Goal: Task Accomplishment & Management: Complete application form

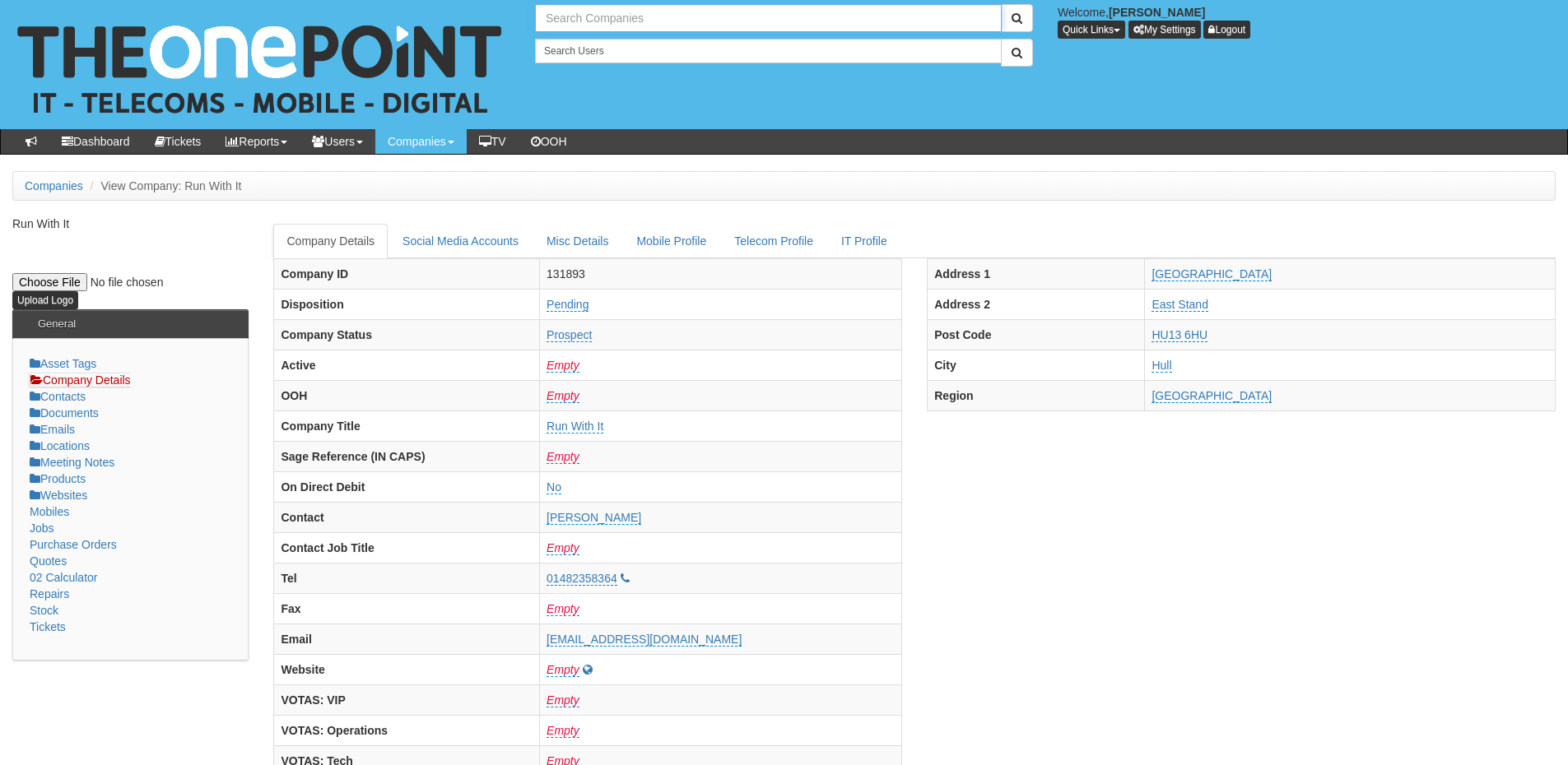
click at [637, 14] on input "text" at bounding box center [768, 18] width 466 height 28
click at [571, 20] on input "assest pr" at bounding box center [768, 18] width 466 height 28
click at [611, 50] on link "Asset Protection Group" at bounding box center [768, 46] width 464 height 24
type input "Asset Protection Group"
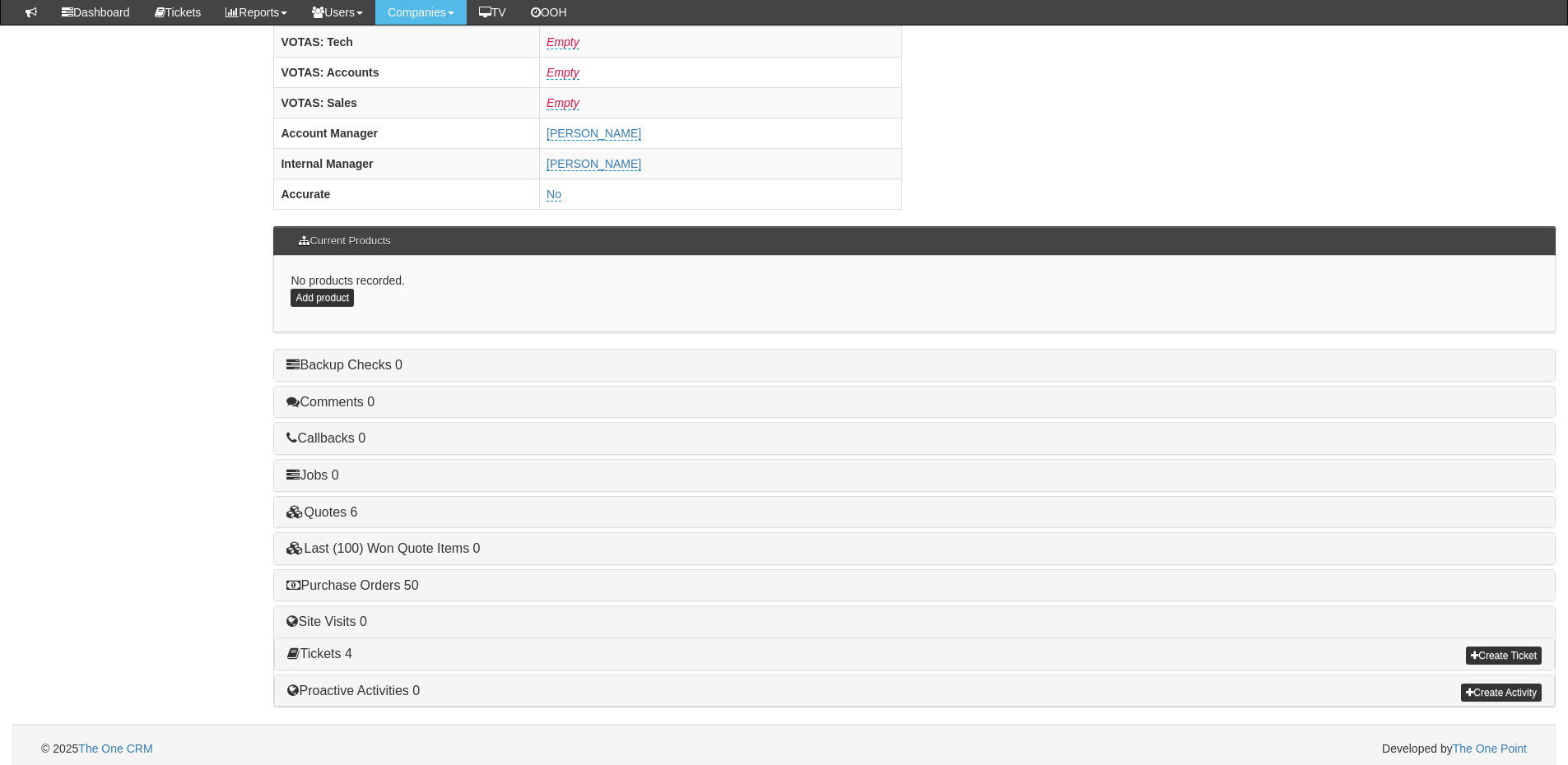
scroll to position [685, 0]
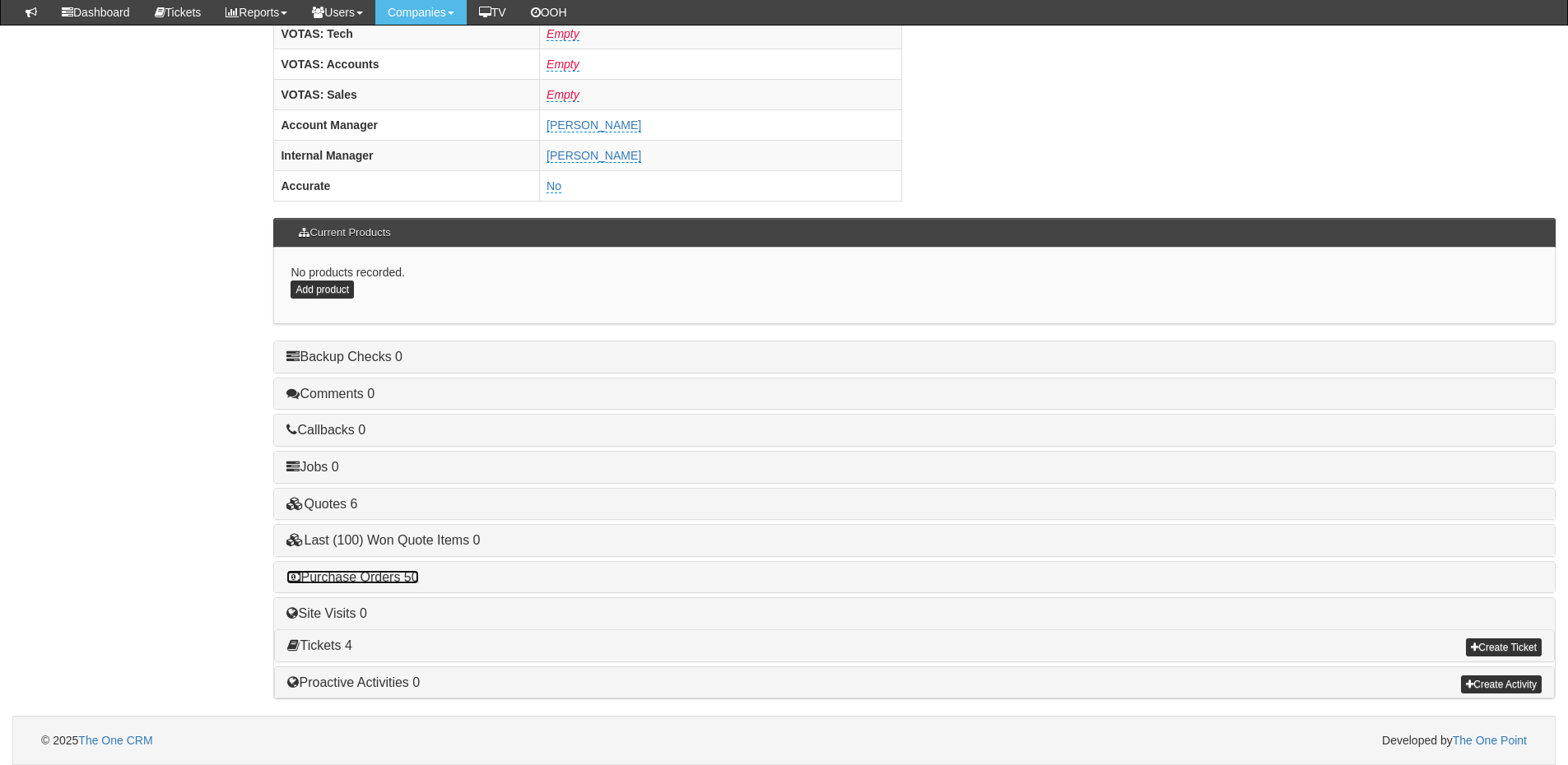
click at [388, 583] on link "Purchase Orders 50" at bounding box center [352, 577] width 132 height 14
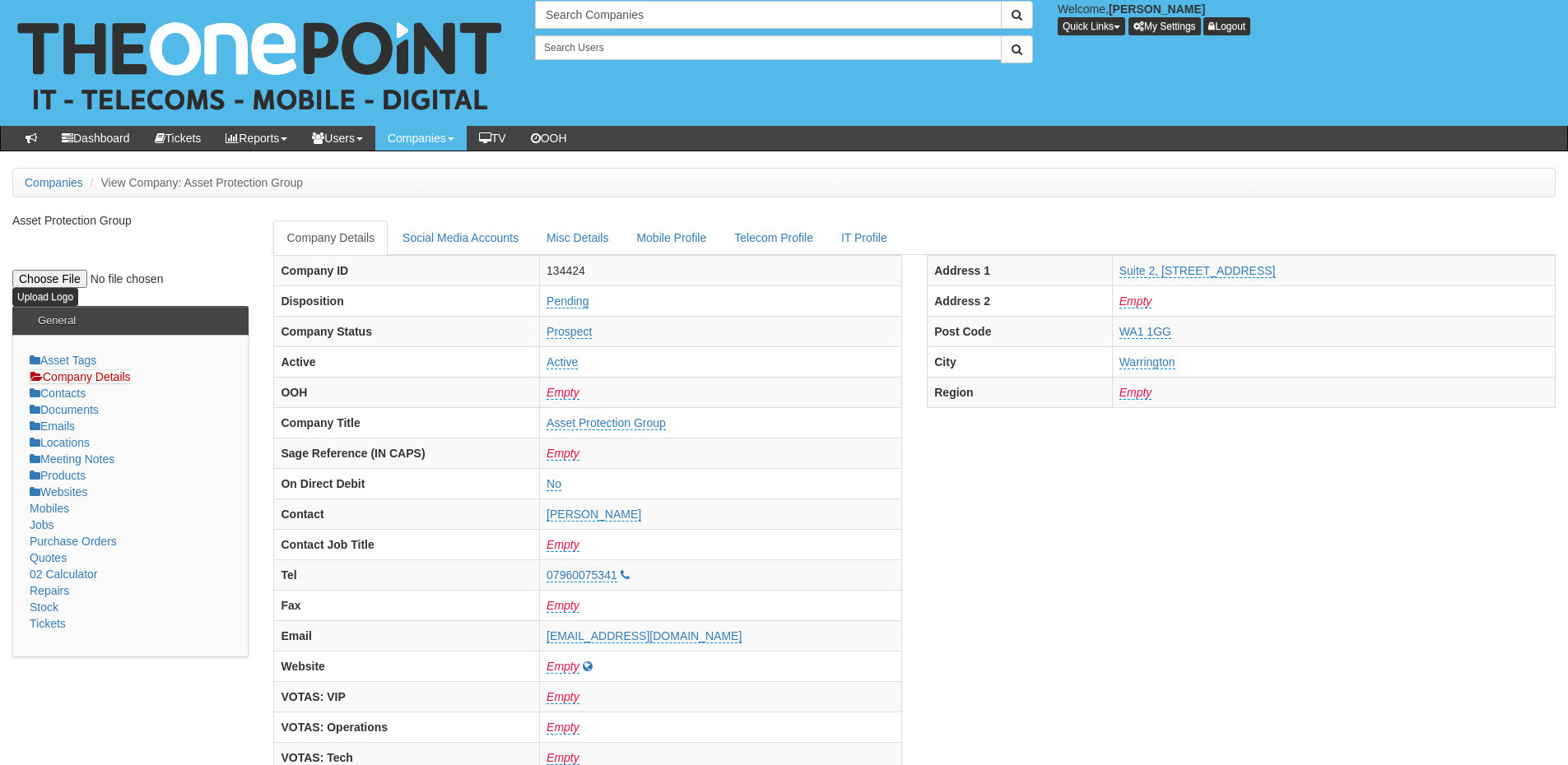
scroll to position [0, 0]
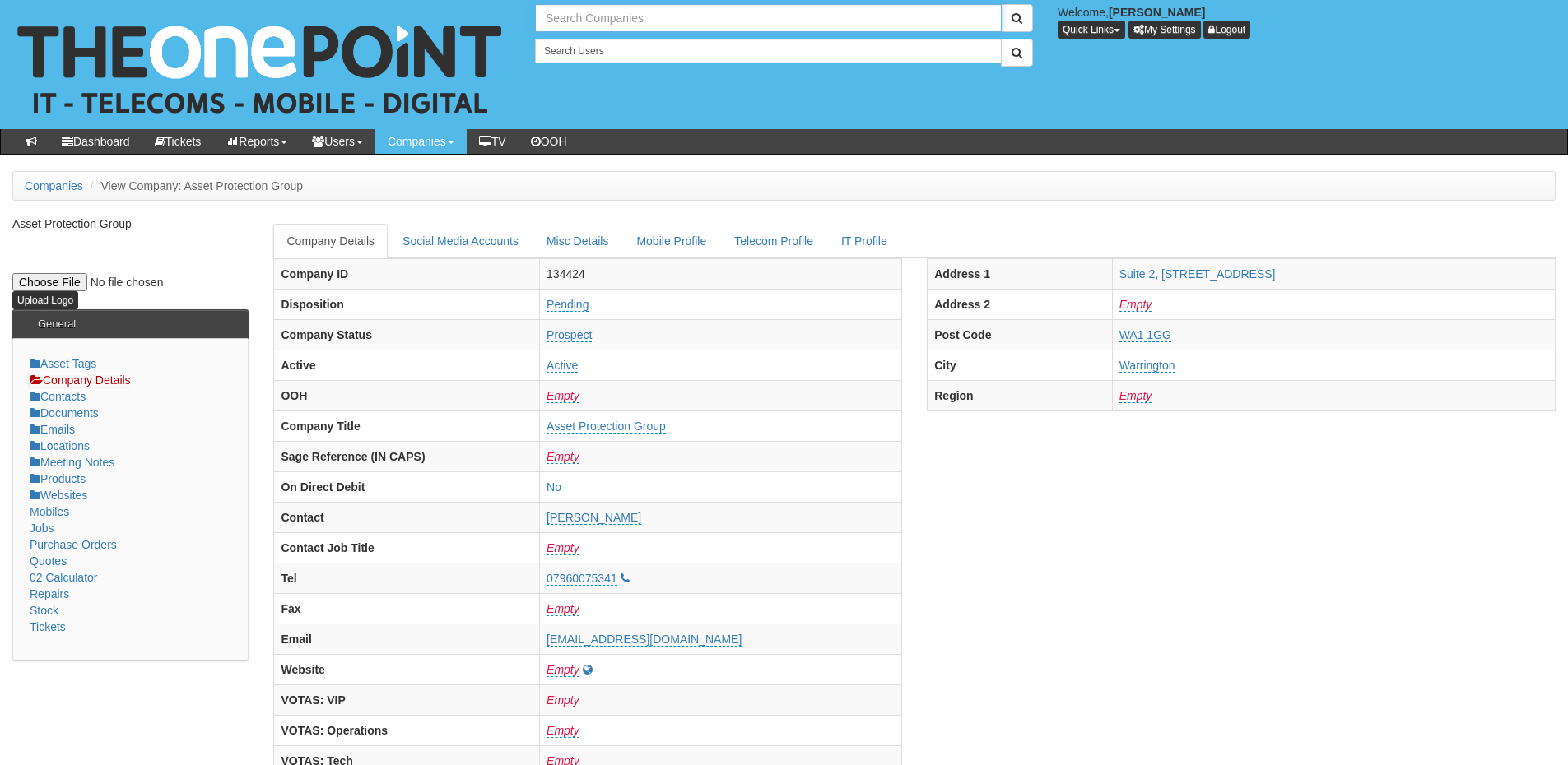
click at [596, 21] on input "text" at bounding box center [768, 18] width 466 height 28
click at [603, 42] on link "McCue Group" at bounding box center [768, 46] width 462 height 22
type input "McCue Group"
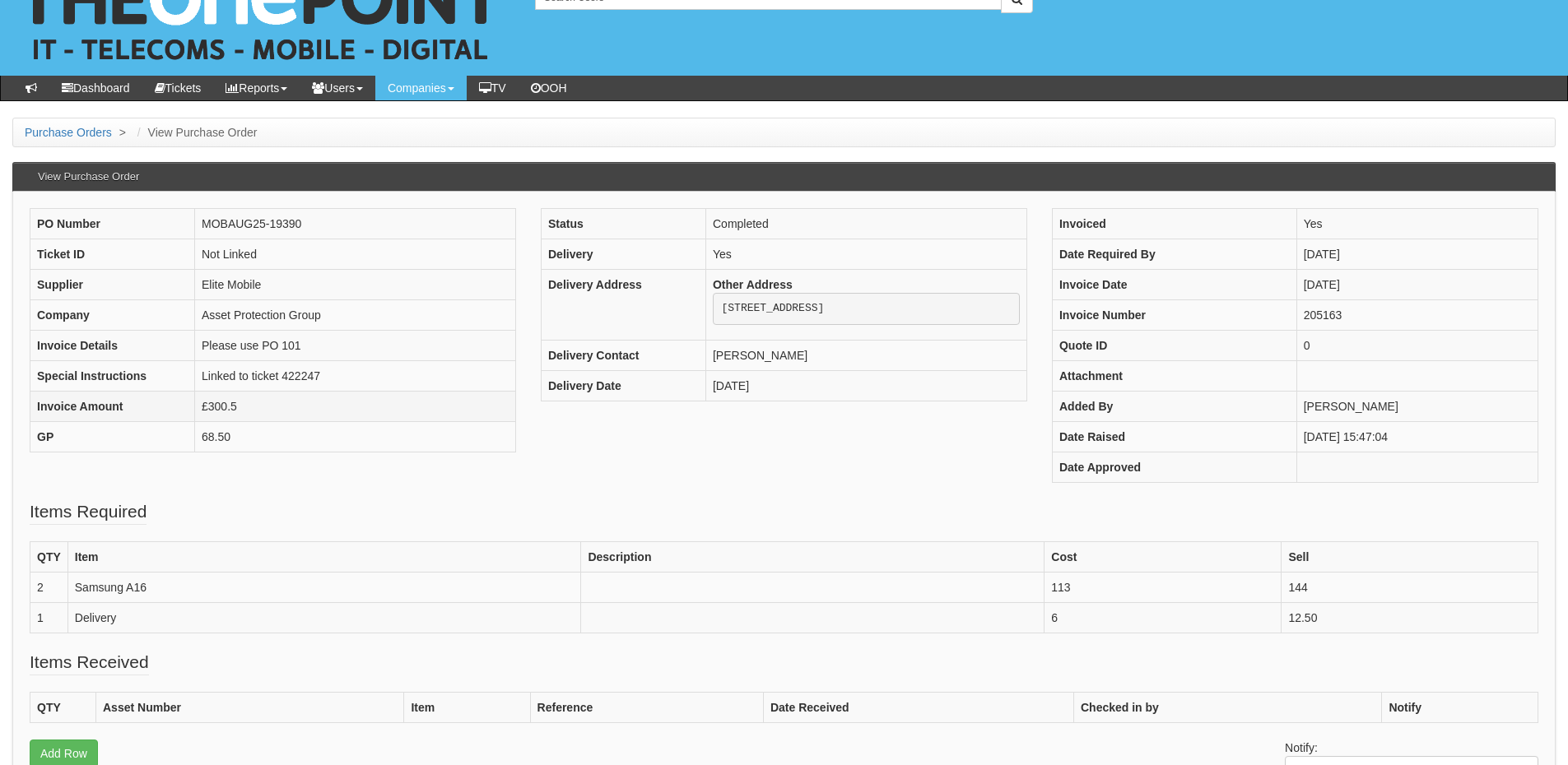
scroll to position [82, 0]
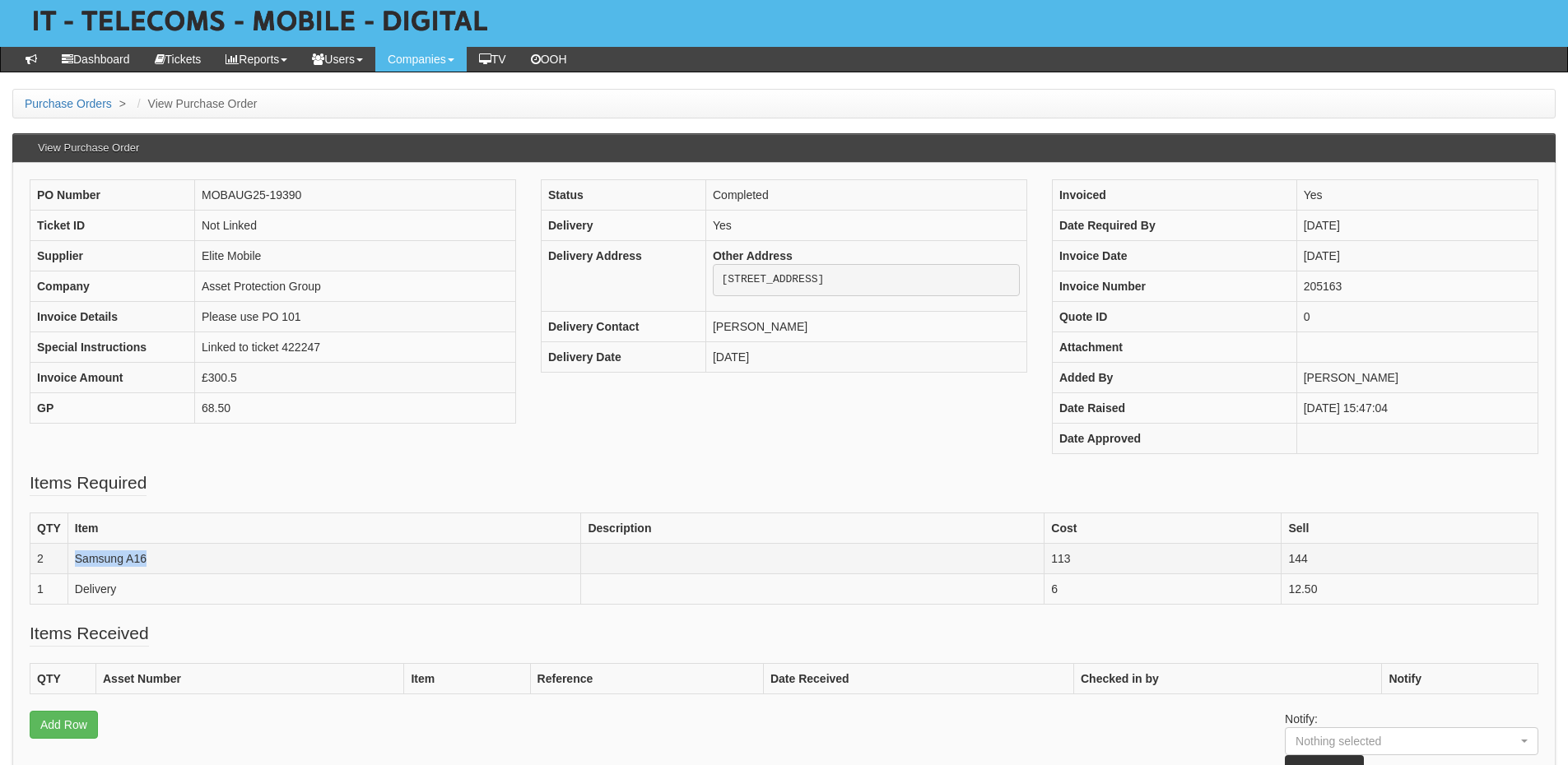
drag, startPoint x: 75, startPoint y: 562, endPoint x: 162, endPoint y: 569, distance: 87.3
click at [162, 569] on td "Samsung A16" at bounding box center [325, 558] width 514 height 30
copy td "Samsung A16"
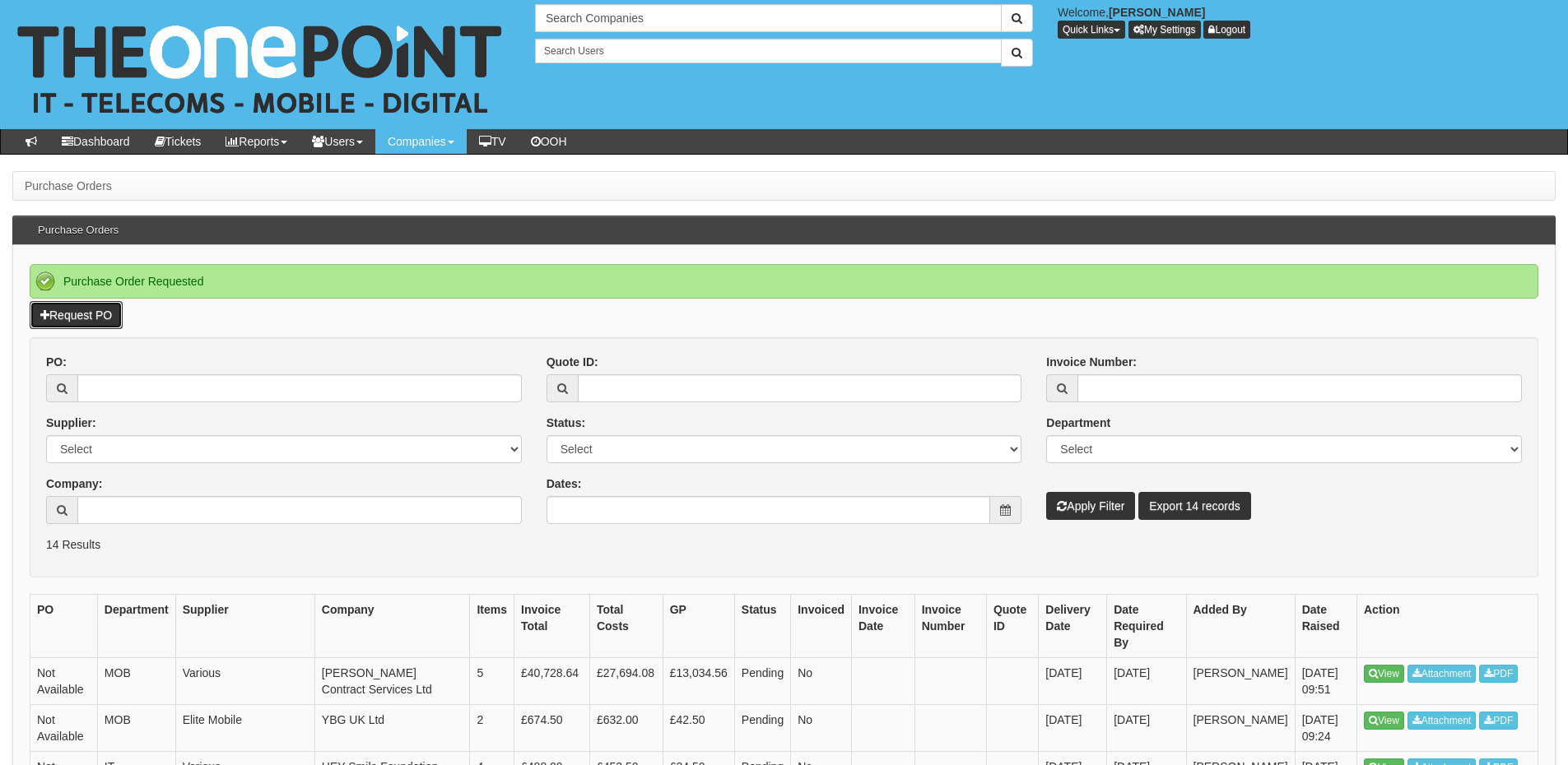
click at [105, 308] on link "Request PO" at bounding box center [76, 314] width 93 height 28
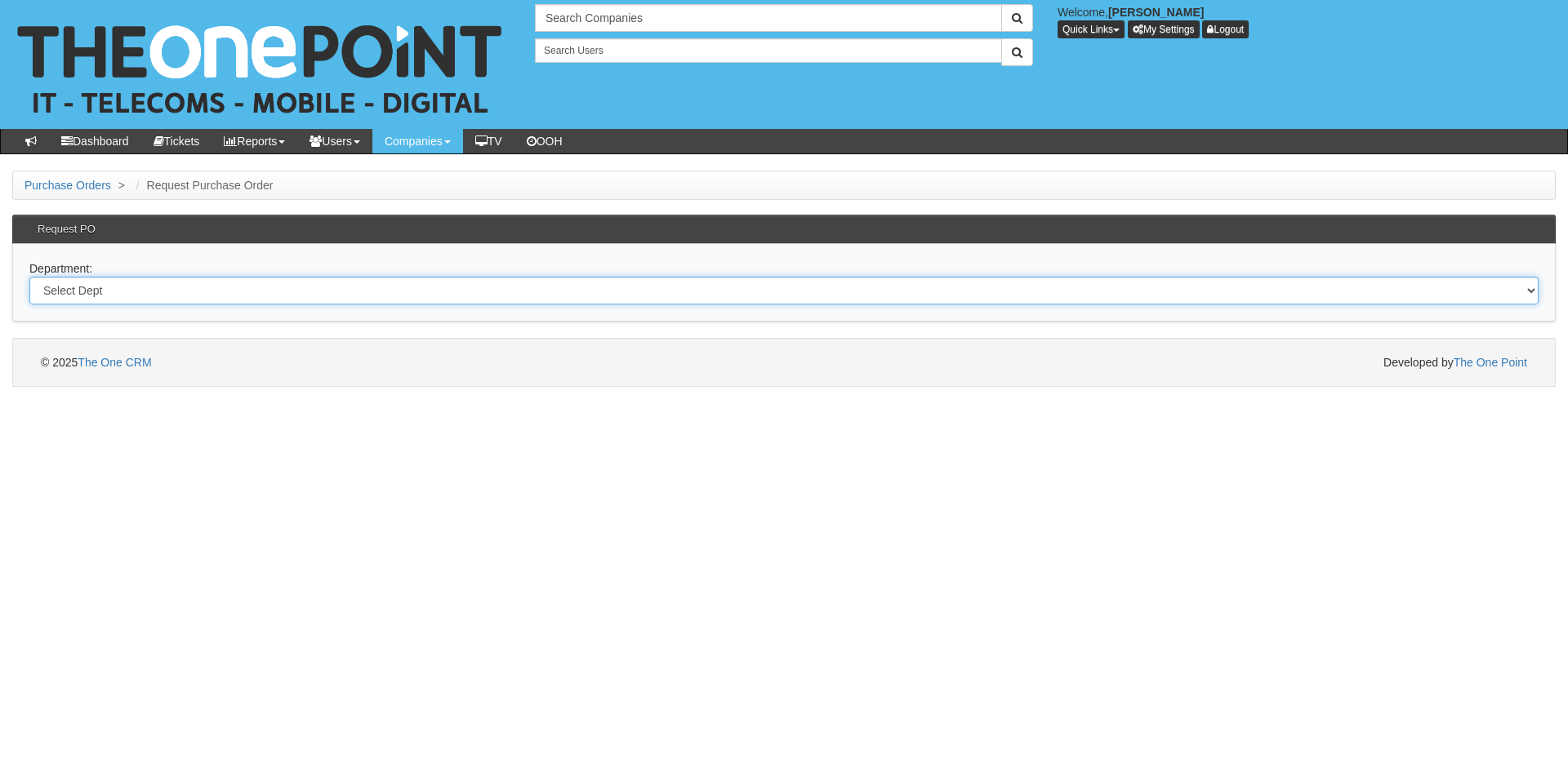
click at [158, 290] on select "Select Dept Digital Internal IT Mobiles Marketing Telecoms" at bounding box center [784, 290] width 1509 height 28
select select "?pipeID=&dept=MOB"
click at [29, 277] on select "Select Dept Digital Internal IT Mobiles Marketing Telecoms" at bounding box center [784, 290] width 1509 height 28
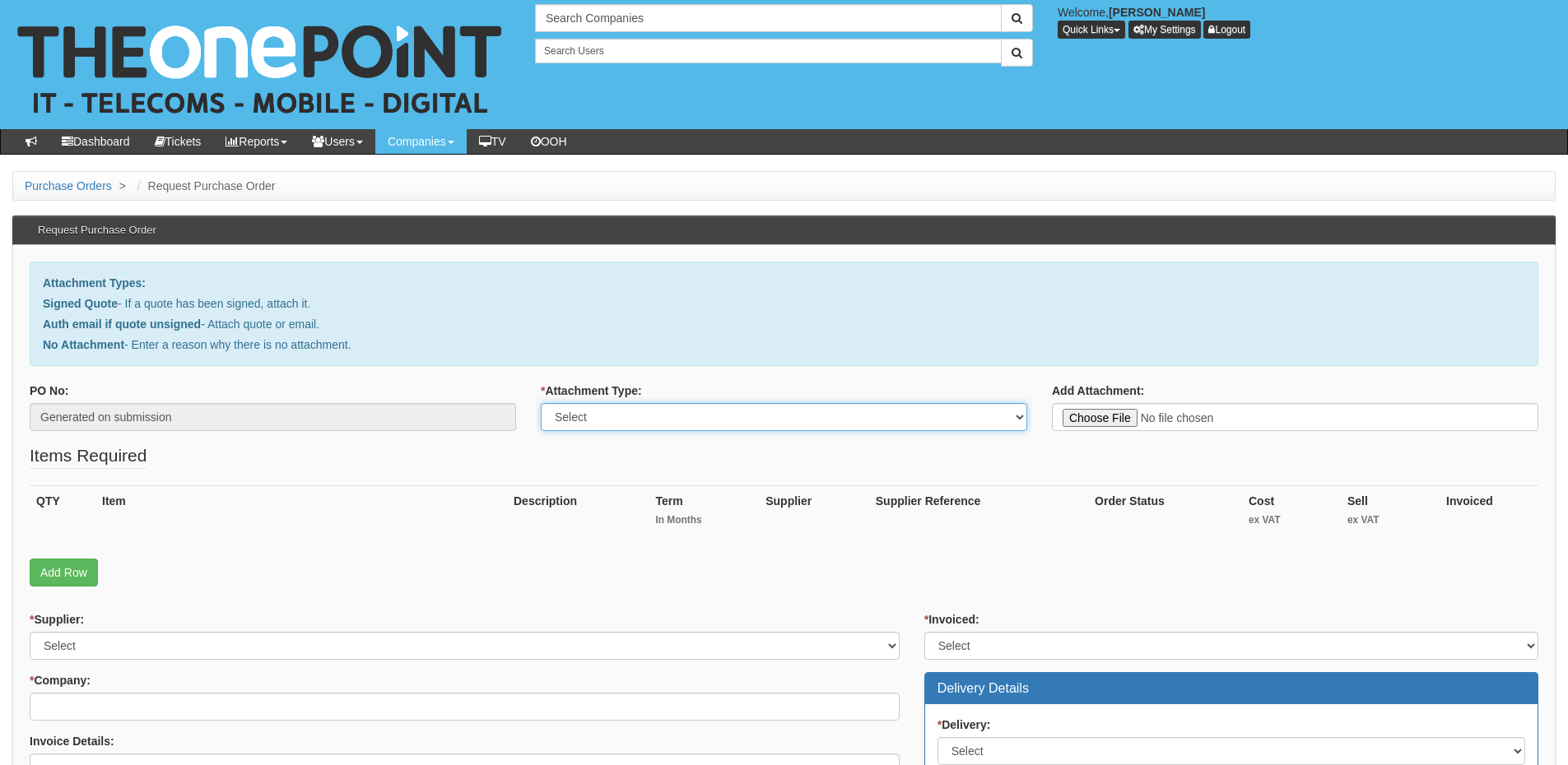
click at [608, 417] on select "Select Signed Quote Auth email with quote if unsigned No Attachment" at bounding box center [784, 417] width 486 height 28
select select "No Attachment"
click at [540, 403] on select "Select Signed Quote Auth email with quote if unsigned No Attachment" at bounding box center [784, 417] width 486 height 28
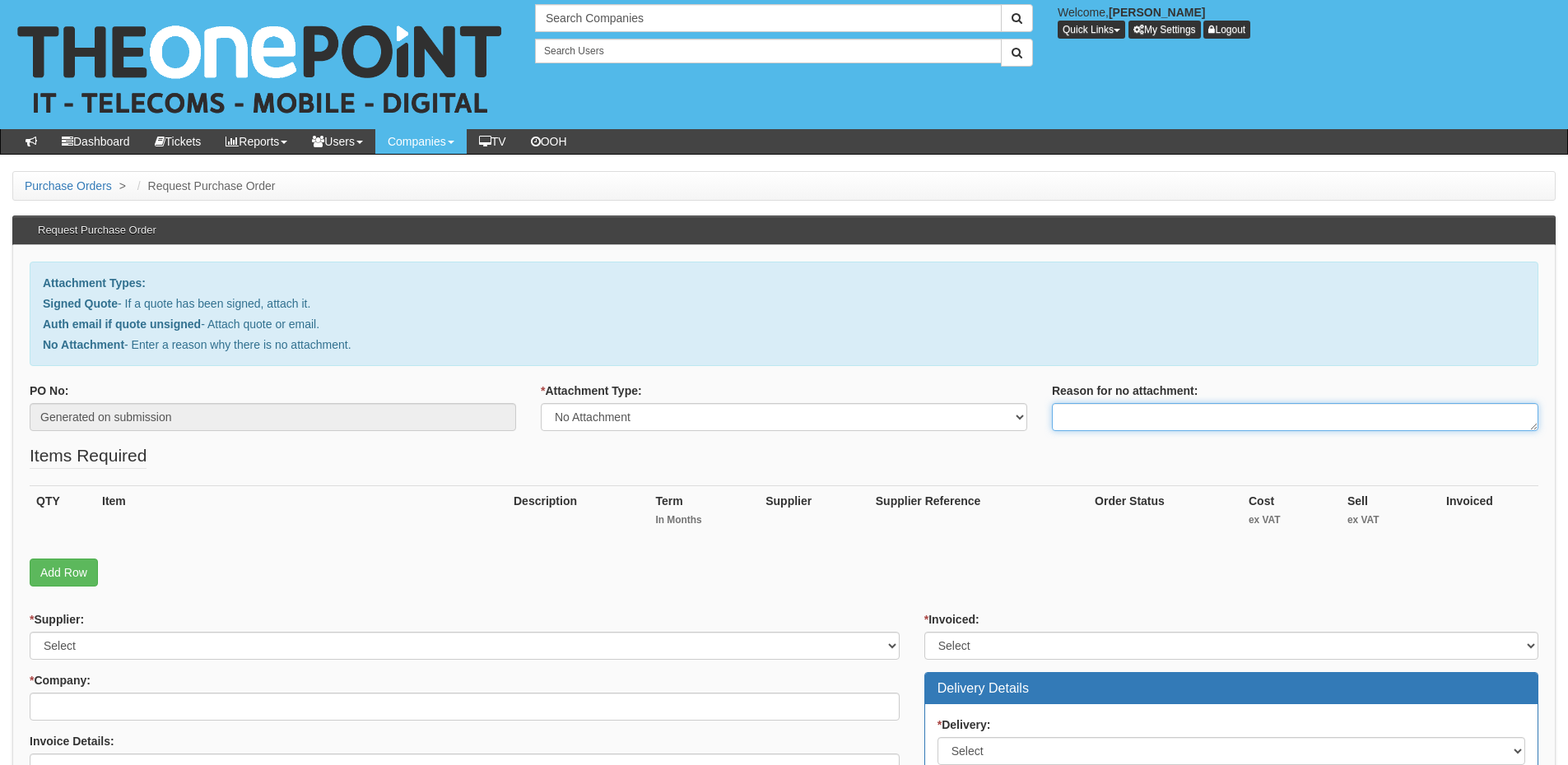
click at [1087, 413] on textarea "Reason for no attachment:" at bounding box center [1296, 417] width 486 height 28
click at [1218, 417] on textarea "Linked to ticket 431156" at bounding box center [1296, 417] width 486 height 28
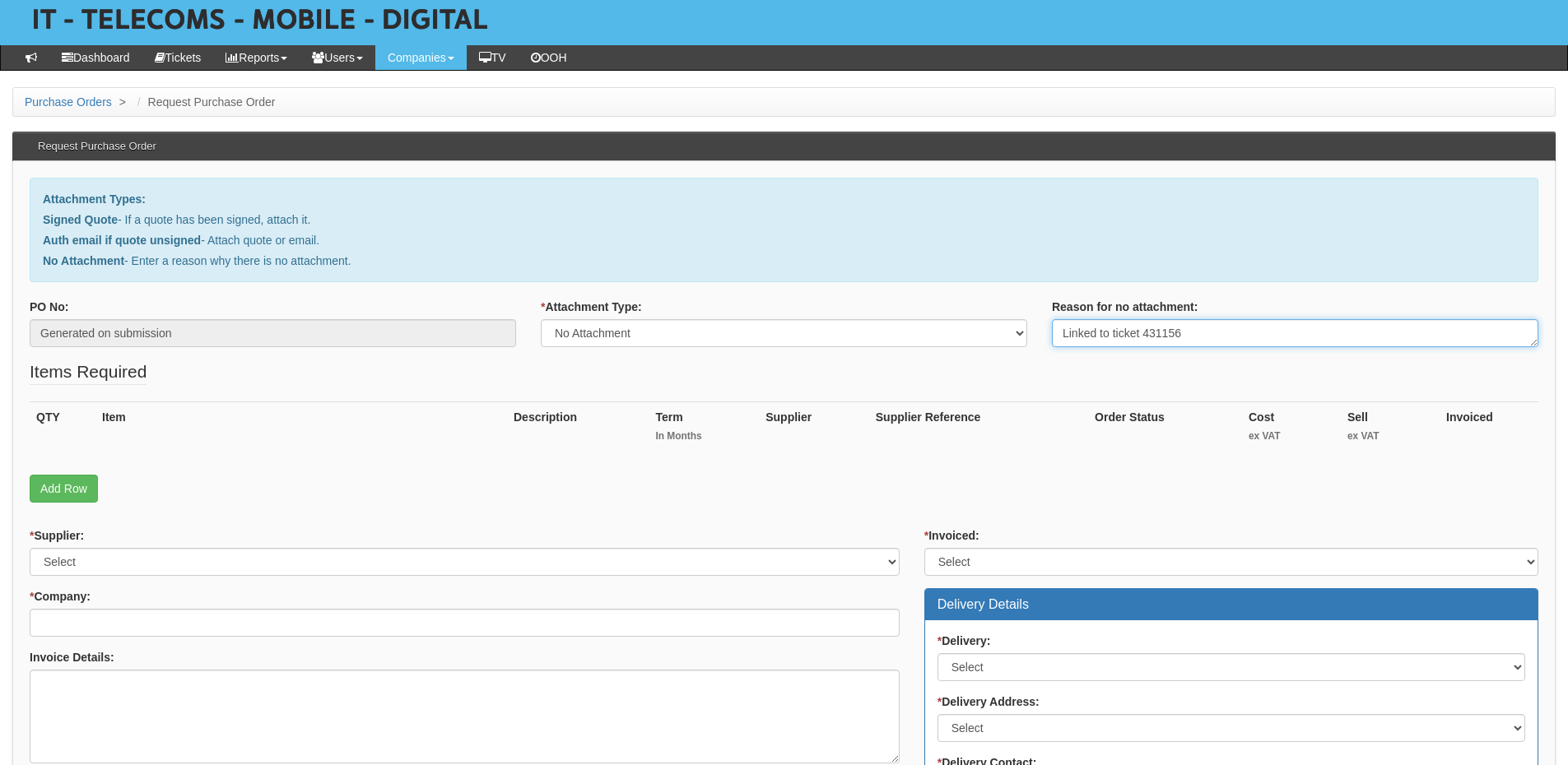
scroll to position [165, 0]
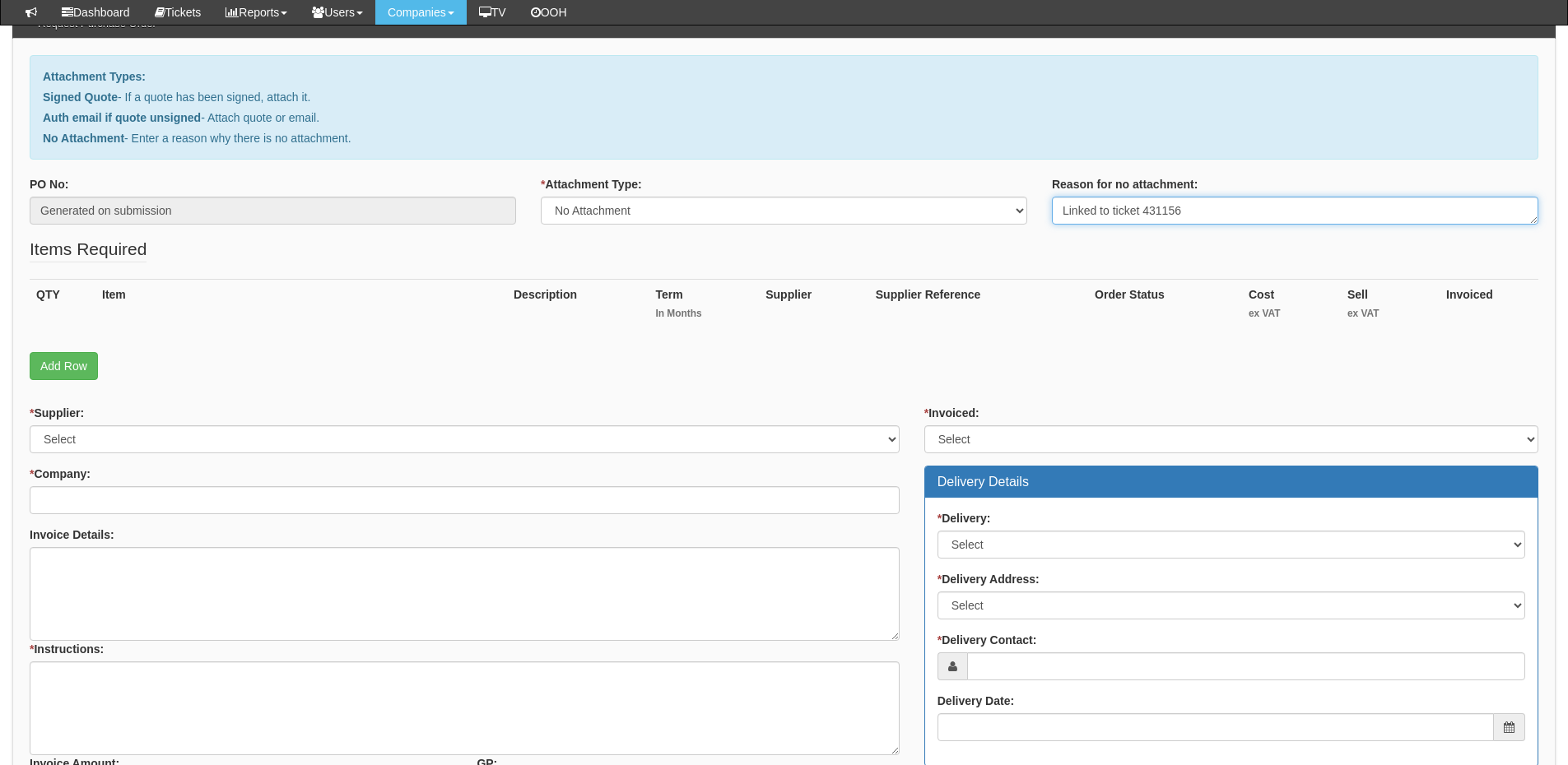
type textarea "Linked to ticket 431156"
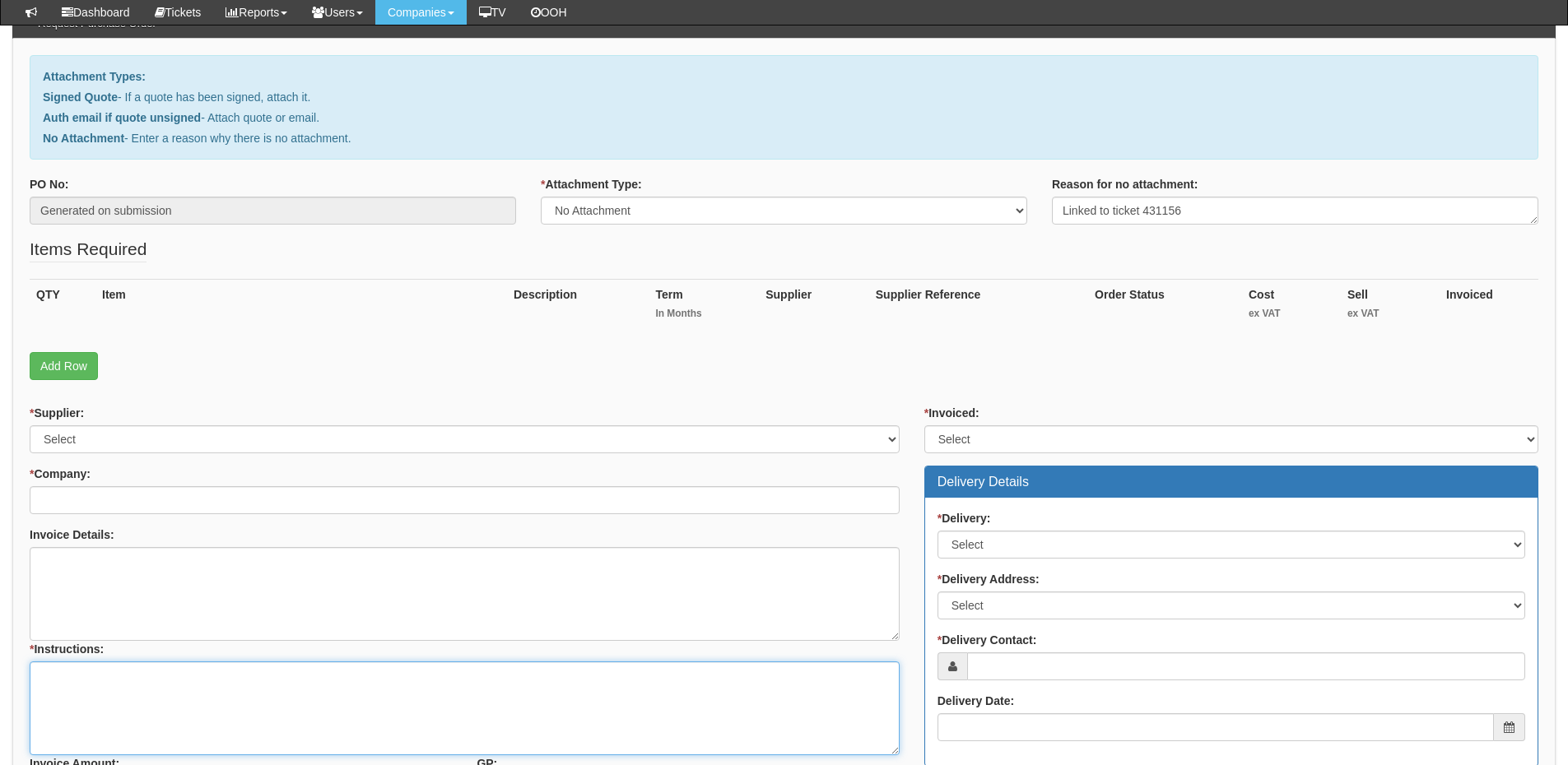
click at [251, 663] on textarea "* Instructions:" at bounding box center [464, 708] width 870 height 94
paste textarea "Linked to ticket 431156"
type textarea "Linked to ticket 431156"
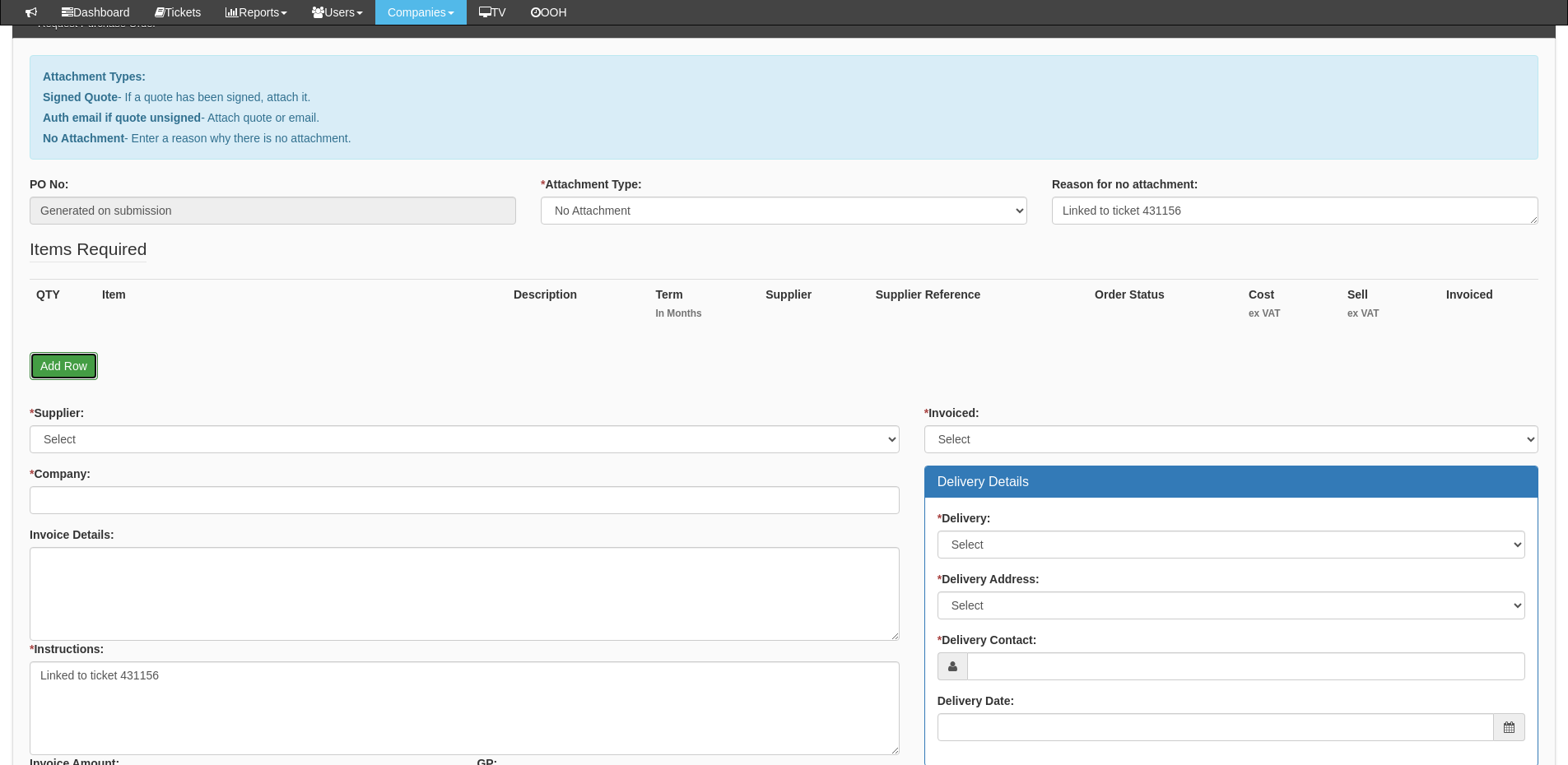
click at [78, 362] on link "Add Row" at bounding box center [63, 366] width 69 height 28
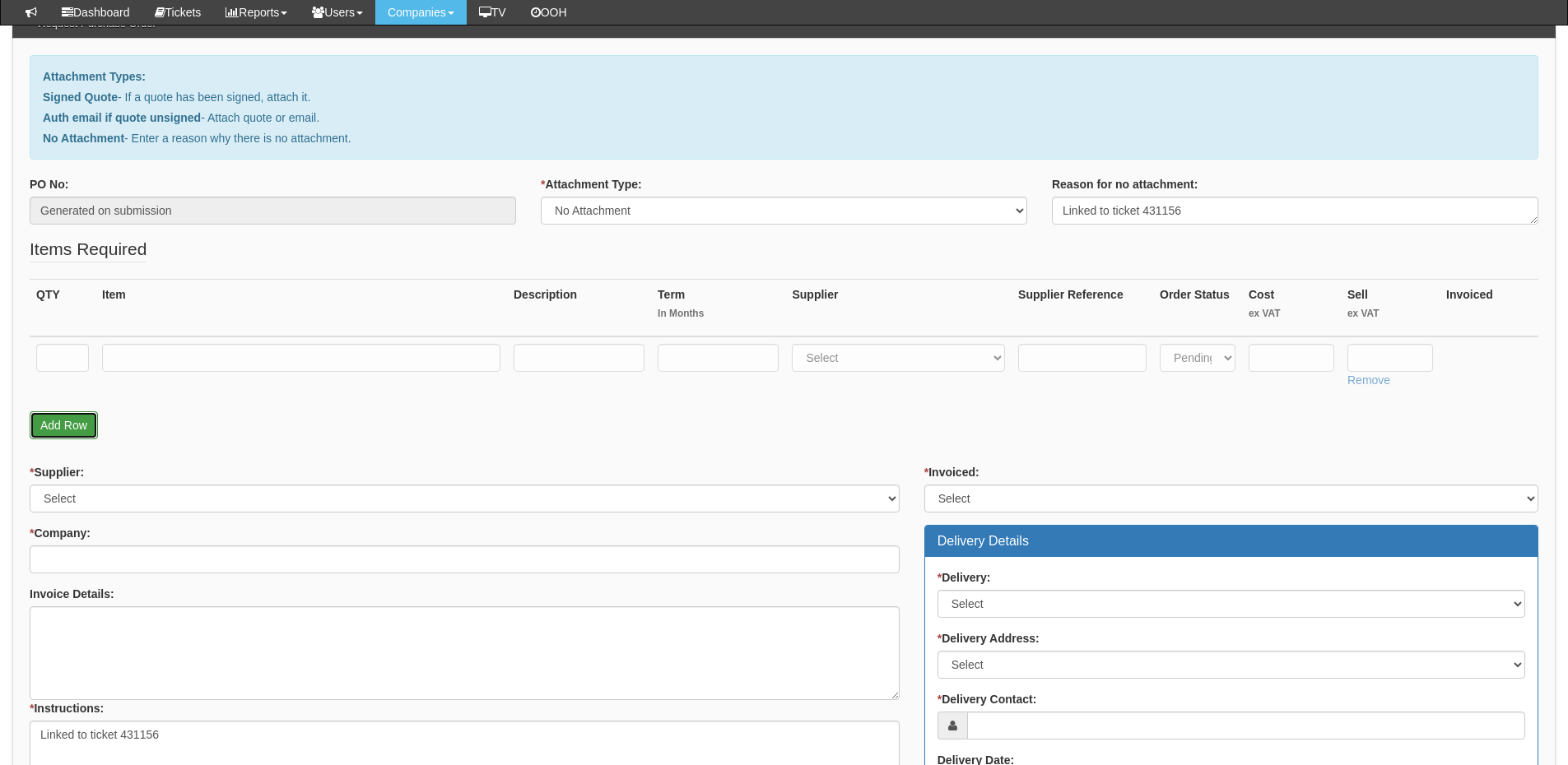
click at [73, 417] on link "Add Row" at bounding box center [63, 425] width 69 height 28
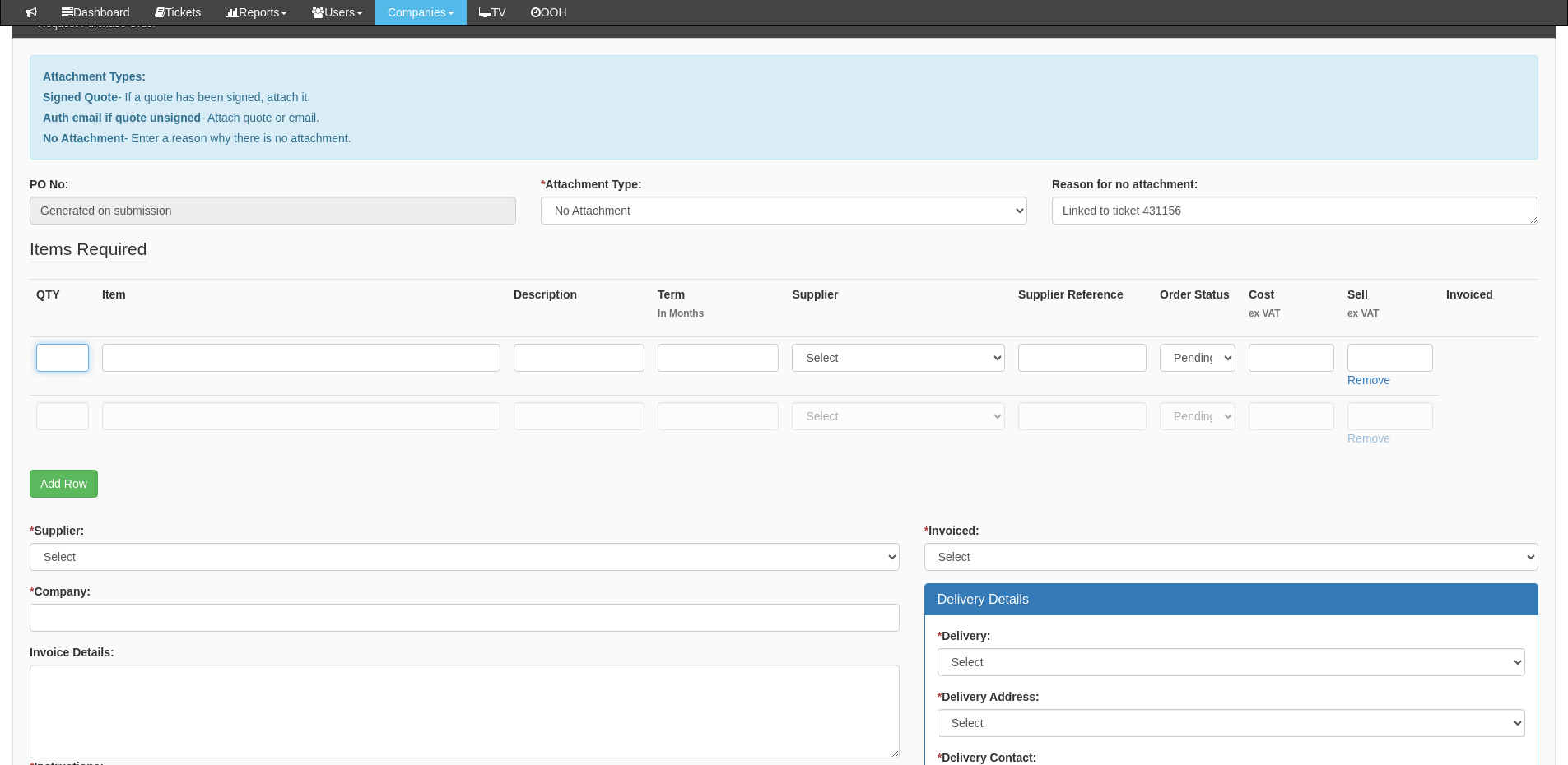
click at [69, 364] on input "text" at bounding box center [63, 357] width 53 height 28
type input "2"
click at [59, 430] on td at bounding box center [62, 424] width 66 height 58
click at [60, 420] on input "text" at bounding box center [63, 416] width 53 height 28
type input "1"
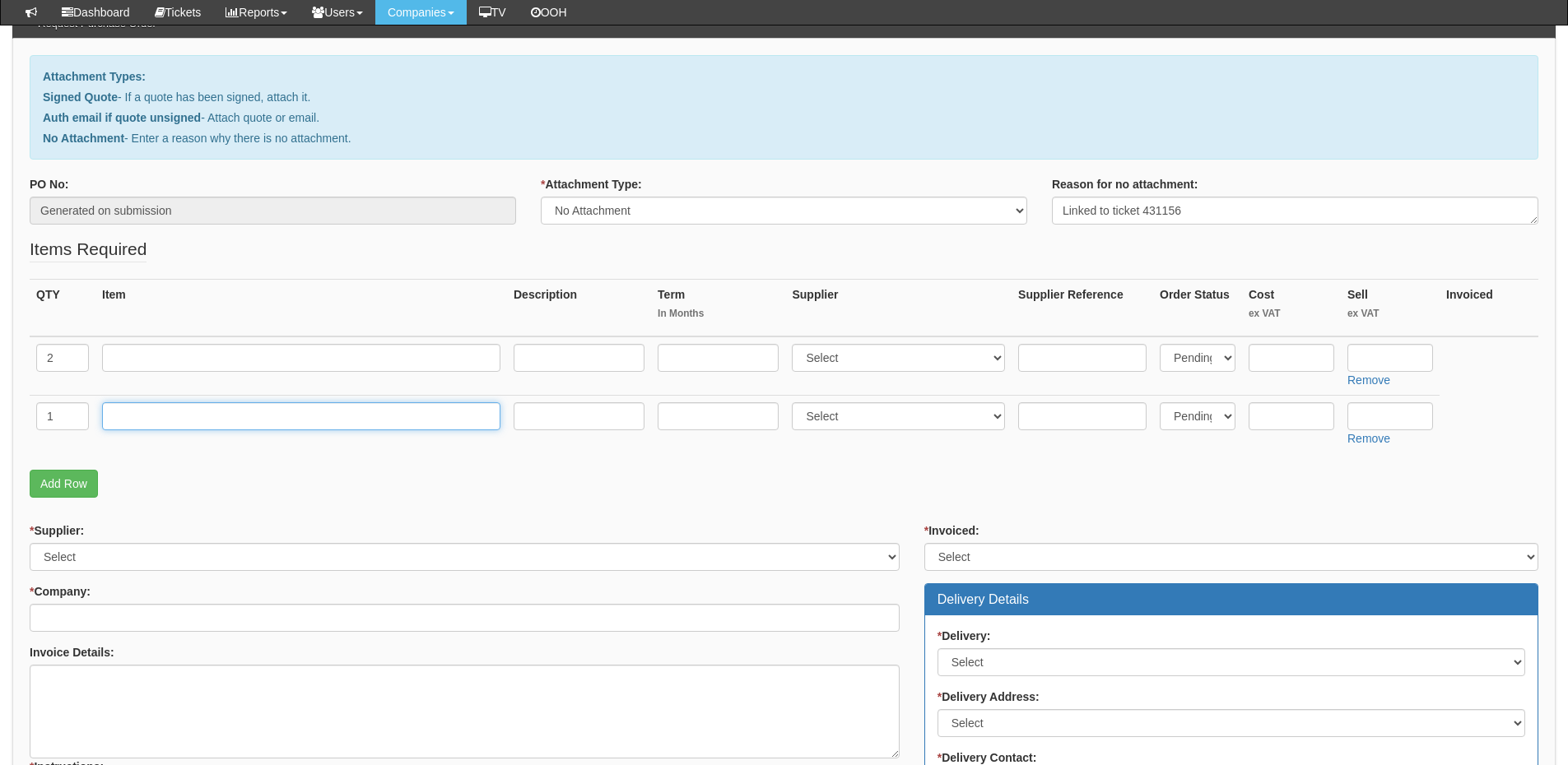
click at [145, 418] on input "text" at bounding box center [302, 416] width 399 height 28
type input "Delivery"
click at [1373, 411] on input "text" at bounding box center [1391, 416] width 86 height 28
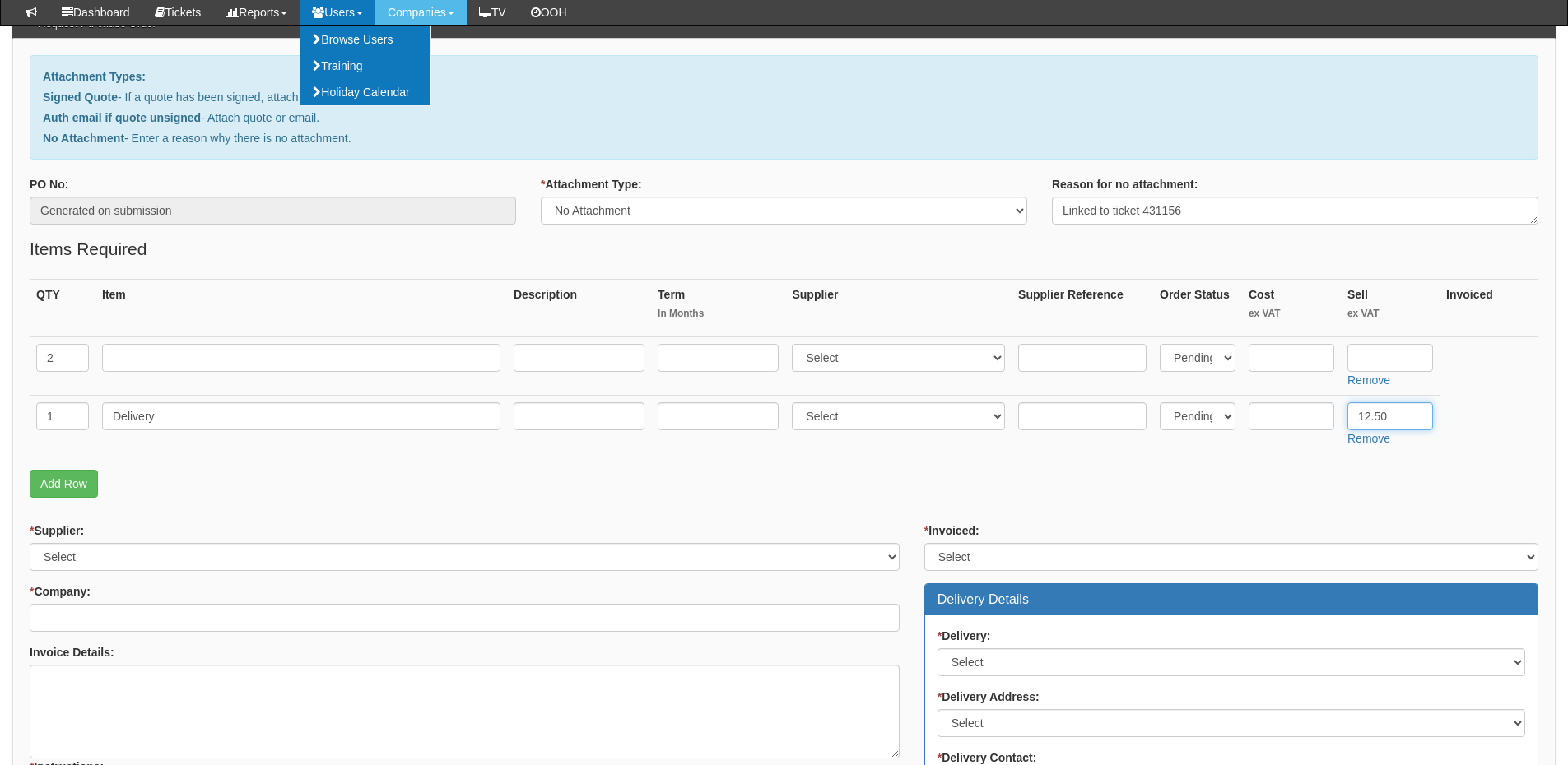
type input "12.50"
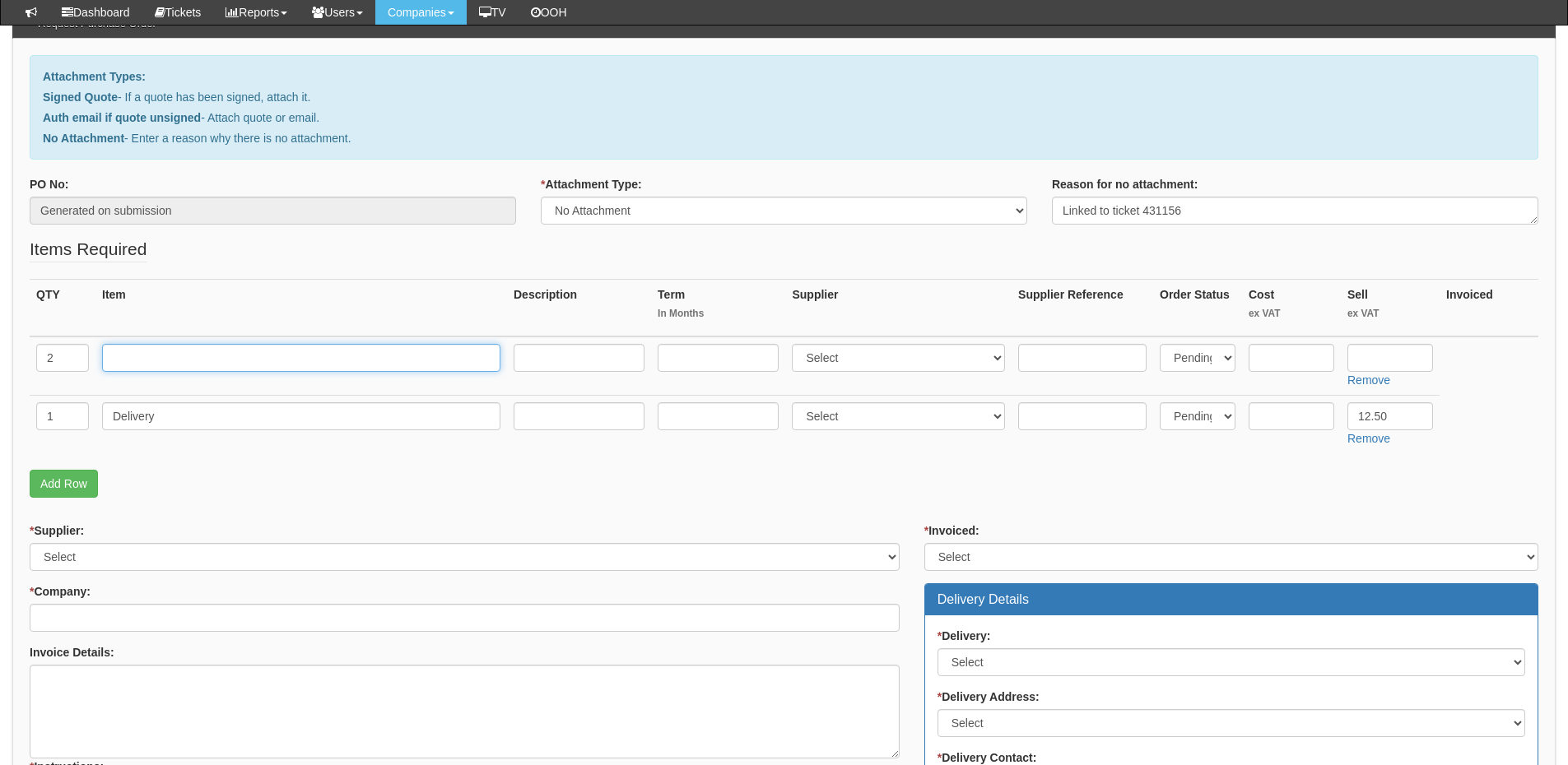
click at [187, 356] on input "text" at bounding box center [302, 357] width 399 height 28
paste input "Samsung A16"
type input "Samsung A16"
click at [826, 367] on select "Select 123 REG.co.uk 1Password 3 4Gon AA Jones Electric Ltd Abzorb Access Group…" at bounding box center [898, 357] width 213 height 28
select select "260"
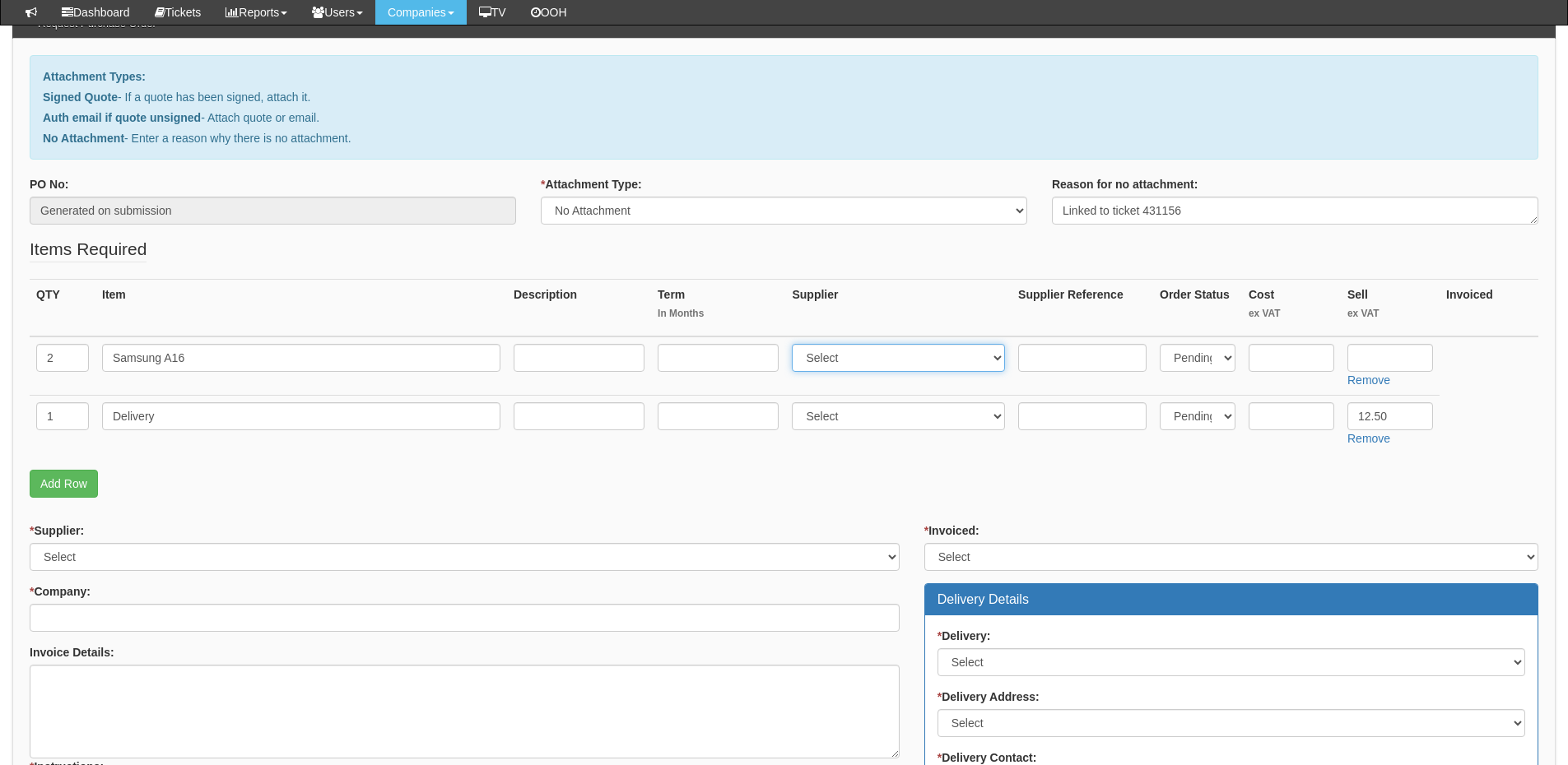
click at [796, 344] on select "Select 123 REG.co.uk 1Password 3 4Gon AA Jones Electric Ltd Abzorb Access Group…" at bounding box center [898, 357] width 213 height 28
click at [1358, 356] on input "text" at bounding box center [1391, 357] width 86 height 28
type input "144"
click at [1278, 367] on input "text" at bounding box center [1292, 357] width 86 height 28
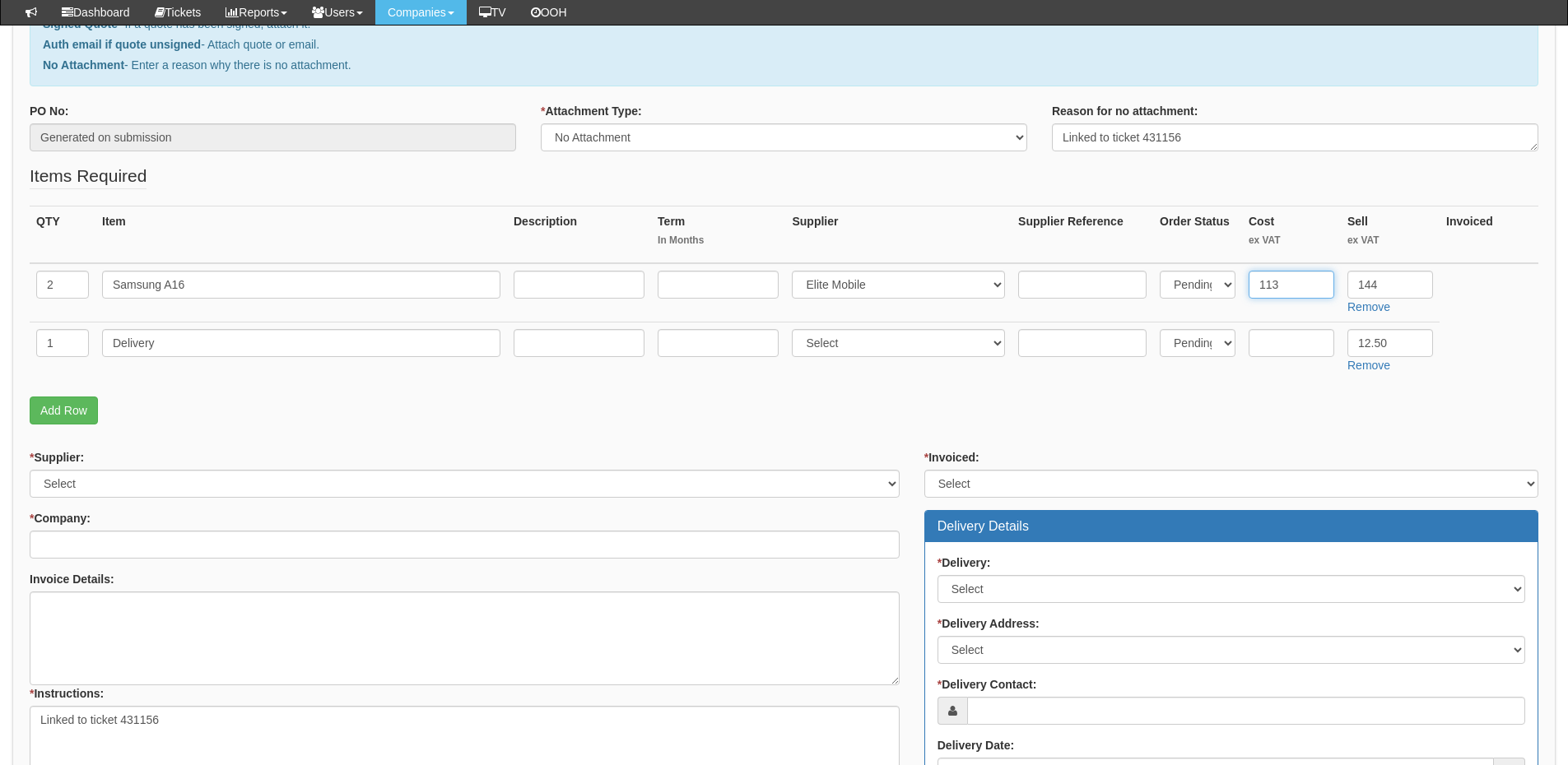
scroll to position [329, 0]
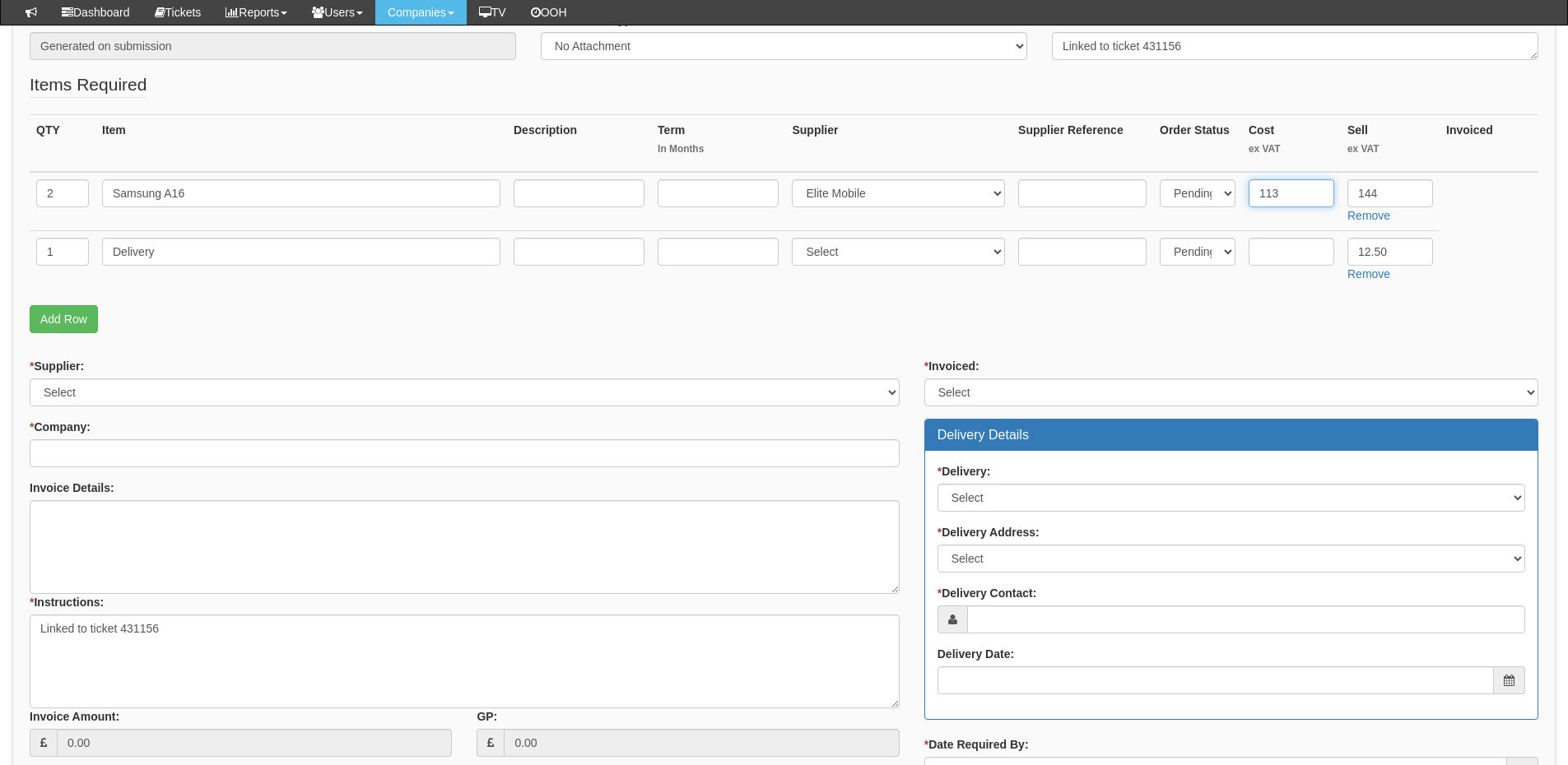
type input "113"
drag, startPoint x: 185, startPoint y: 384, endPoint x: 176, endPoint y: 390, distance: 10.8
click at [185, 384] on select "Select 123 REG.co.uk 1Password 3 4Gon AA Jones Electric Ltd Abzorb Access Group…" at bounding box center [464, 392] width 870 height 28
select select "260"
click at [29, 378] on select "Select 123 REG.co.uk 1Password 3 4Gon AA Jones Electric Ltd Abzorb Access Group…" at bounding box center [464, 392] width 870 height 28
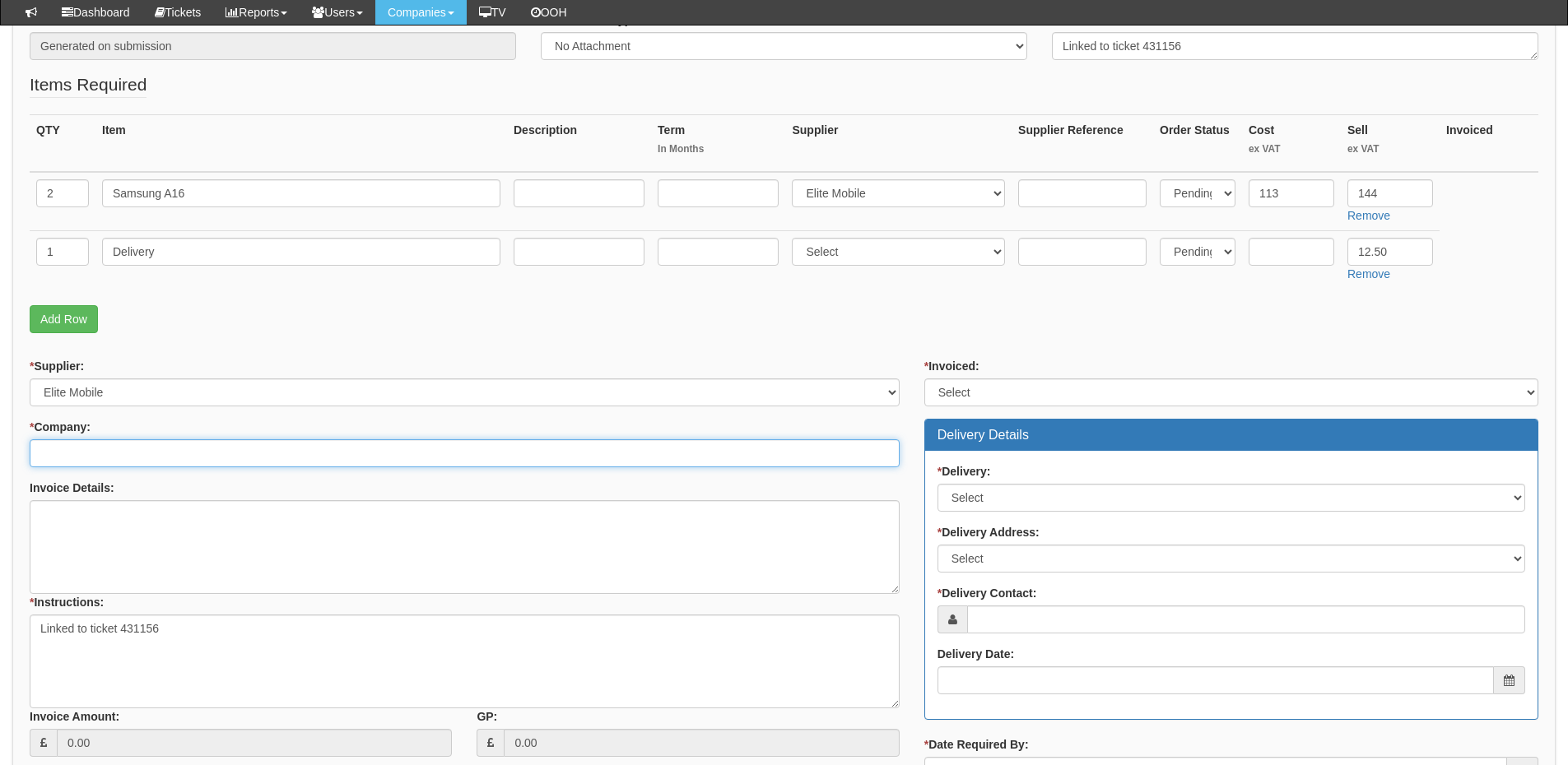
click at [153, 453] on input "* Company:" at bounding box center [464, 453] width 870 height 28
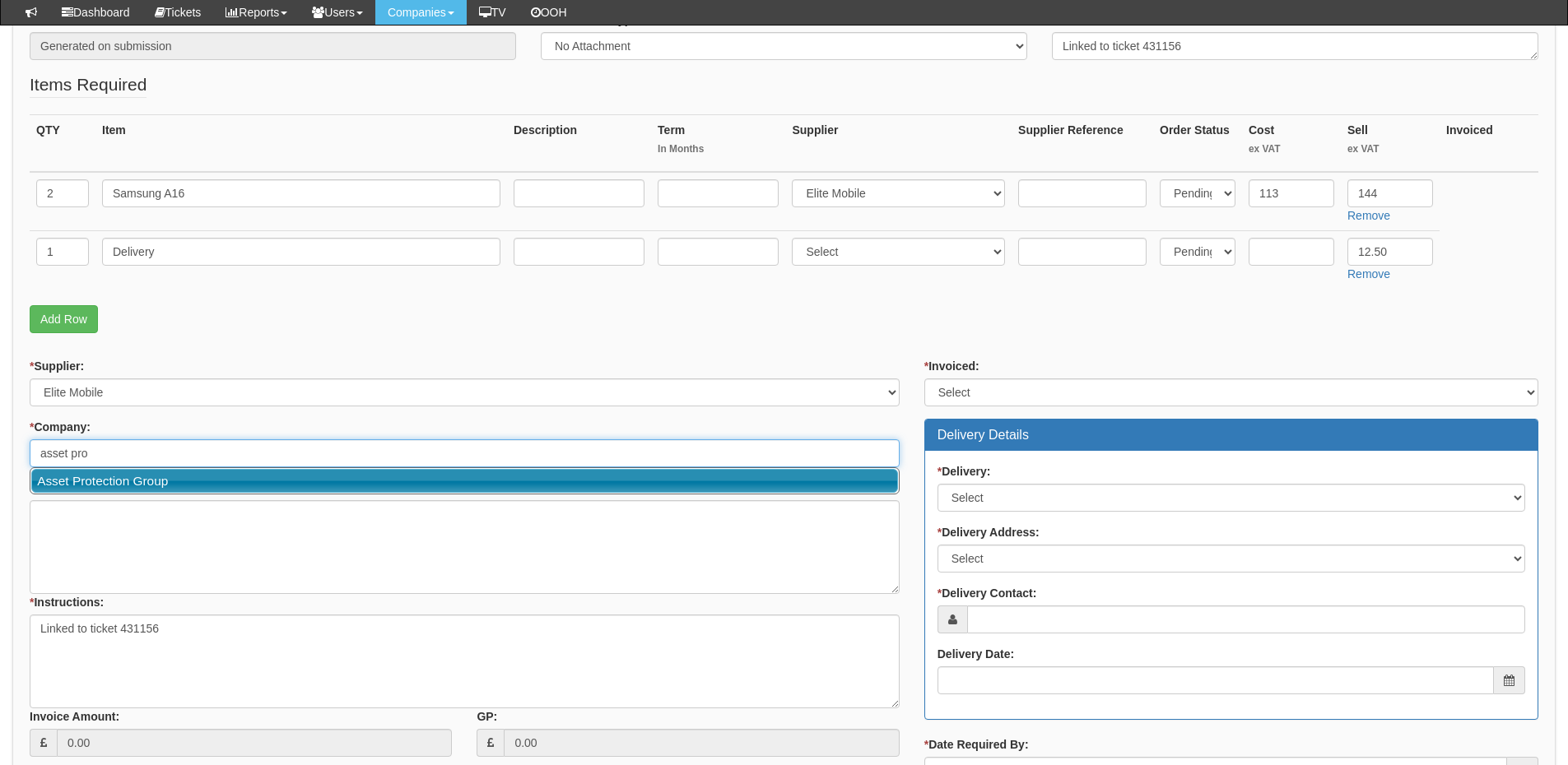
click at [142, 481] on link "Asset Protection Group" at bounding box center [464, 481] width 867 height 24
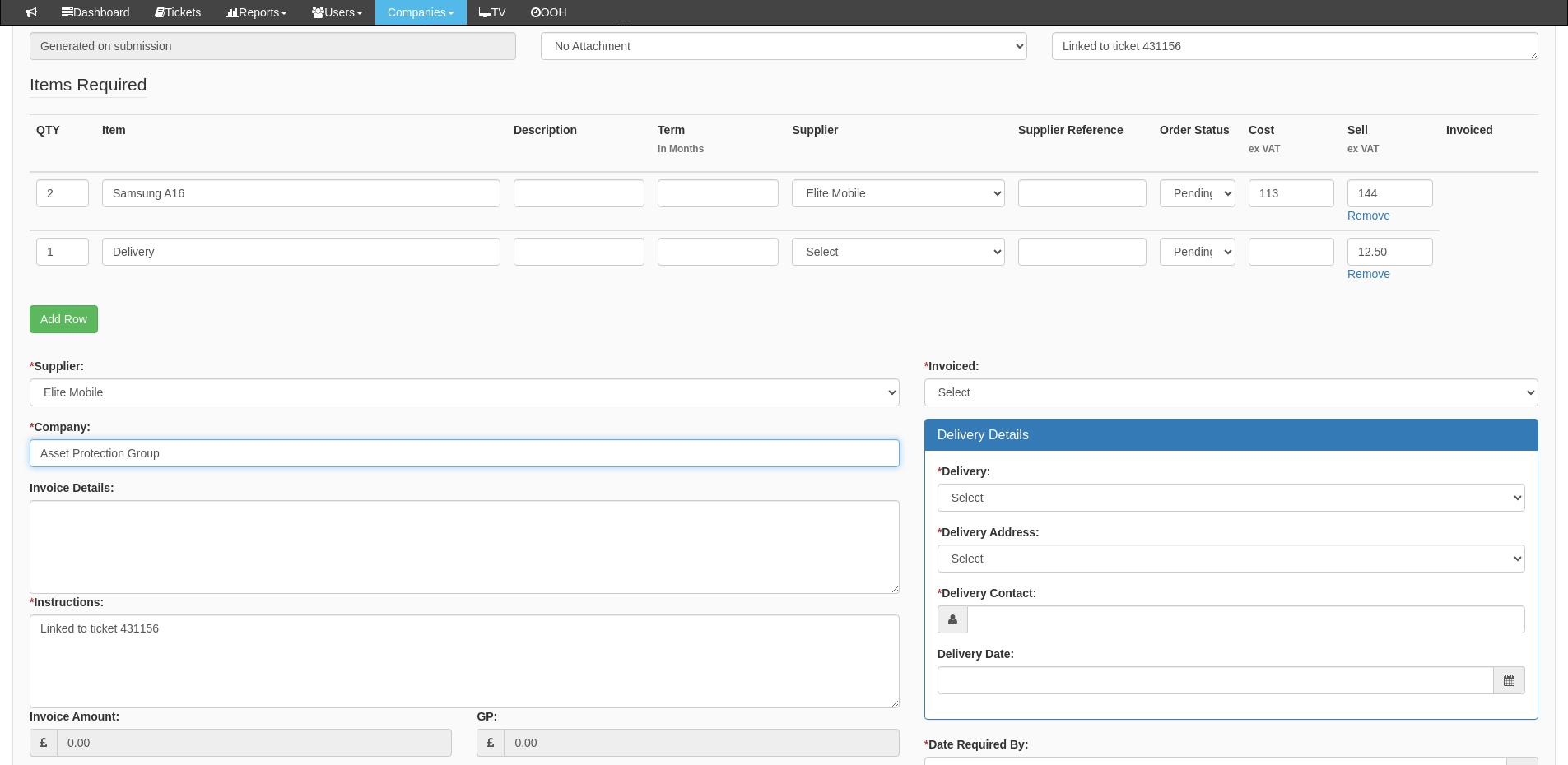
type input "Asset Protection Group"
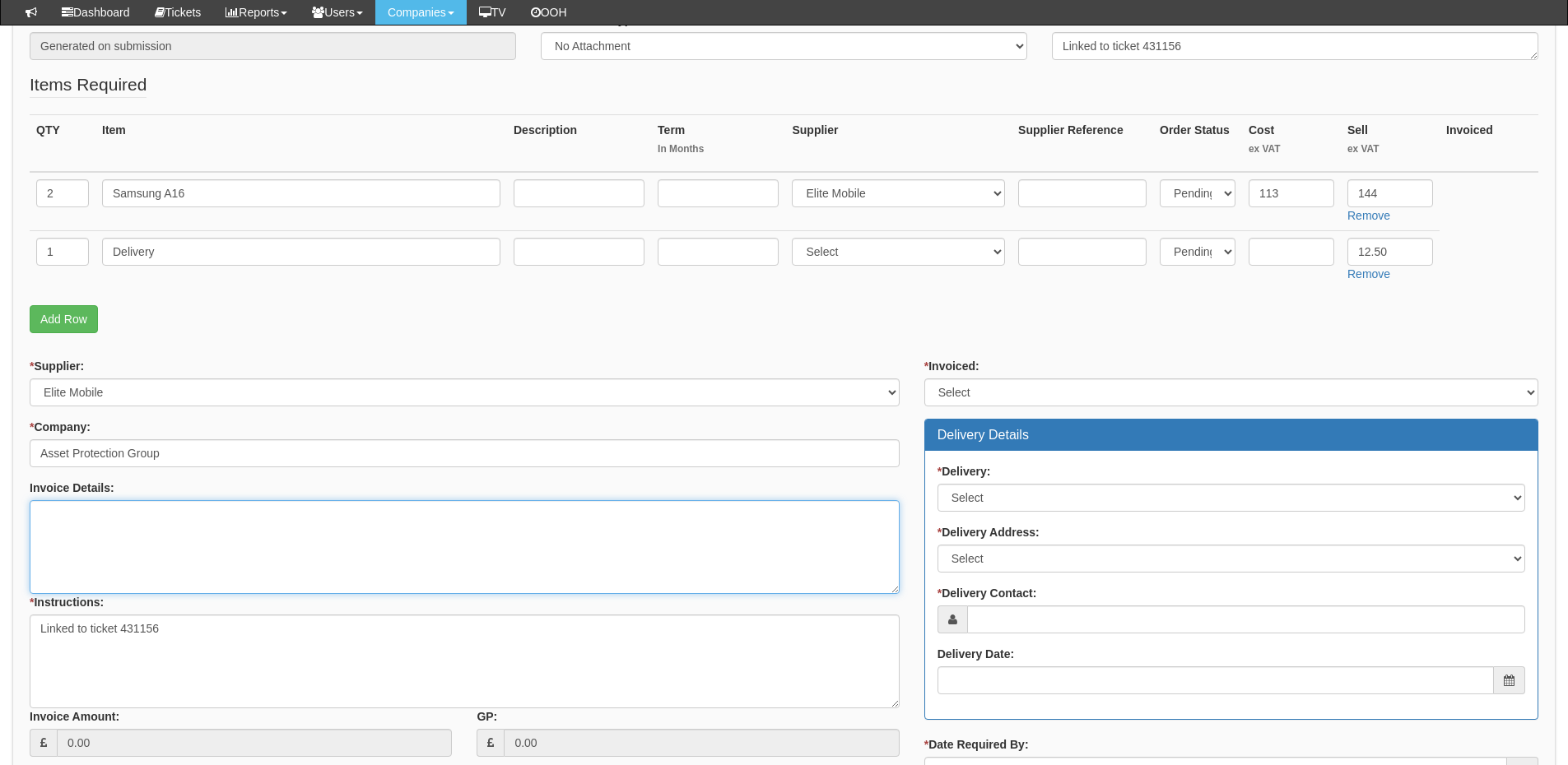
click at [103, 519] on textarea "Invoice Details:" at bounding box center [464, 547] width 870 height 94
click at [87, 554] on textarea "Invoice Details:" at bounding box center [464, 547] width 870 height 94
paste textarea "please use PO 105"
type textarea "please use PO 105"
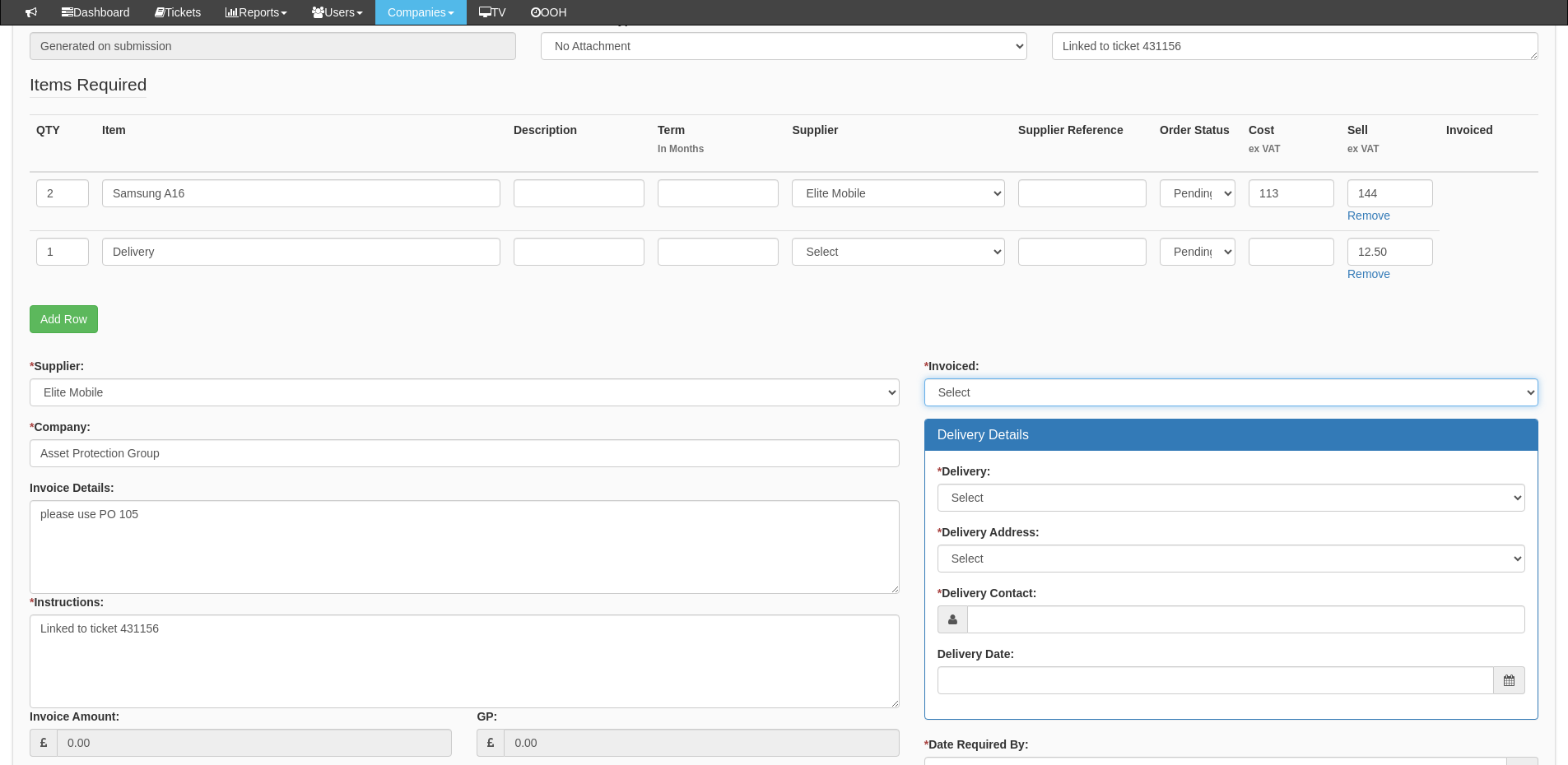
click at [990, 391] on select "Select Yes No N/A STB (part of order)" at bounding box center [1232, 392] width 614 height 28
select select "2"
click at [924, 378] on select "Select Yes No N/A STB (part of order)" at bounding box center [1232, 392] width 614 height 28
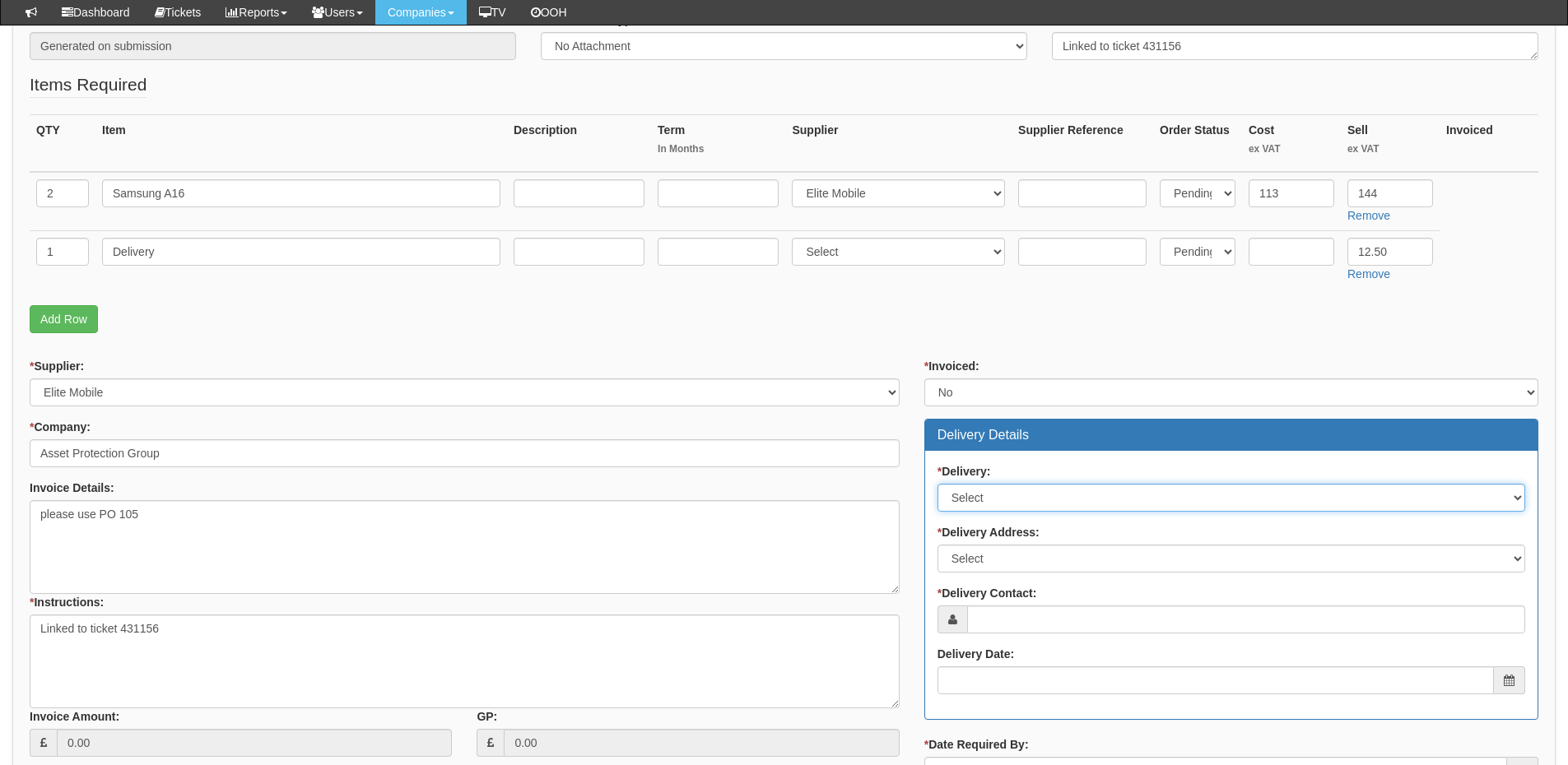
drag, startPoint x: 995, startPoint y: 491, endPoint x: 994, endPoint y: 508, distance: 17.0
click at [995, 491] on select "Select No Not Applicable Yes" at bounding box center [1231, 497] width 588 height 28
select select "1"
click at [937, 483] on select "Select No Not Applicable Yes" at bounding box center [1231, 497] width 588 height 28
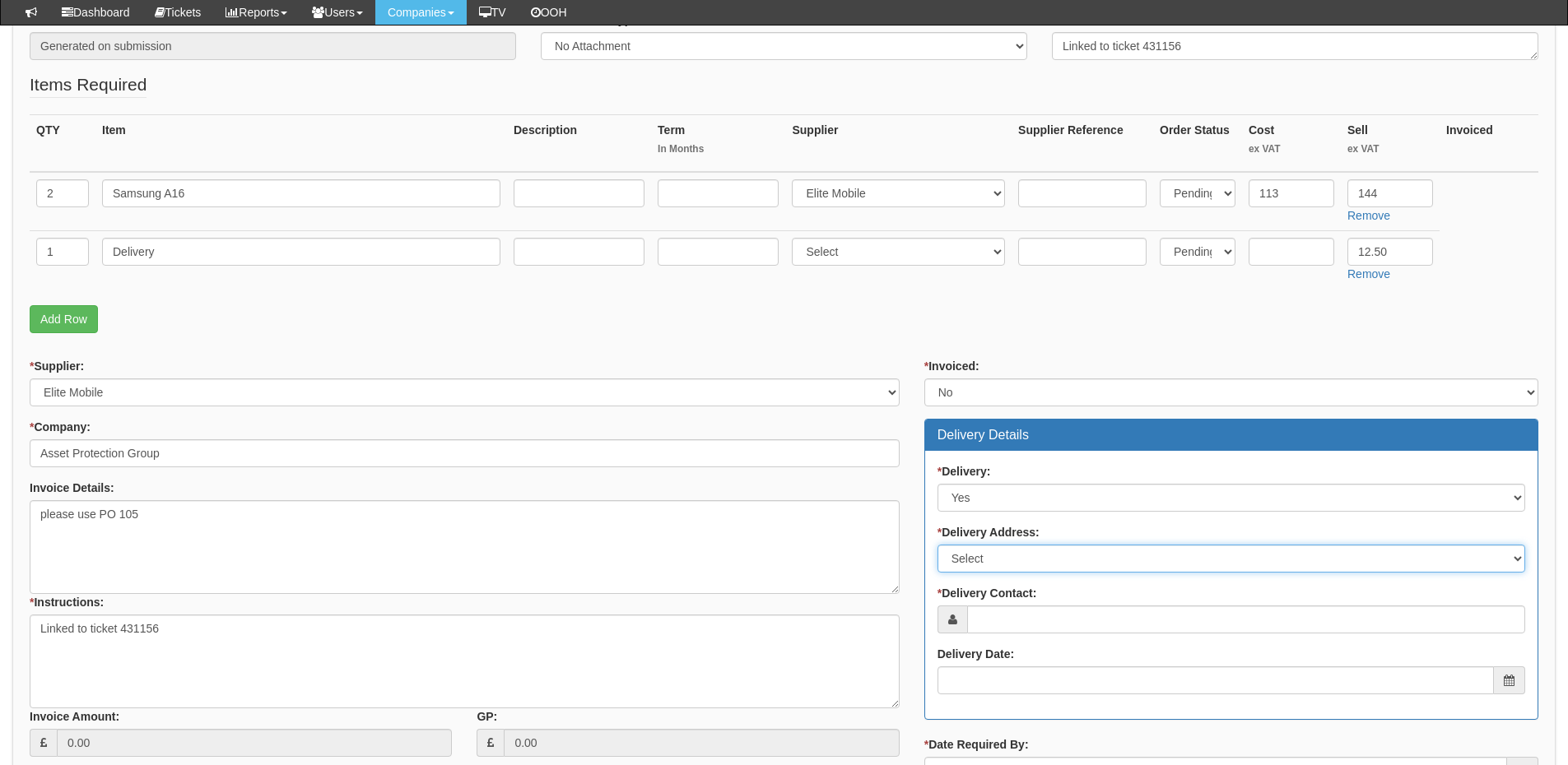
click at [987, 562] on select "Select Not Applicable Main Address - WA1 1GG Other" at bounding box center [1231, 558] width 588 height 28
select select "other"
click at [937, 545] on select "Select Not Applicable Main Address - WA1 1GG Other" at bounding box center [1231, 558] width 588 height 28
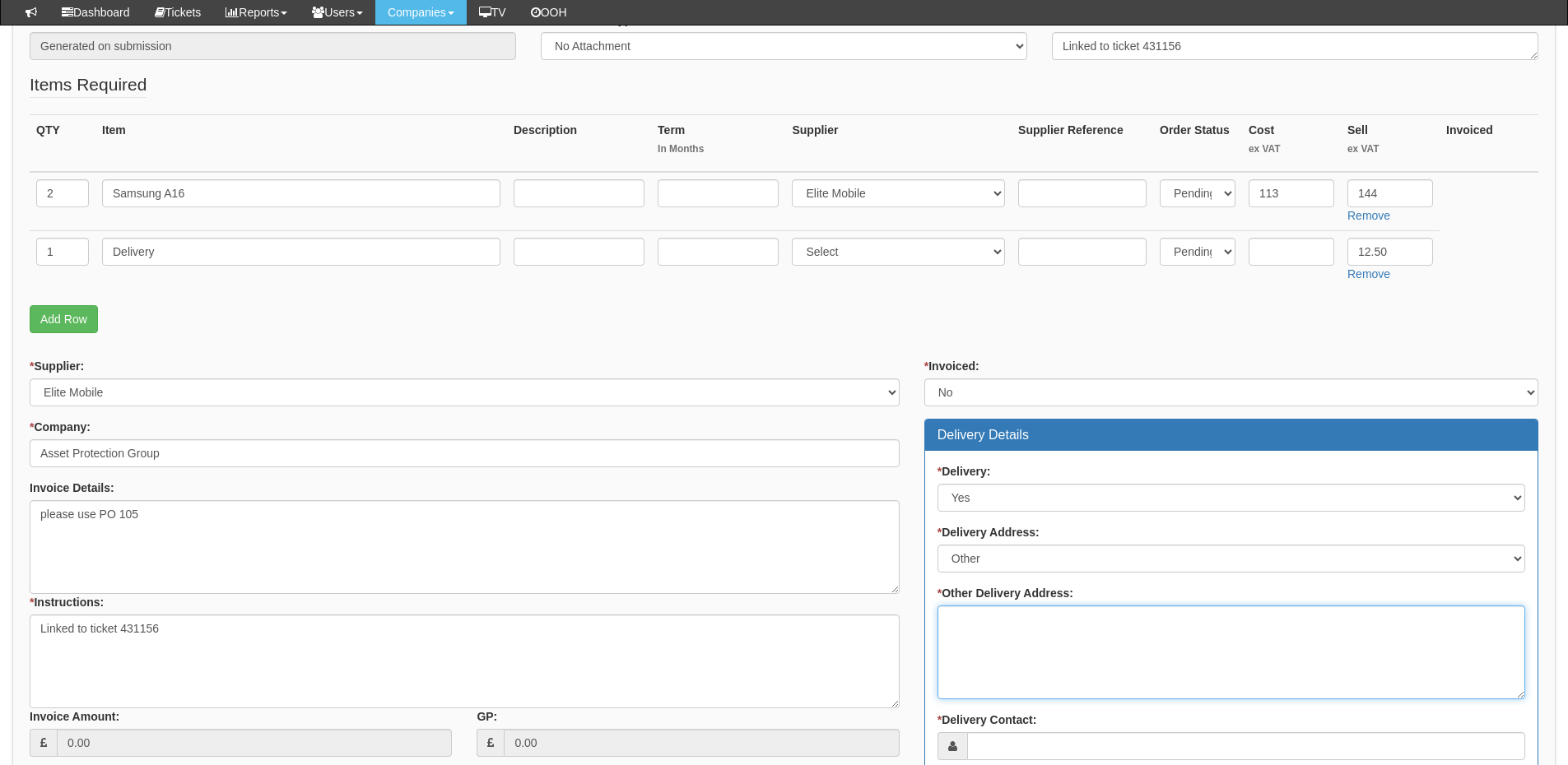
click at [944, 638] on textarea "* Other Delivery Address:" at bounding box center [1231, 653] width 588 height 94
paste textarea "Unit 1, Sherwood Network Centre, Ollerton Nottinghamshire NG22 9FD"
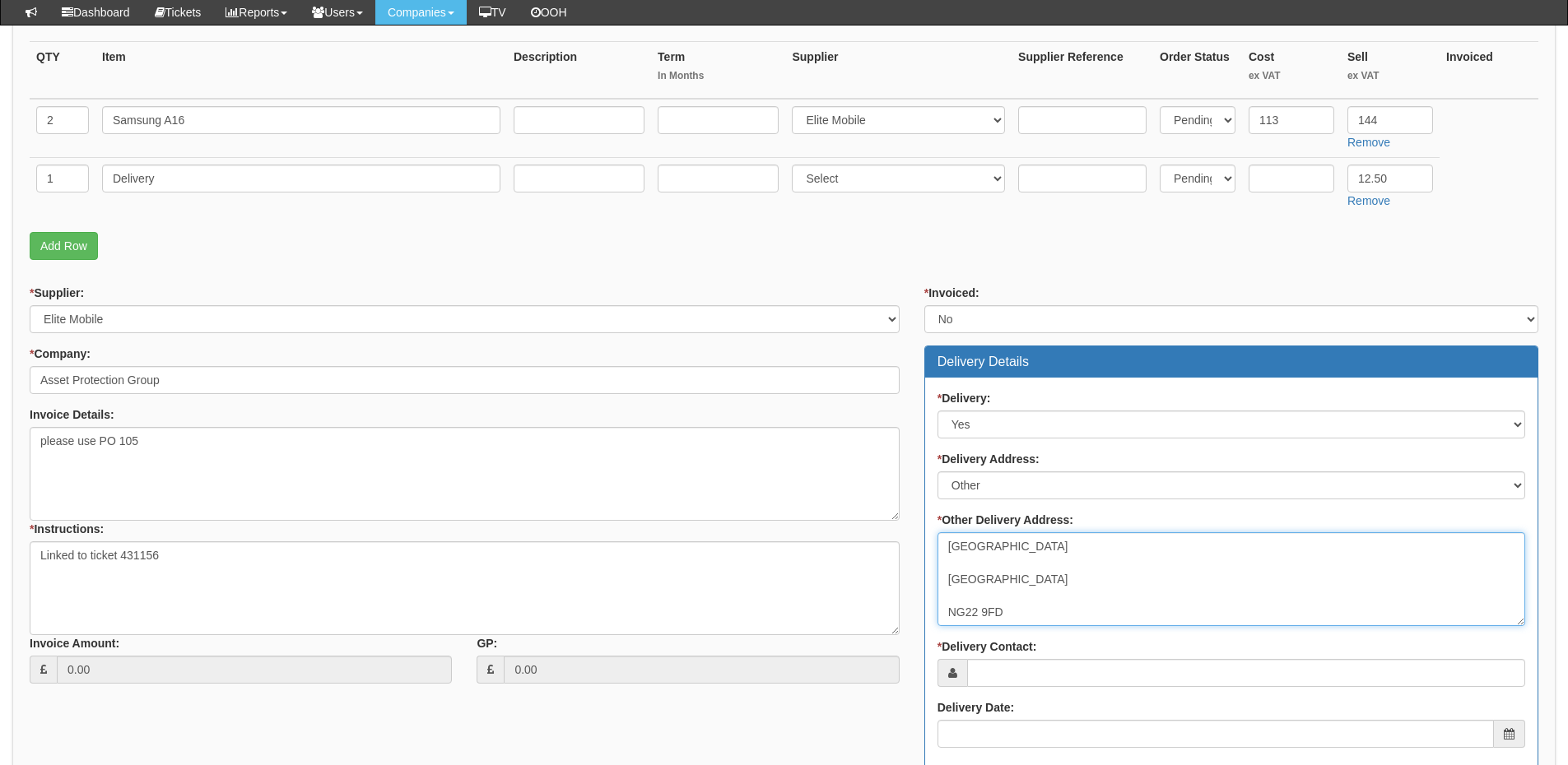
scroll to position [494, 0]
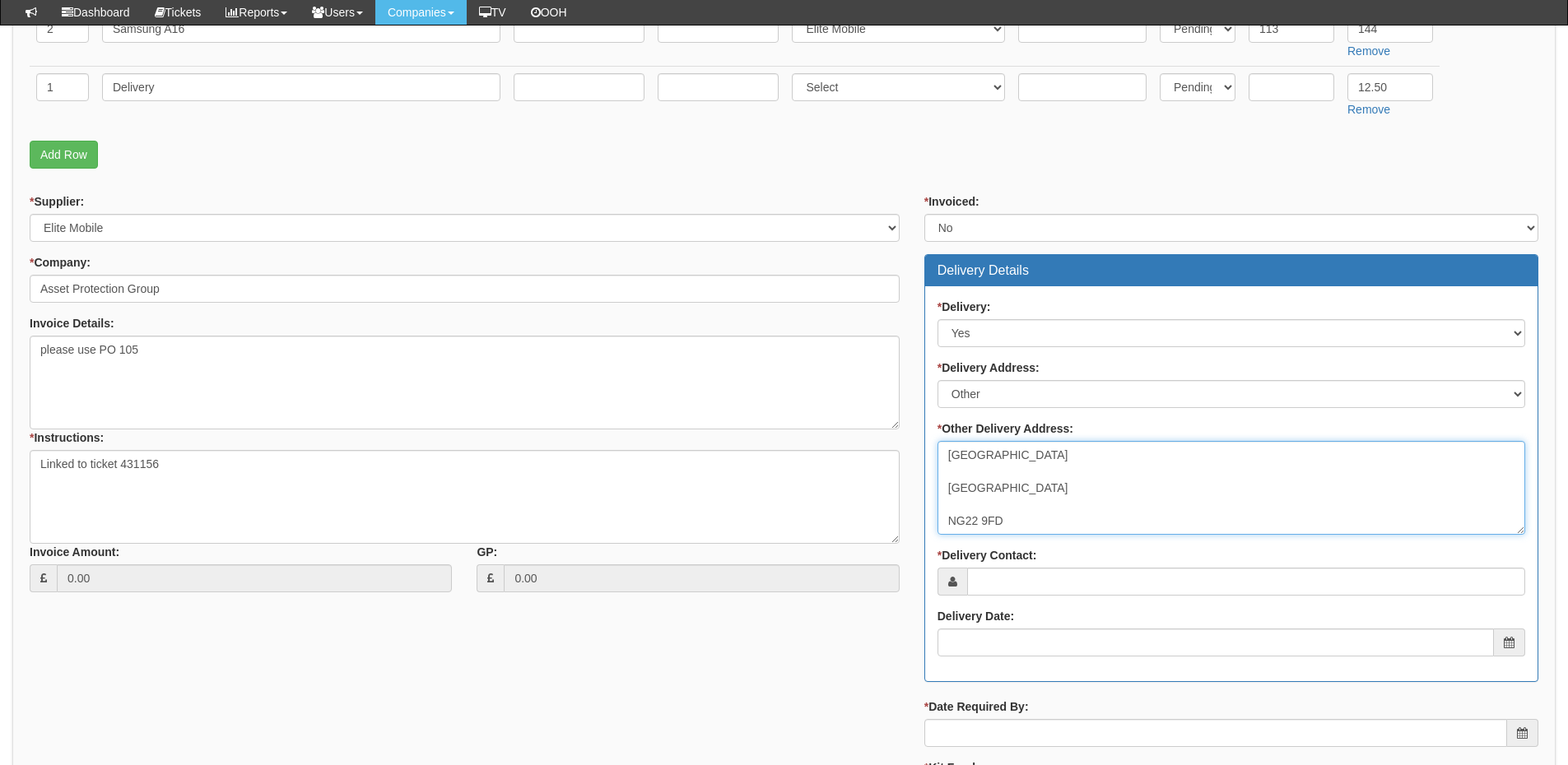
type textarea "Unit 1, Sherwood Network Centre, Ollerton Nottinghamshire NG22 9FD"
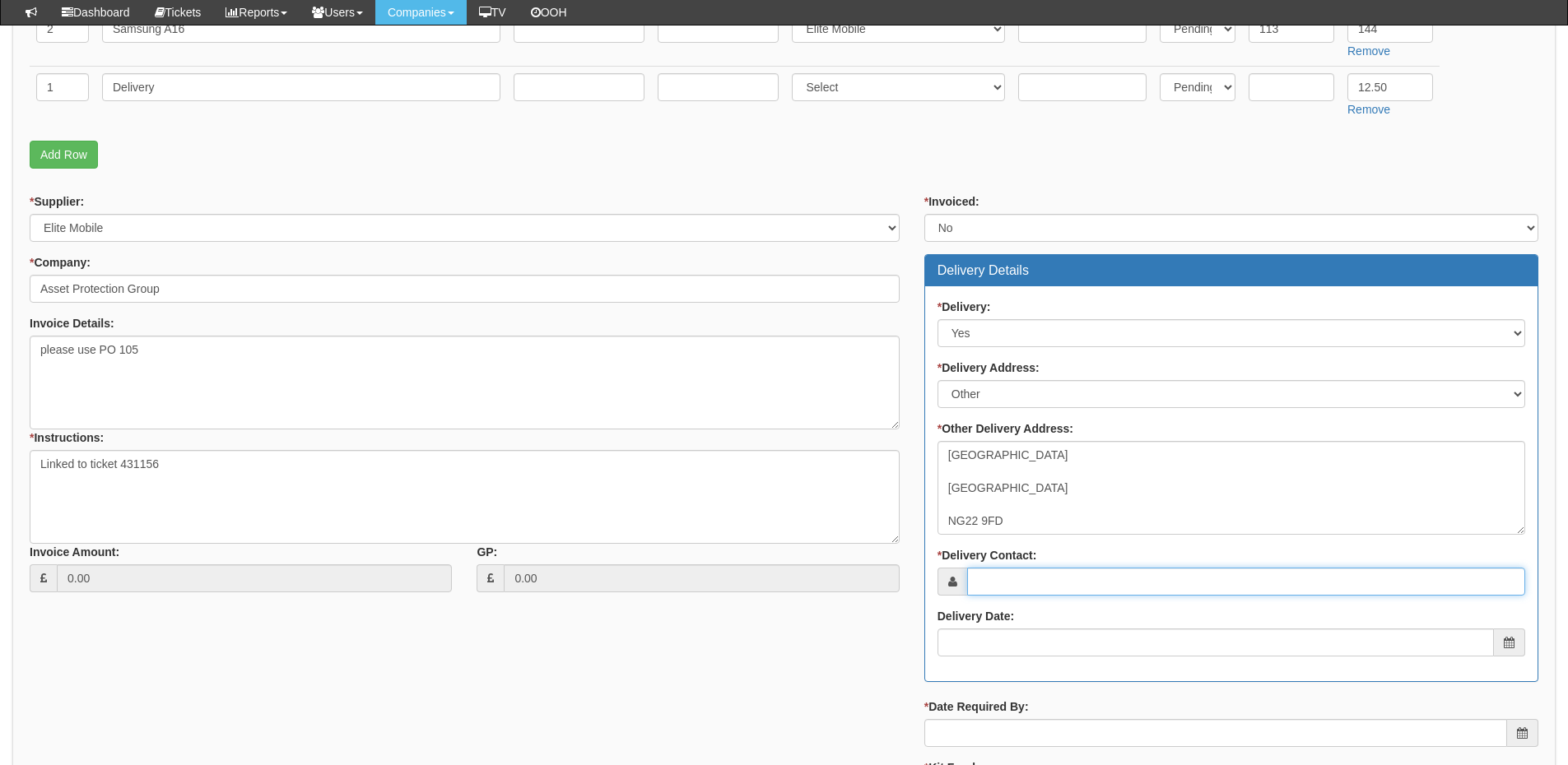
click at [1027, 583] on input "* Delivery Contact:" at bounding box center [1246, 581] width 558 height 28
click at [1002, 580] on input "* Delivery Contact:" at bounding box center [1246, 581] width 558 height 28
paste input "Ashley"
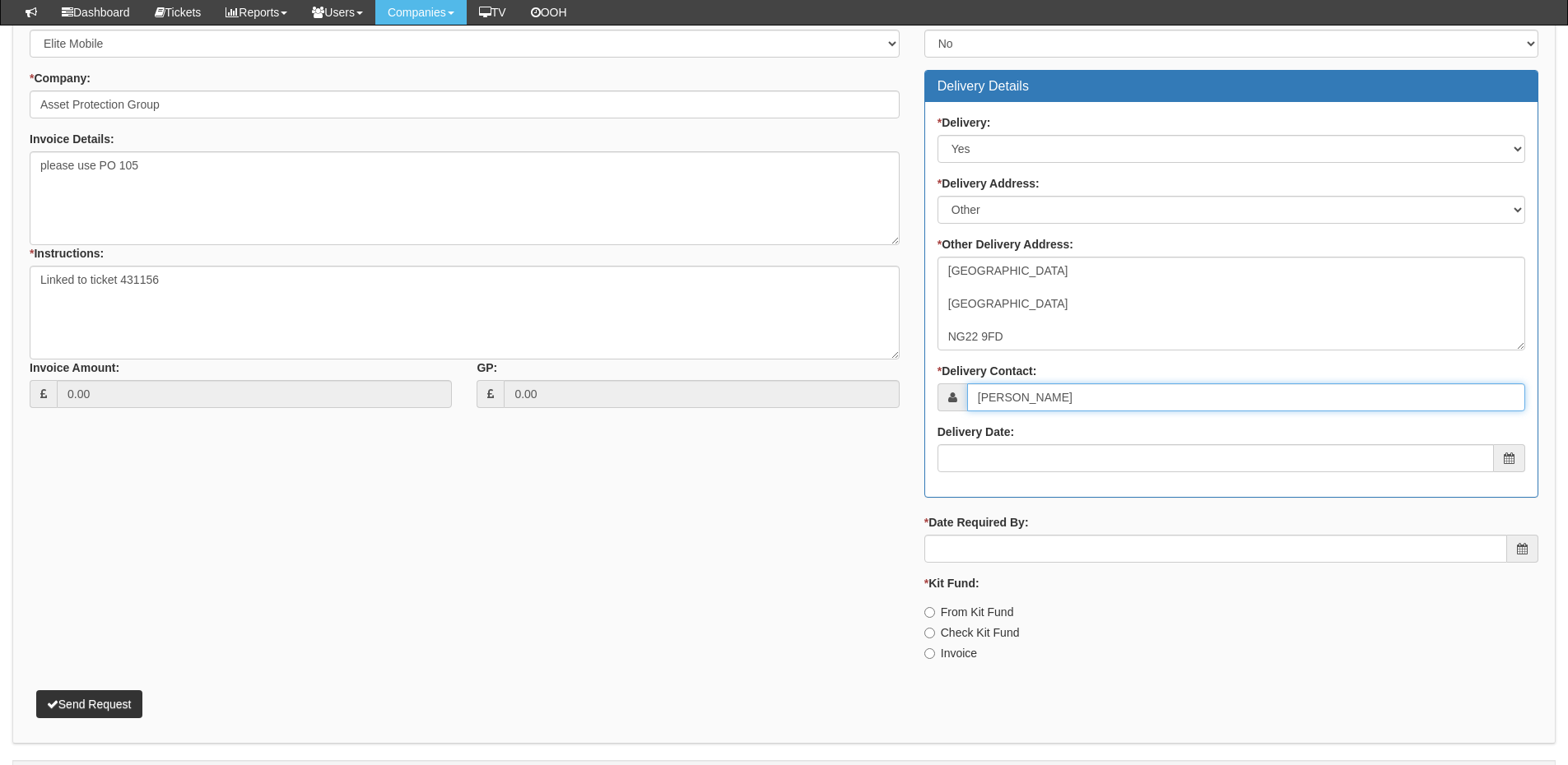
scroll to position [722, 0]
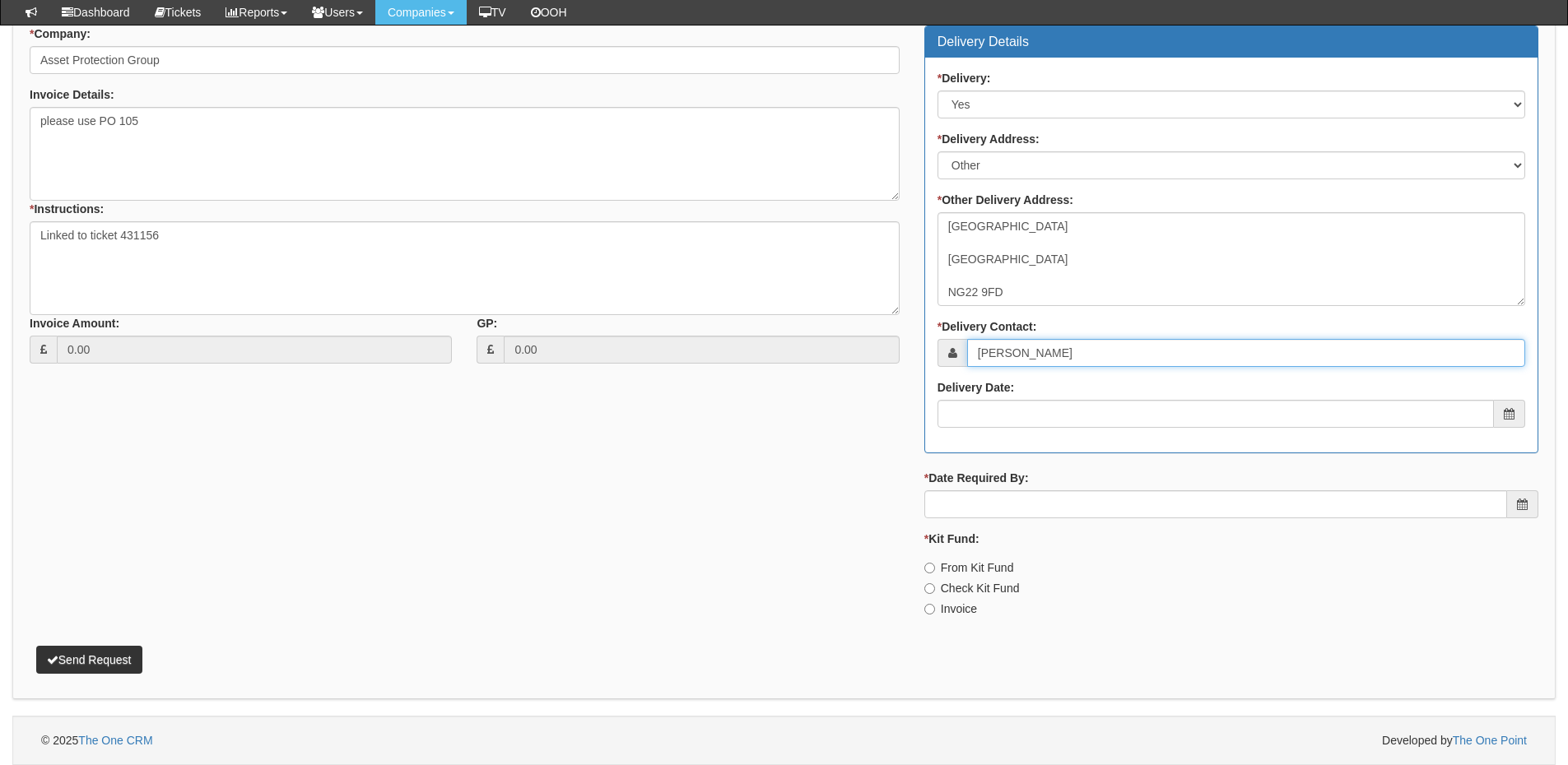
type input "Ashley"
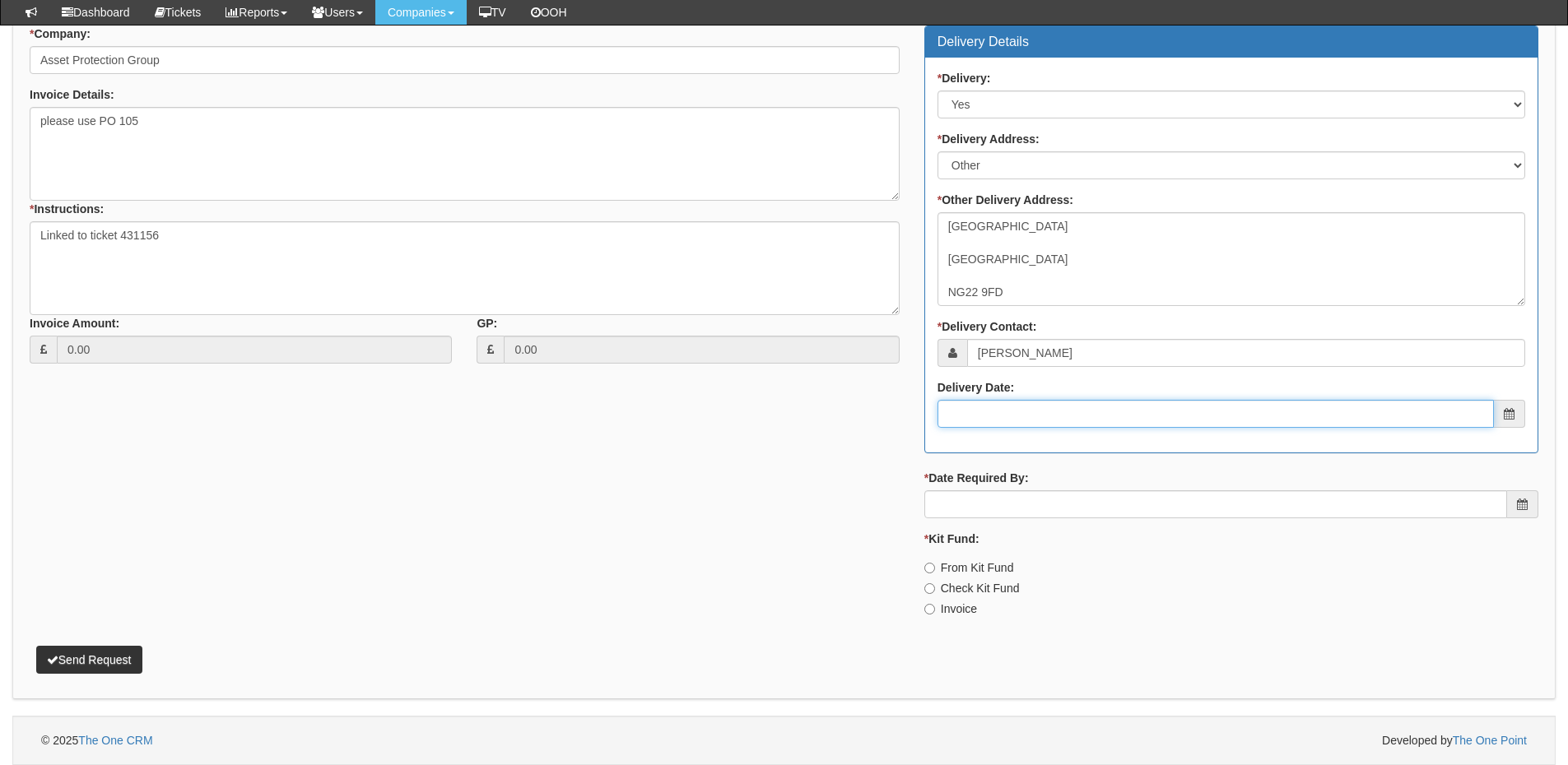
click at [1015, 411] on input "Delivery Date:" at bounding box center [1215, 414] width 557 height 28
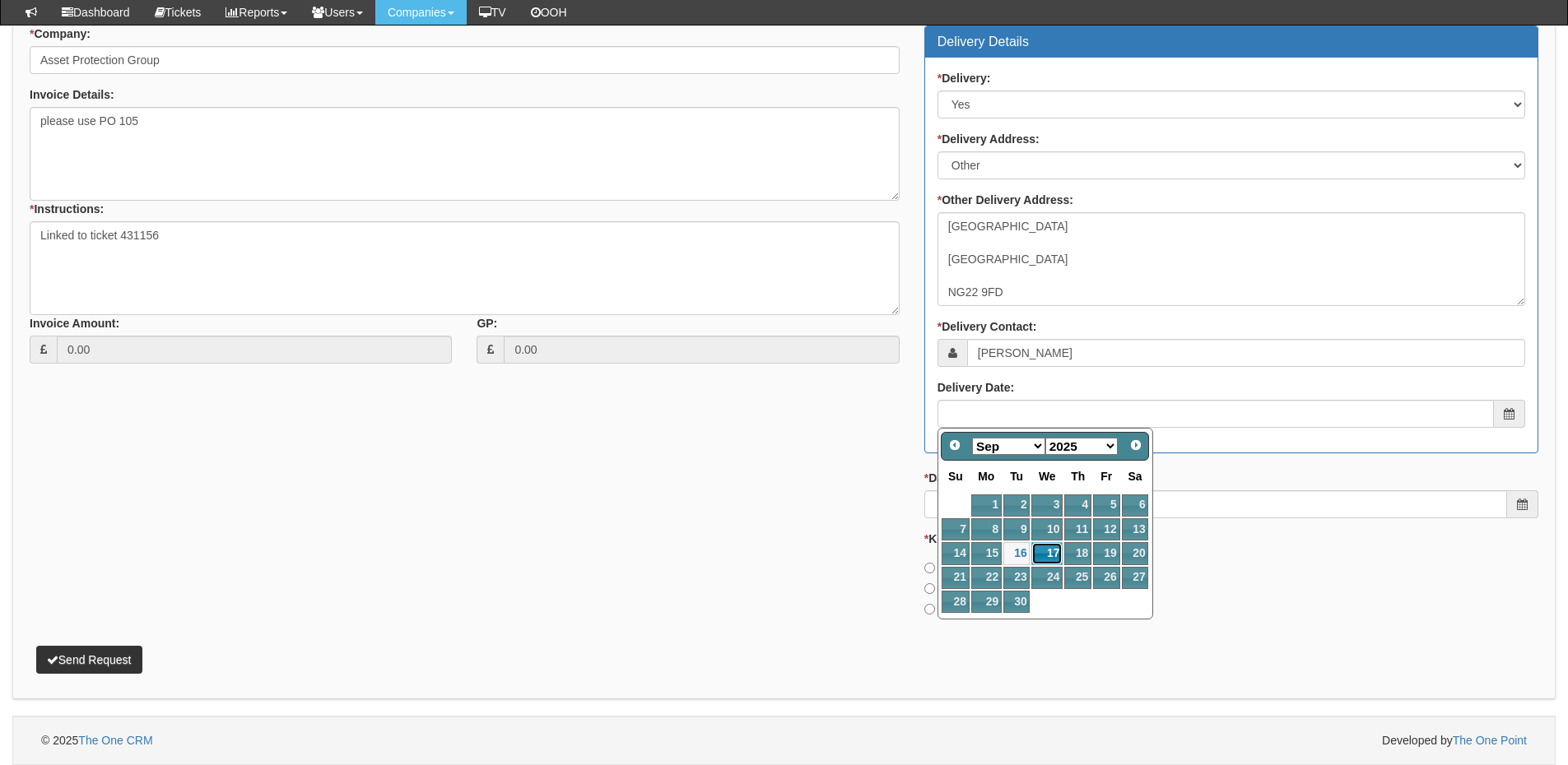
click at [1052, 554] on link "17" at bounding box center [1047, 553] width 31 height 22
type input "2025-09-17"
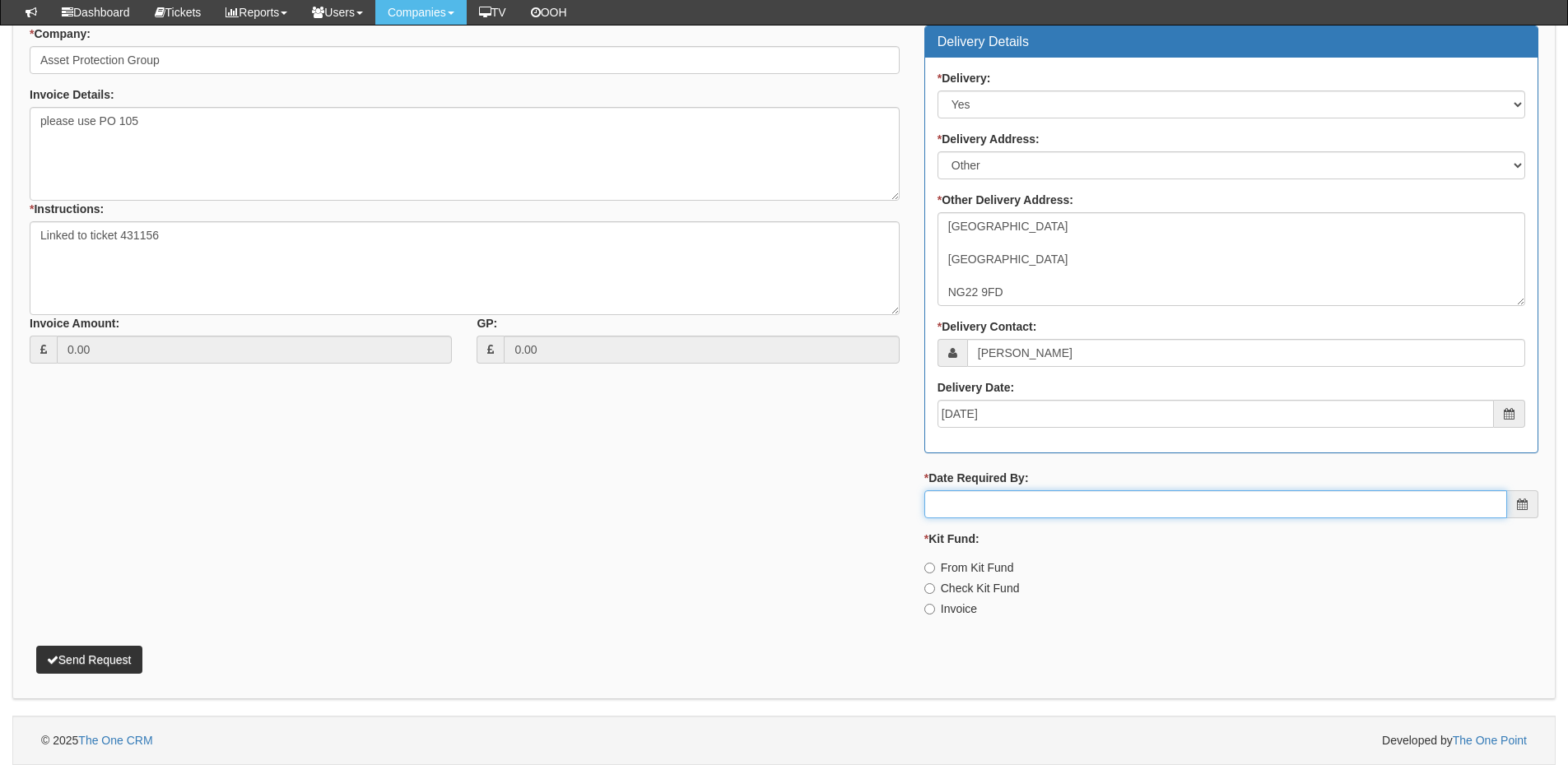
click at [1044, 502] on input "* Date Required By:" at bounding box center [1215, 505] width 582 height 28
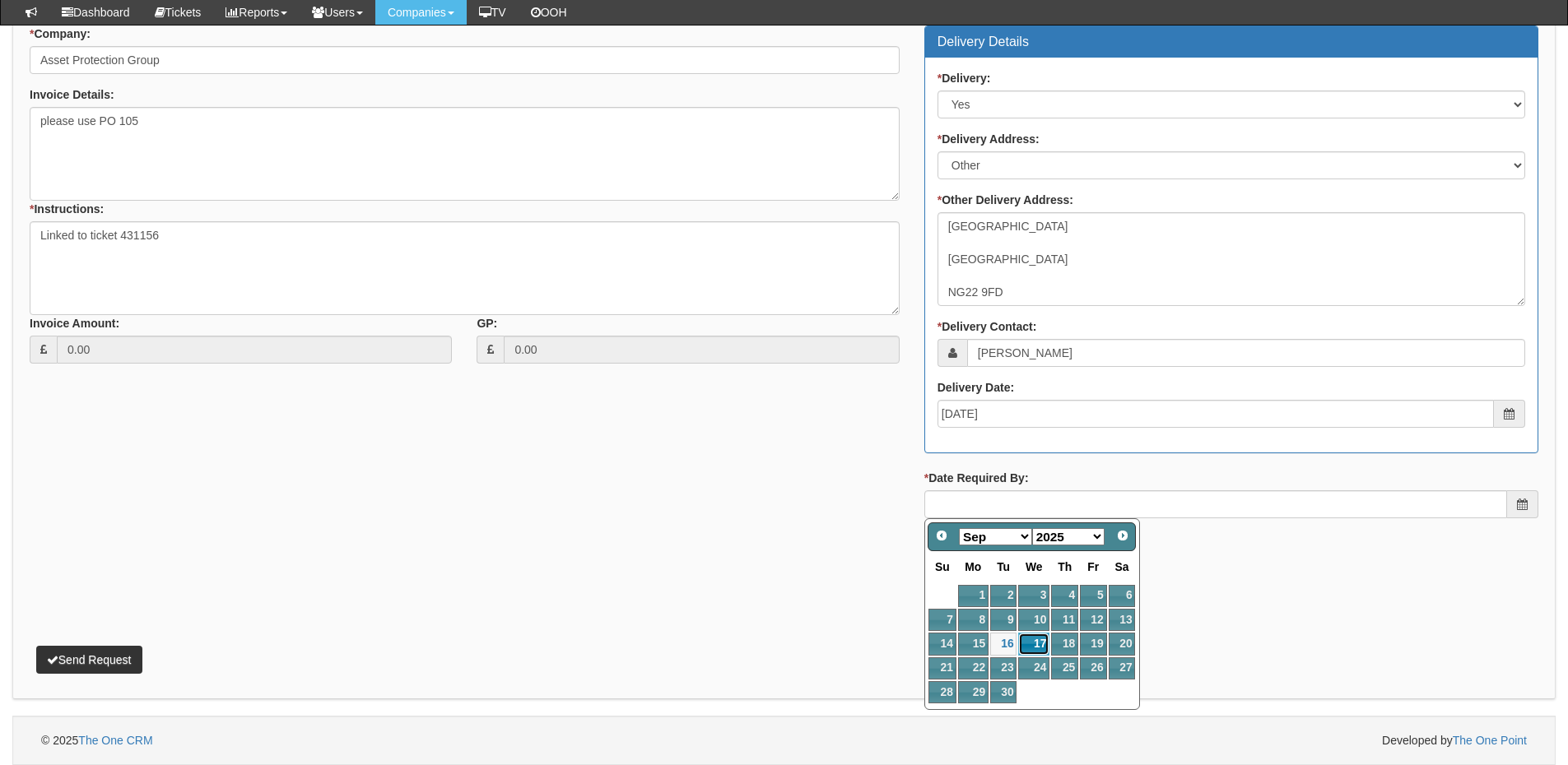
click at [1031, 636] on link "17" at bounding box center [1034, 643] width 31 height 22
type input "2025-09-17"
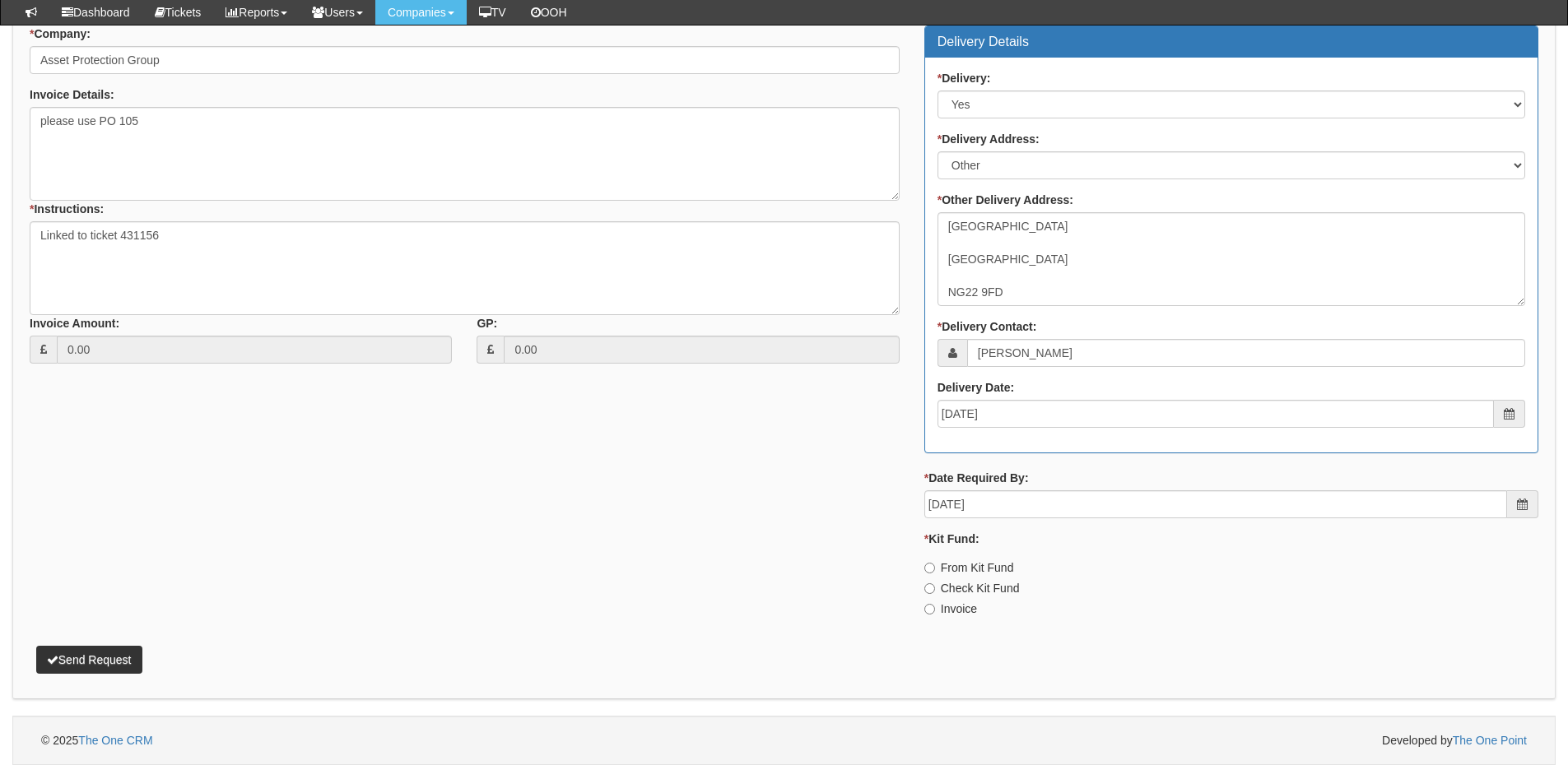
click at [955, 600] on div "* Kit Fund: From Kit Fund Check Kit Fund Invoice" at bounding box center [1232, 574] width 614 height 87
click at [945, 609] on label "Invoice" at bounding box center [951, 609] width 53 height 16
click at [935, 609] on input "Invoice" at bounding box center [930, 610] width 11 height 11
radio input "true"
click at [107, 662] on button "Send Request" at bounding box center [90, 660] width 106 height 28
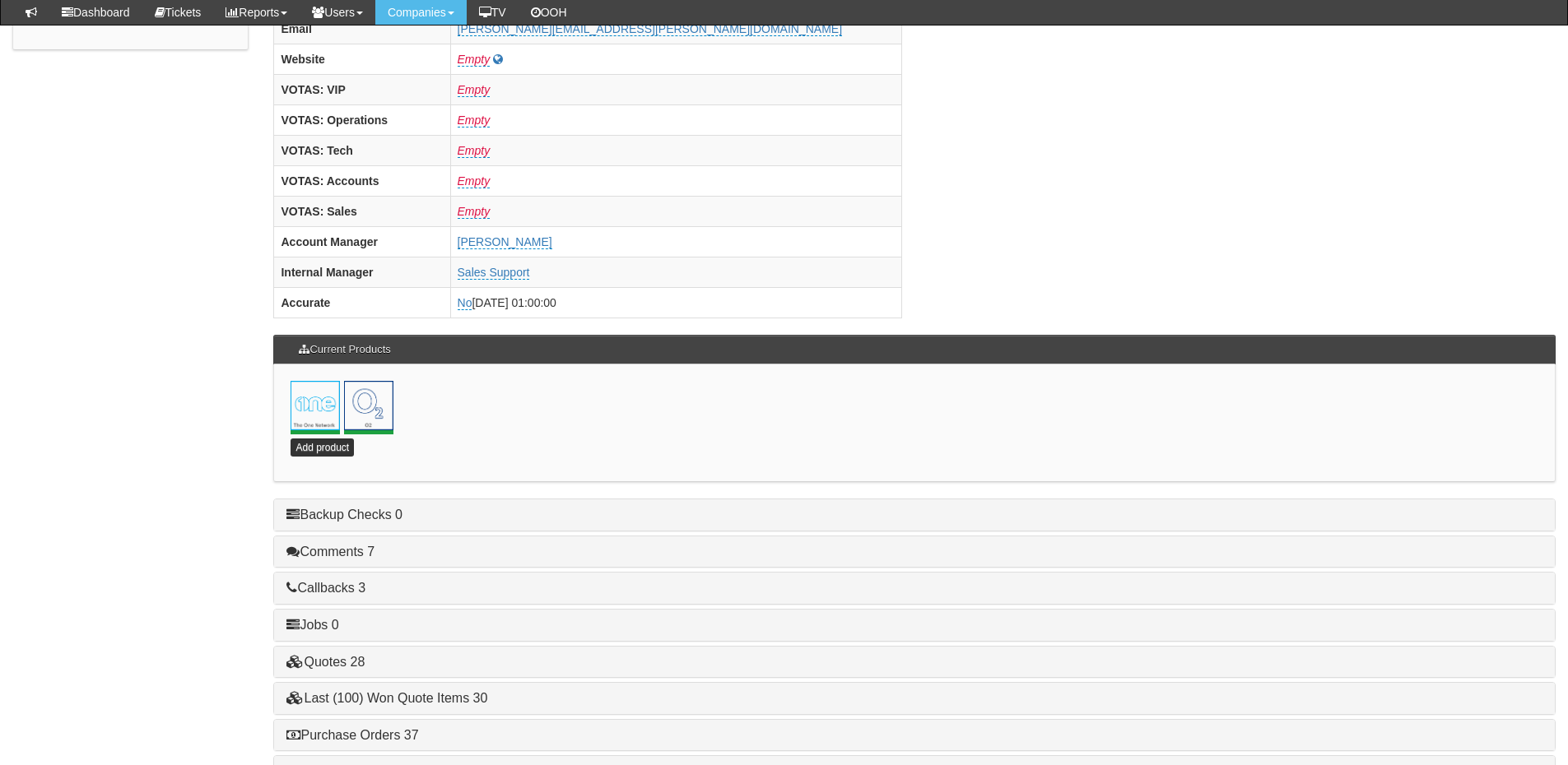
scroll to position [727, 0]
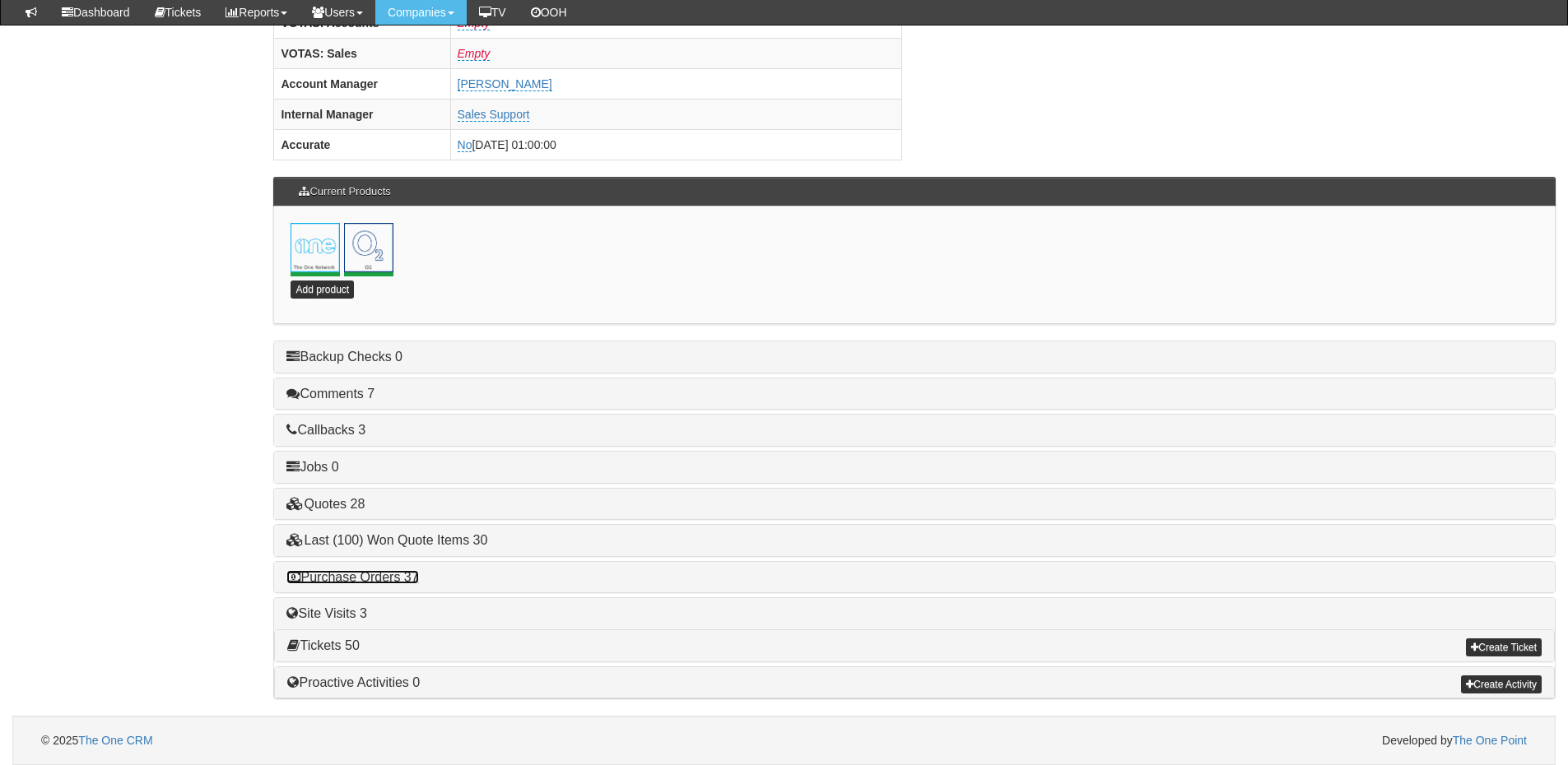
click at [381, 573] on link "Purchase Orders 37" at bounding box center [352, 577] width 132 height 14
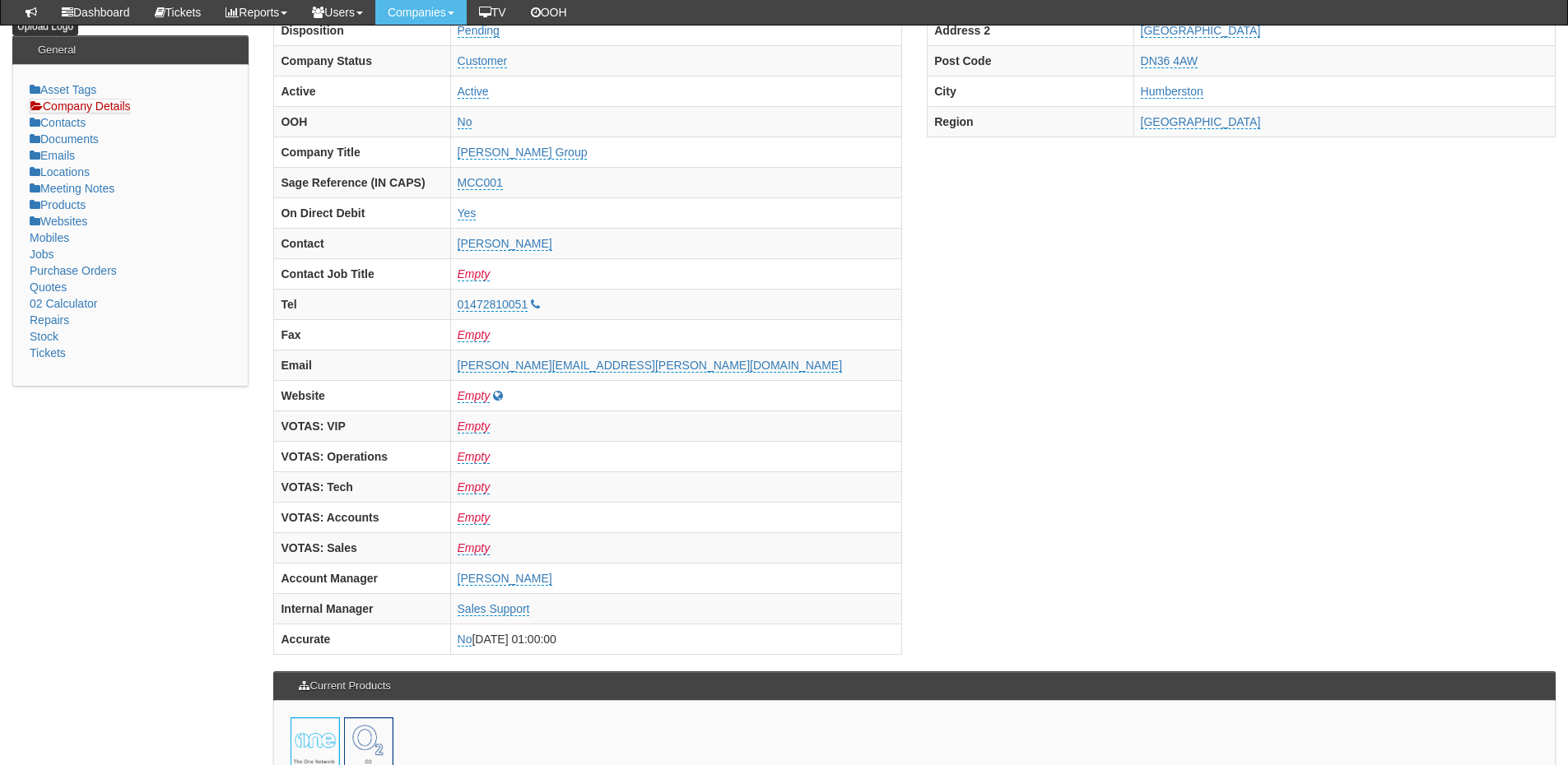
scroll to position [0, 0]
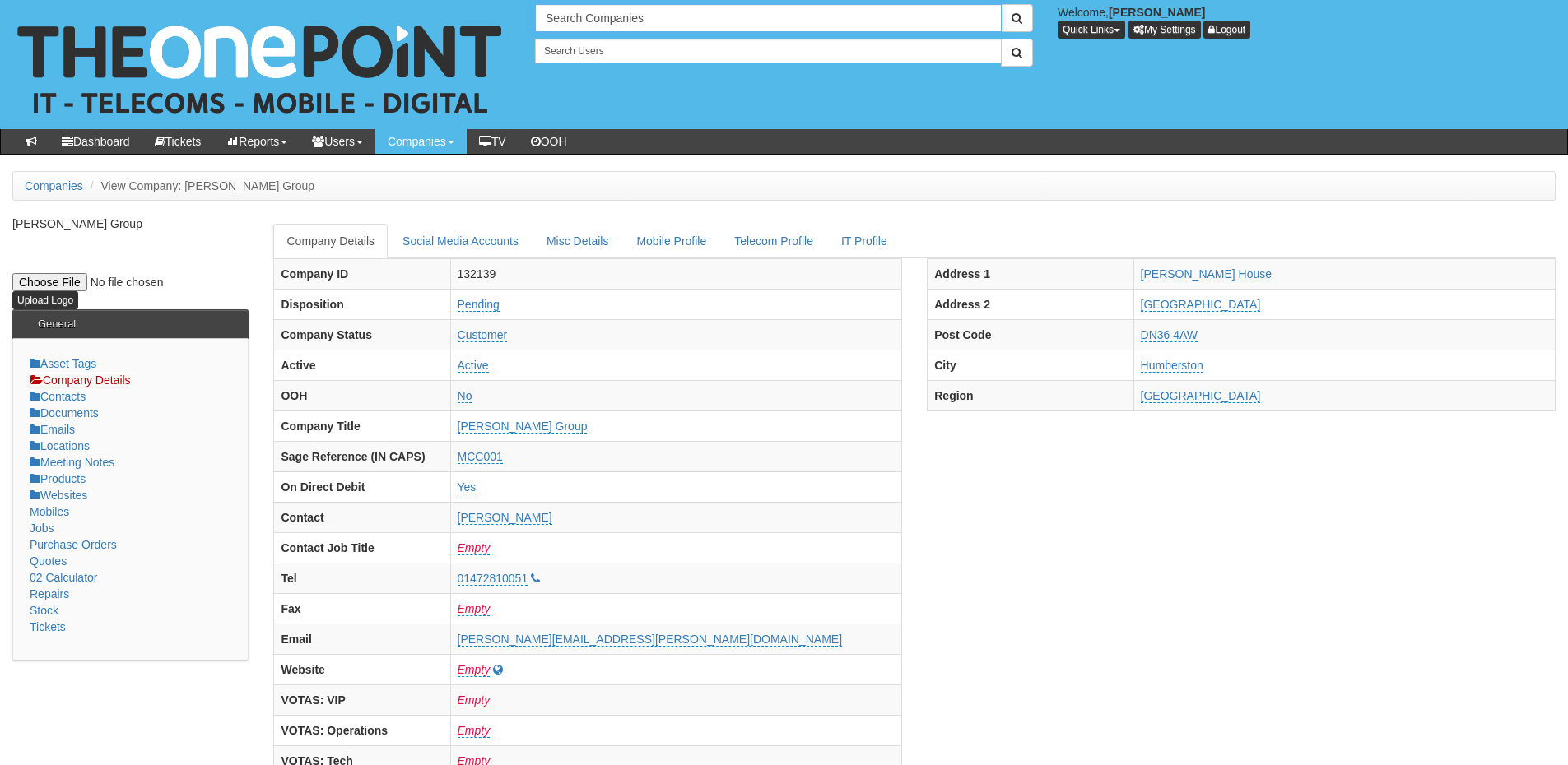
click at [588, 17] on input "Search Companies" at bounding box center [768, 18] width 466 height 28
drag, startPoint x: 629, startPoint y: 17, endPoint x: 469, endPoint y: 21, distance: 160.0
click at [469, 21] on div "No search results. lifeskills Welcome, James Kaye Quick Links Add Appointment A…" at bounding box center [784, 64] width 1593 height 129
drag, startPoint x: 591, startPoint y: 16, endPoint x: 507, endPoint y: 16, distance: 84.0
click at [507, 16] on div "No search results. tarigo Welcome, James Kaye Quick Links Add Appointment Appoi…" at bounding box center [784, 64] width 1593 height 129
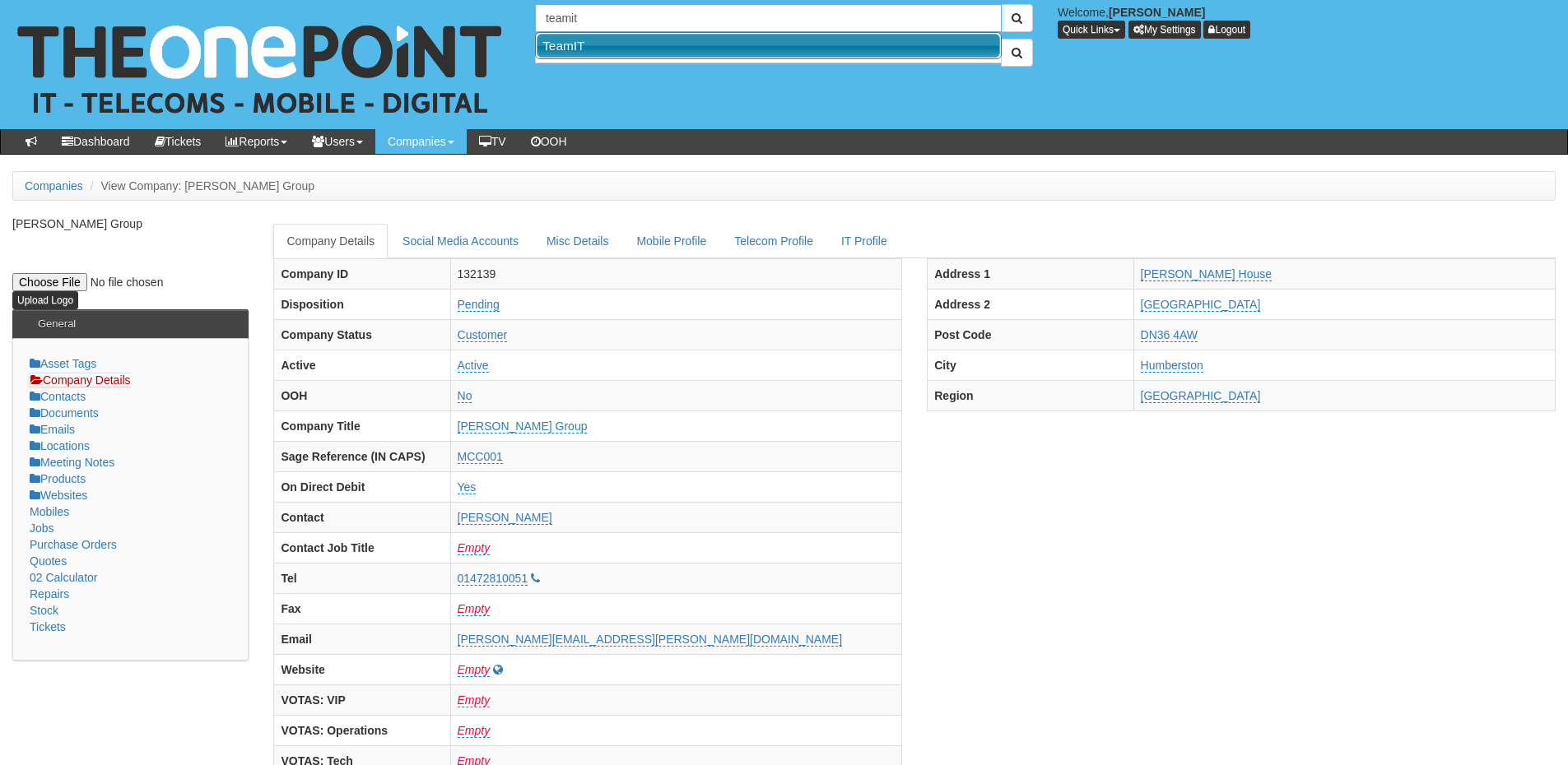
click at [592, 35] on link "TeamIT" at bounding box center [768, 46] width 464 height 24
type input "TeamIT"
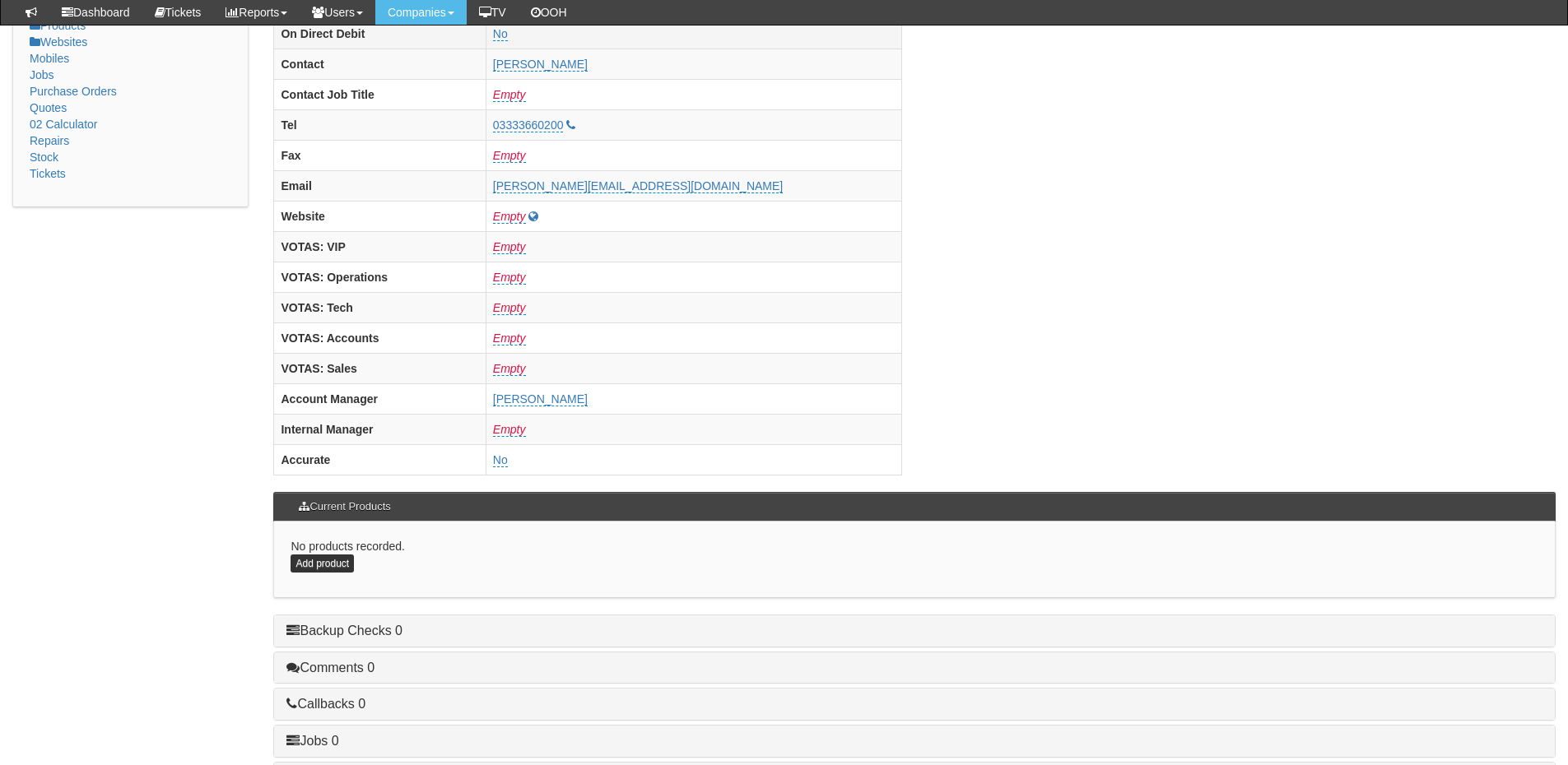
scroll to position [685, 0]
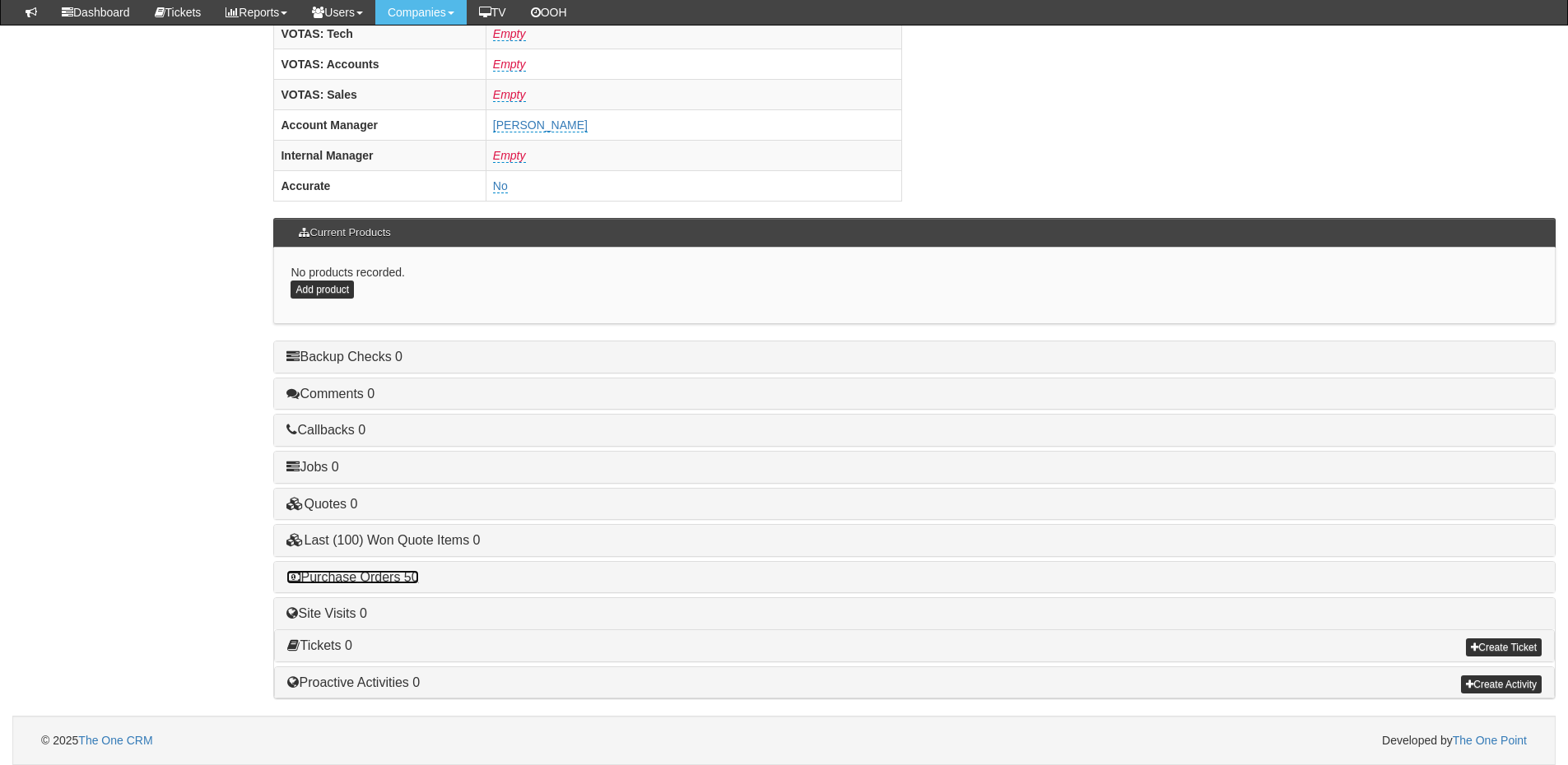
click at [380, 579] on link "Purchase Orders 50" at bounding box center [352, 577] width 132 height 14
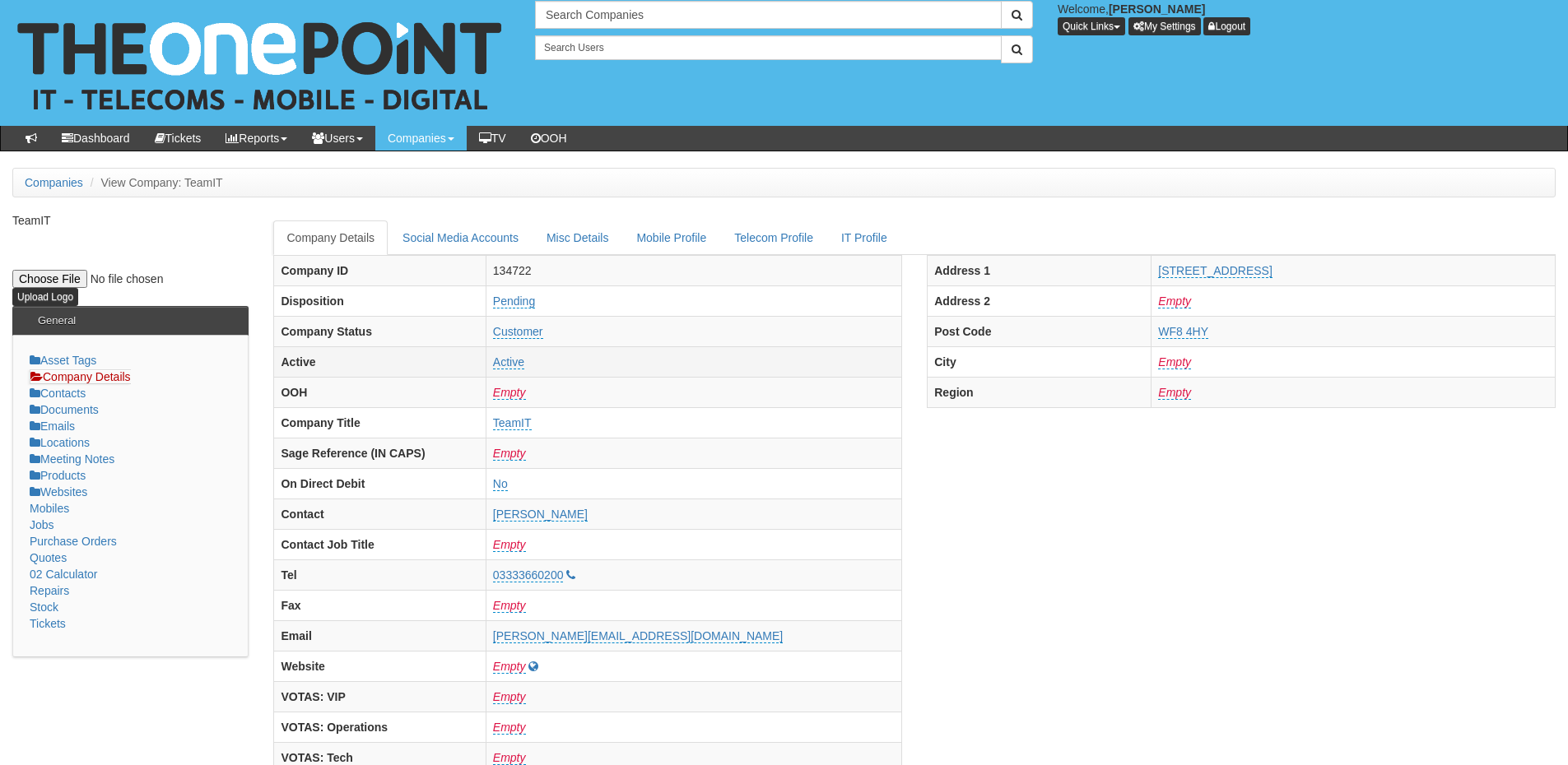
scroll to position [0, 0]
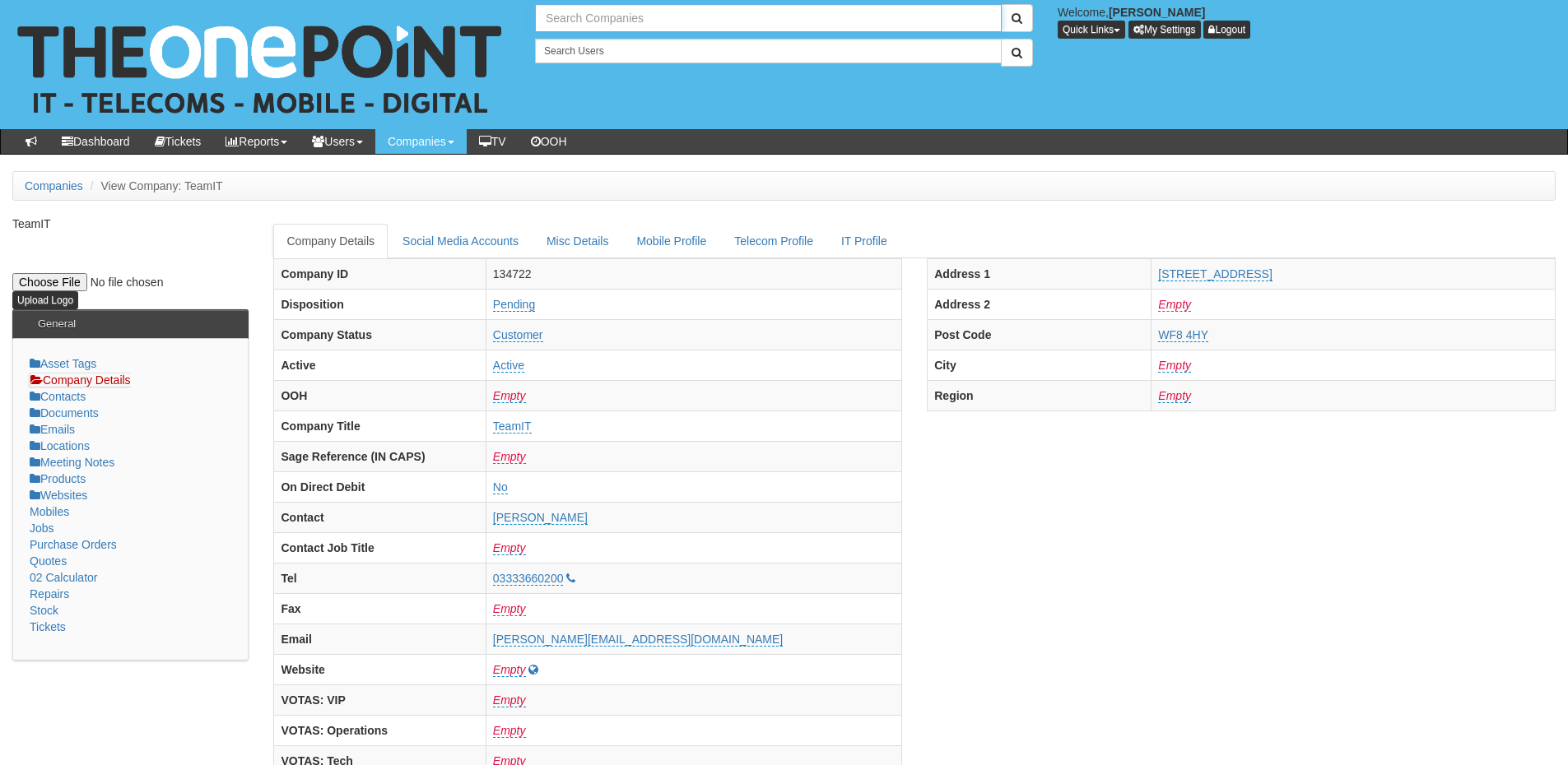
click at [569, 27] on input "text" at bounding box center [768, 18] width 466 height 28
click at [560, 19] on input "lifeski" at bounding box center [768, 18] width 466 height 28
click at [583, 18] on input "life ski" at bounding box center [768, 18] width 466 height 28
click at [590, 46] on link "Life Skills Hub" at bounding box center [768, 46] width 464 height 24
type input "Life Skills Hub"
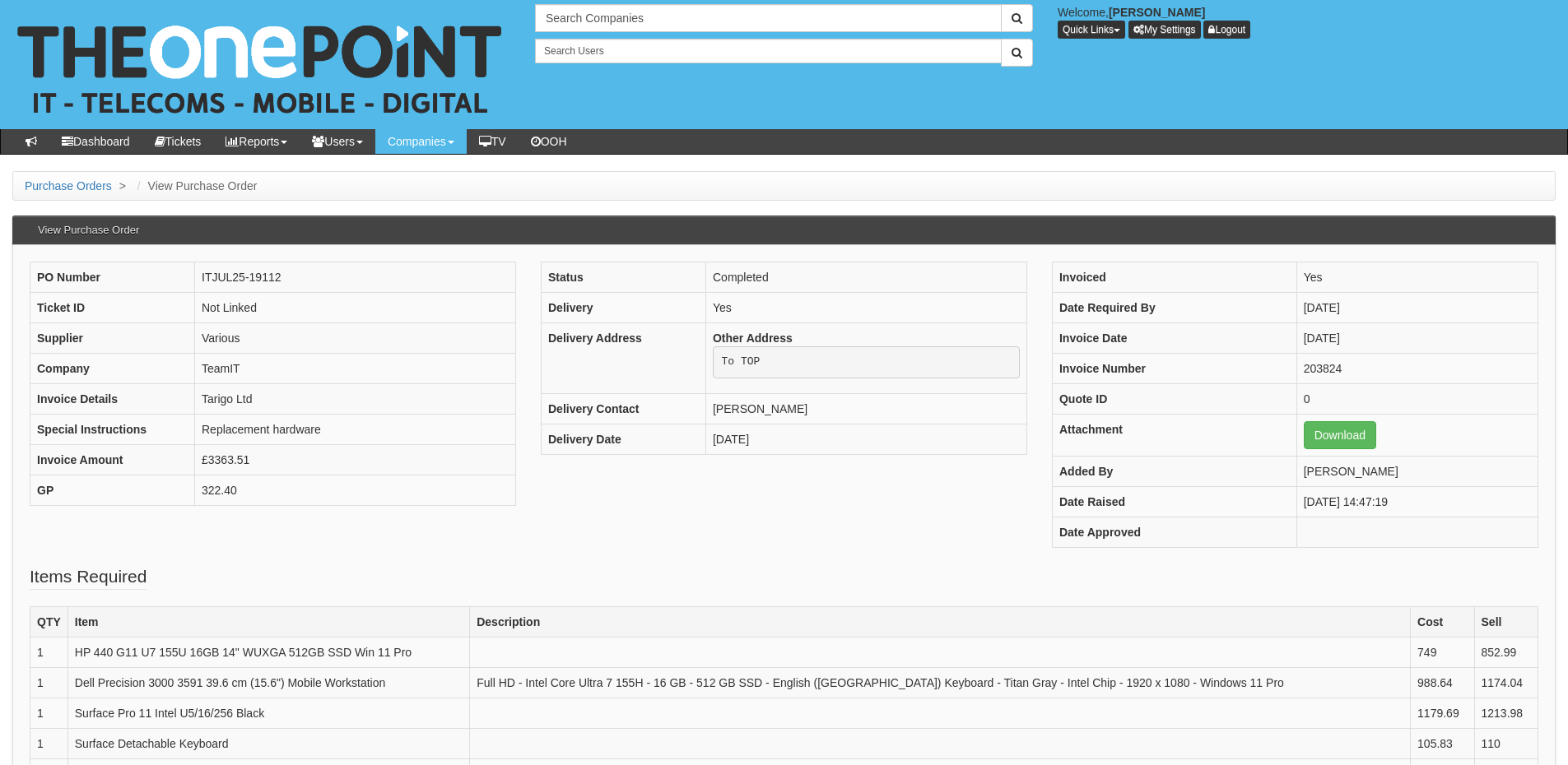
scroll to position [82, 0]
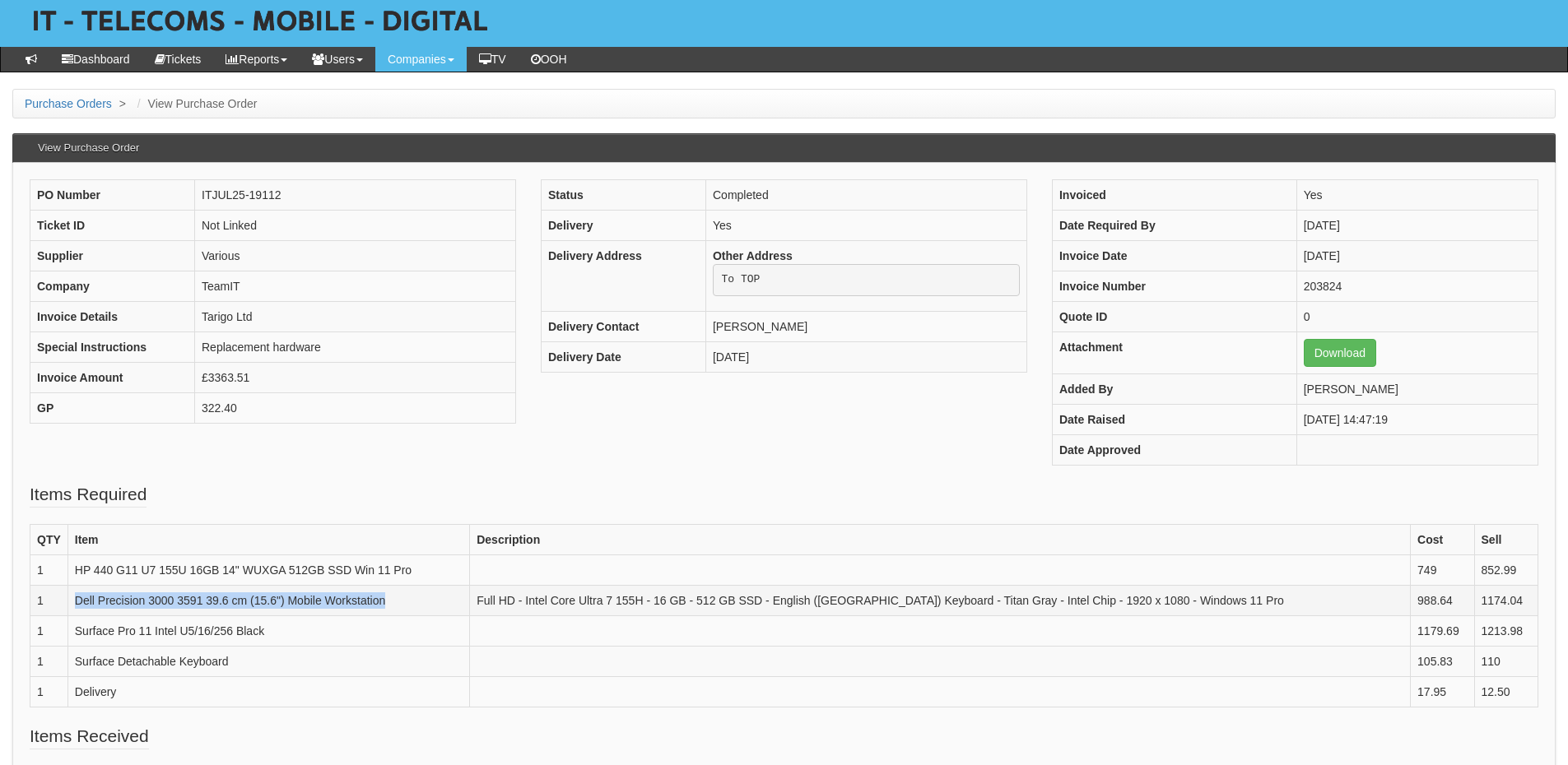
drag, startPoint x: 77, startPoint y: 600, endPoint x: 400, endPoint y: 598, distance: 323.0
click at [400, 598] on td "Dell Precision 3000 3591 39.6 cm (15.6") Mobile Workstation" at bounding box center [268, 600] width 401 height 30
click at [423, 600] on td "Dell Precision 3000 3591 39.6 cm (15.6") Mobile Workstation" at bounding box center [268, 600] width 401 height 30
drag, startPoint x: 416, startPoint y: 600, endPoint x: 61, endPoint y: 595, distance: 355.0
click at [61, 595] on tr "1 Dell Precision 3000 3591 39.6 cm (15.6") Mobile Workstation Full HD - Intel C…" at bounding box center [784, 600] width 1508 height 30
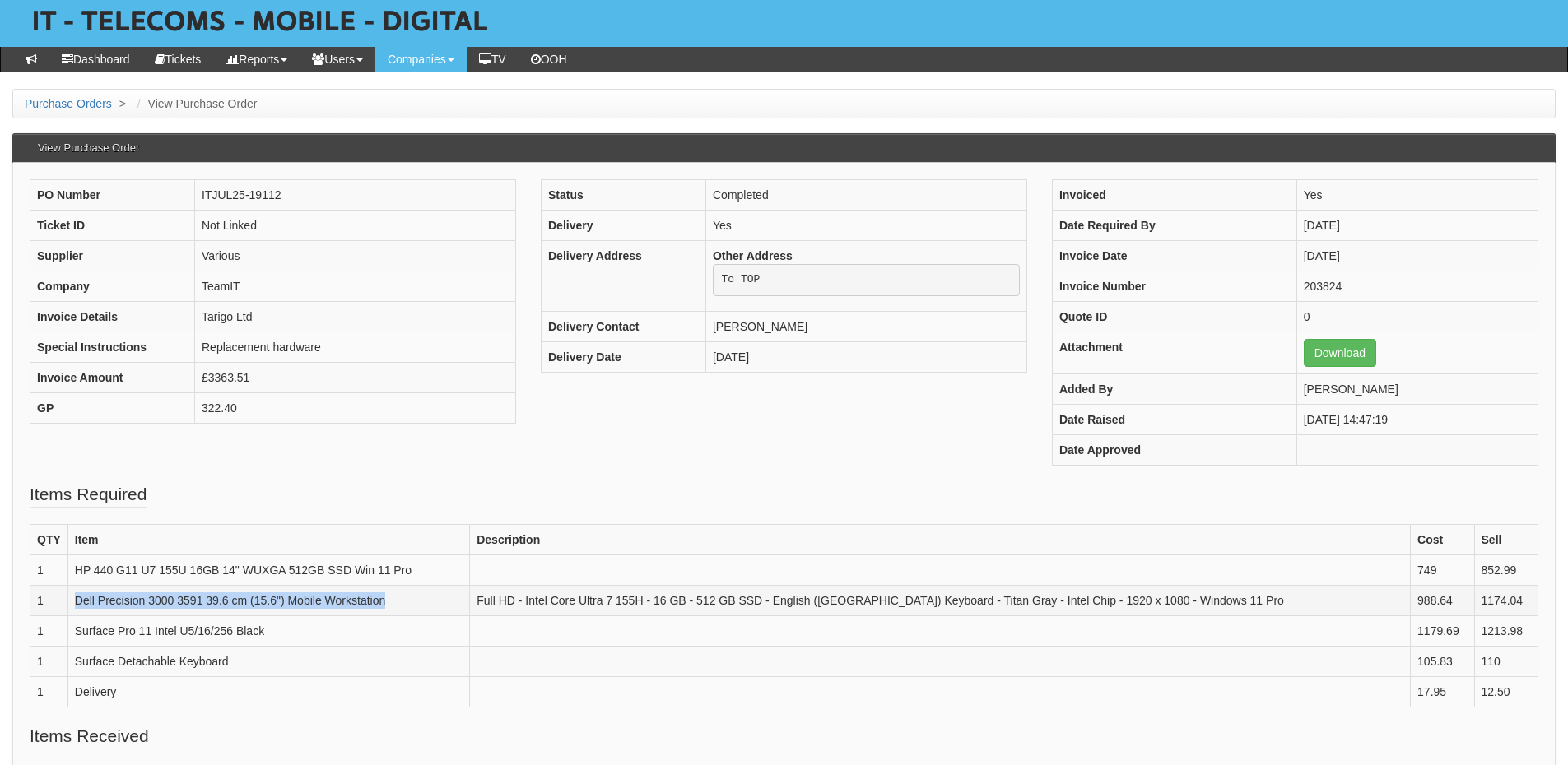
copy tr "Dell Precision 3000 3591 39.6 cm (15.6") Mobile Workstation"
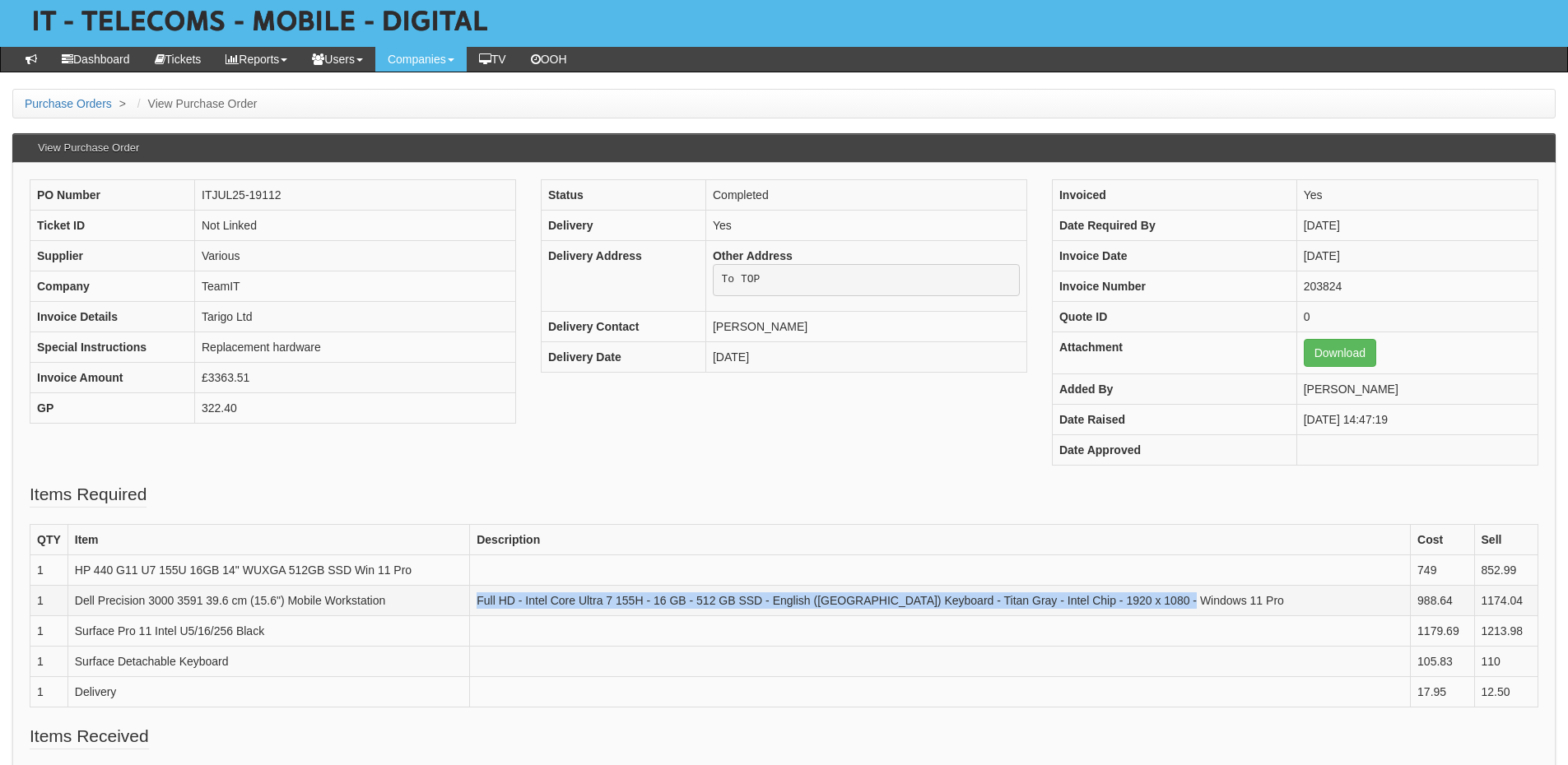
drag, startPoint x: 507, startPoint y: 599, endPoint x: 1216, endPoint y: 604, distance: 709.0
click at [1216, 604] on td "Full HD - Intel Core Ultra 7 155H - 16 GB - 512 GB SSD - English (UK) Keyboard …" at bounding box center [940, 600] width 941 height 30
copy td "Full HD - Intel Core Ultra 7 155H - 16 GB - 512 GB SSD - English (UK) Keyboard …"
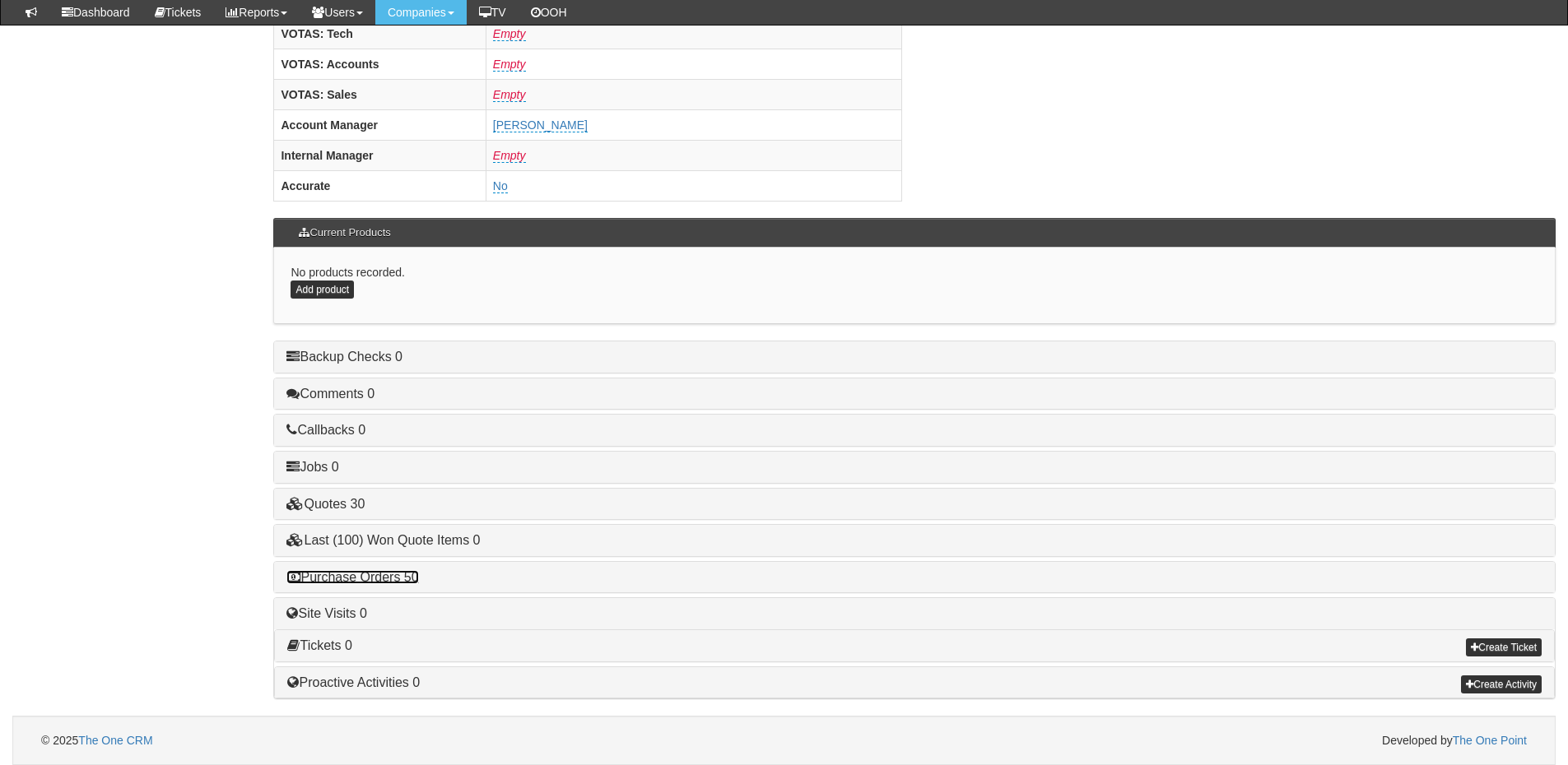
click at [392, 573] on link "Purchase Orders 50" at bounding box center [352, 577] width 132 height 14
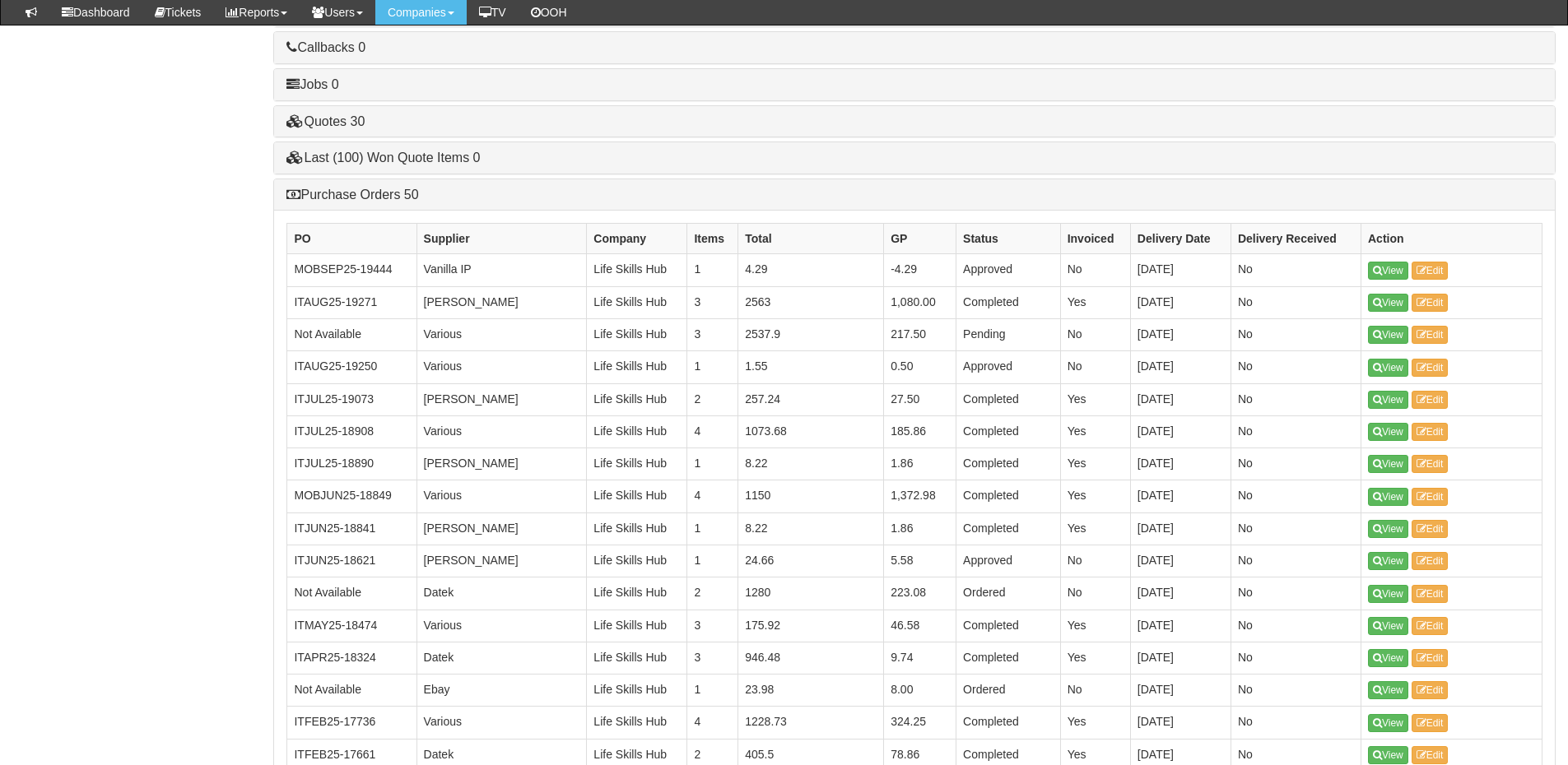
scroll to position [980, 0]
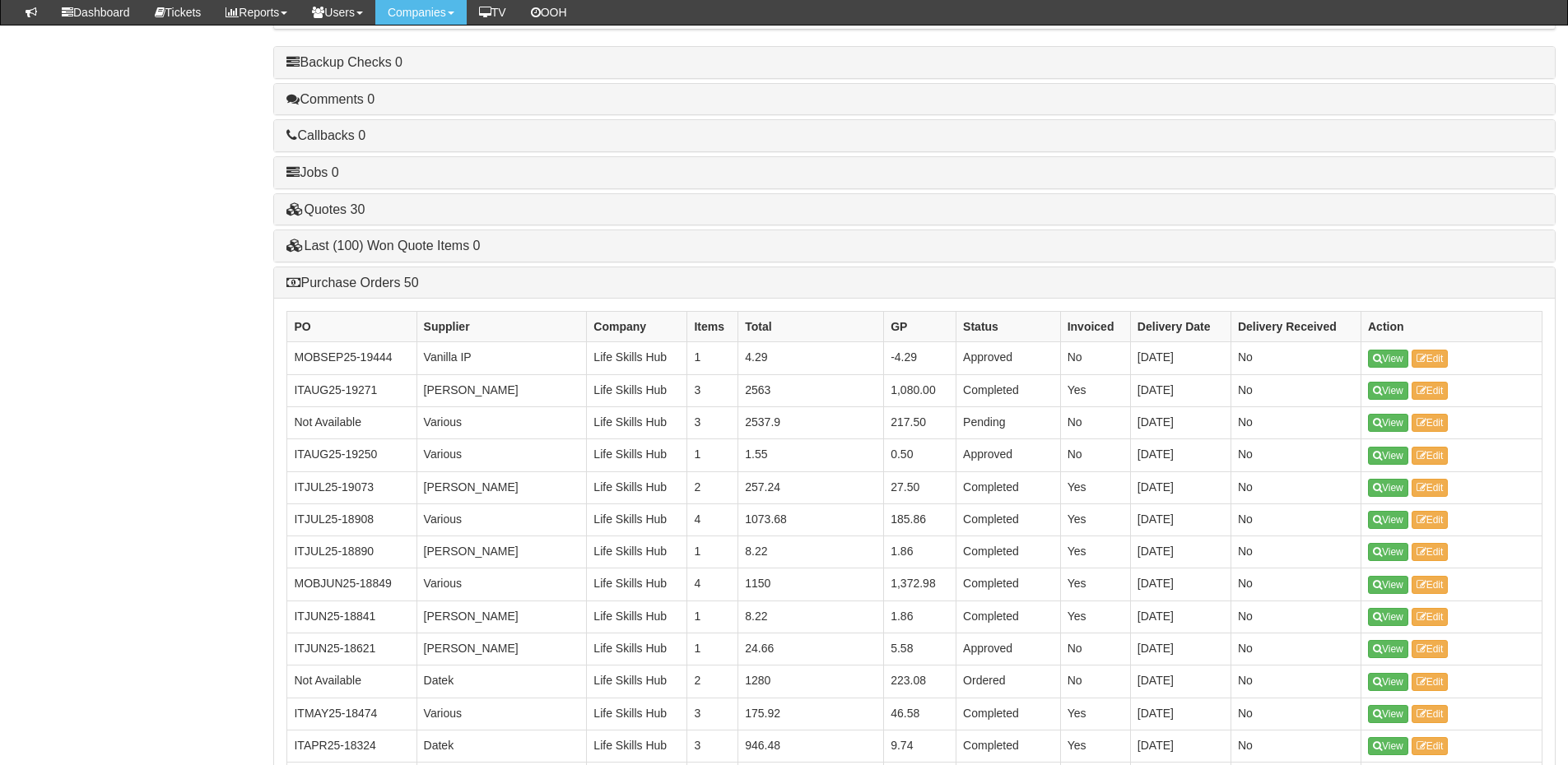
click at [377, 273] on div "Purchase Orders 50" at bounding box center [914, 283] width 1281 height 31
click at [369, 282] on link "Purchase Orders 50" at bounding box center [352, 282] width 132 height 14
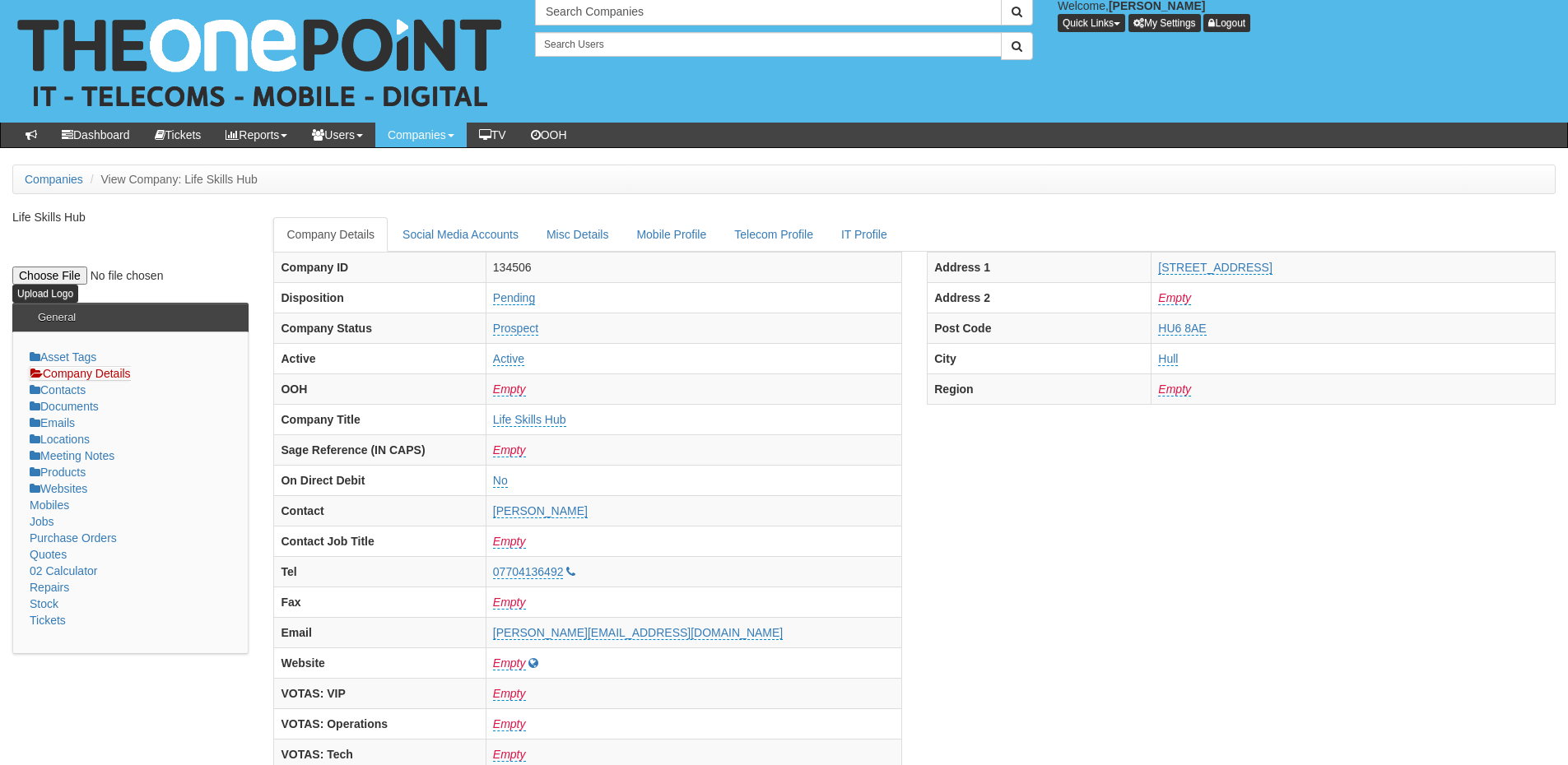
scroll to position [0, 0]
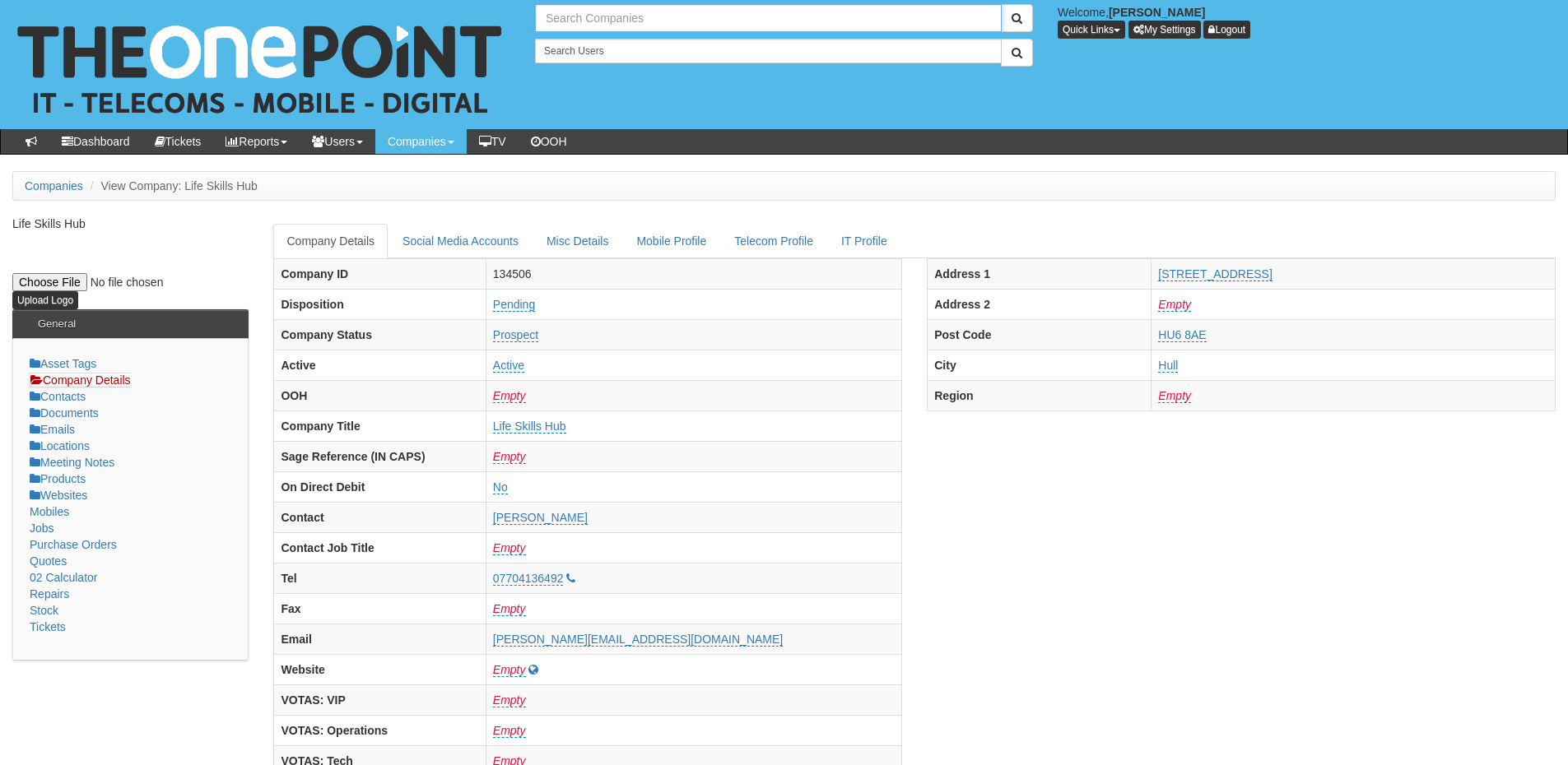
click at [571, 19] on input "text" at bounding box center [768, 18] width 466 height 28
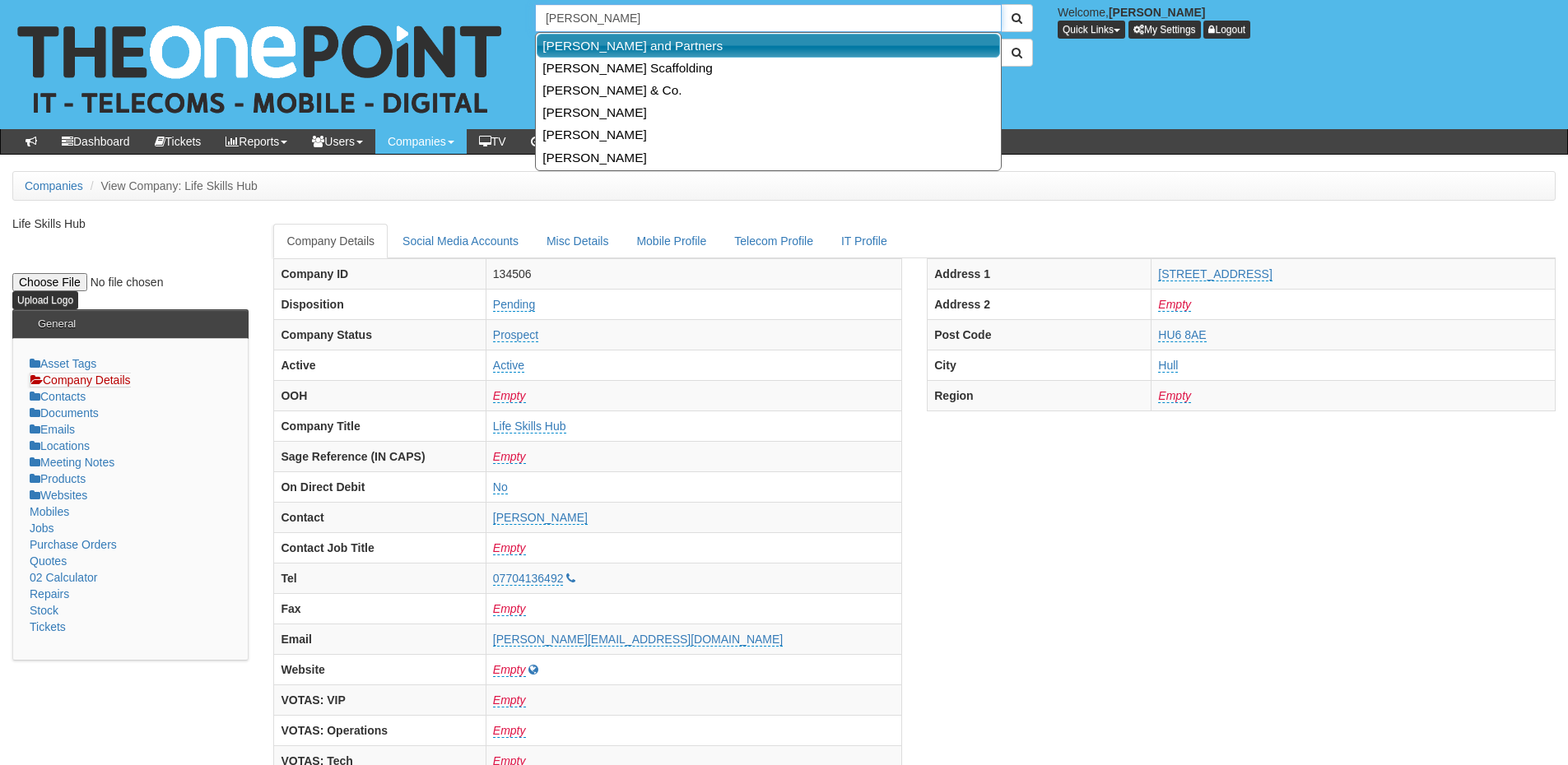
click at [608, 37] on link "[PERSON_NAME] and Partners" at bounding box center [768, 46] width 464 height 24
type input "[PERSON_NAME] and Partners"
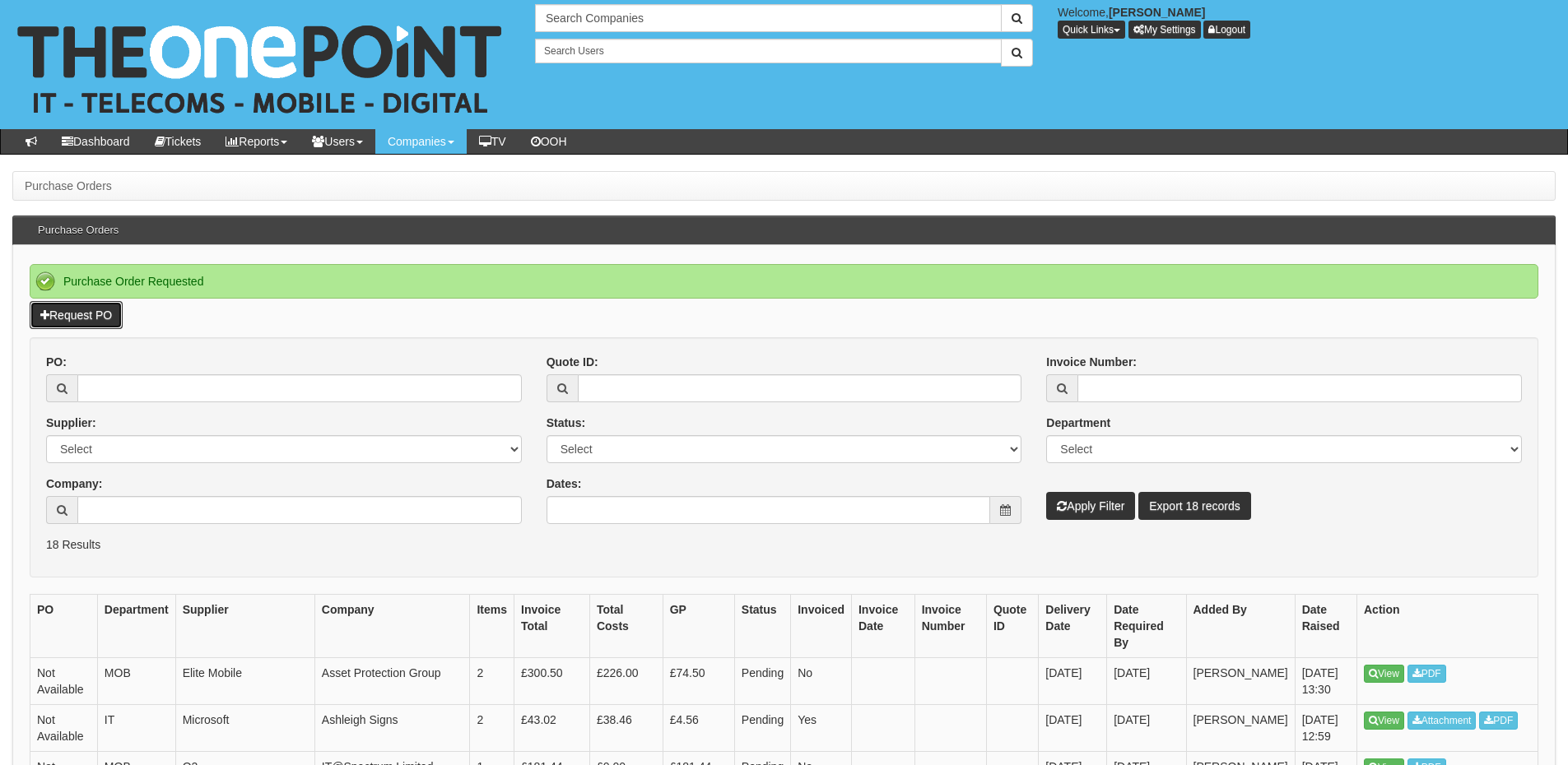
click at [92, 301] on link "Request PO" at bounding box center [76, 314] width 93 height 28
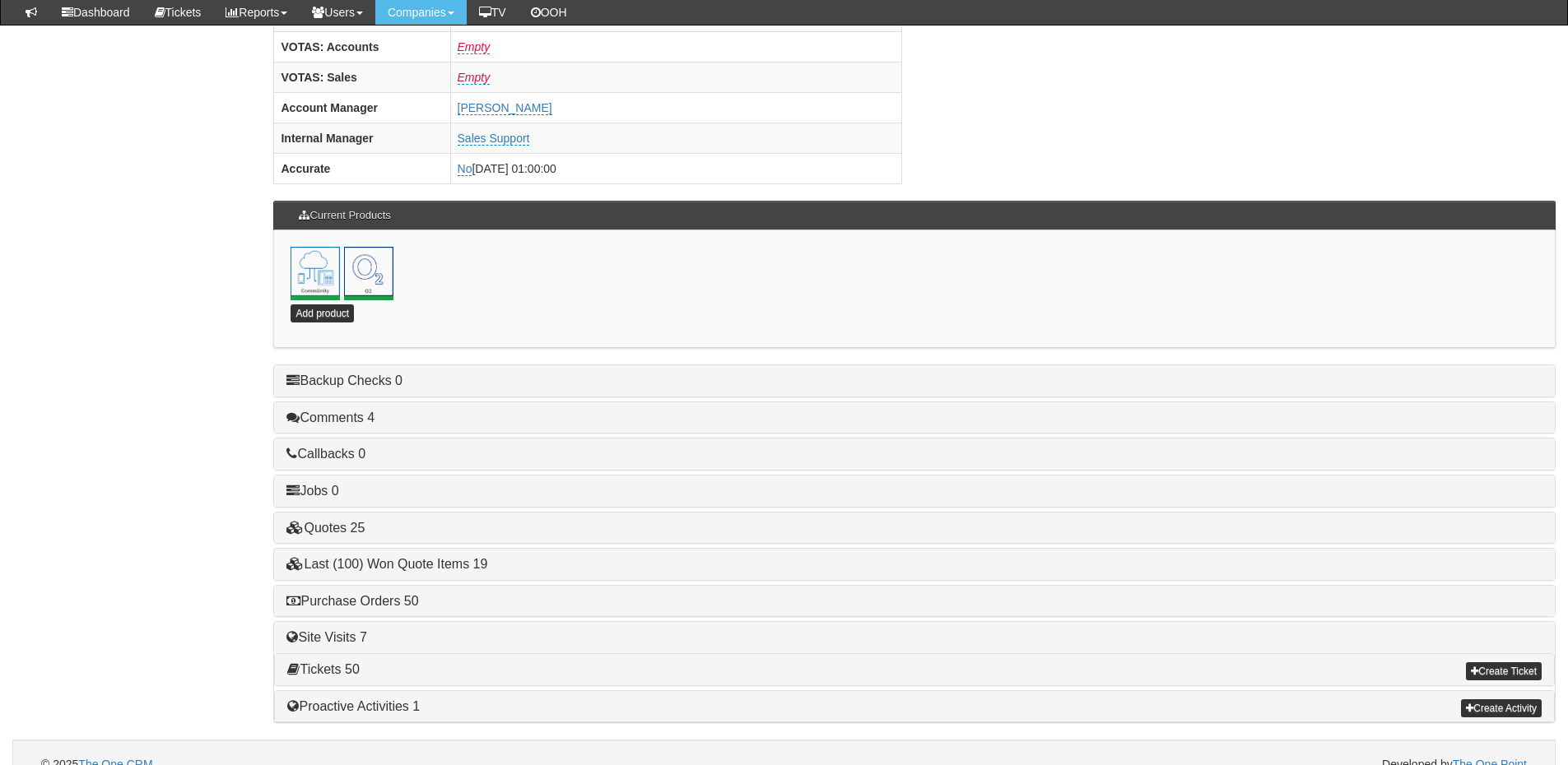
scroll to position [727, 0]
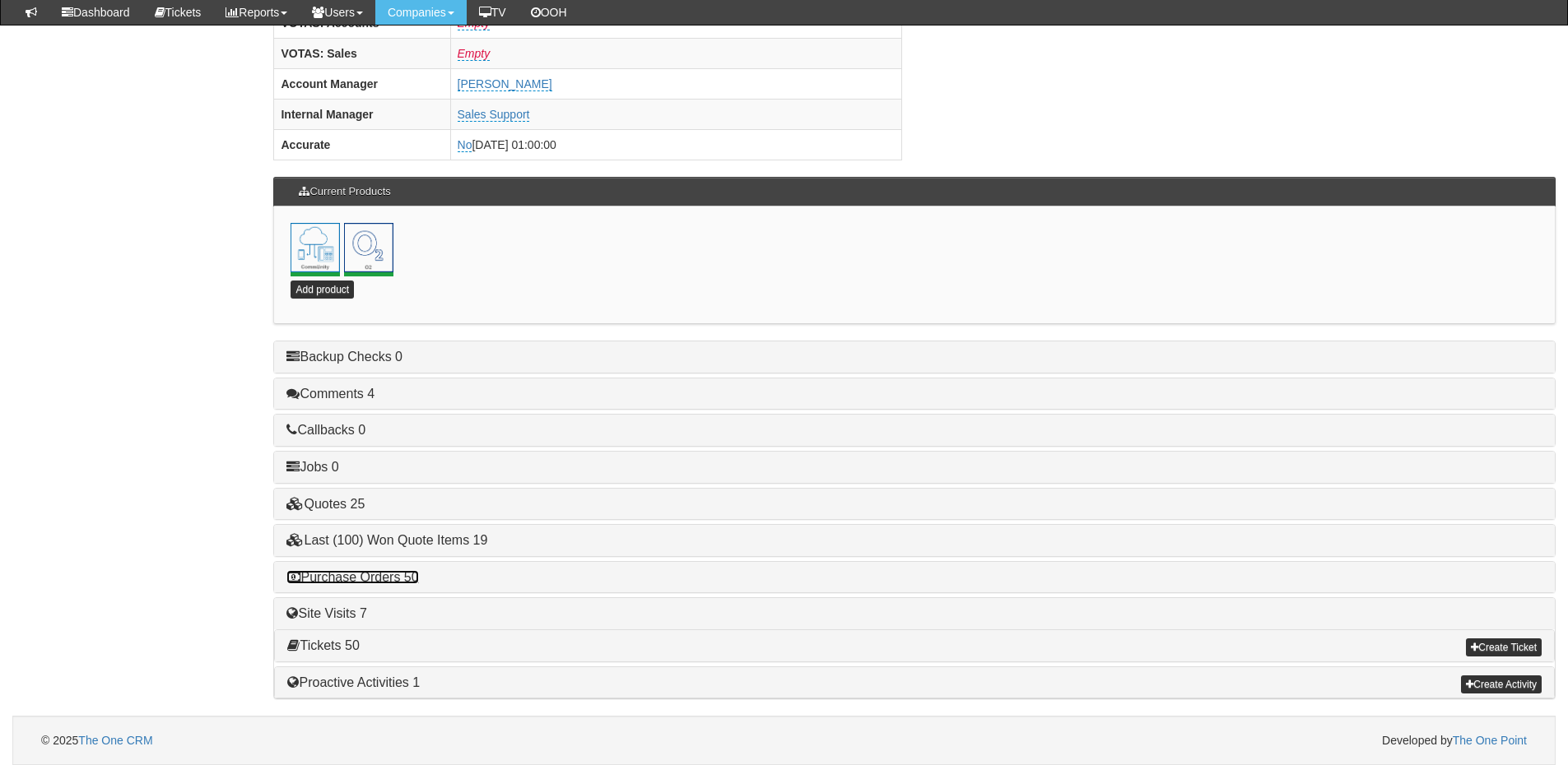
drag, startPoint x: 390, startPoint y: 578, endPoint x: 400, endPoint y: 576, distance: 10.2
click at [390, 578] on link "Purchase Orders 50" at bounding box center [352, 577] width 132 height 14
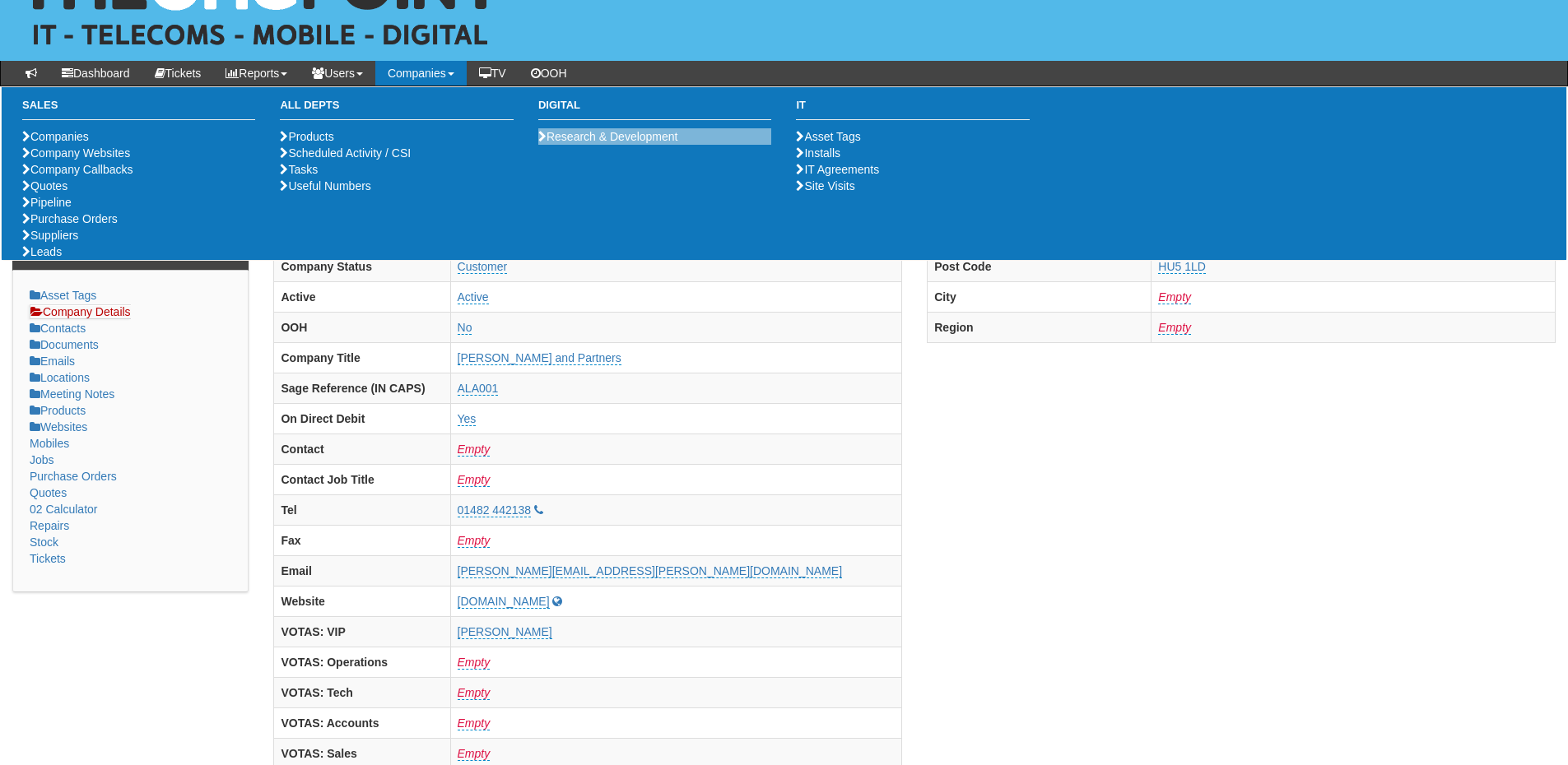
scroll to position [0, 0]
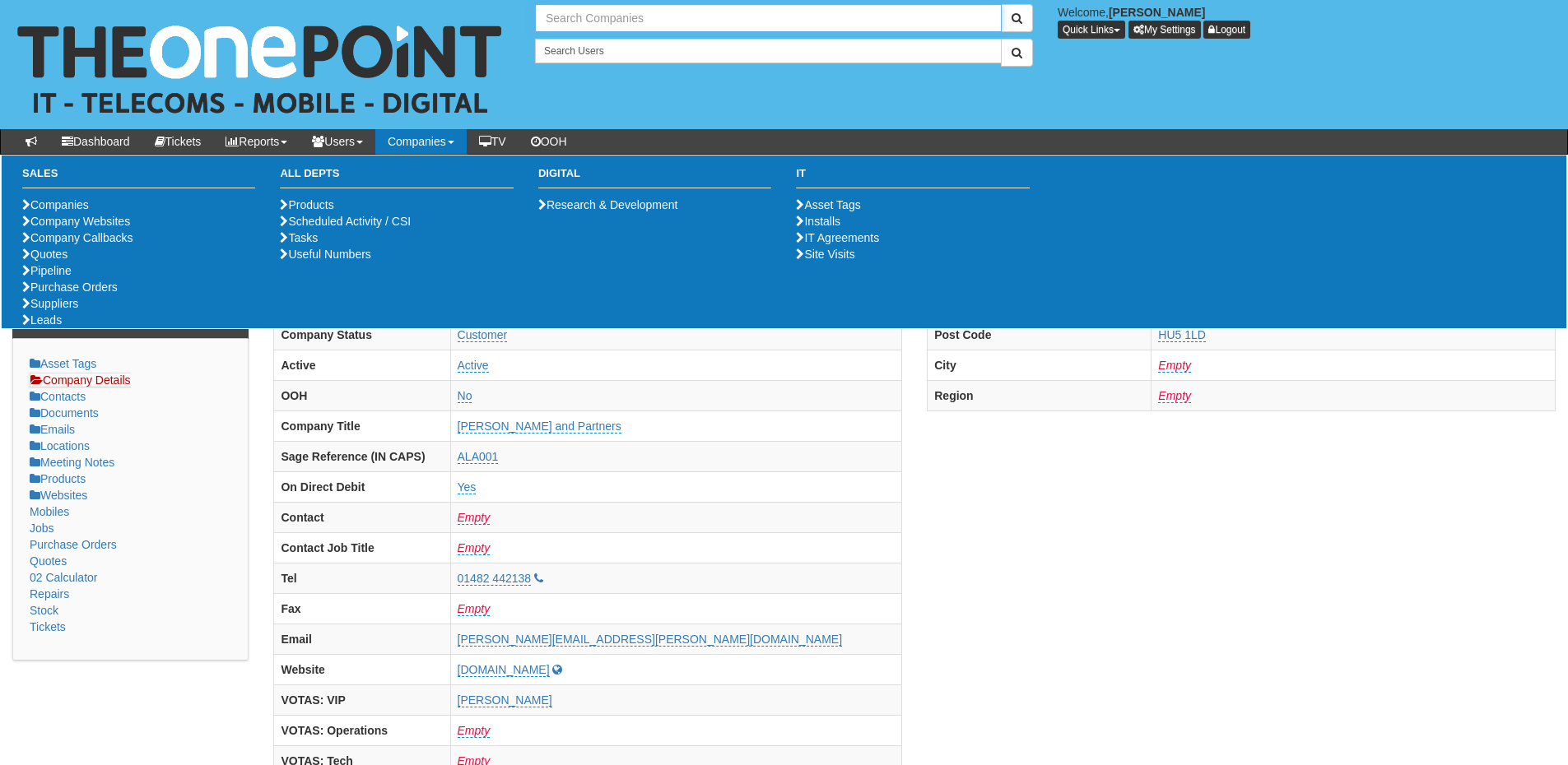
click at [629, 23] on input "text" at bounding box center [768, 18] width 466 height 28
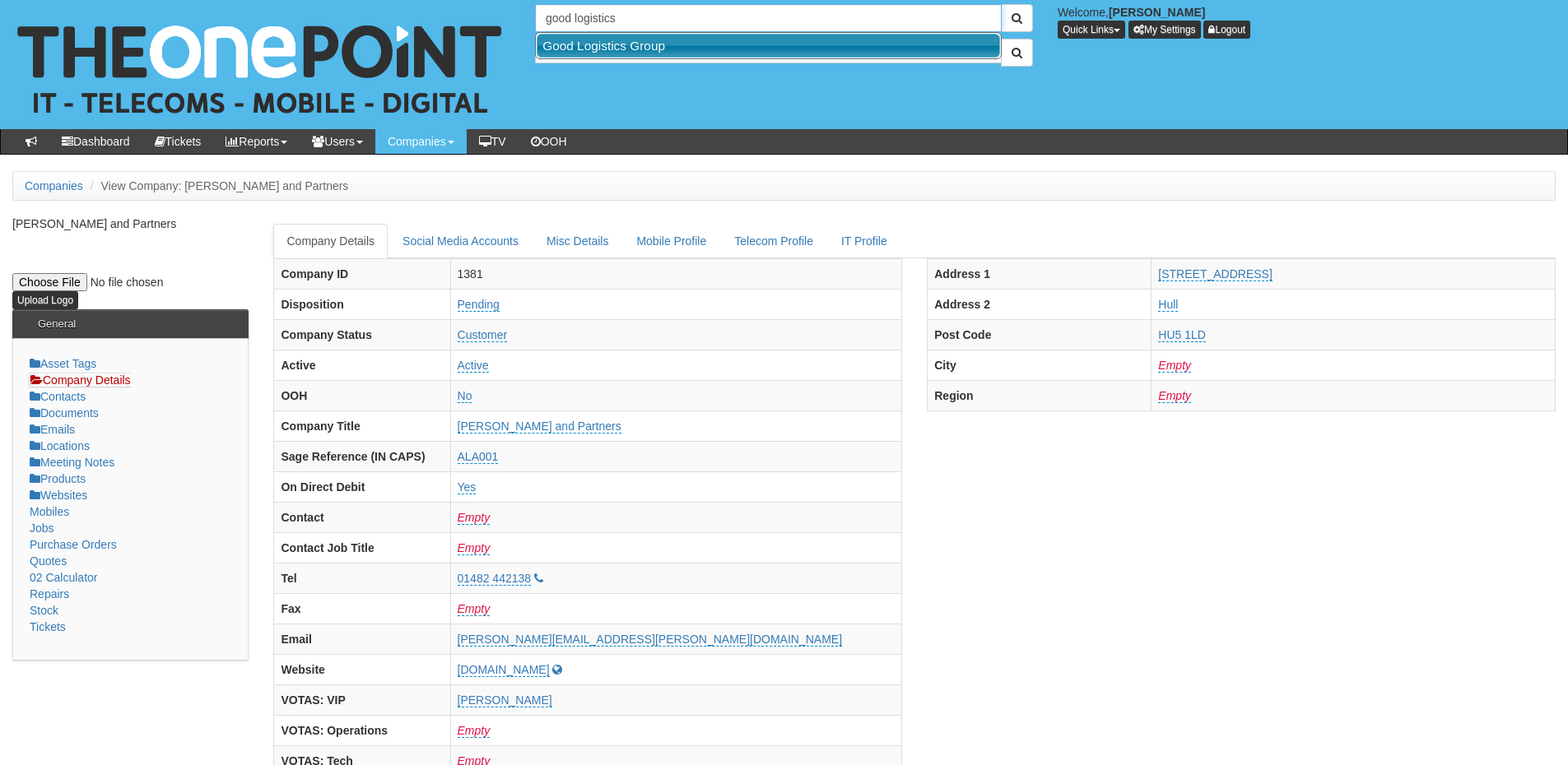
click at [627, 40] on link "Good Logistics Group" at bounding box center [768, 46] width 464 height 24
type input "Good Logistics Group"
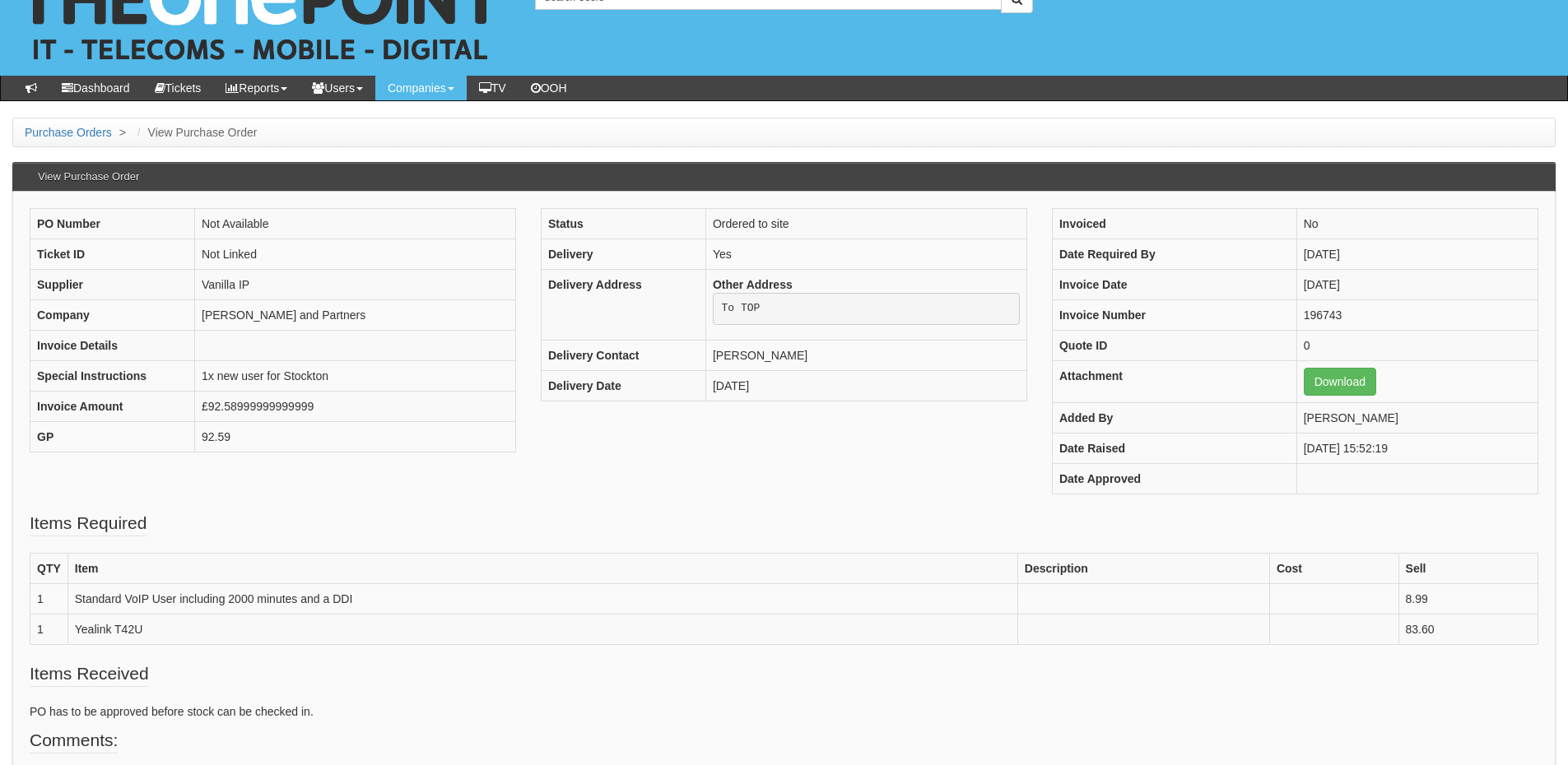
scroll to position [82, 0]
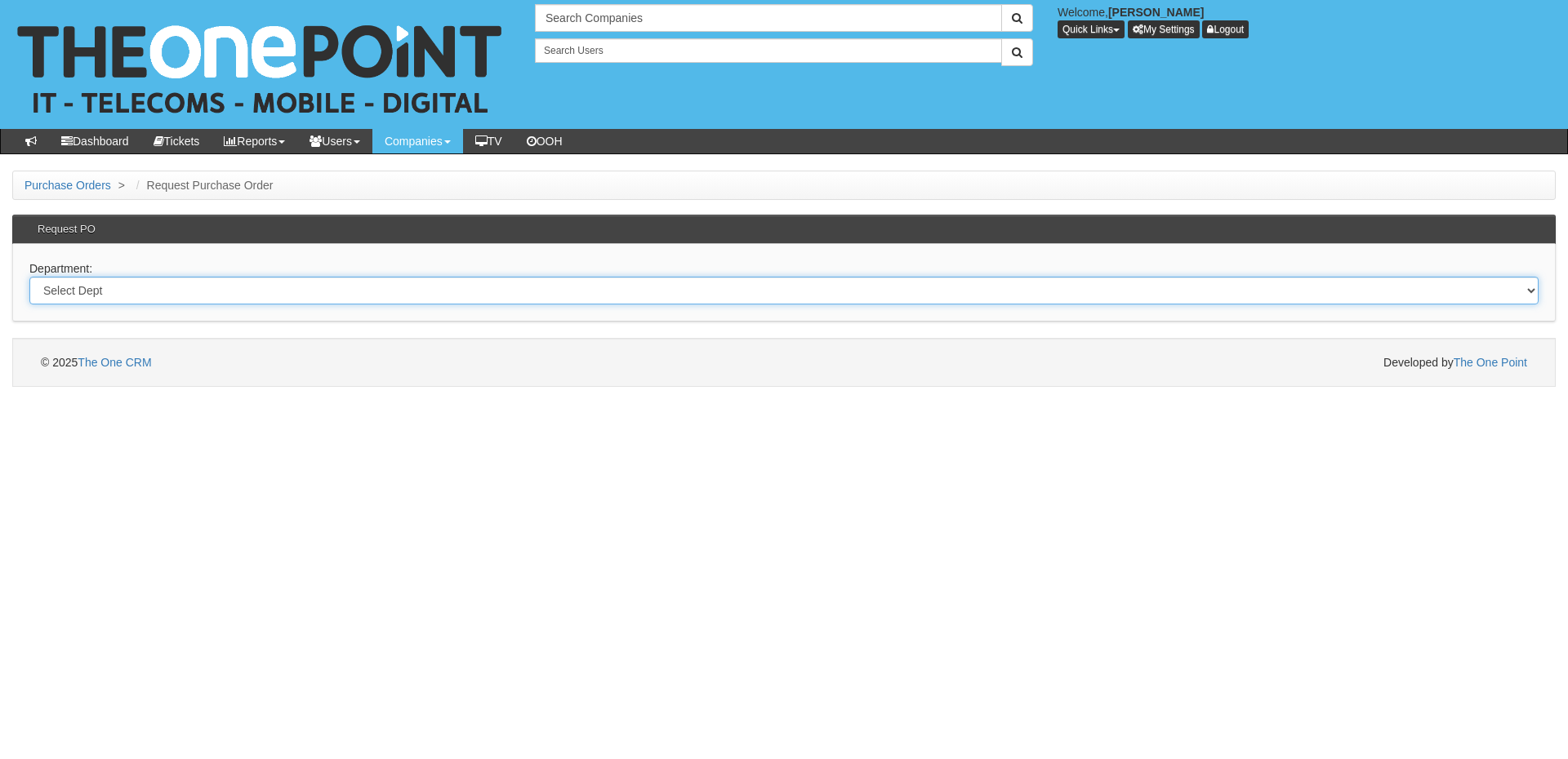
click at [285, 293] on select "Select Dept Digital Internal IT Mobiles Marketing Telecoms" at bounding box center [784, 290] width 1509 height 28
select select "?pipeID=&dept=IT"
click at [29, 277] on select "Select Dept Digital Internal IT Mobiles Marketing Telecoms" at bounding box center [784, 290] width 1509 height 28
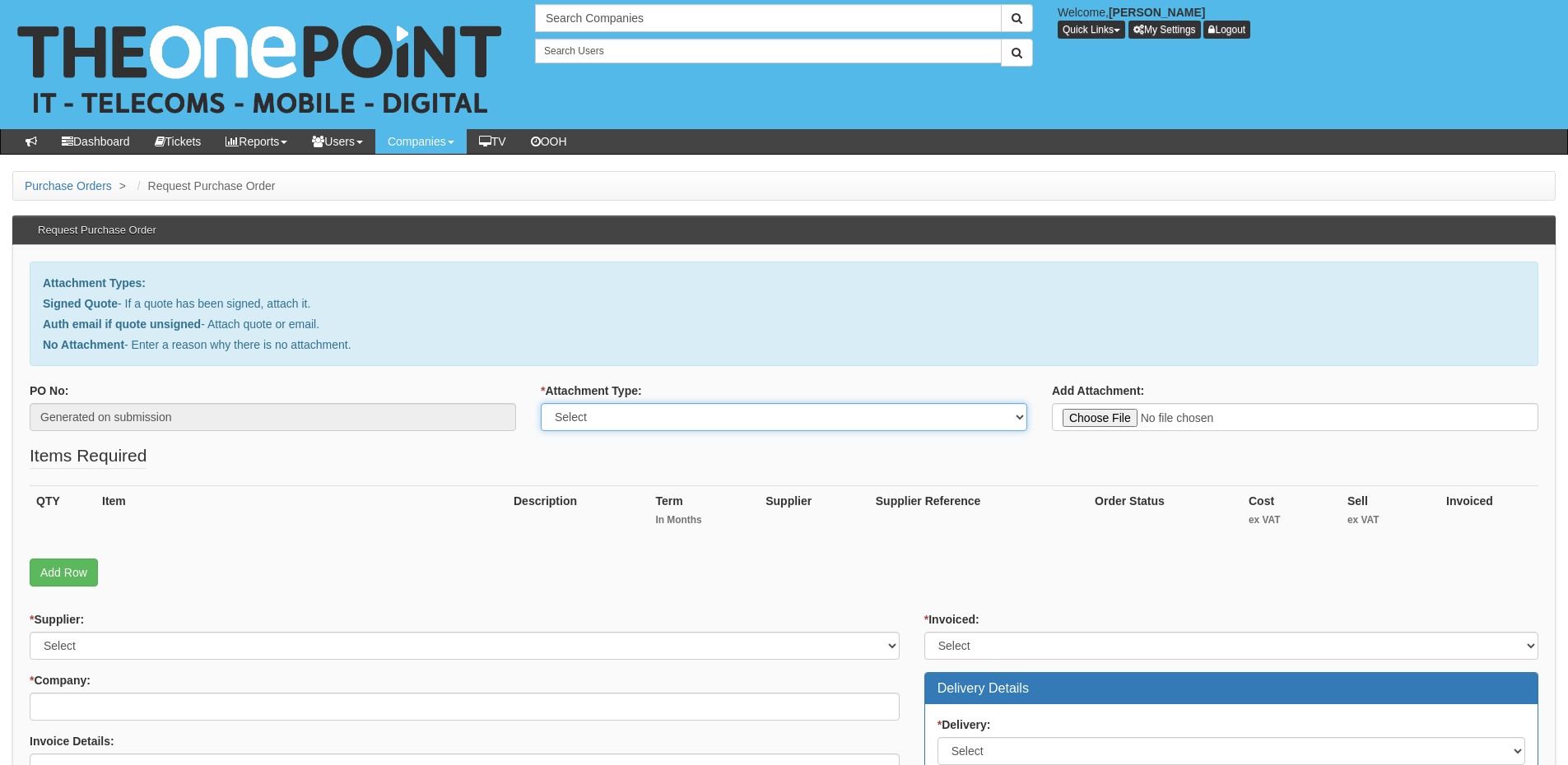
click at [662, 419] on select "Select Signed Quote Auth email with quote if unsigned No Attachment" at bounding box center [784, 417] width 486 height 28
select select "No Attachment"
click at [540, 403] on select "Select Signed Quote Auth email with quote if unsigned No Attachment" at bounding box center [784, 417] width 486 height 28
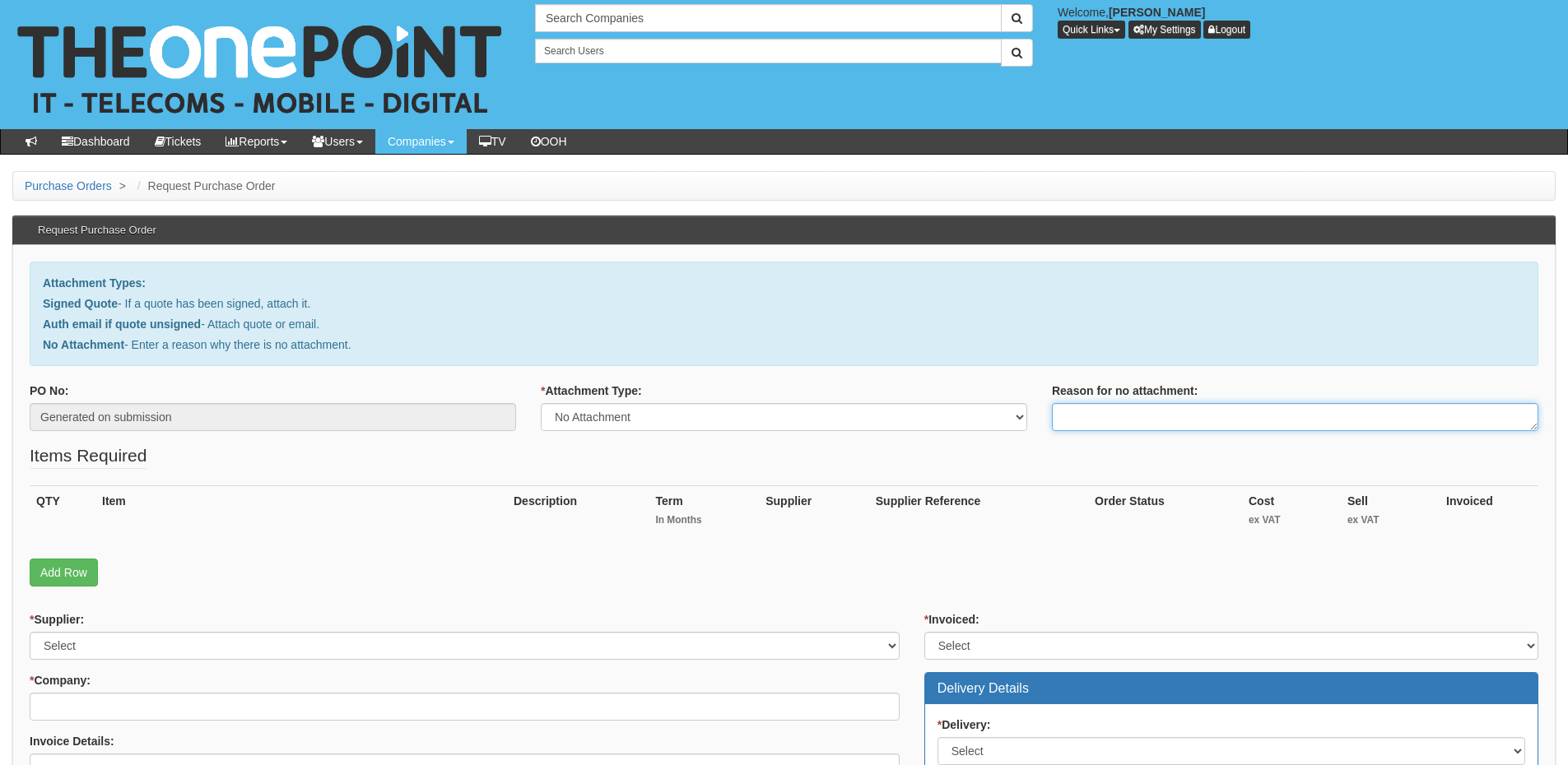
click at [1075, 415] on textarea "Reason for no attachment:" at bounding box center [1296, 417] width 486 height 28
click at [1206, 424] on textarea "Linked to ticket 421234" at bounding box center [1296, 417] width 486 height 28
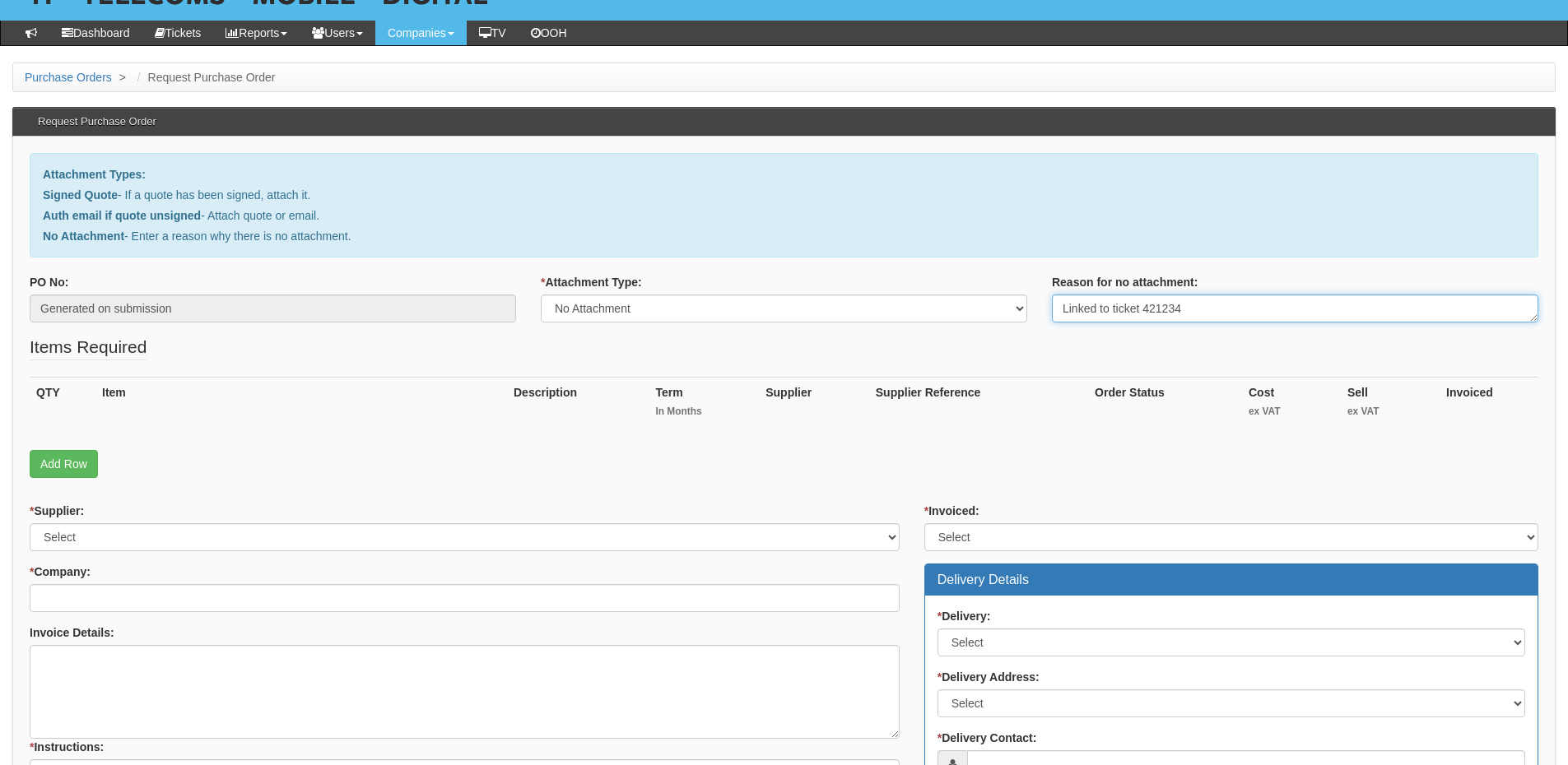
scroll to position [247, 0]
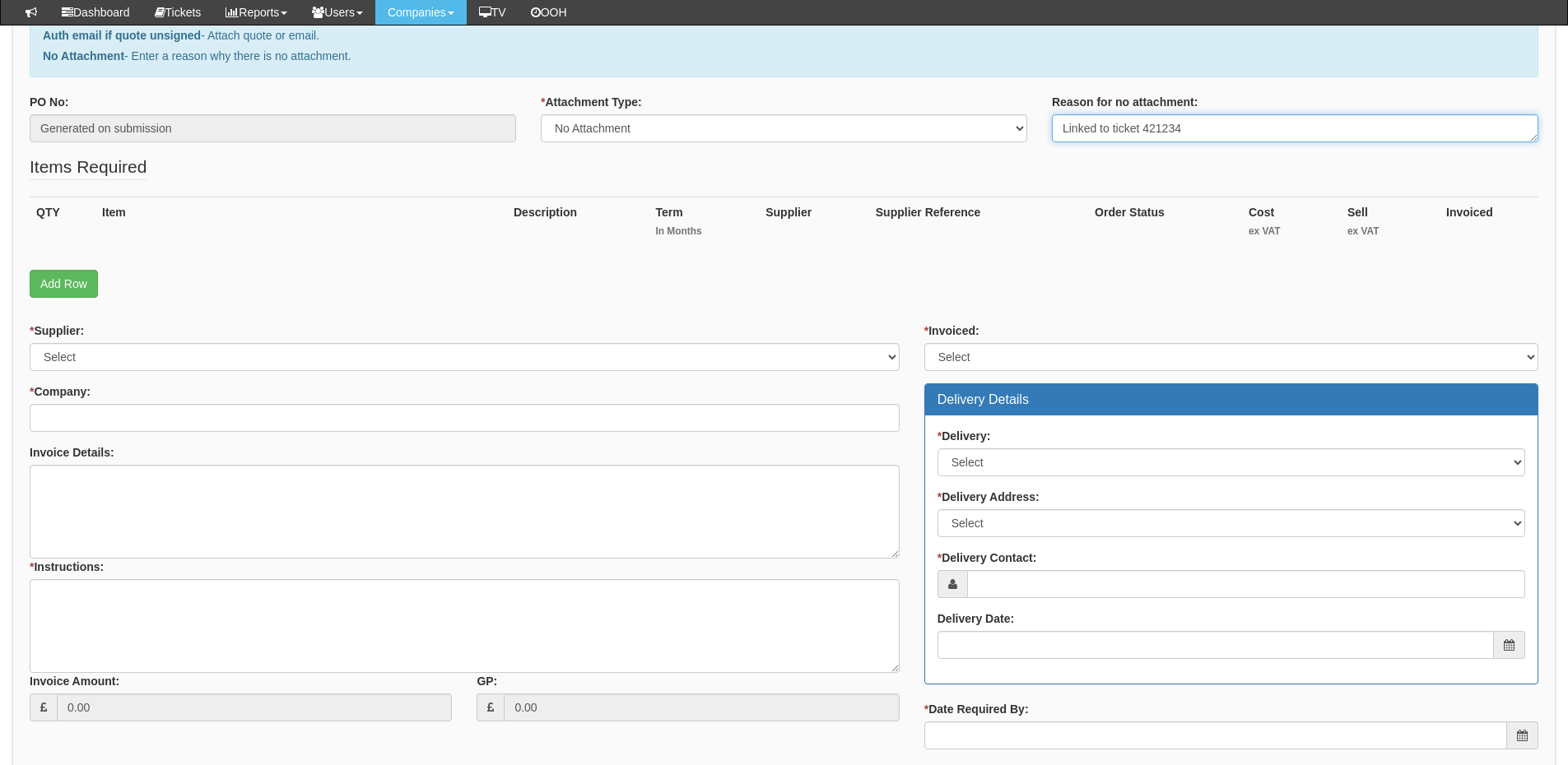
type textarea "Linked to ticket 421234"
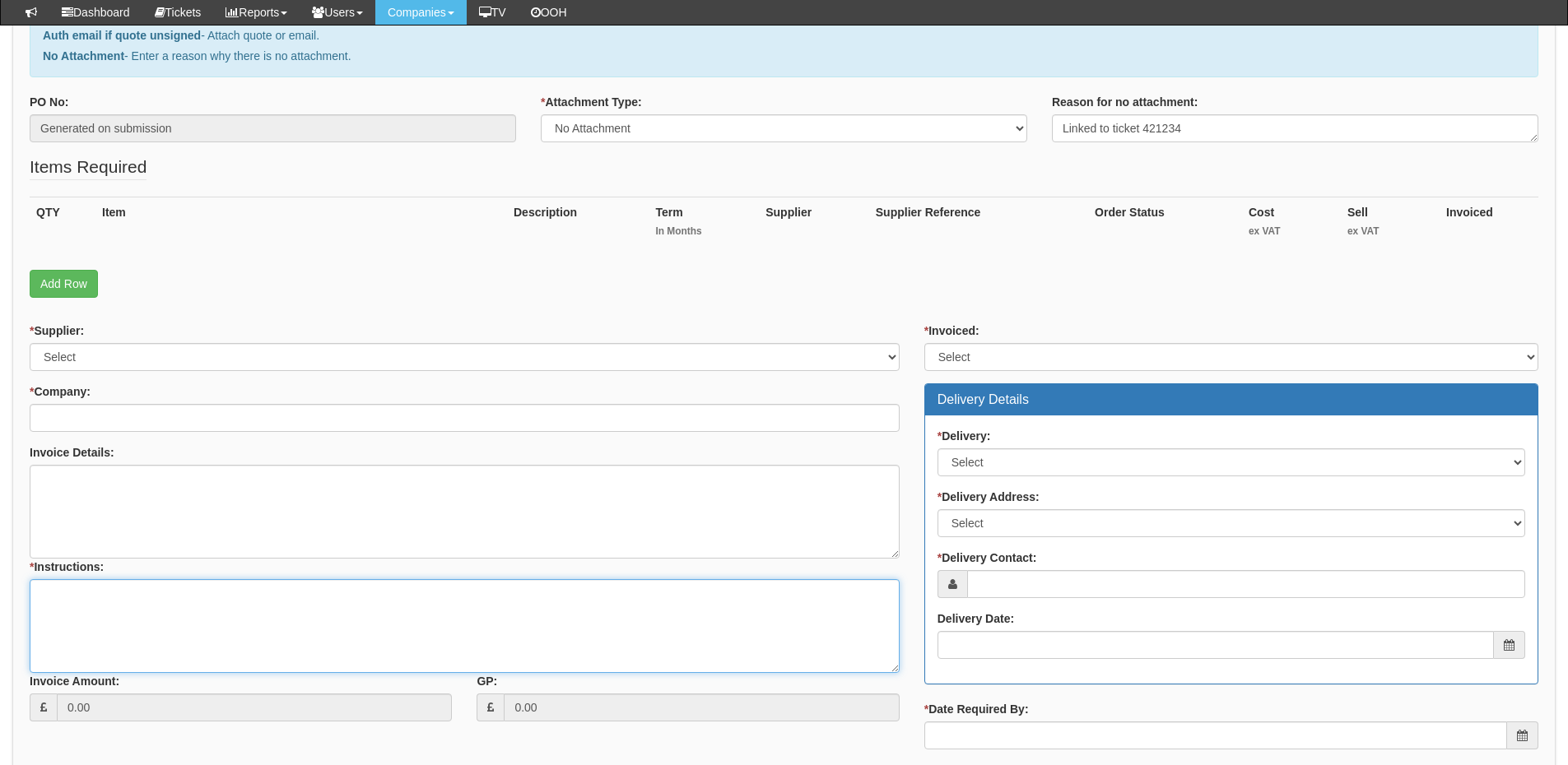
click at [177, 640] on textarea "* Instructions:" at bounding box center [464, 626] width 870 height 94
paste textarea "Linked to ticket 421234"
type textarea "Linked to ticket 421234"
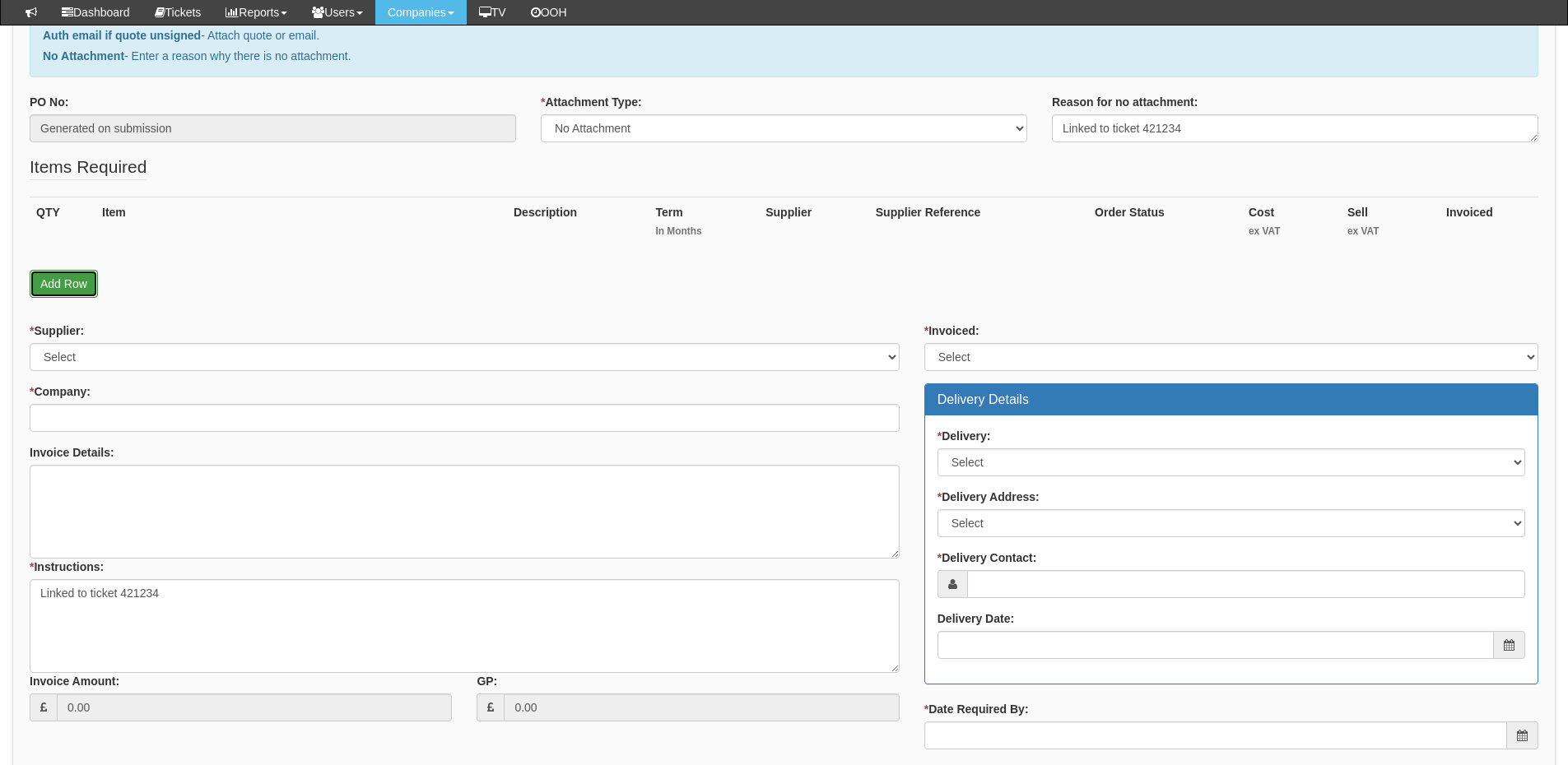
click at [69, 284] on link "Add Row" at bounding box center [63, 283] width 69 height 28
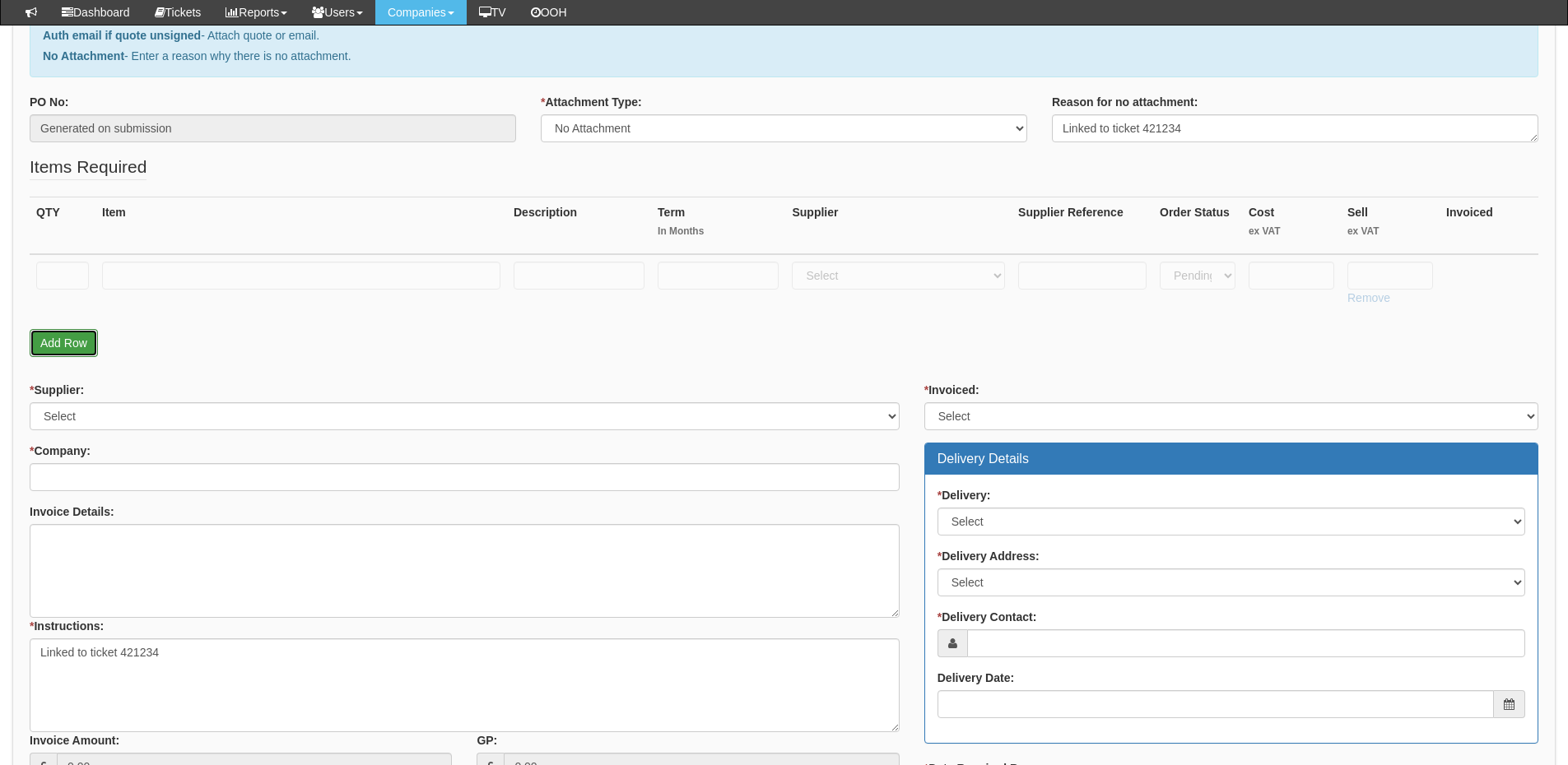
click at [69, 334] on link "Add Row" at bounding box center [63, 343] width 69 height 28
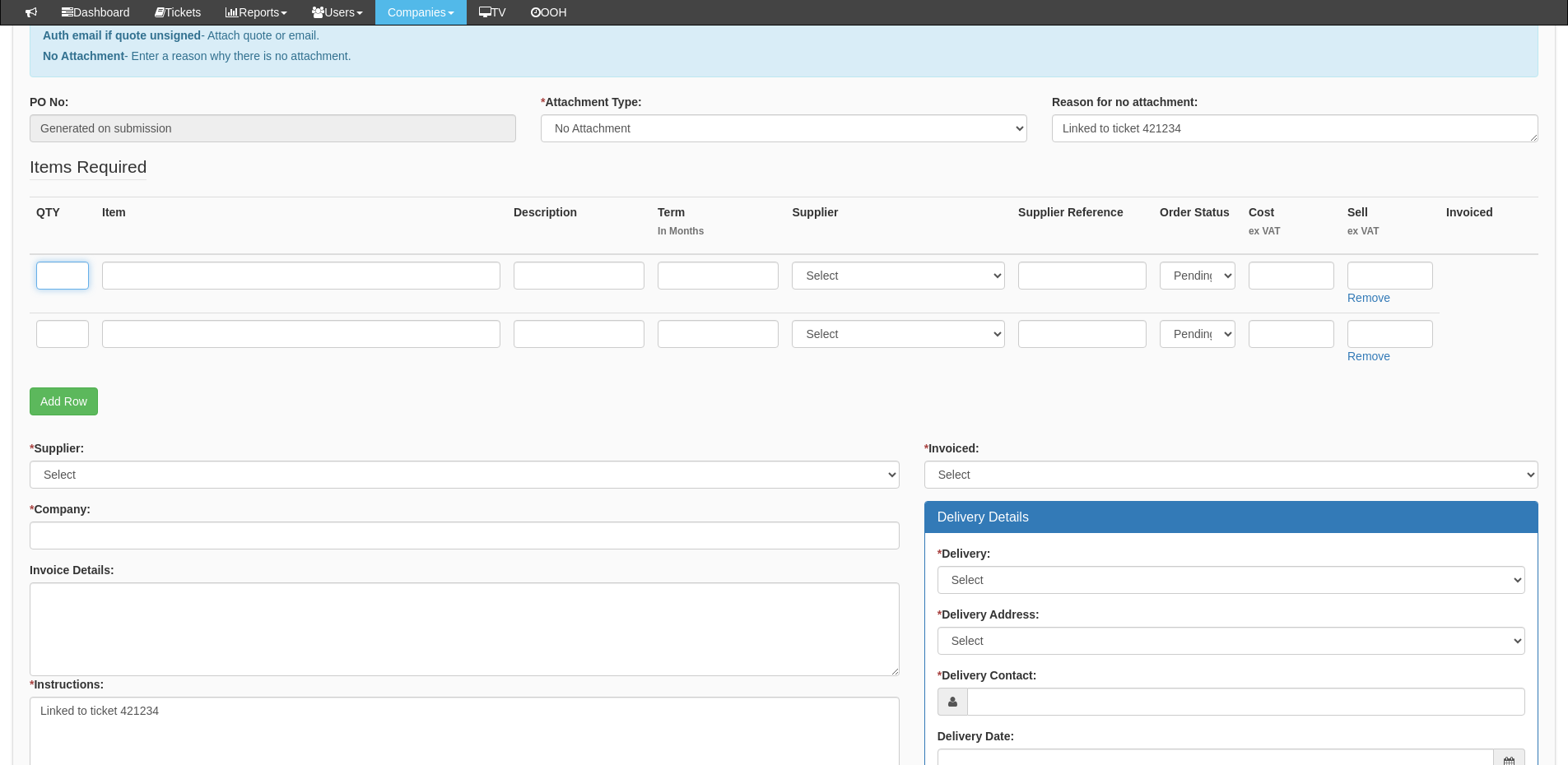
click at [62, 287] on input "text" at bounding box center [63, 275] width 53 height 28
type input "1"
click at [66, 331] on input "text" at bounding box center [63, 334] width 53 height 28
type input "1"
click at [146, 271] on input "text" at bounding box center [302, 275] width 399 height 28
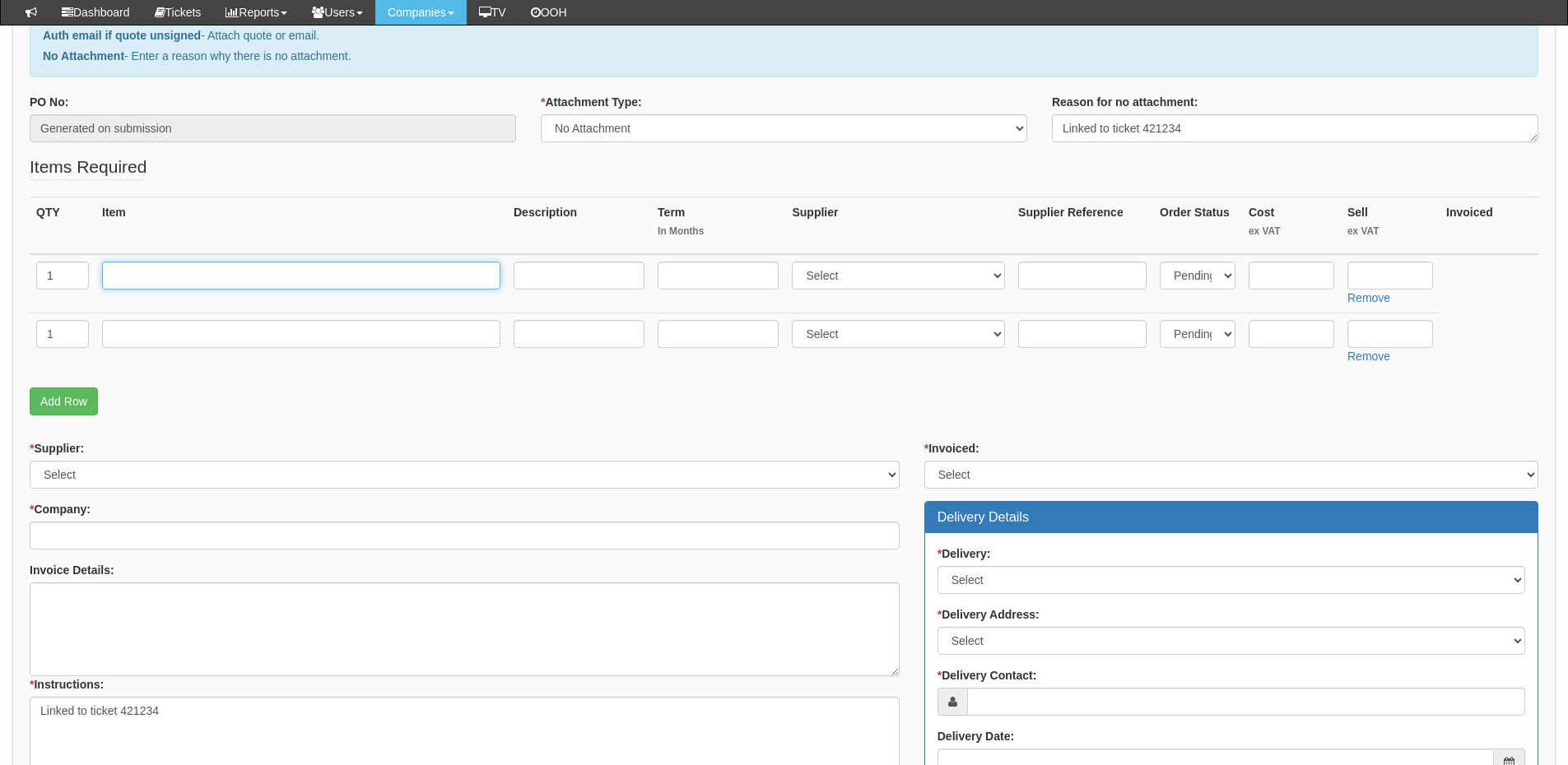
paste input "USB C to HDMI Cable"
type input "USB C to HDMI Cable"
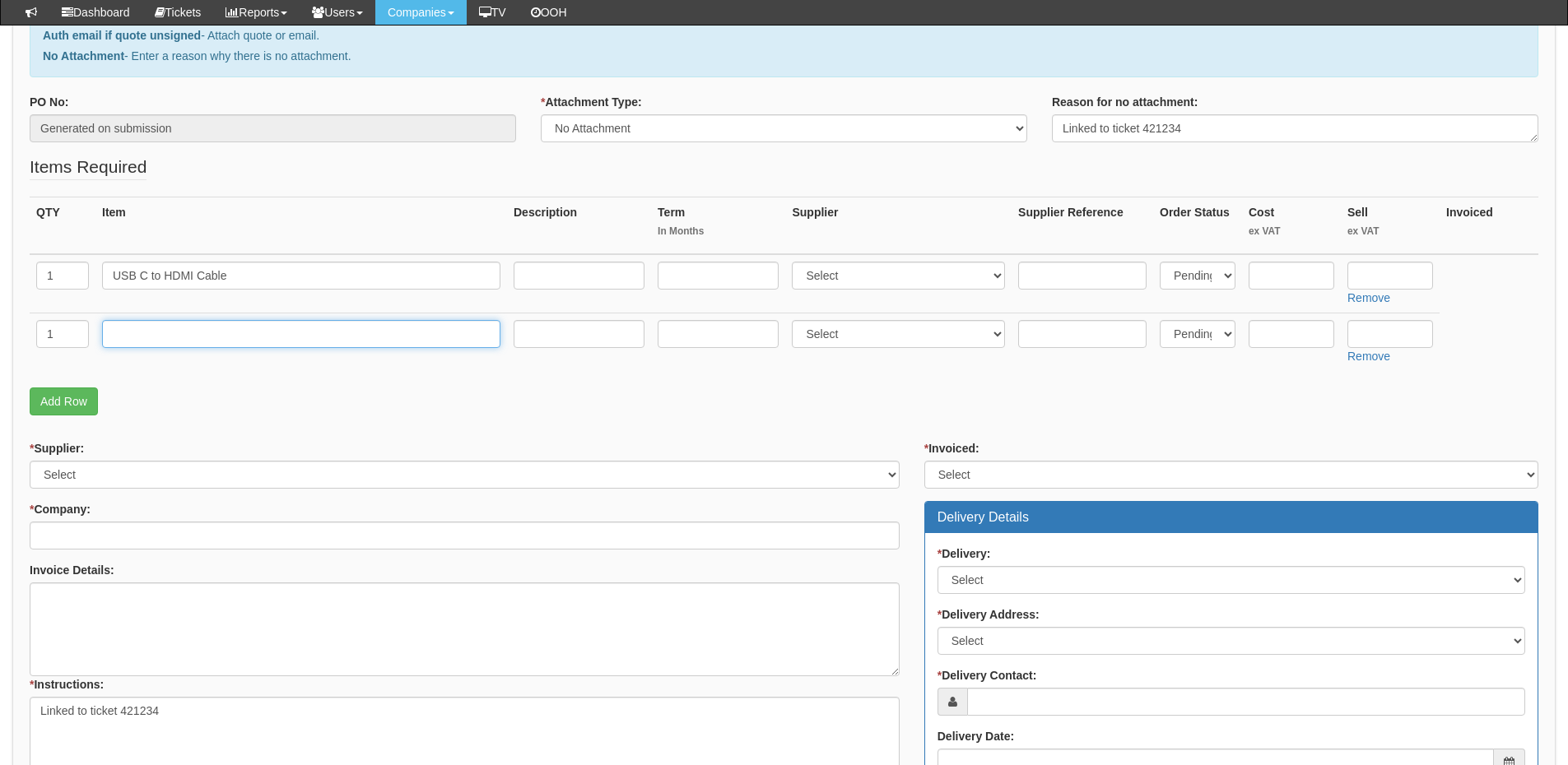
click at [210, 339] on input "text" at bounding box center [302, 334] width 399 height 28
type input "Delivery"
click at [1394, 329] on input "text" at bounding box center [1391, 334] width 86 height 28
type input "12.50"
click at [830, 265] on select "Select 123 REG.co.uk 1Password 3 4Gon AA Jones Electric Ltd Abzorb Access Group…" at bounding box center [898, 275] width 213 height 28
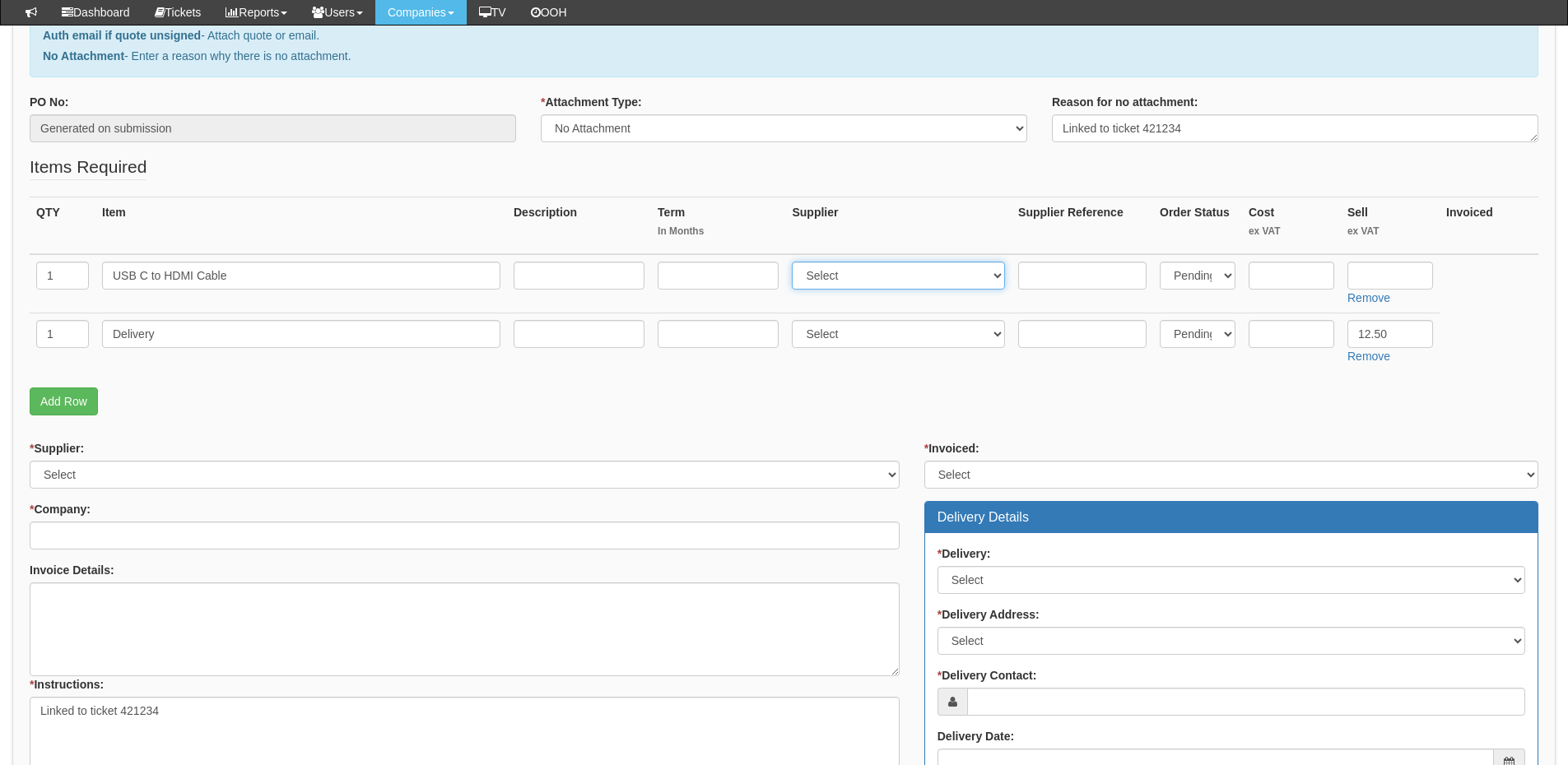
select select "13"
click at [796, 261] on select "Select 123 REG.co.uk 1Password 3 4Gon AA Jones Electric Ltd Abzorb Access Group…" at bounding box center [898, 275] width 213 height 28
click at [1285, 277] on input "text" at bounding box center [1292, 275] width 86 height 28
type input "5.80"
click at [1399, 274] on input "text" at bounding box center [1391, 275] width 86 height 28
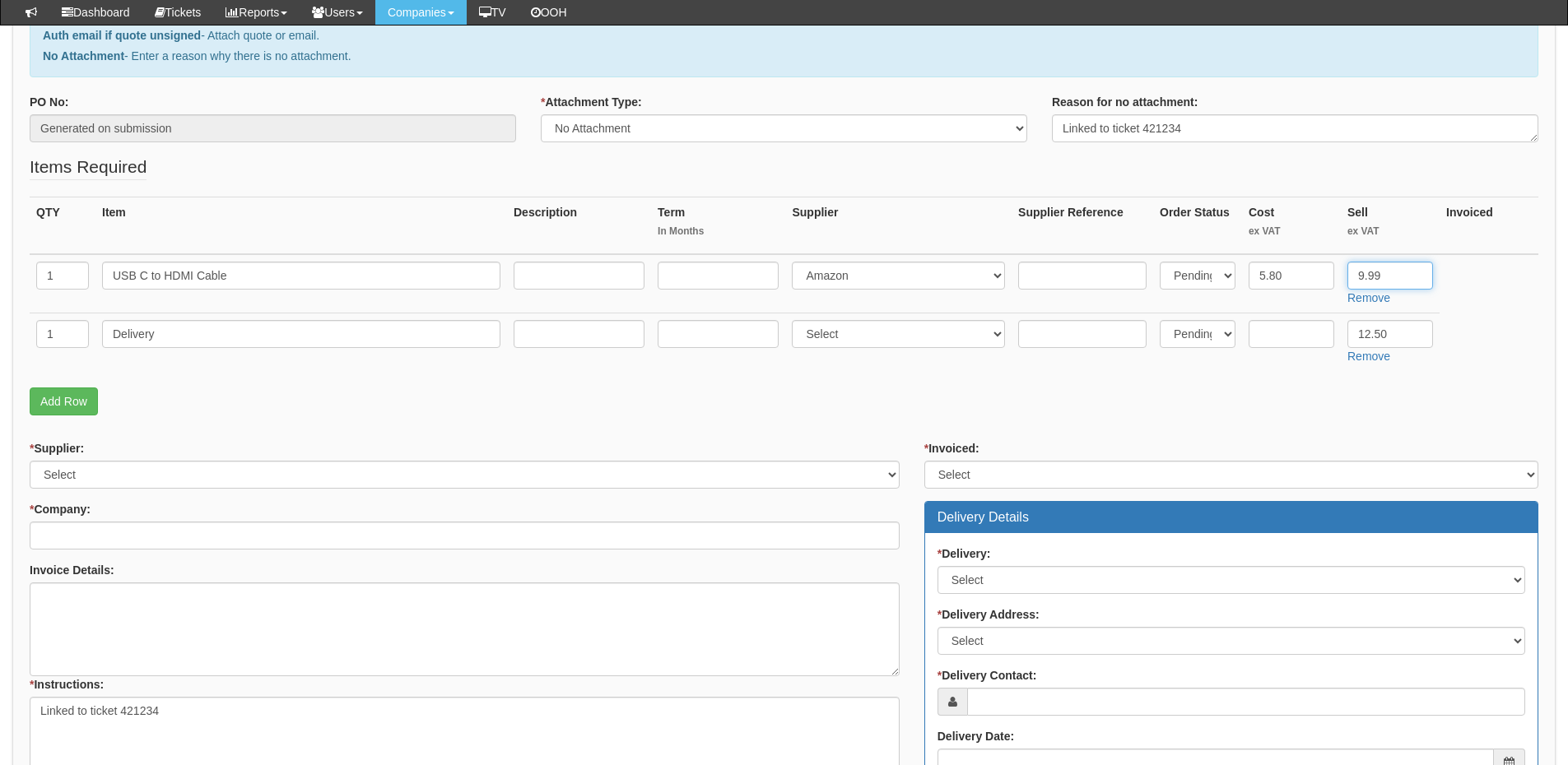
type input "9.99"
drag, startPoint x: 1397, startPoint y: 331, endPoint x: 1333, endPoint y: 327, distance: 64.1
click at [1333, 327] on tr "1 Delivery Select 123 REG.co.uk 1Password 3 4Gon AA Jones Electric Ltd Abzorb A…" at bounding box center [784, 342] width 1509 height 58
click at [1294, 342] on input "text" at bounding box center [1292, 334] width 86 height 28
click at [1368, 359] on link "Remove" at bounding box center [1369, 356] width 43 height 13
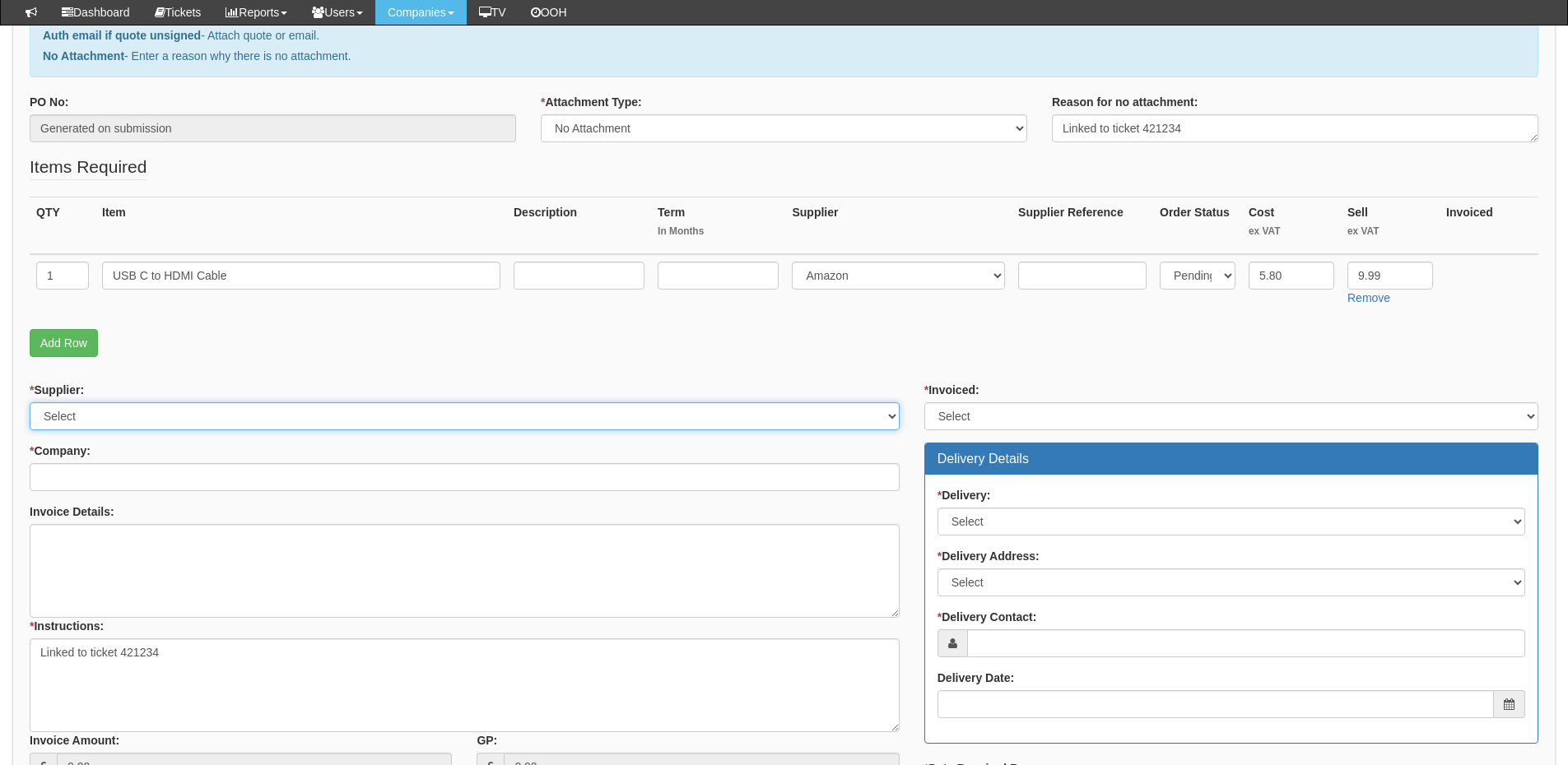
click at [120, 416] on select "Select 123 REG.co.uk 1Password 3 4Gon AA Jones Electric Ltd Abzorb Access Group…" at bounding box center [464, 416] width 870 height 28
select select "13"
click at [29, 402] on select "Select 123 REG.co.uk 1Password 3 4Gon AA Jones Electric Ltd Abzorb Access Group…" at bounding box center [464, 416] width 870 height 28
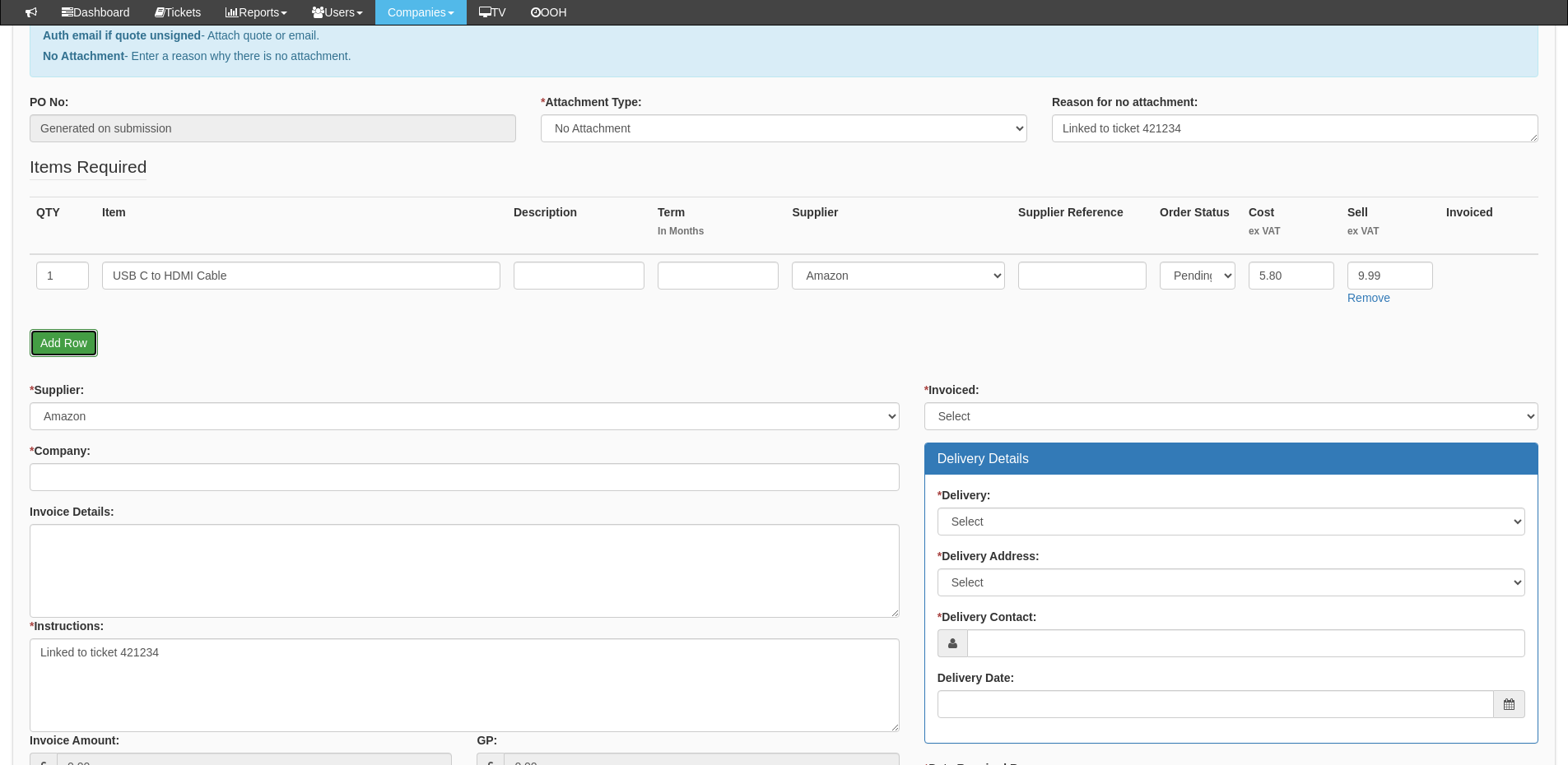
click at [56, 345] on link "Add Row" at bounding box center [63, 343] width 69 height 28
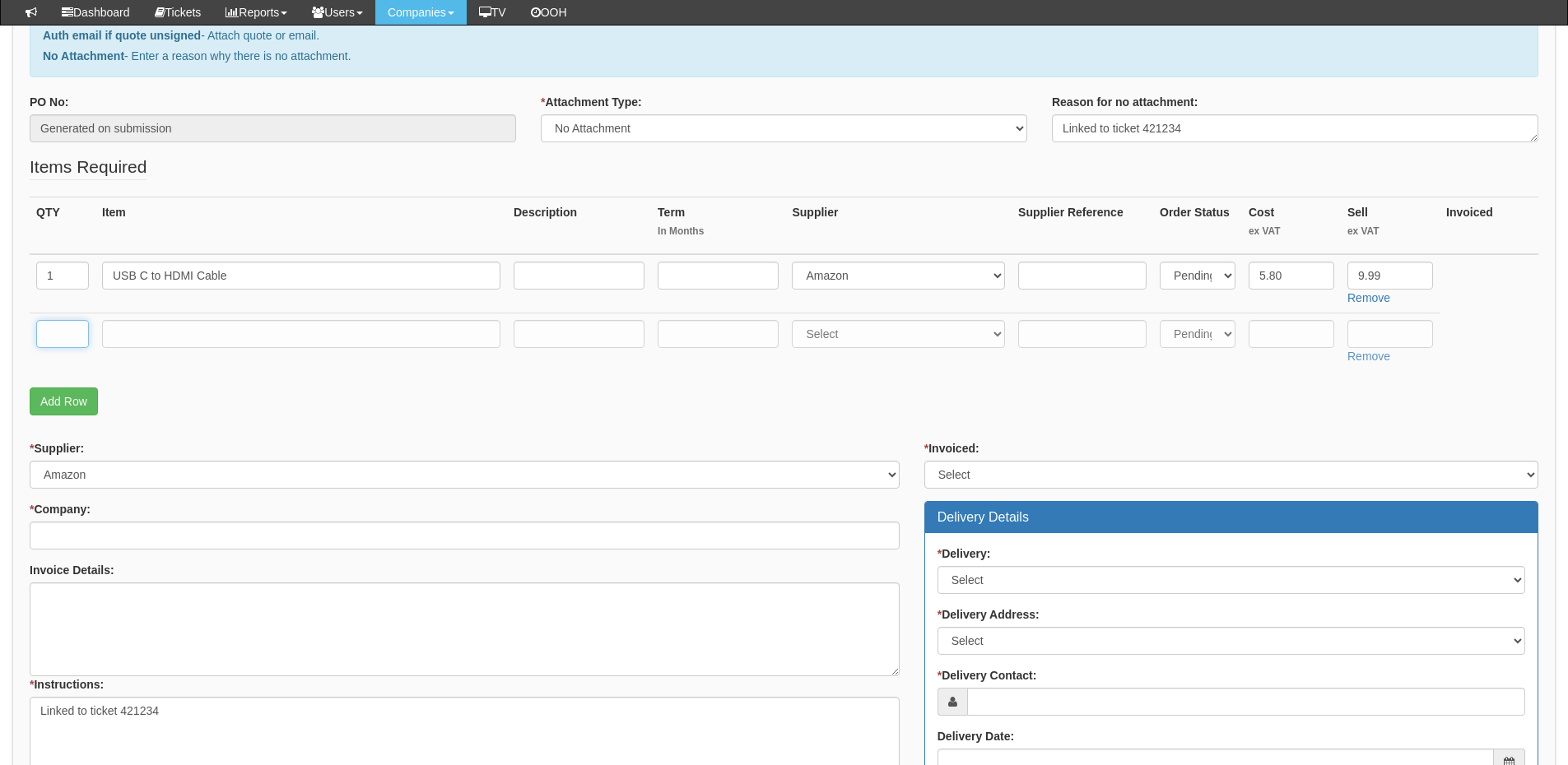
click at [58, 341] on input "text" at bounding box center [63, 334] width 53 height 28
type input "1"
click at [128, 338] on input "text" at bounding box center [302, 334] width 399 height 28
type input "Delivery"
click at [1286, 335] on input "text" at bounding box center [1292, 334] width 86 height 28
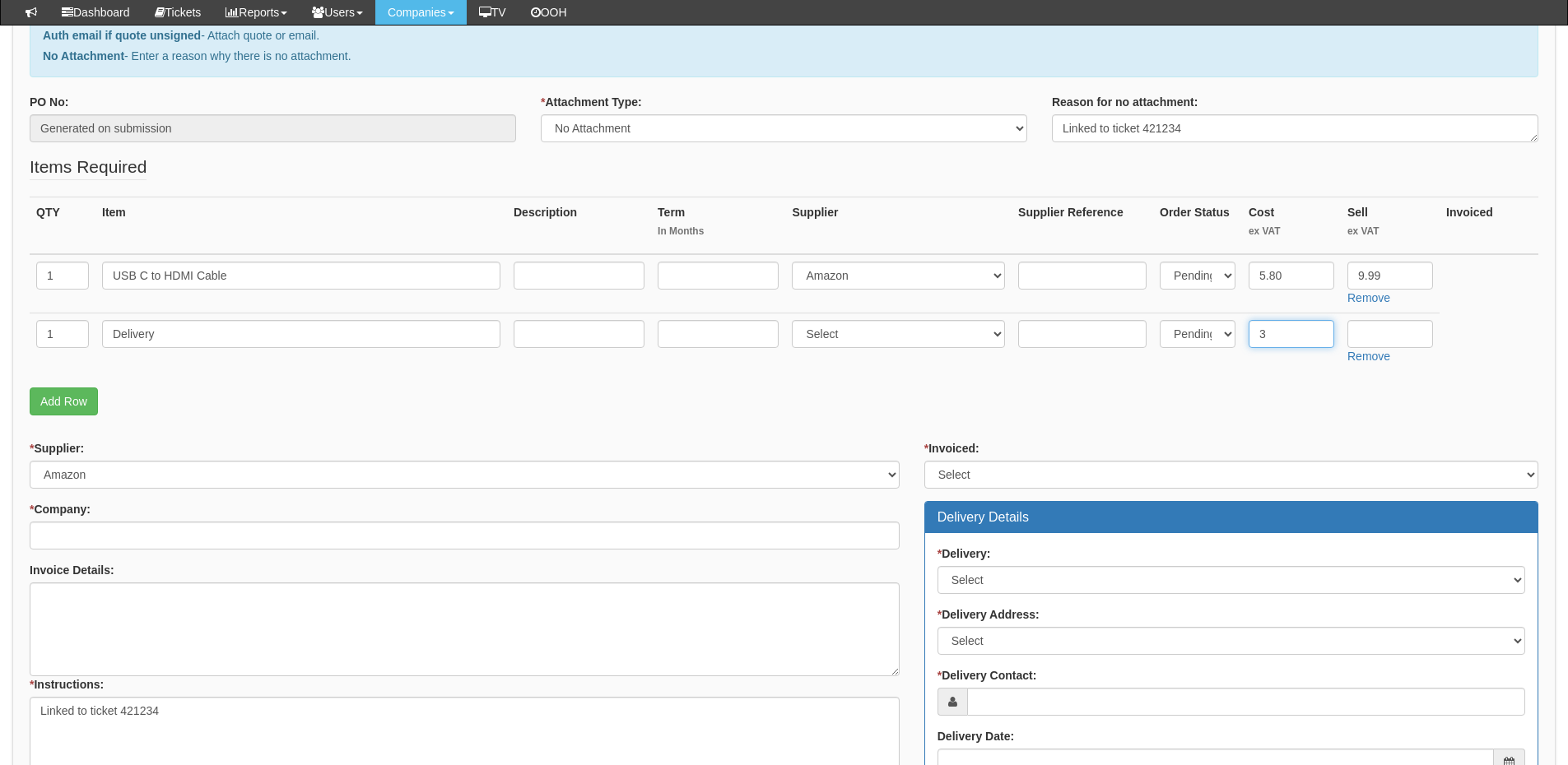
type input "3"
click at [265, 539] on input "* Company:" at bounding box center [464, 536] width 870 height 28
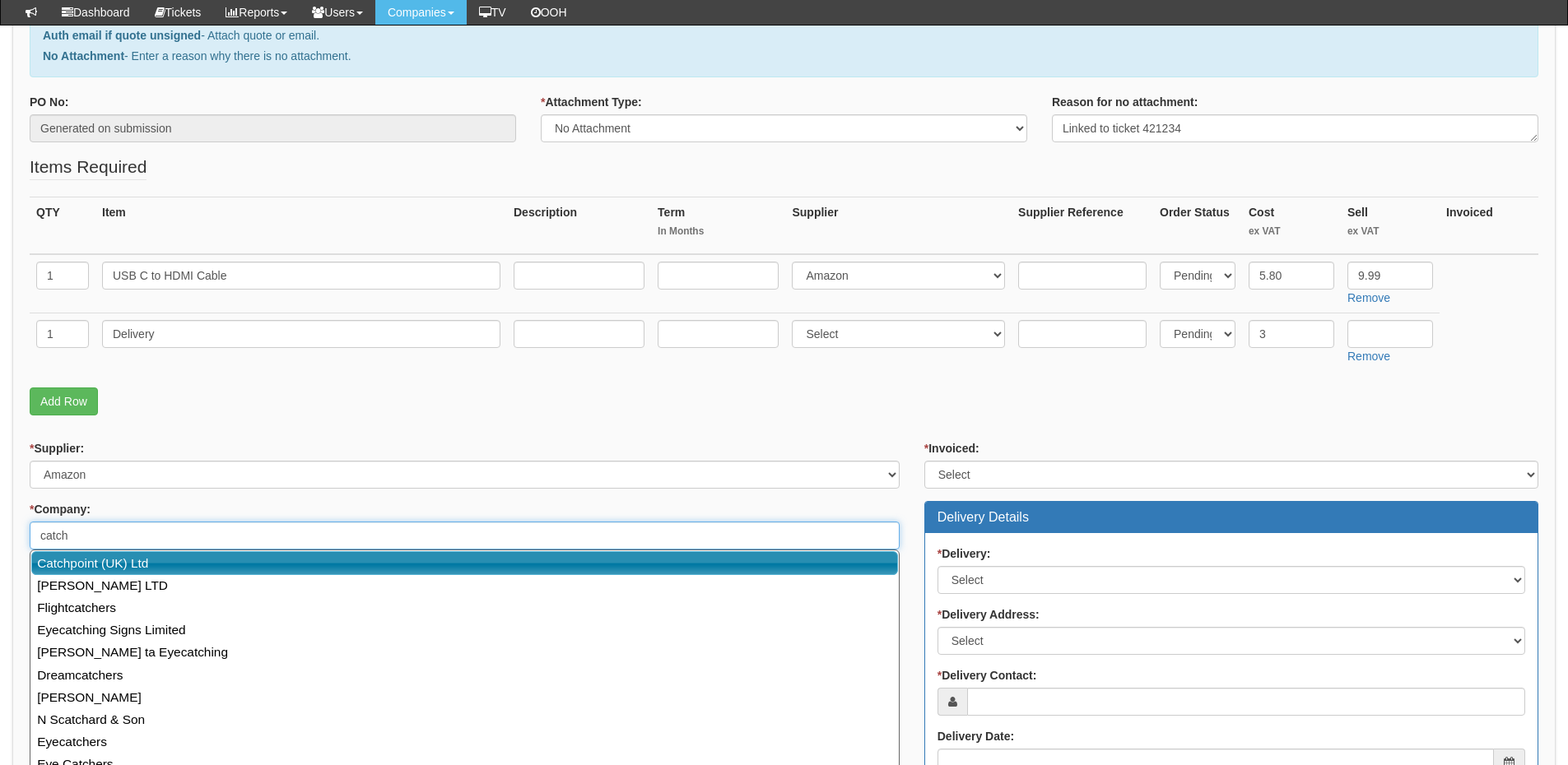
click at [261, 565] on link "Catchpoint (UK) Ltd" at bounding box center [464, 563] width 867 height 24
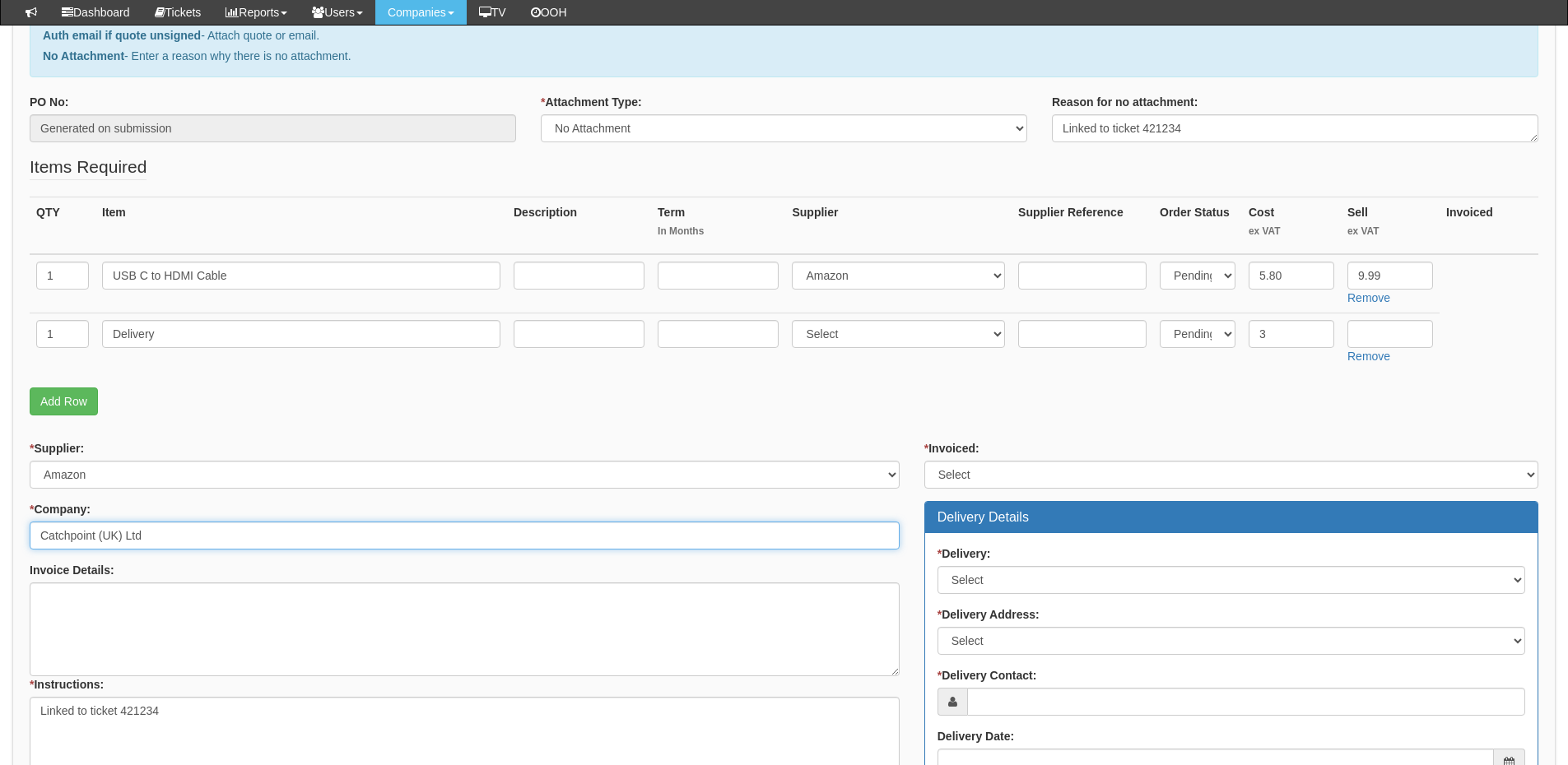
type input "Catchpoint (UK) Ltd"
click at [961, 460] on div "* Invoiced: Select Yes No N/A STB (part of order)" at bounding box center [1232, 464] width 614 height 48
click at [965, 481] on select "Select Yes No N/A STB (part of order)" at bounding box center [1232, 474] width 614 height 28
select select "2"
click at [924, 461] on select "Select Yes No N/A STB (part of order)" at bounding box center [1232, 474] width 614 height 28
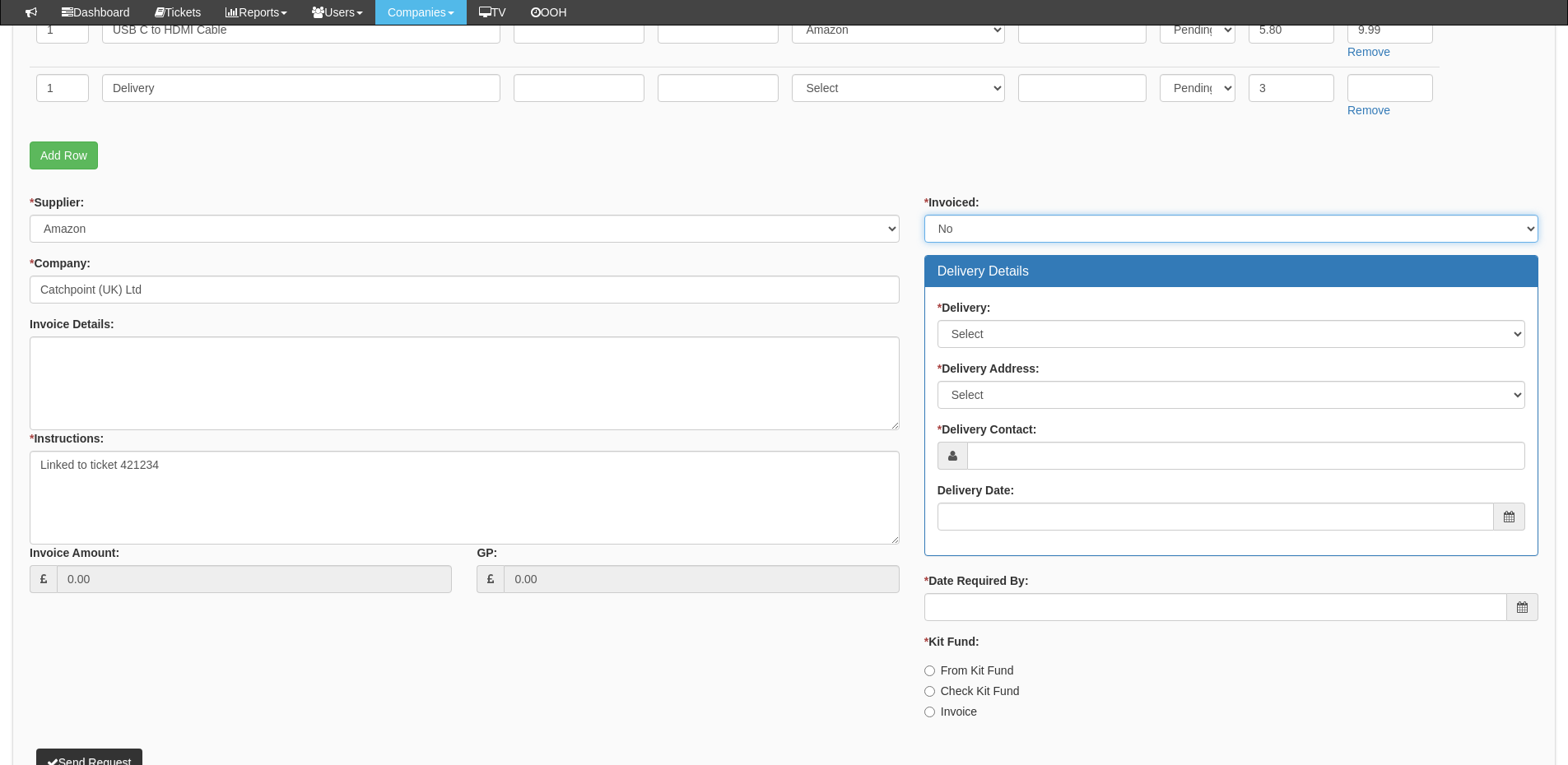
scroll to position [494, 0]
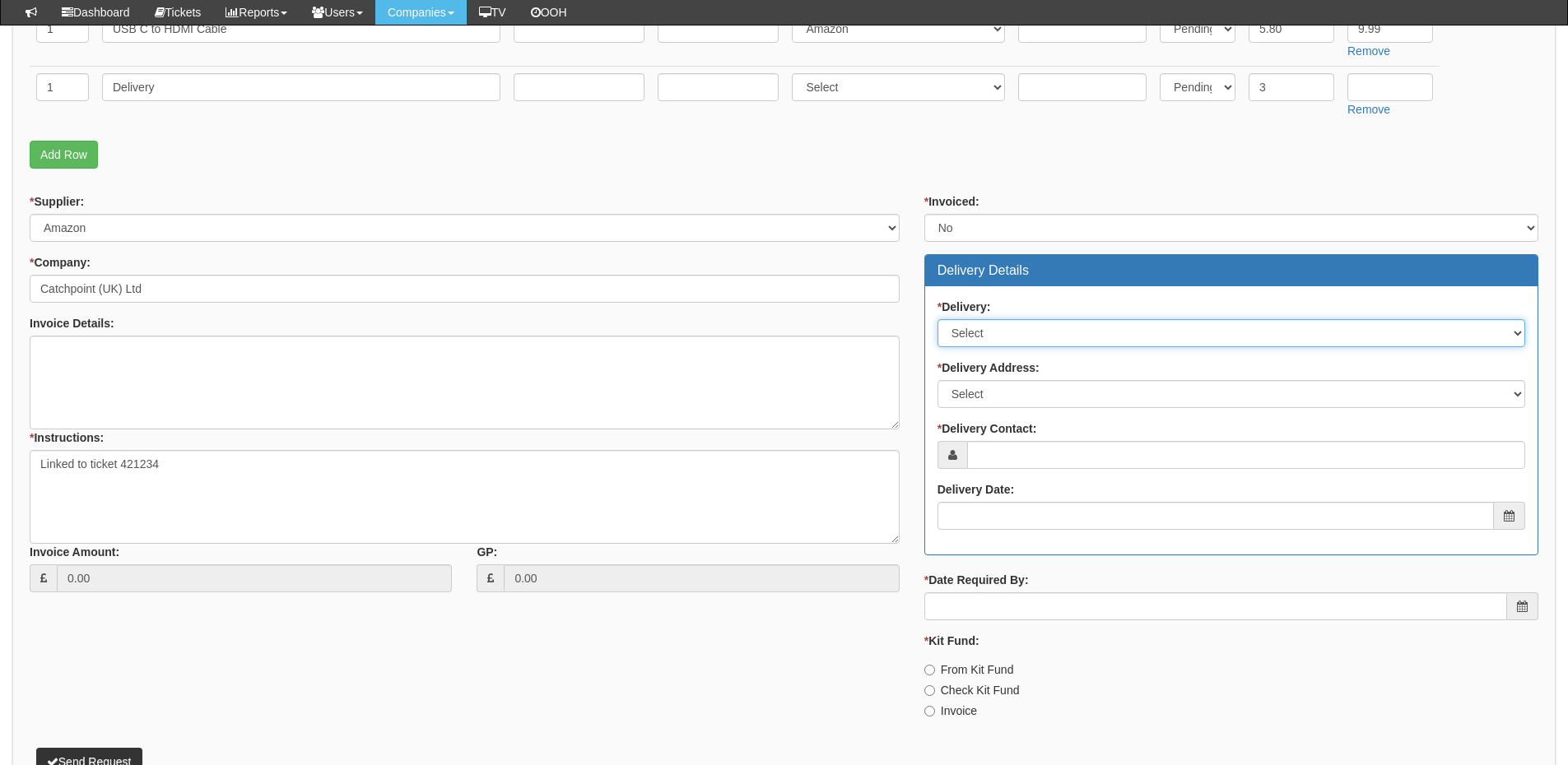
click at [988, 333] on select "Select No Not Applicable Yes" at bounding box center [1231, 333] width 588 height 28
select select "1"
click at [937, 319] on select "Select No Not Applicable Yes" at bounding box center [1231, 333] width 588 height 28
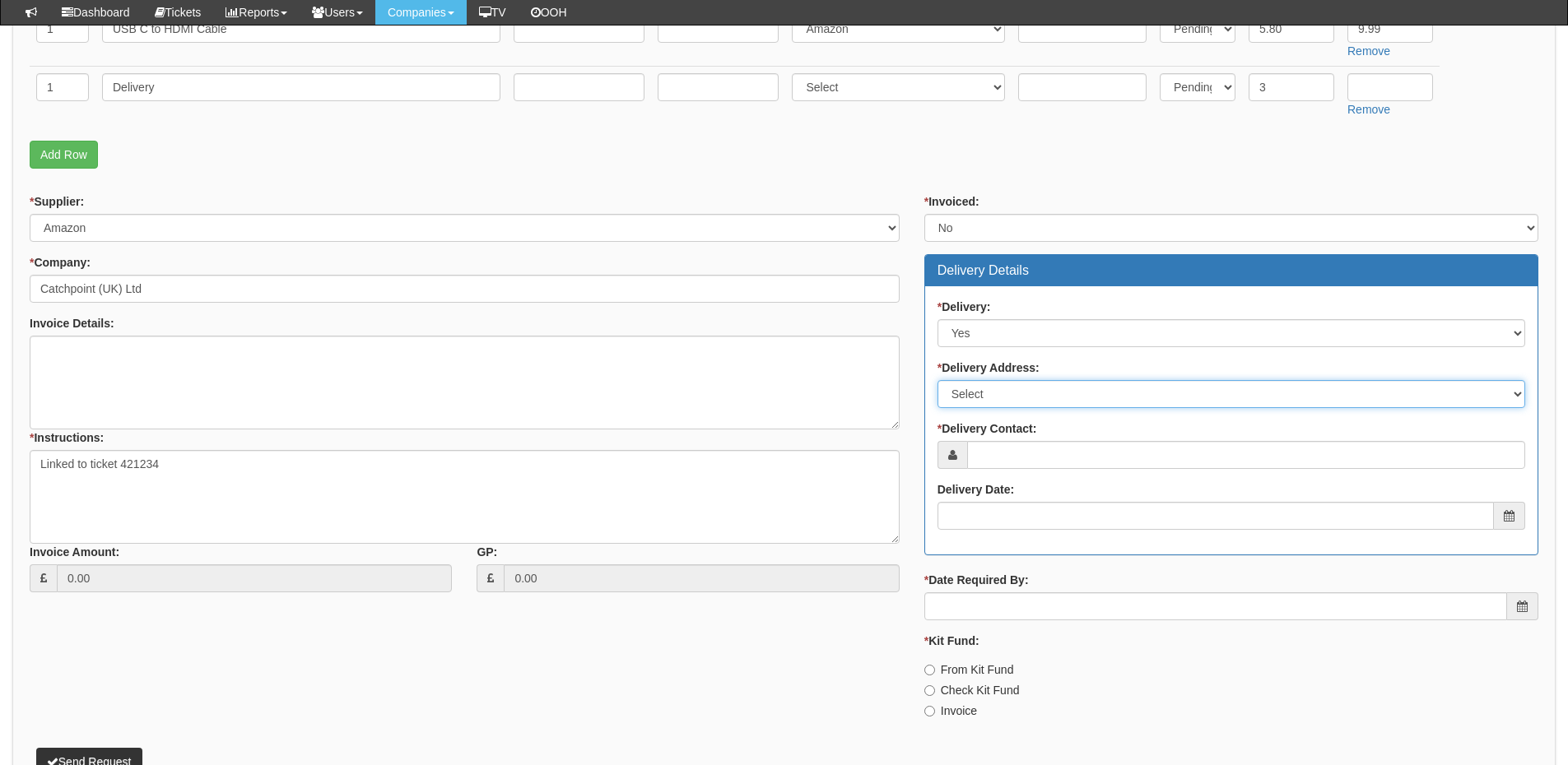
click at [997, 384] on select "Select Not Applicable Main Address - BB1 3EA Other" at bounding box center [1231, 394] width 588 height 28
select select "other"
click at [937, 380] on select "Select Not Applicable Main Address - BB1 3EA Other" at bounding box center [1231, 394] width 588 height 28
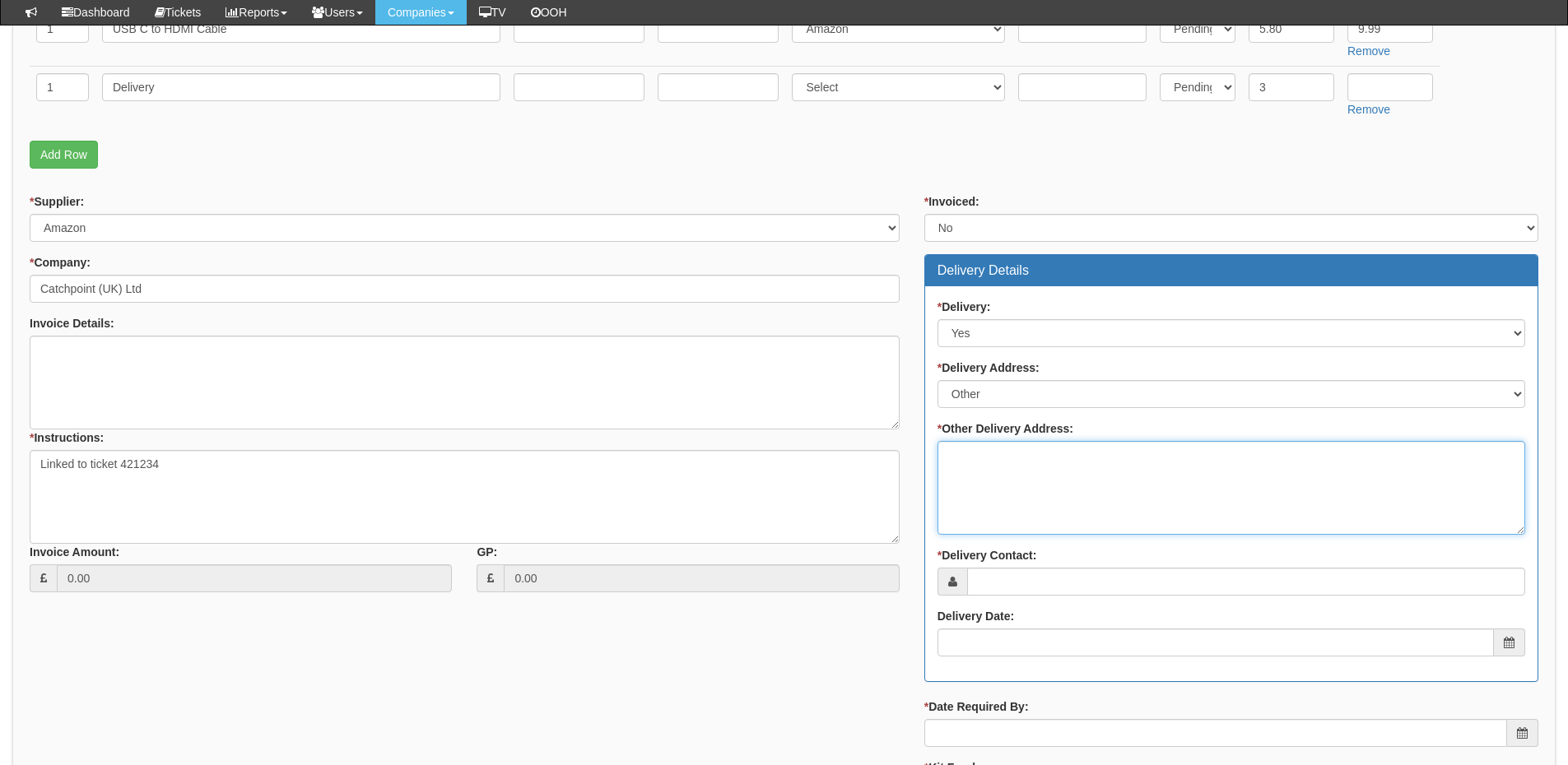
click at [1004, 477] on textarea "* Other Delivery Address:" at bounding box center [1231, 488] width 588 height 94
type textarea "To TOP and then once in stock please deliver to site"
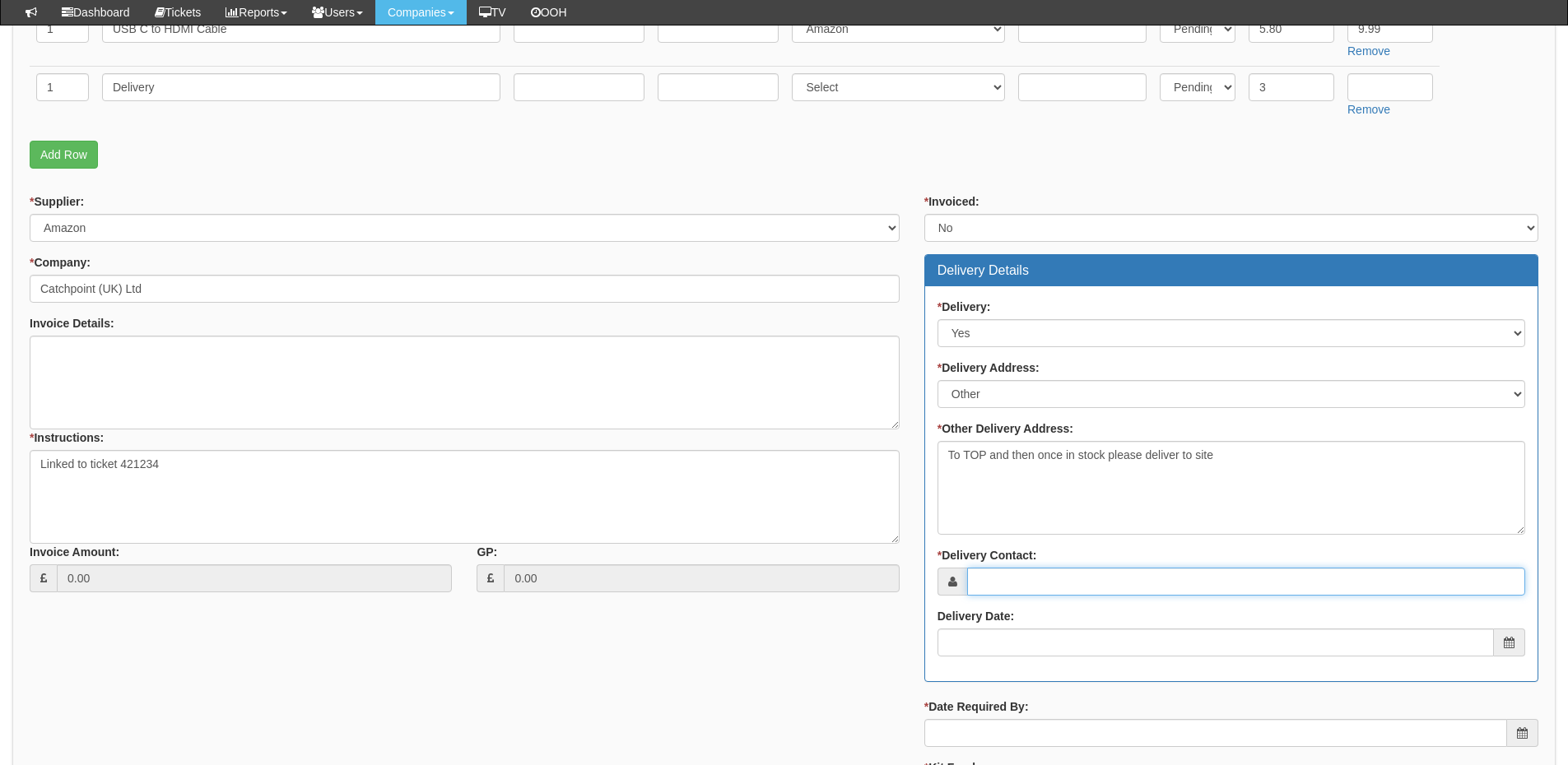
click at [1093, 580] on input "* Delivery Contact:" at bounding box center [1246, 581] width 558 height 28
click at [1019, 578] on input "* Delivery Contact:" at bounding box center [1246, 581] width 558 height 28
paste input "Bob Padley ​​​​"
click at [1022, 591] on input "Bob Padley ​​​​" at bounding box center [1246, 581] width 558 height 28
type input "Bob Padley ​​​​"
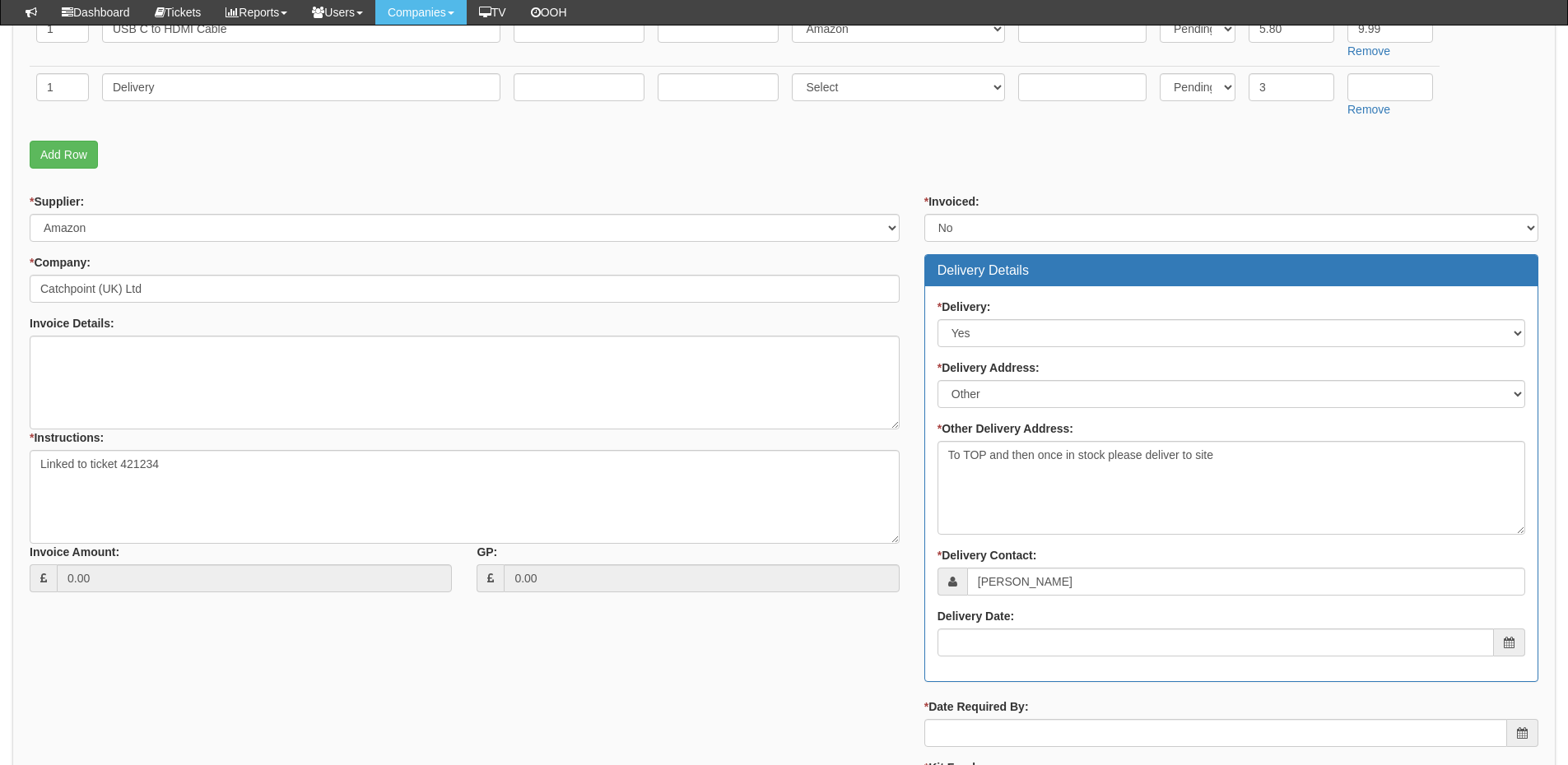
click at [1016, 664] on div "* Delivery: Select No Not Applicable Yes * Delivery Address: Select Not Applica…" at bounding box center [1232, 483] width 613 height 395
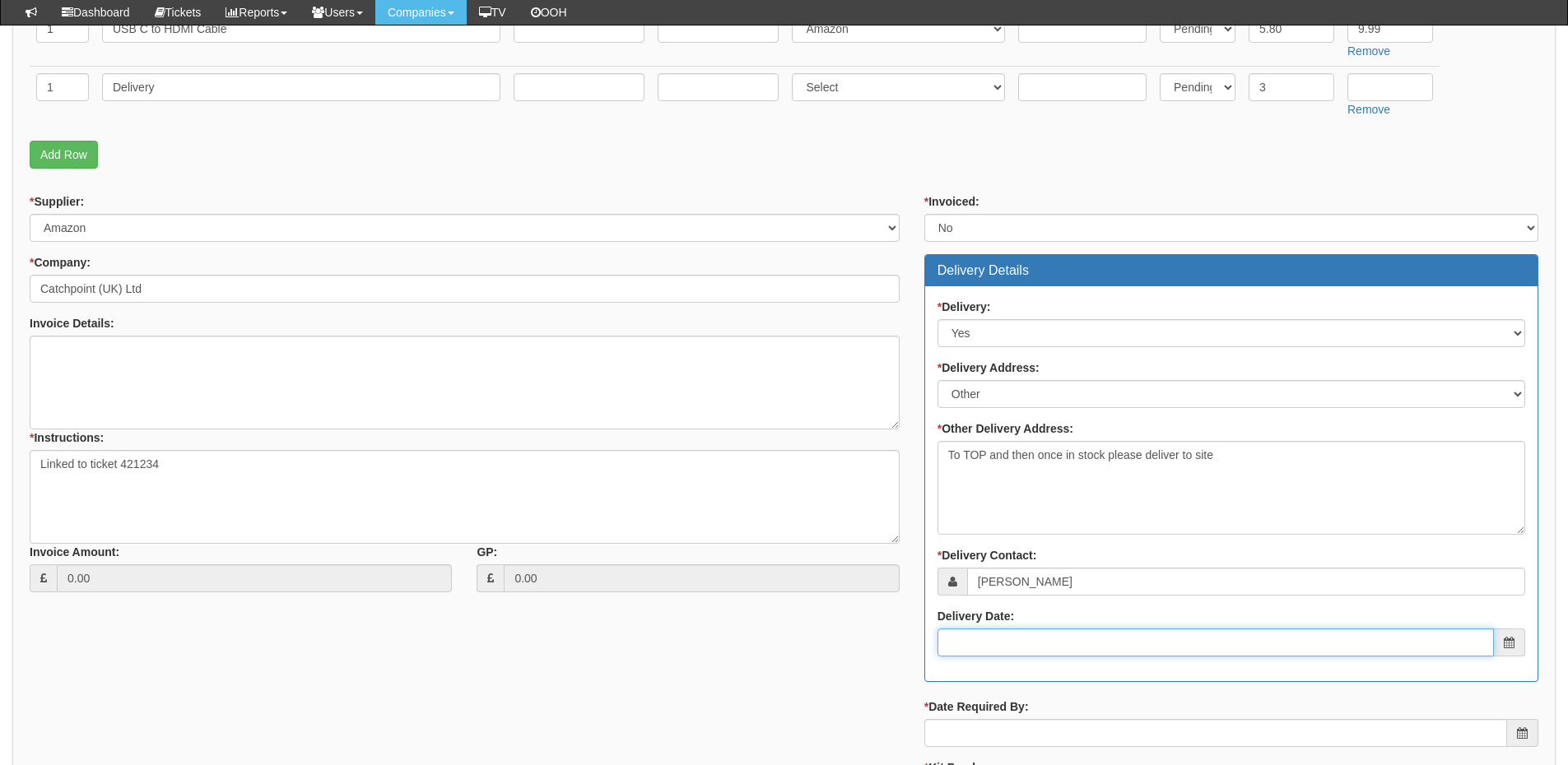
click at [1016, 645] on input "Delivery Date:" at bounding box center [1215, 643] width 557 height 28
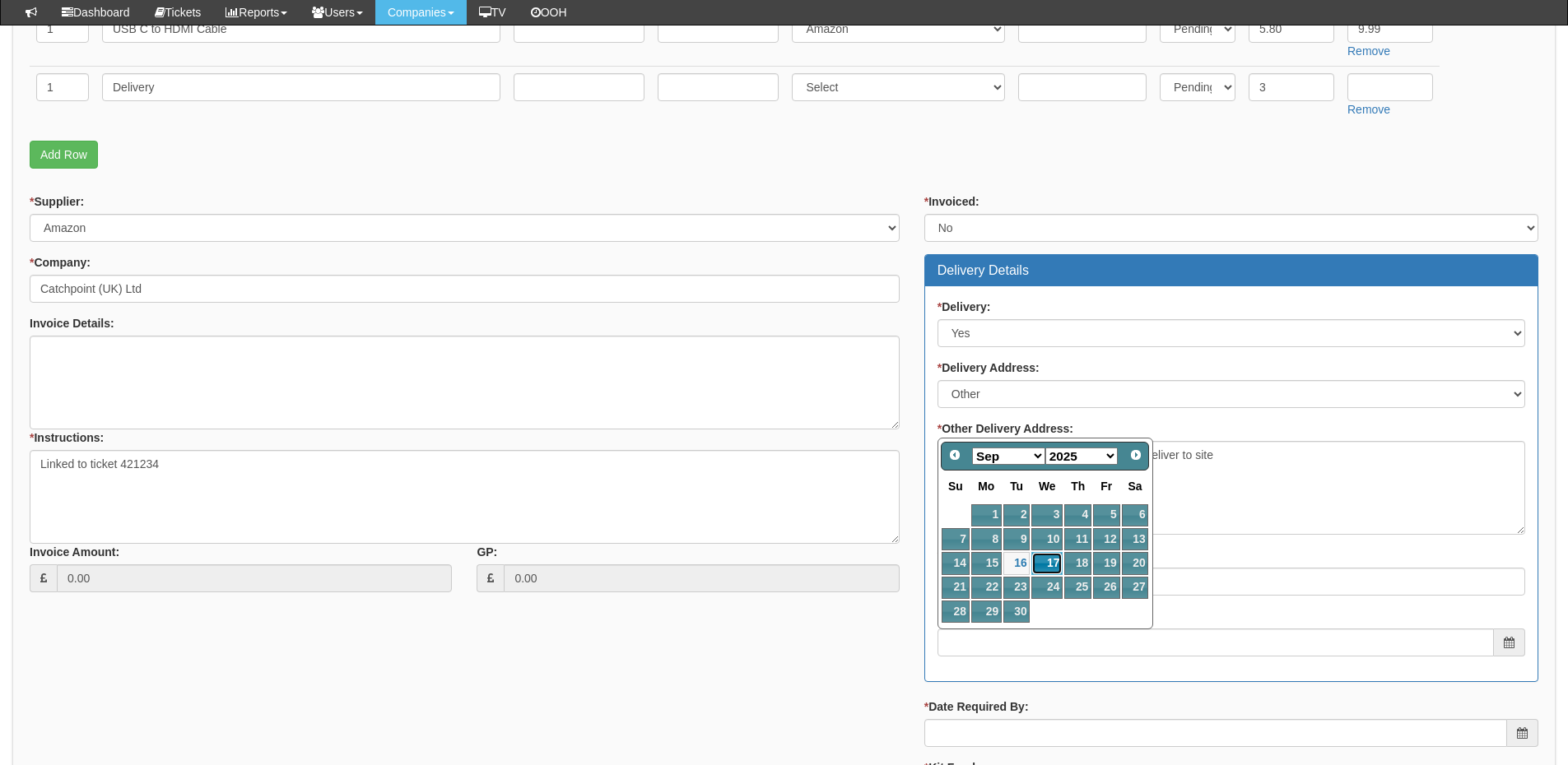
drag, startPoint x: 1046, startPoint y: 552, endPoint x: 1045, endPoint y: 573, distance: 21.0
click at [1046, 552] on link "17" at bounding box center [1047, 563] width 31 height 22
type input "2025-09-17"
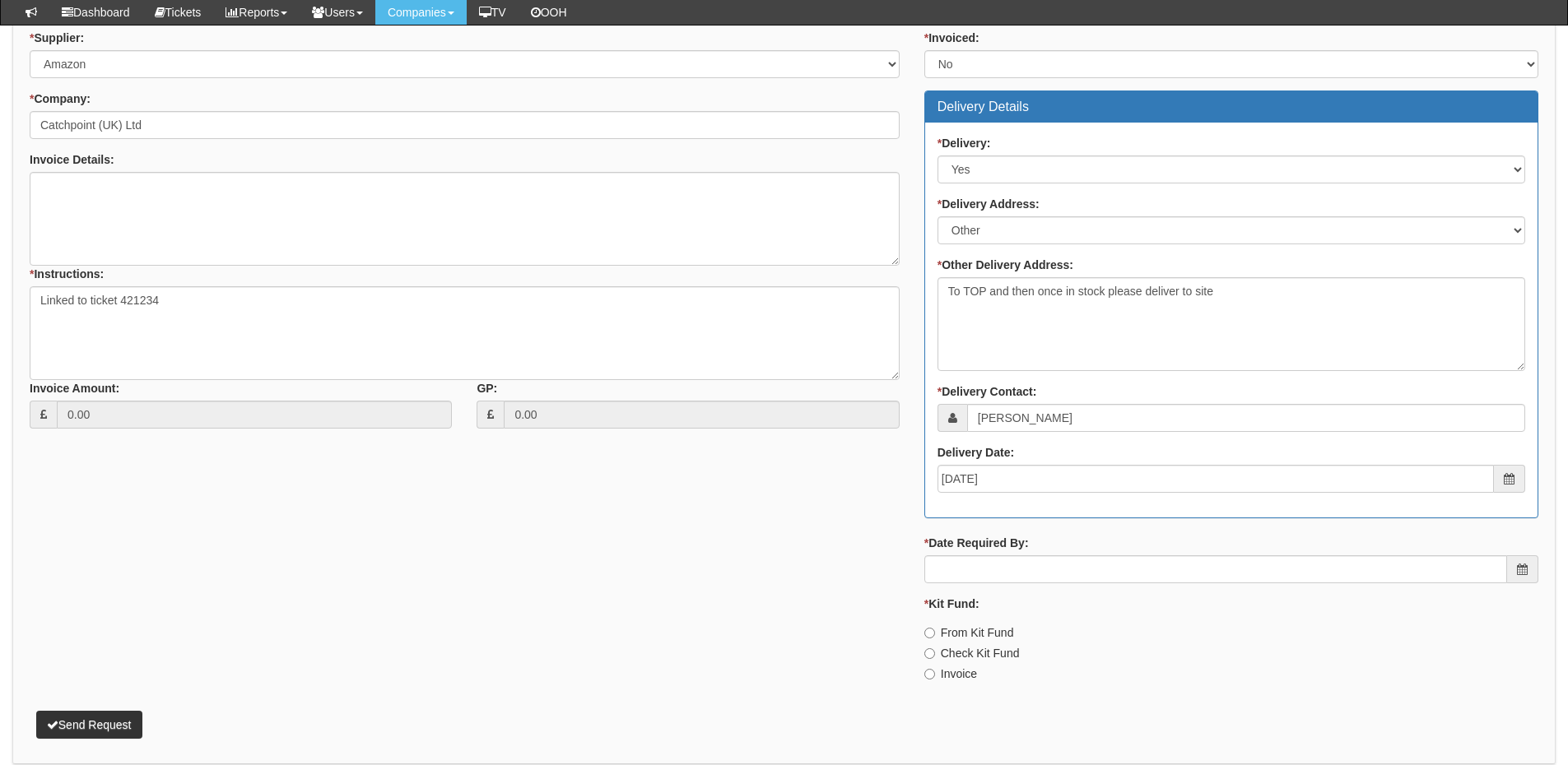
scroll to position [658, 0]
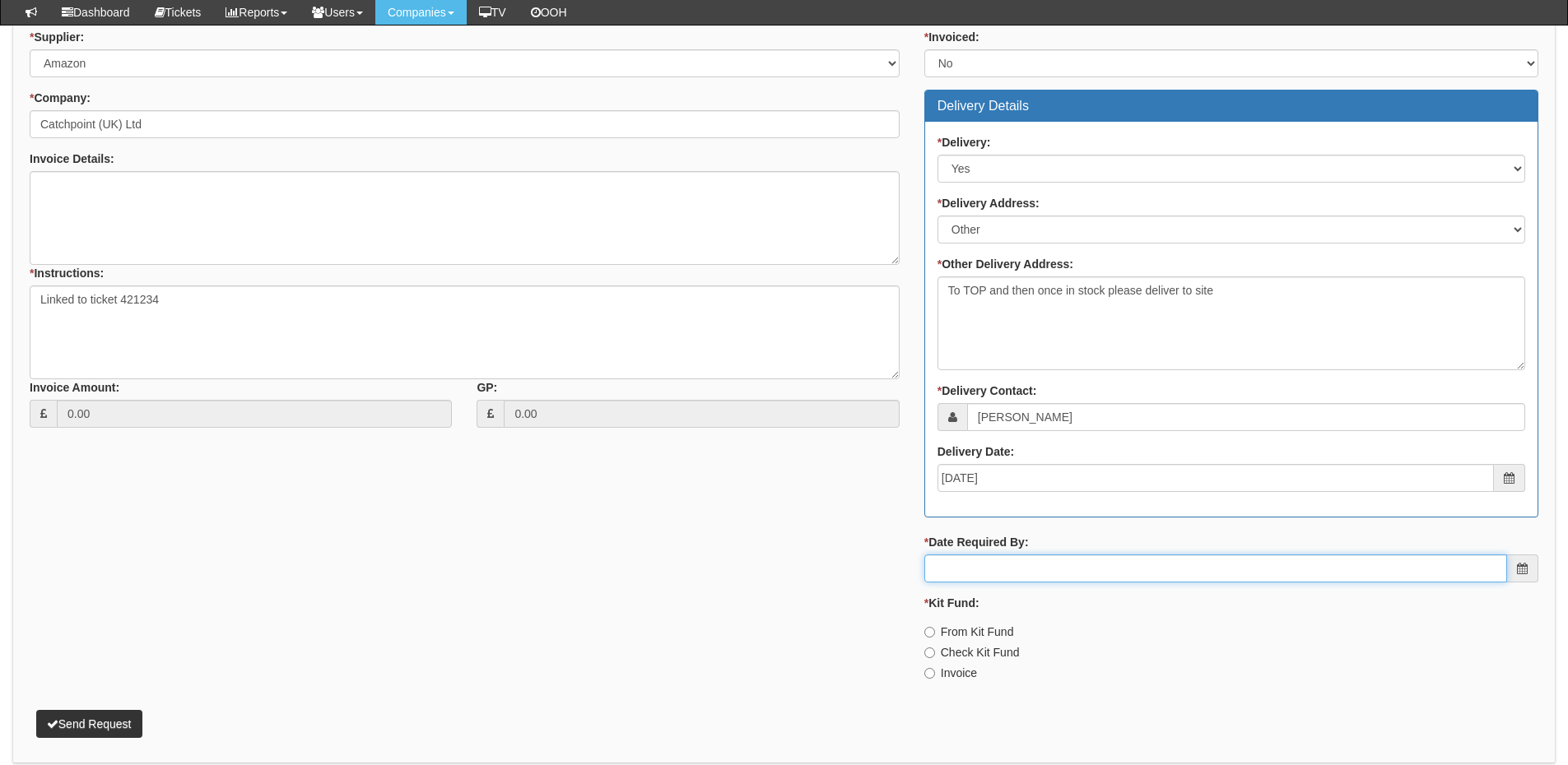
click at [1026, 568] on input "* Date Required By:" at bounding box center [1215, 568] width 582 height 28
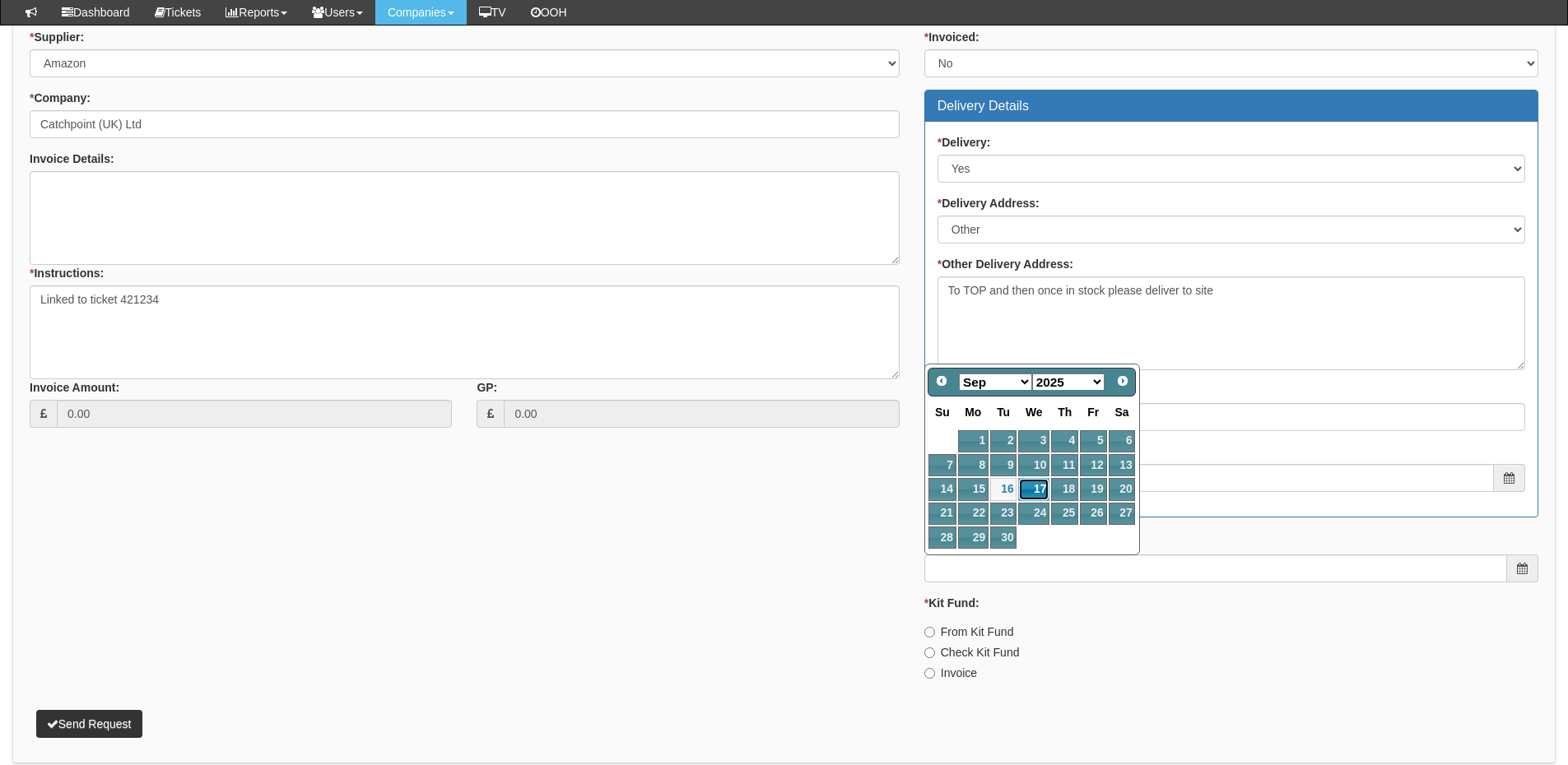
click at [1041, 491] on link "17" at bounding box center [1034, 489] width 31 height 22
type input "2025-09-17"
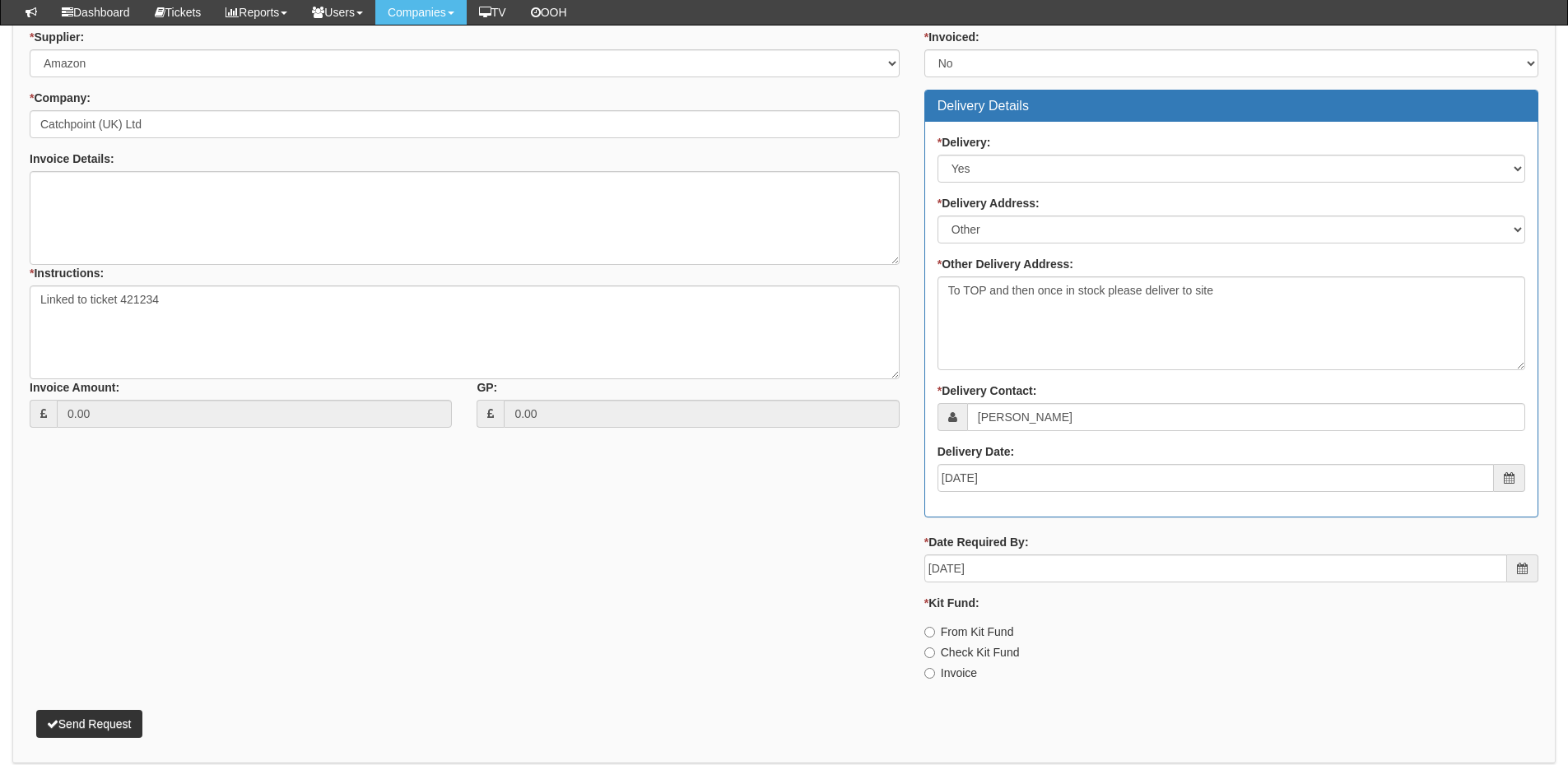
click at [960, 667] on label "Invoice" at bounding box center [951, 673] width 53 height 16
click at [935, 668] on input "Invoice" at bounding box center [930, 674] width 11 height 11
radio input "true"
click at [110, 716] on button "Send Request" at bounding box center [90, 724] width 106 height 28
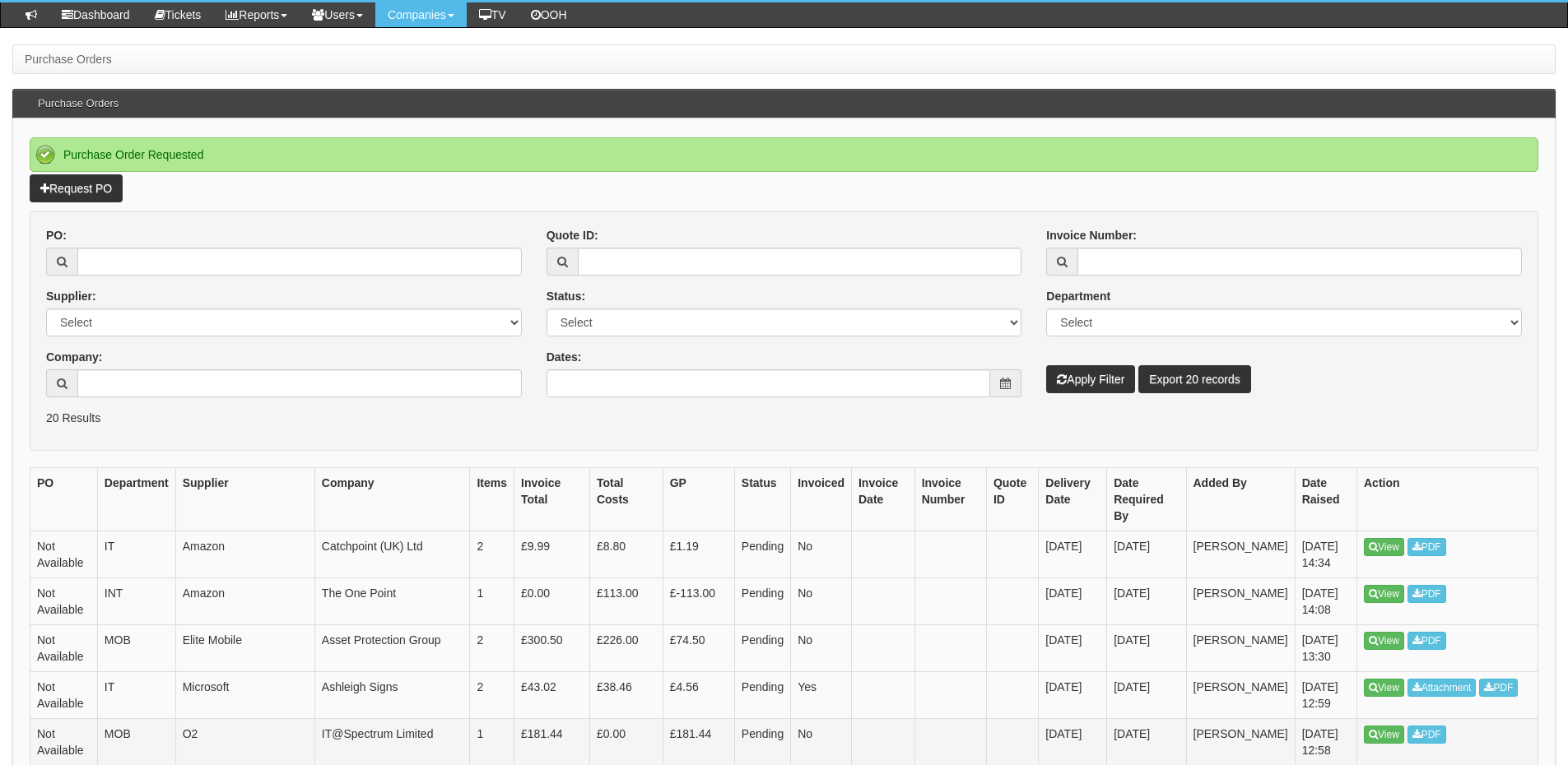
scroll to position [247, 0]
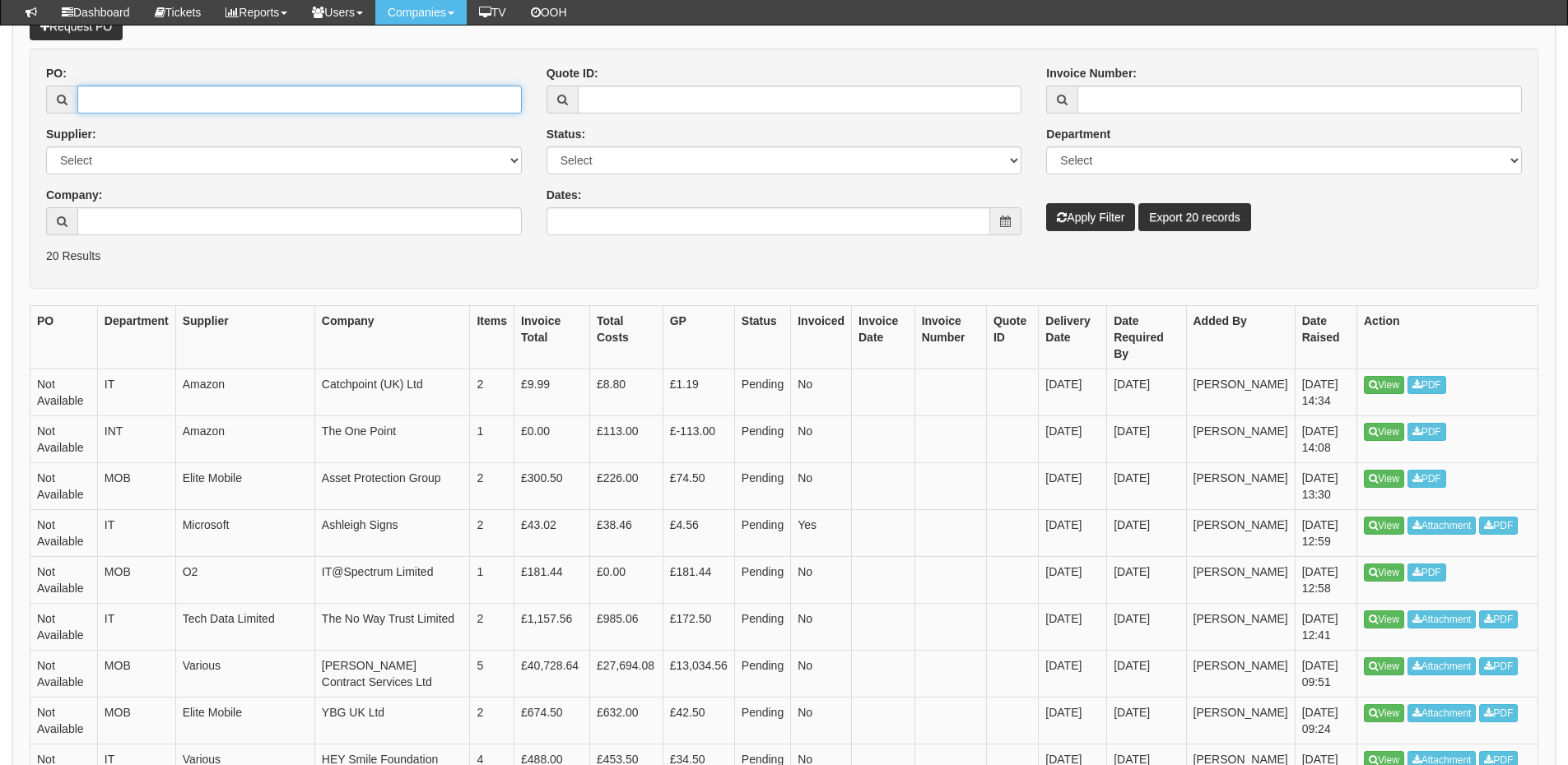
click at [186, 101] on input "PO:" at bounding box center [300, 100] width 444 height 28
paste input "412575"
type input "412575"
click at [1095, 210] on button "Apply Filter" at bounding box center [1090, 217] width 89 height 28
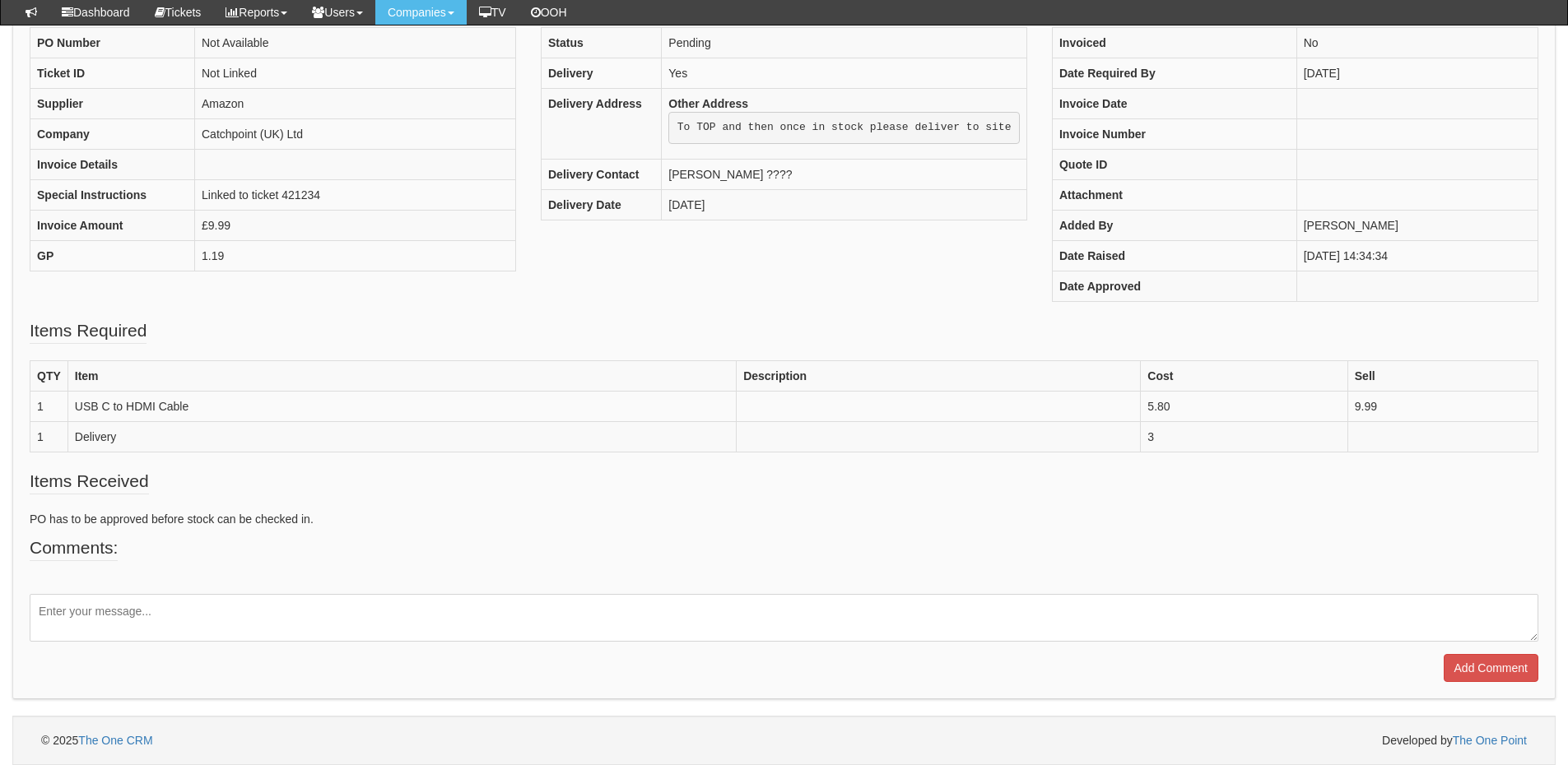
click at [214, 617] on textarea at bounding box center [784, 618] width 1509 height 48
paste textarea "https://www.amazon.co.uk/Southlight-High-Speed-Thunderbolt-Compatible-MacBook/d…"
type textarea "https://www.amazon.co.uk/Southlight-High-Speed-Thunderbolt-Compatible-MacBook/d…"
click at [1504, 670] on input "Add Comment" at bounding box center [1491, 669] width 95 height 28
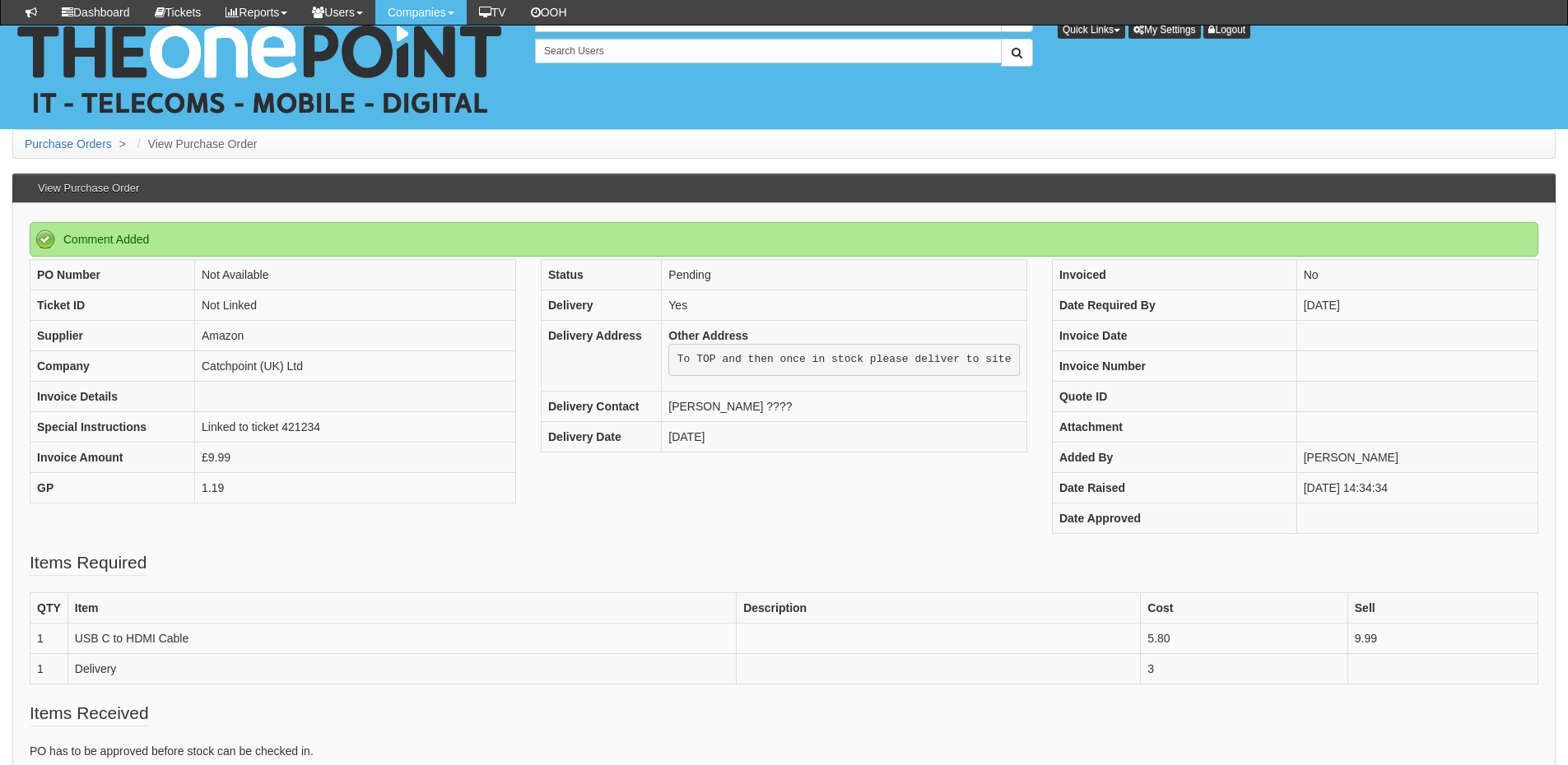
scroll to position [325, 0]
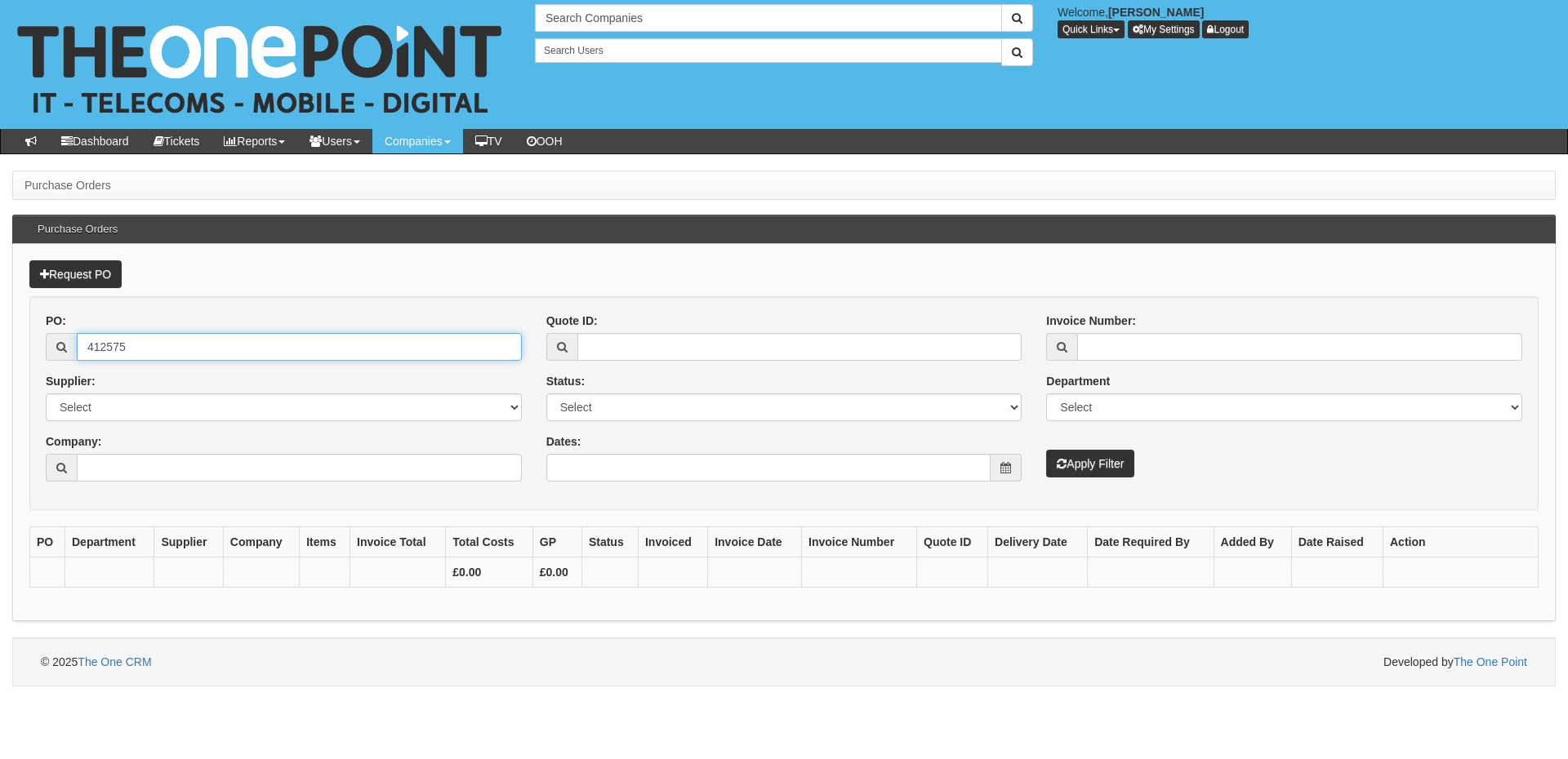
click at [166, 354] on input "412575" at bounding box center [299, 346] width 445 height 28
drag, startPoint x: 168, startPoint y: 344, endPoint x: 67, endPoint y: 343, distance: 101.0
click at [67, 343] on div "412575" at bounding box center [283, 346] width 476 height 28
paste input "9341"
click at [89, 347] on input "9341" at bounding box center [299, 346] width 445 height 28
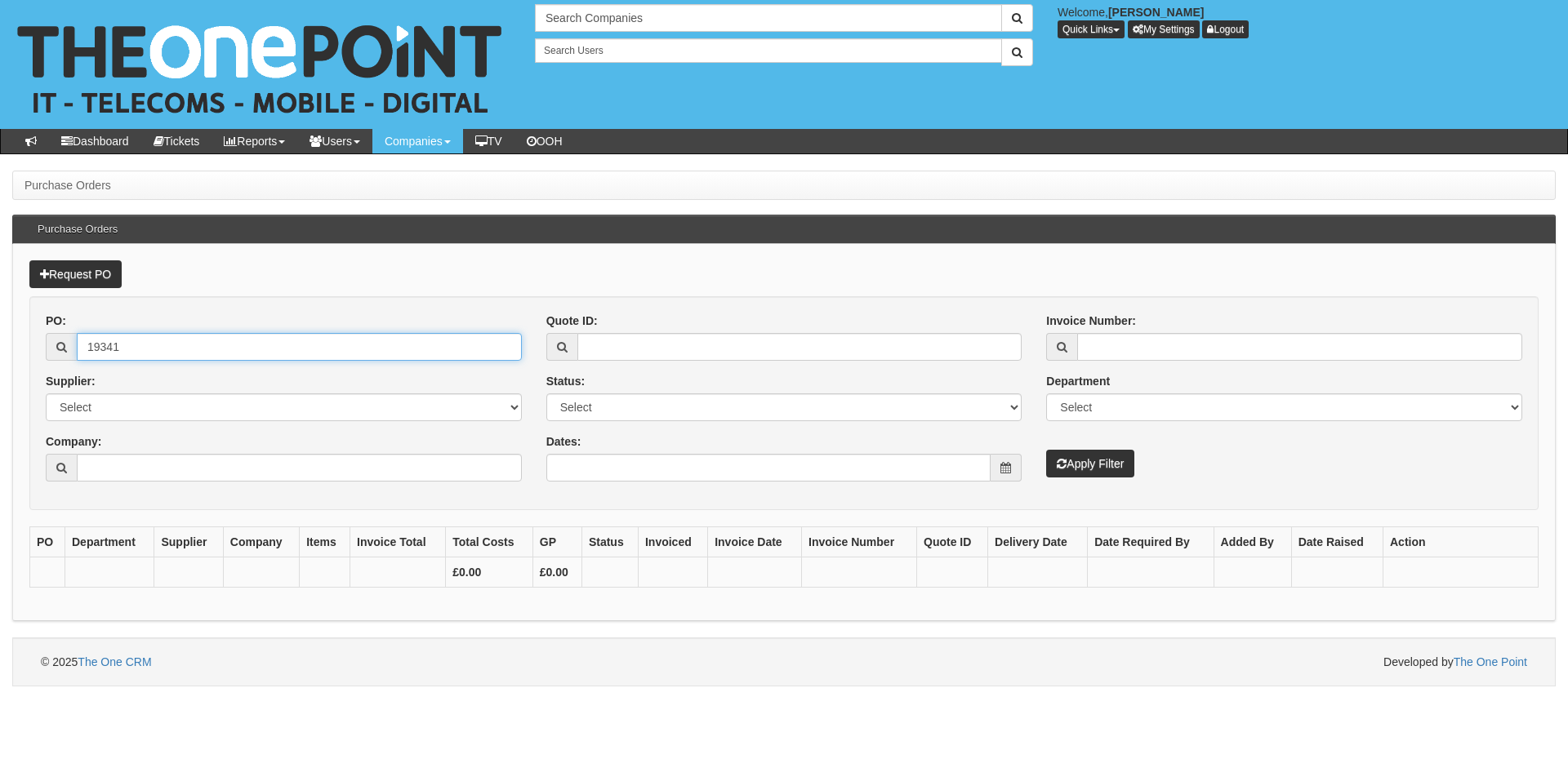
type input "19341"
click at [1073, 462] on button "Apply Filter" at bounding box center [1089, 463] width 88 height 28
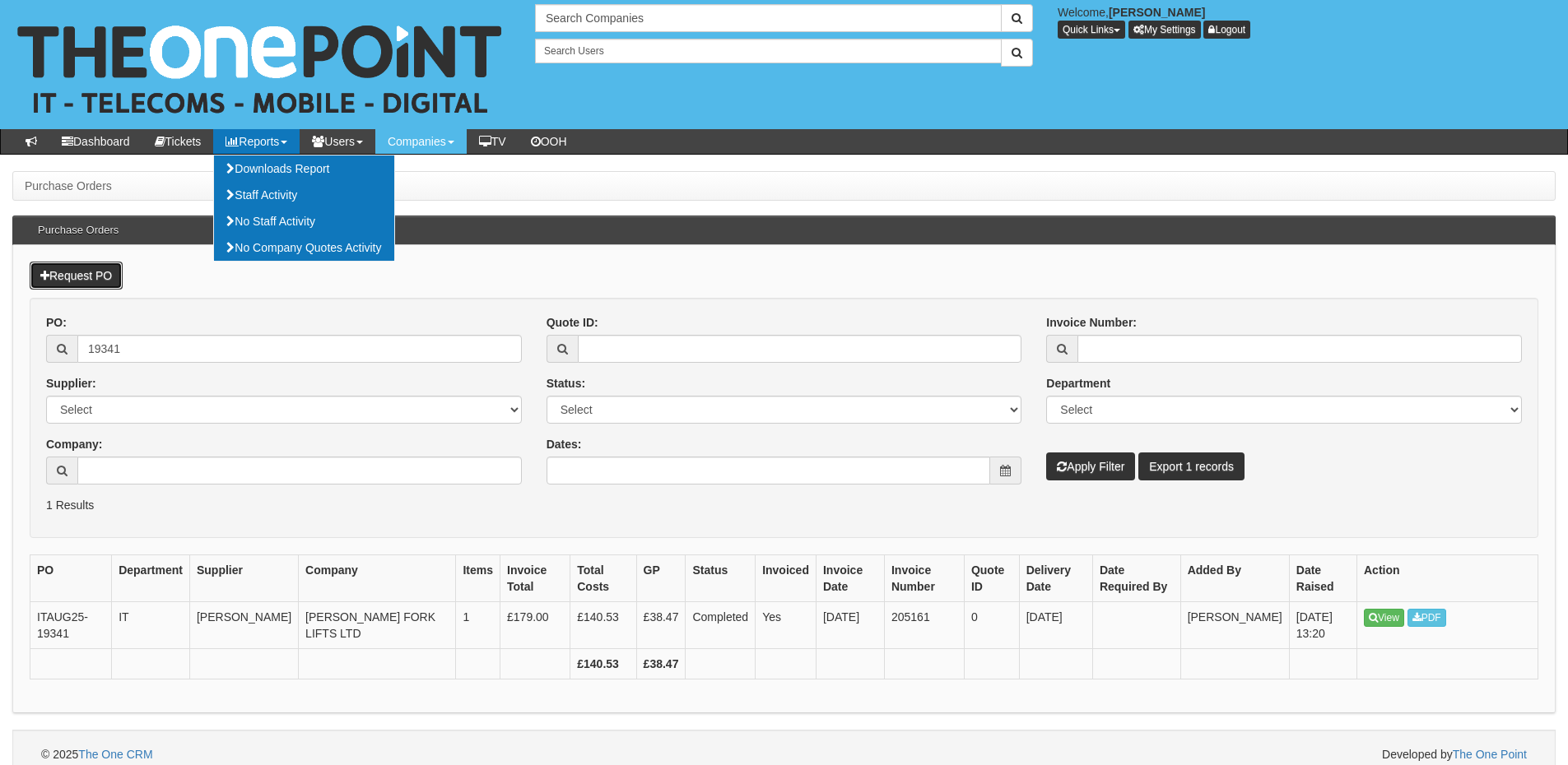
click at [59, 273] on link "Request PO" at bounding box center [76, 275] width 93 height 28
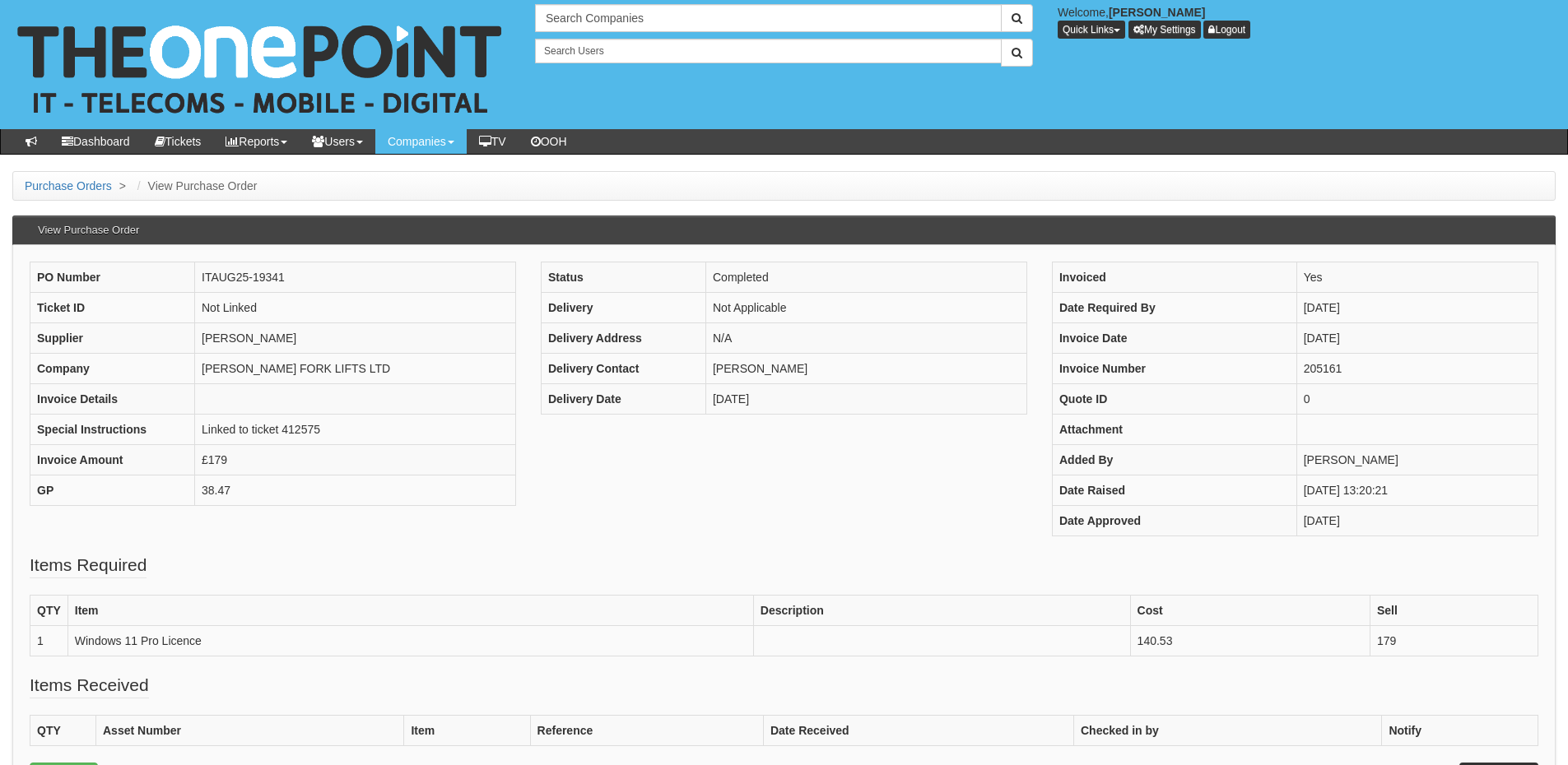
scroll to position [82, 0]
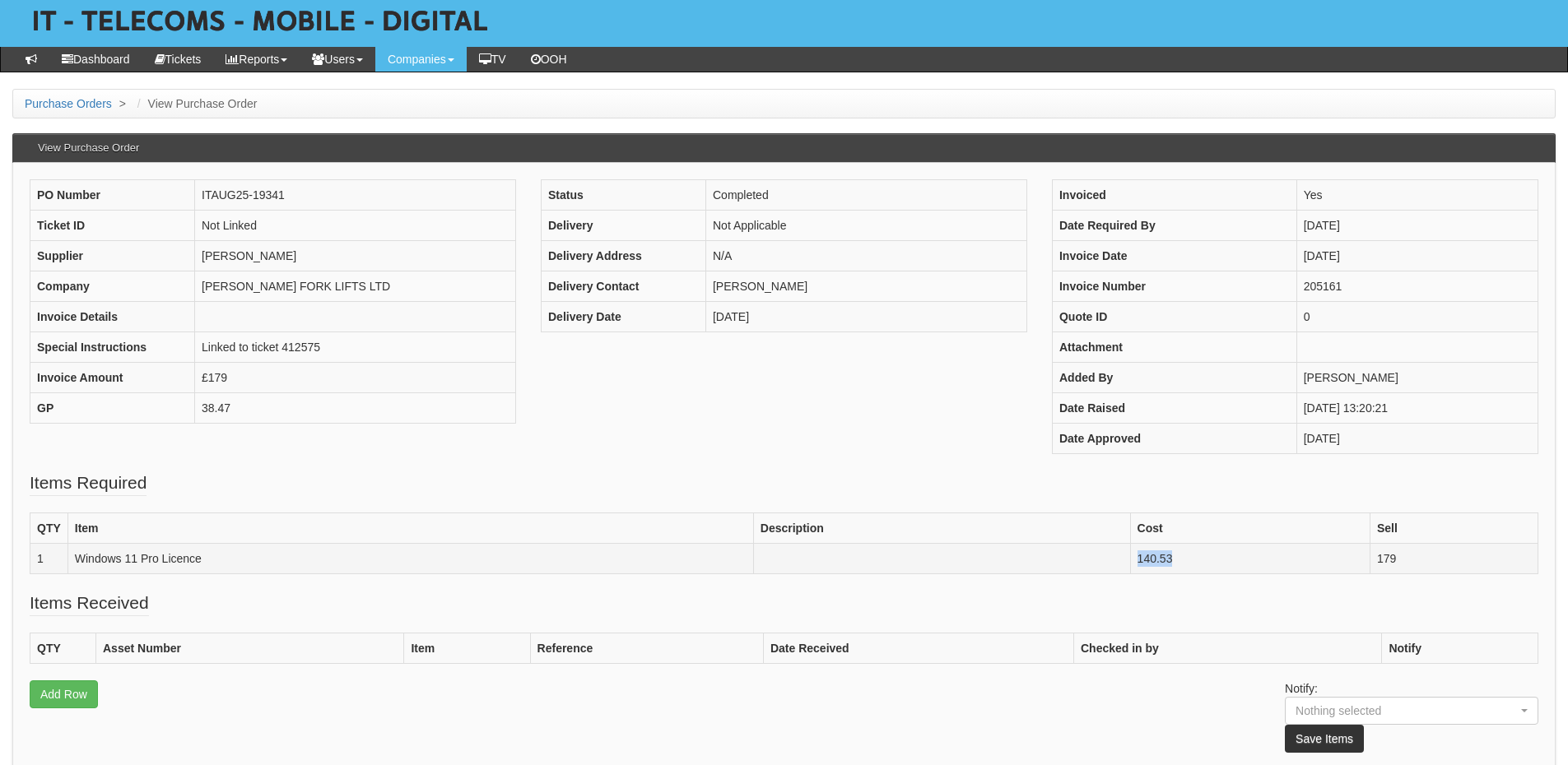
drag, startPoint x: 1180, startPoint y: 560, endPoint x: 1125, endPoint y: 557, distance: 55.1
click at [1125, 557] on tr "1 Windows 11 Pro Licence 140.53 179" at bounding box center [784, 558] width 1508 height 30
copy tr "140.53"
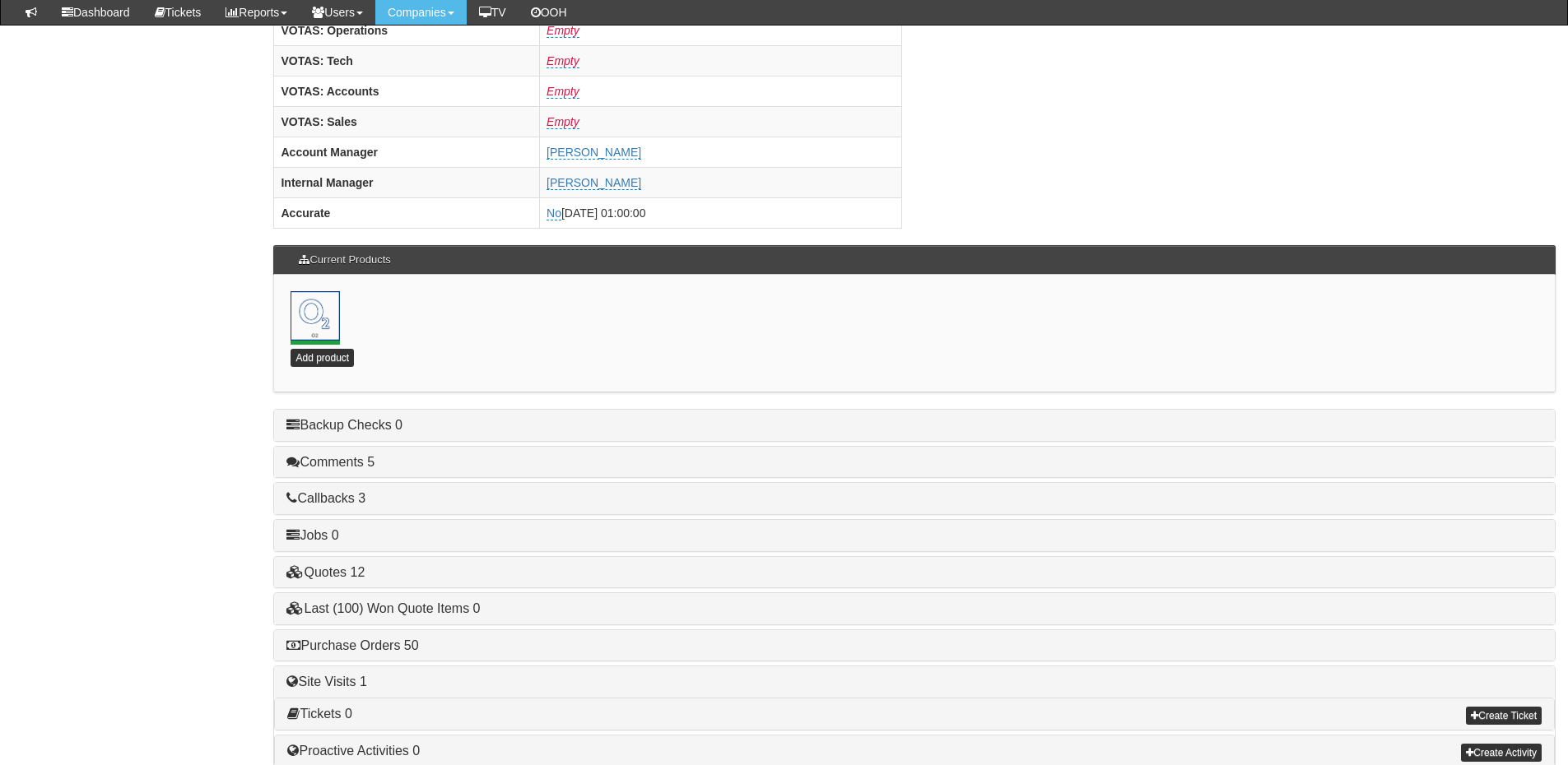
scroll to position [727, 0]
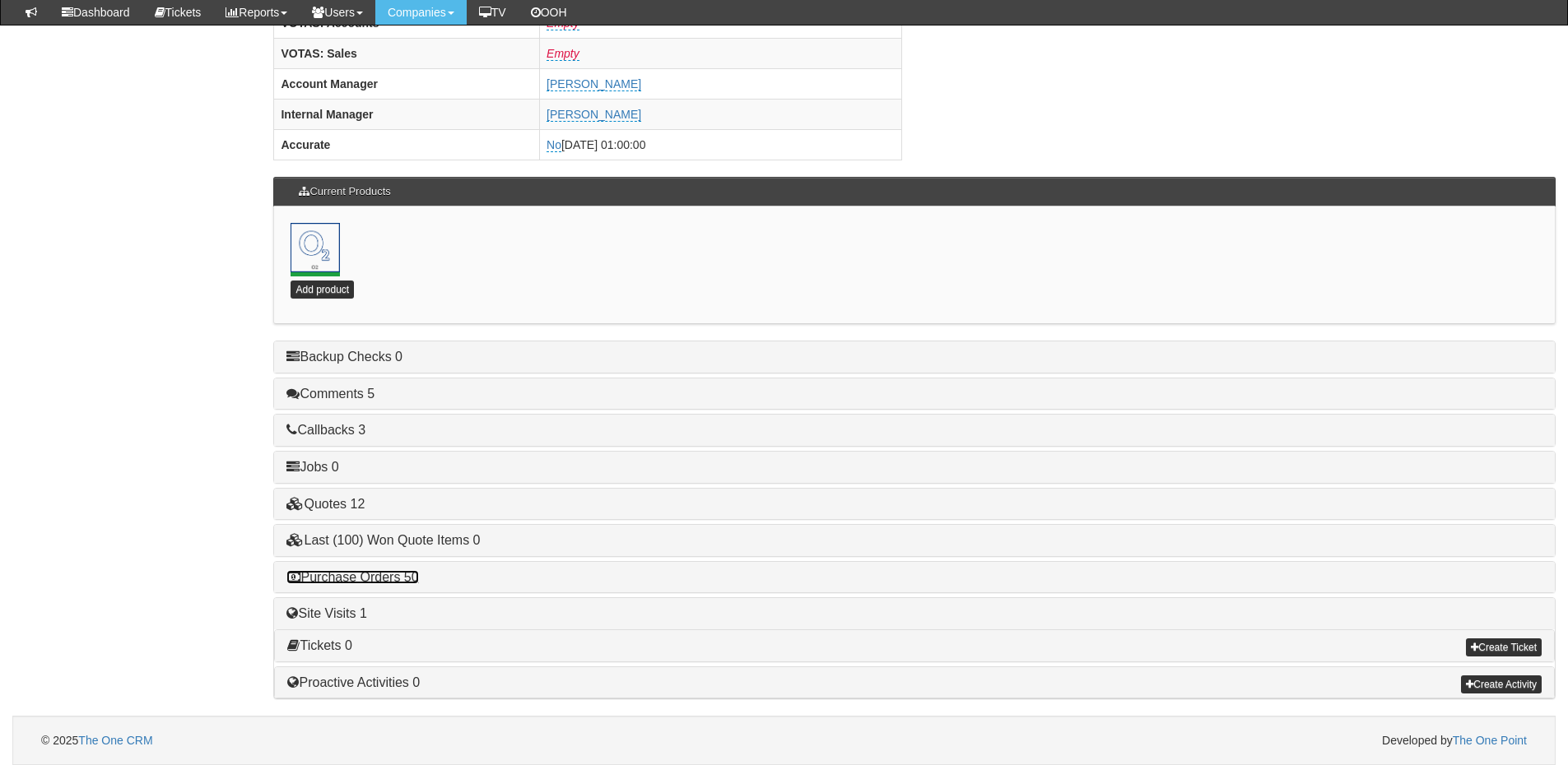
click at [385, 579] on link "Purchase Orders 50" at bounding box center [352, 577] width 132 height 14
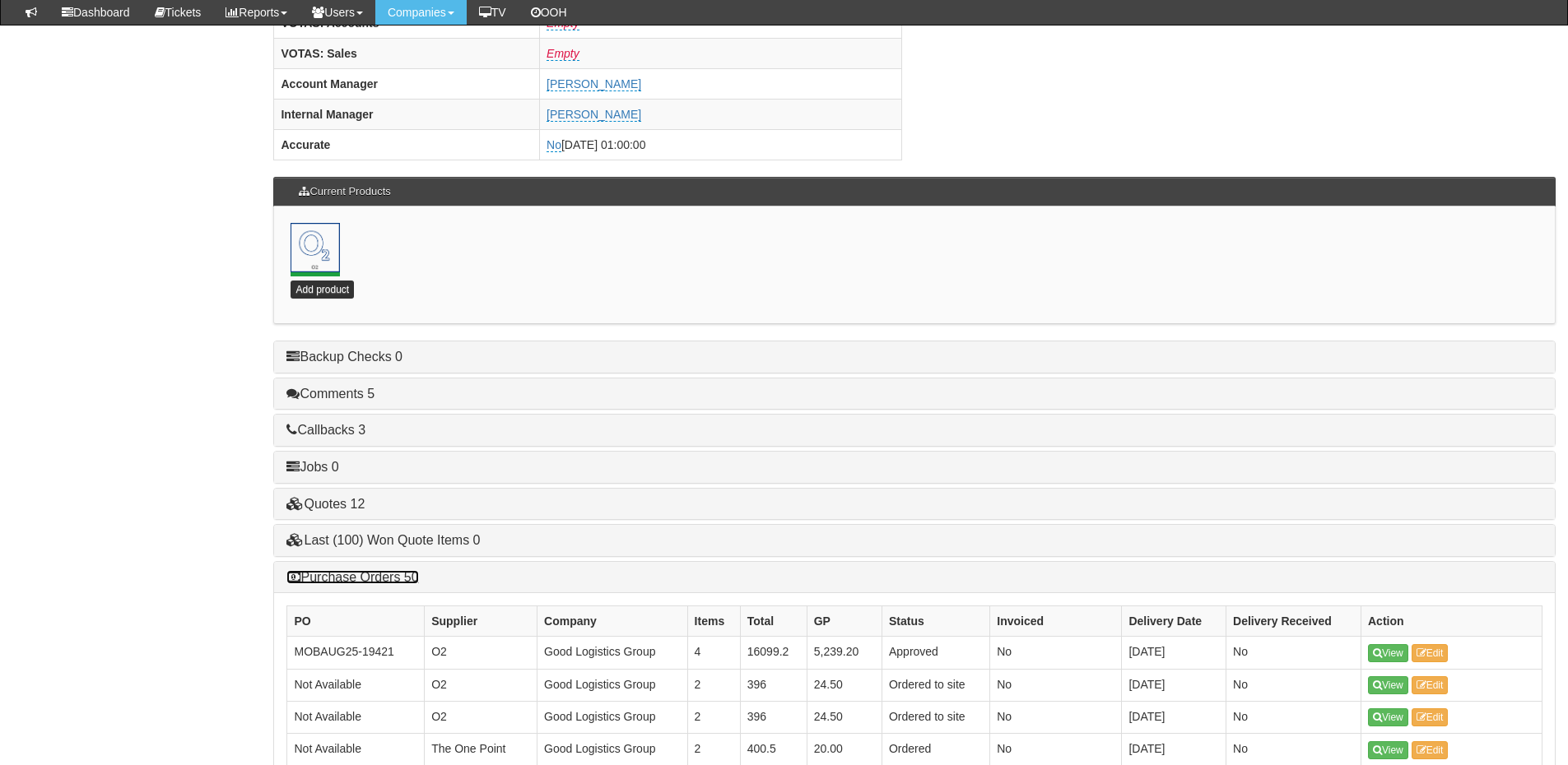
scroll to position [973, 0]
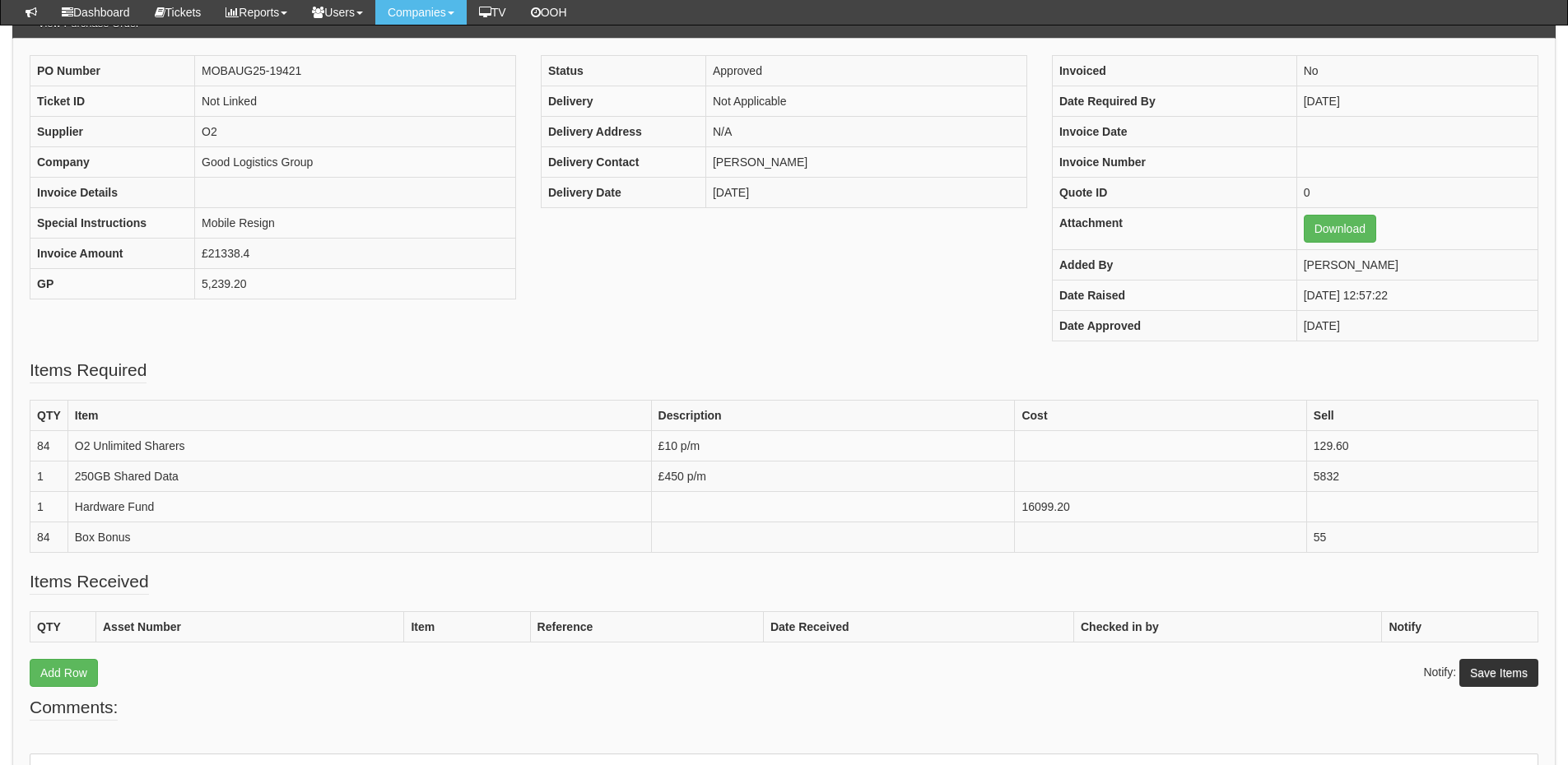
scroll to position [164, 0]
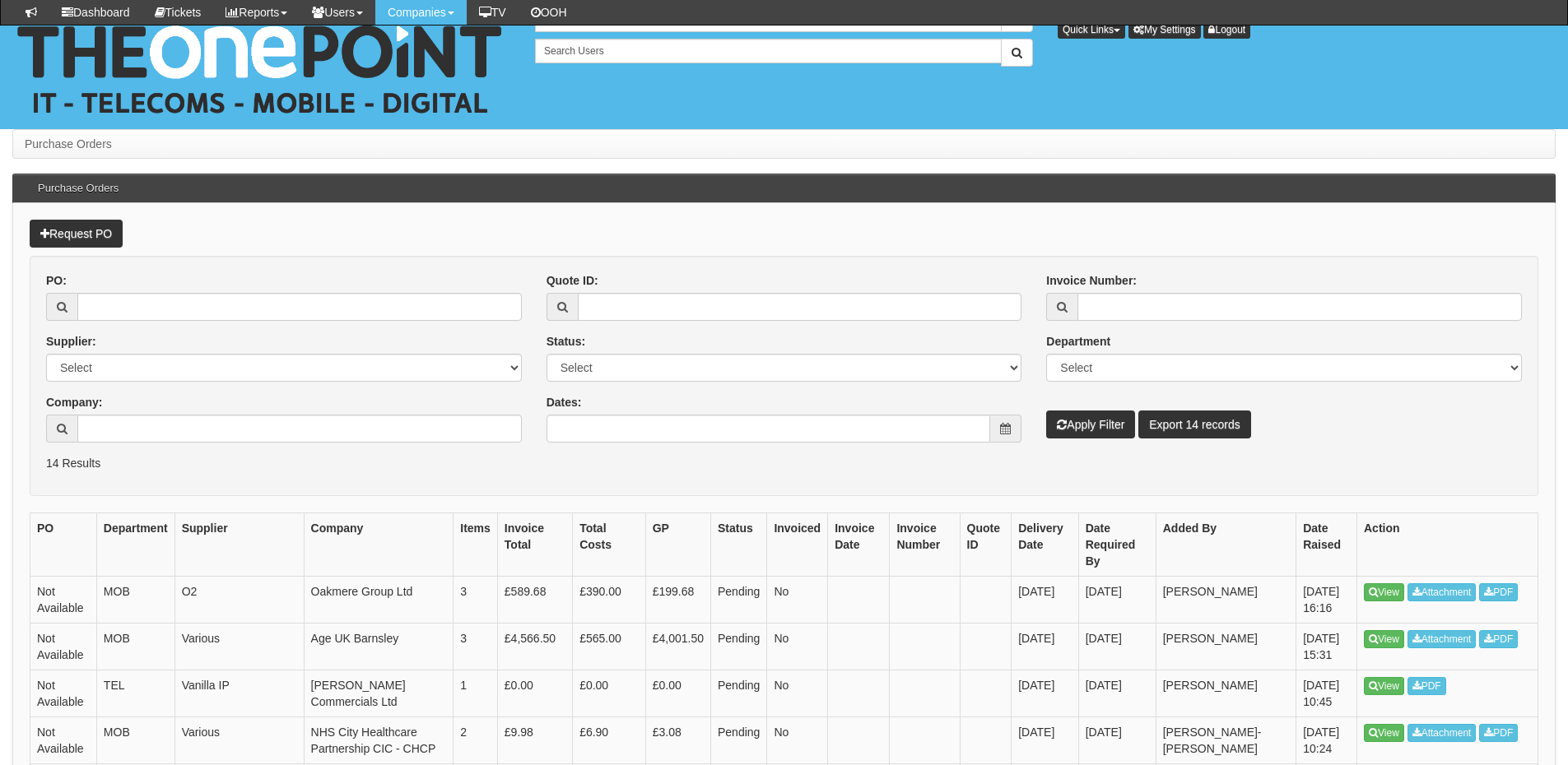
scroll to position [165, 0]
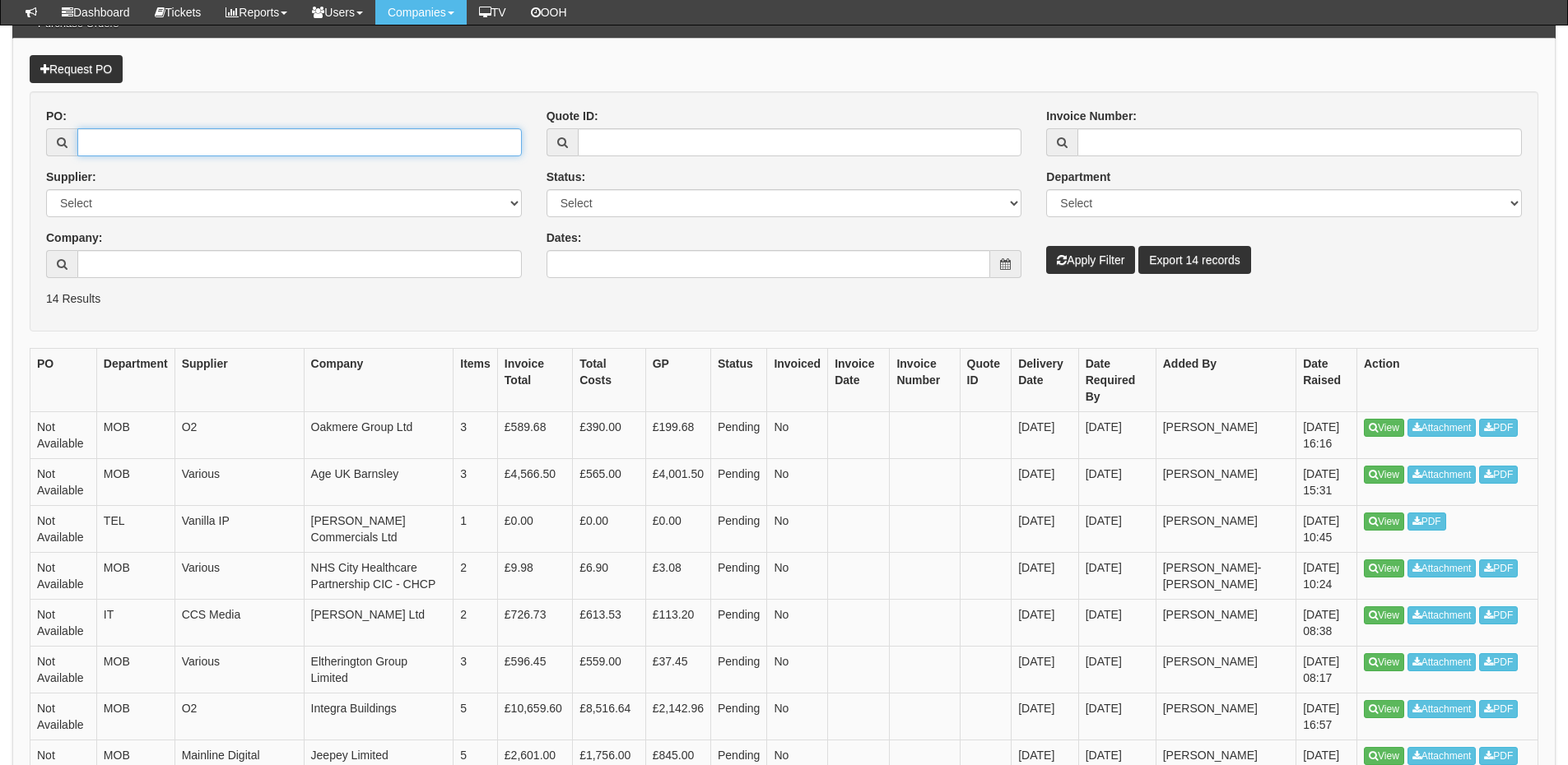
click at [224, 141] on input "PO:" at bounding box center [300, 142] width 444 height 28
paste input "19323"
type input "19323"
click at [1110, 252] on button "Apply Filter" at bounding box center [1090, 260] width 89 height 28
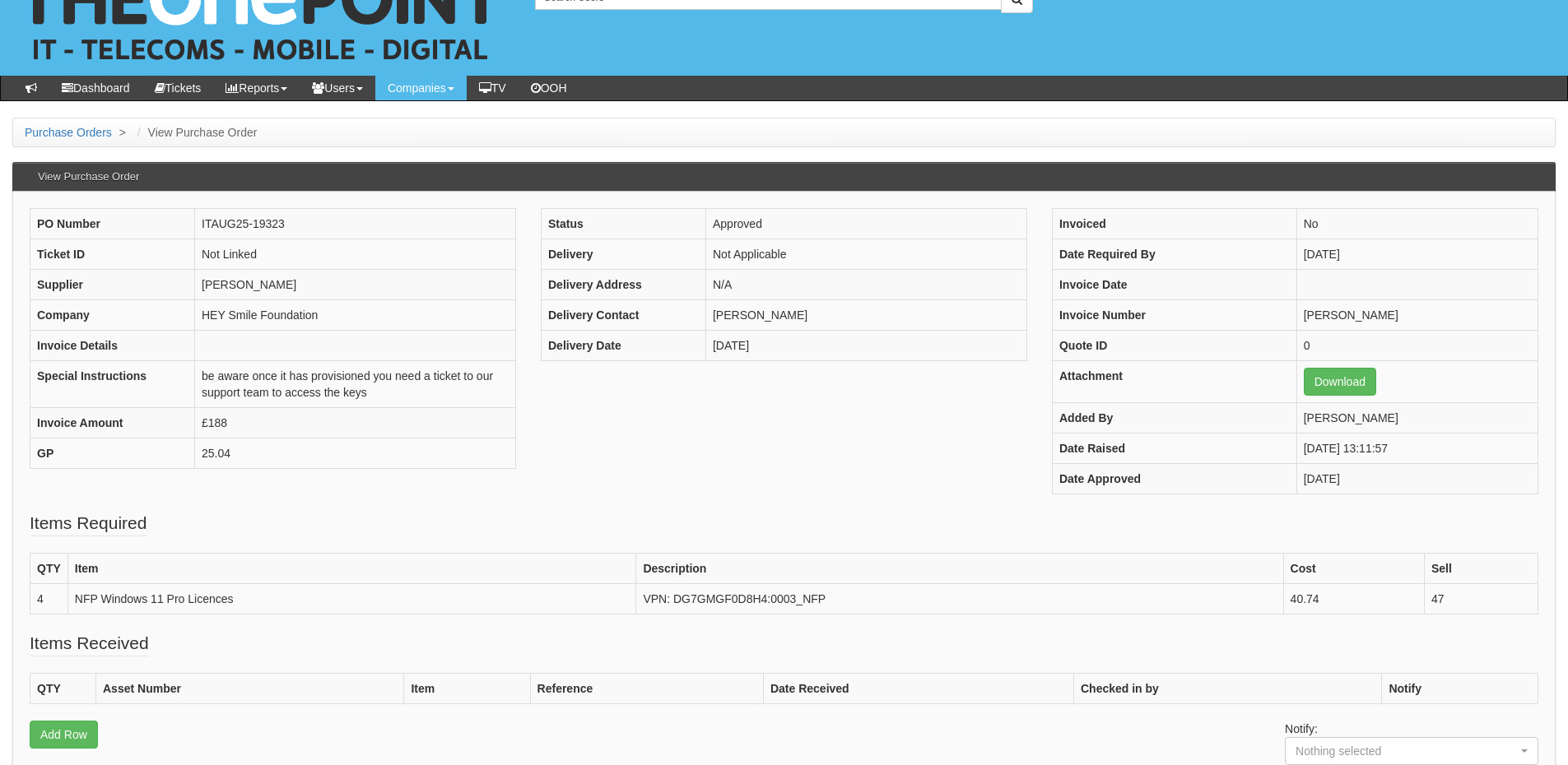
scroll to position [82, 0]
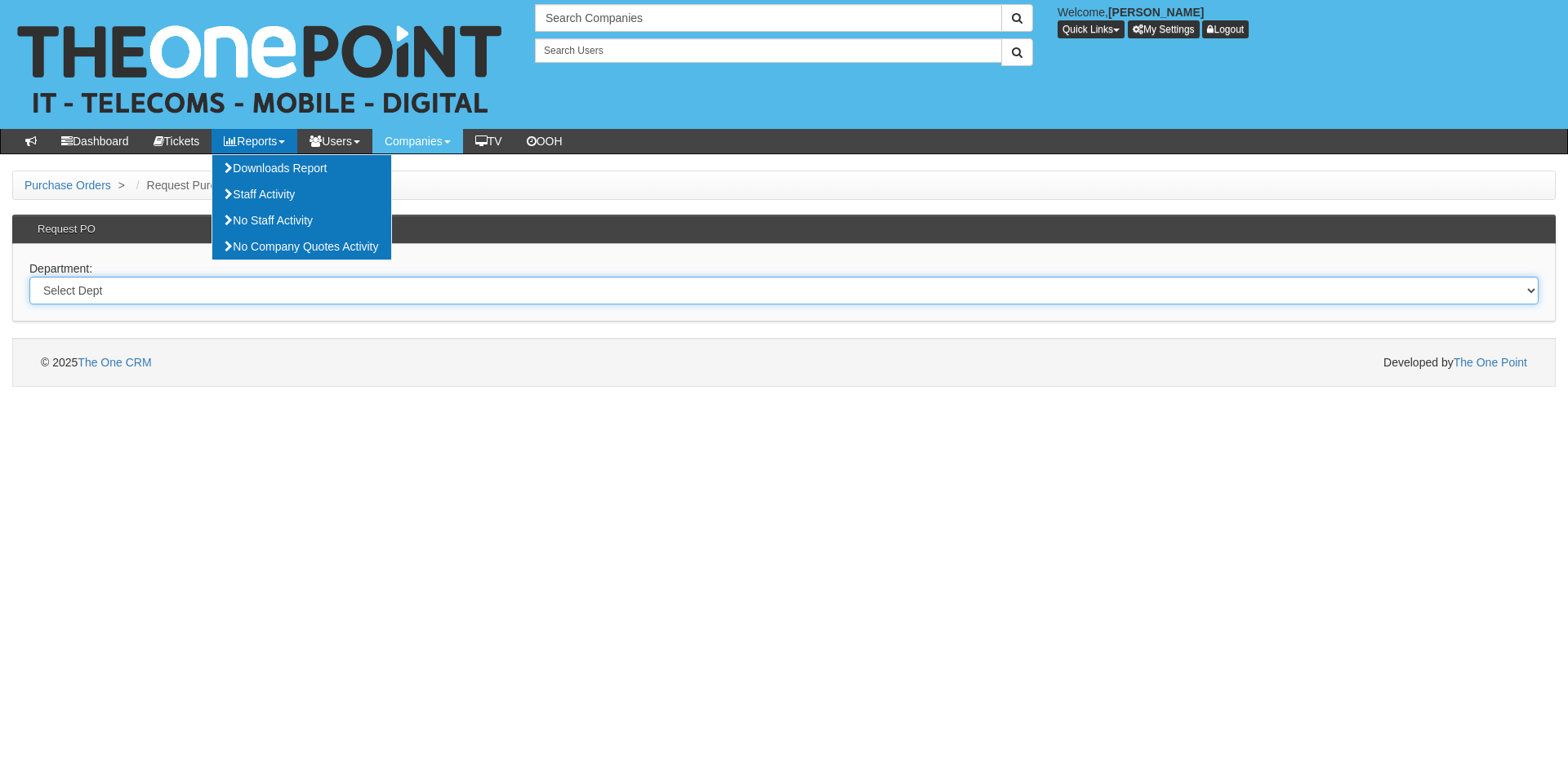
click at [152, 288] on select "Select Dept Digital Internal IT Mobiles Marketing Telecoms" at bounding box center [784, 290] width 1509 height 28
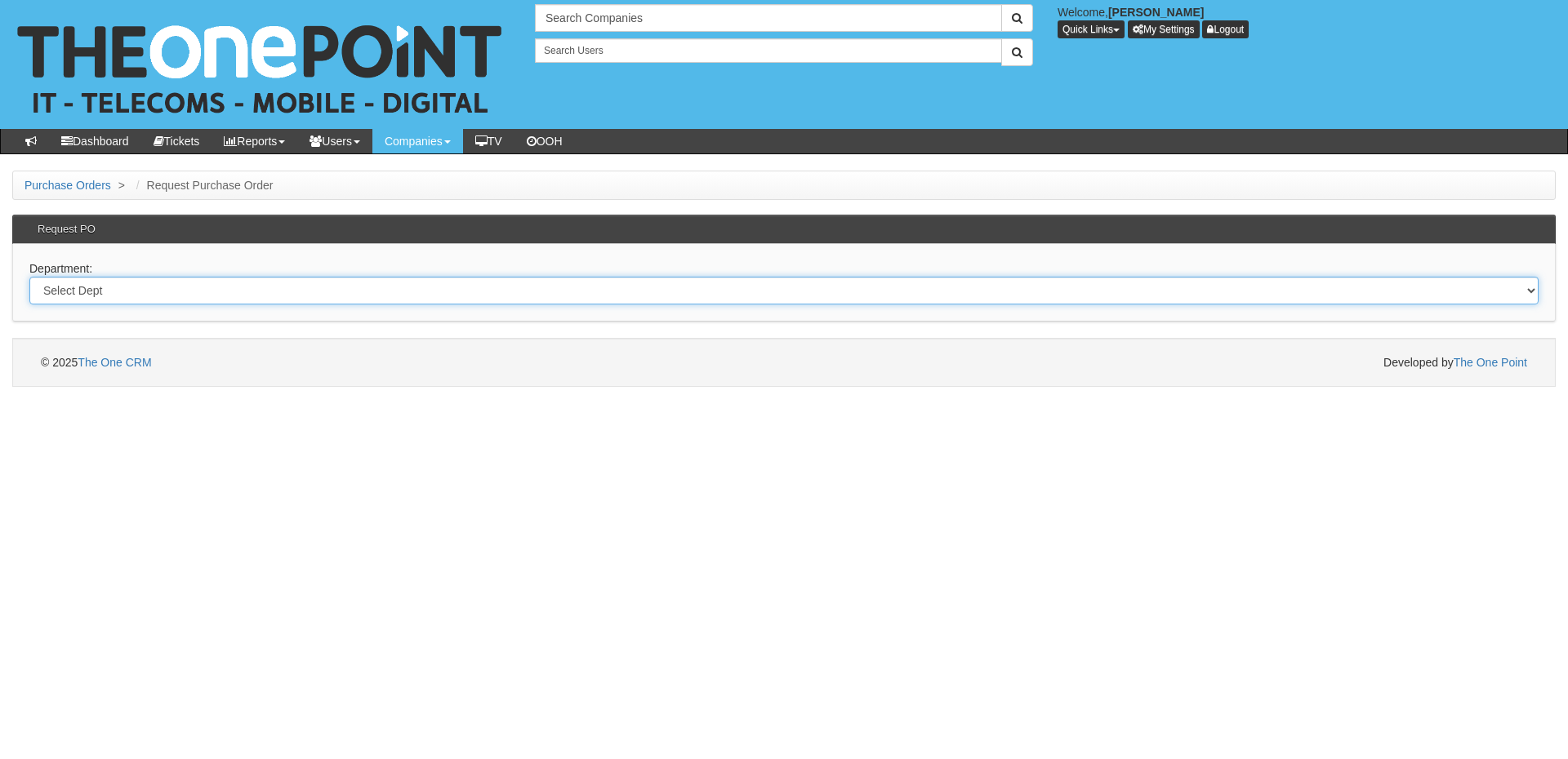
select select "?pipeID=&dept=IT"
click at [29, 277] on select "Select Dept Digital Internal IT Mobiles Marketing Telecoms" at bounding box center [784, 290] width 1509 height 28
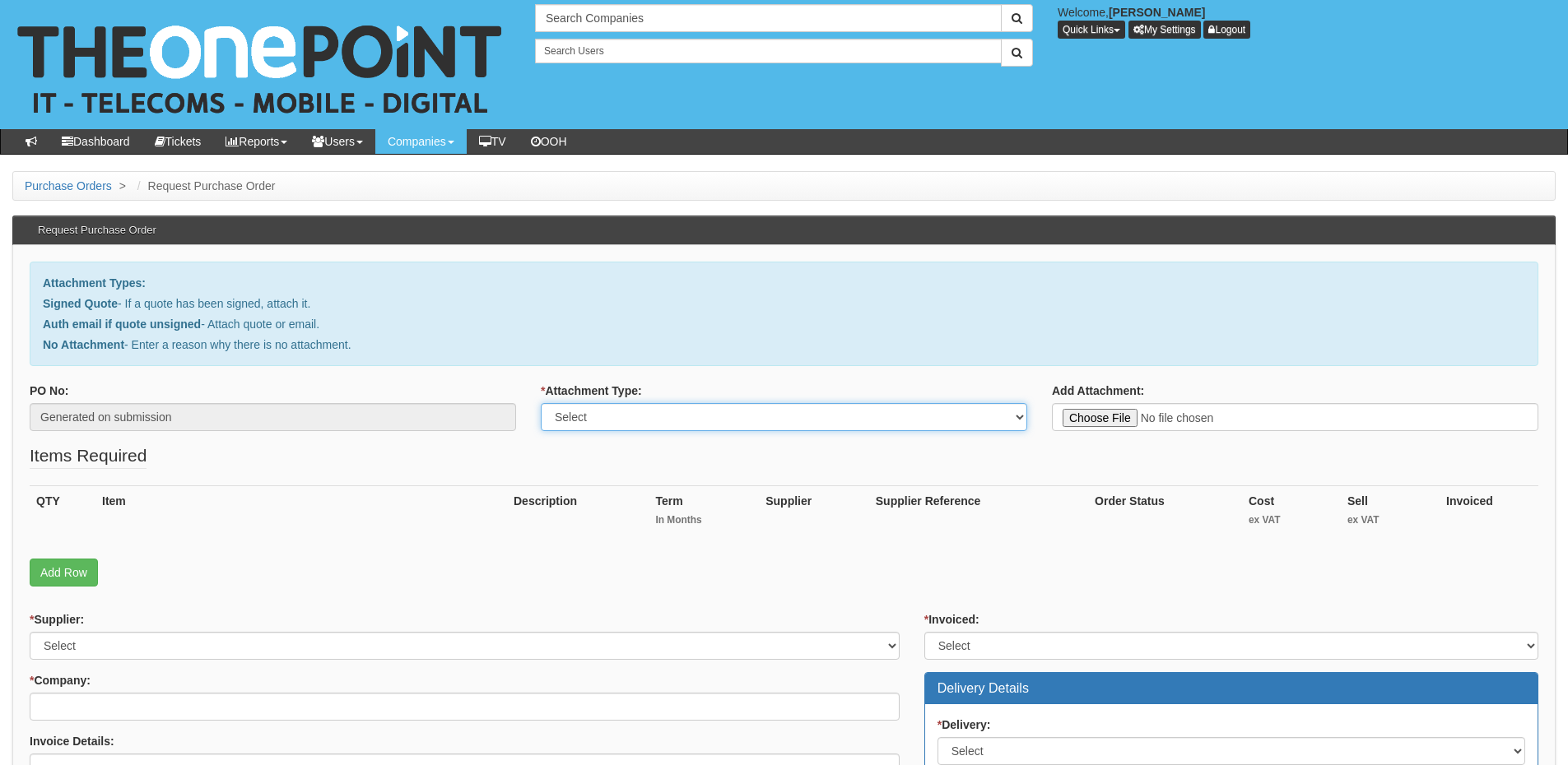
click at [599, 415] on select "Select Signed Quote Auth email with quote if unsigned No Attachment" at bounding box center [784, 417] width 486 height 28
select select "No Attachment"
click at [540, 403] on select "Select Signed Quote Auth email with quote if unsigned No Attachment" at bounding box center [784, 417] width 486 height 28
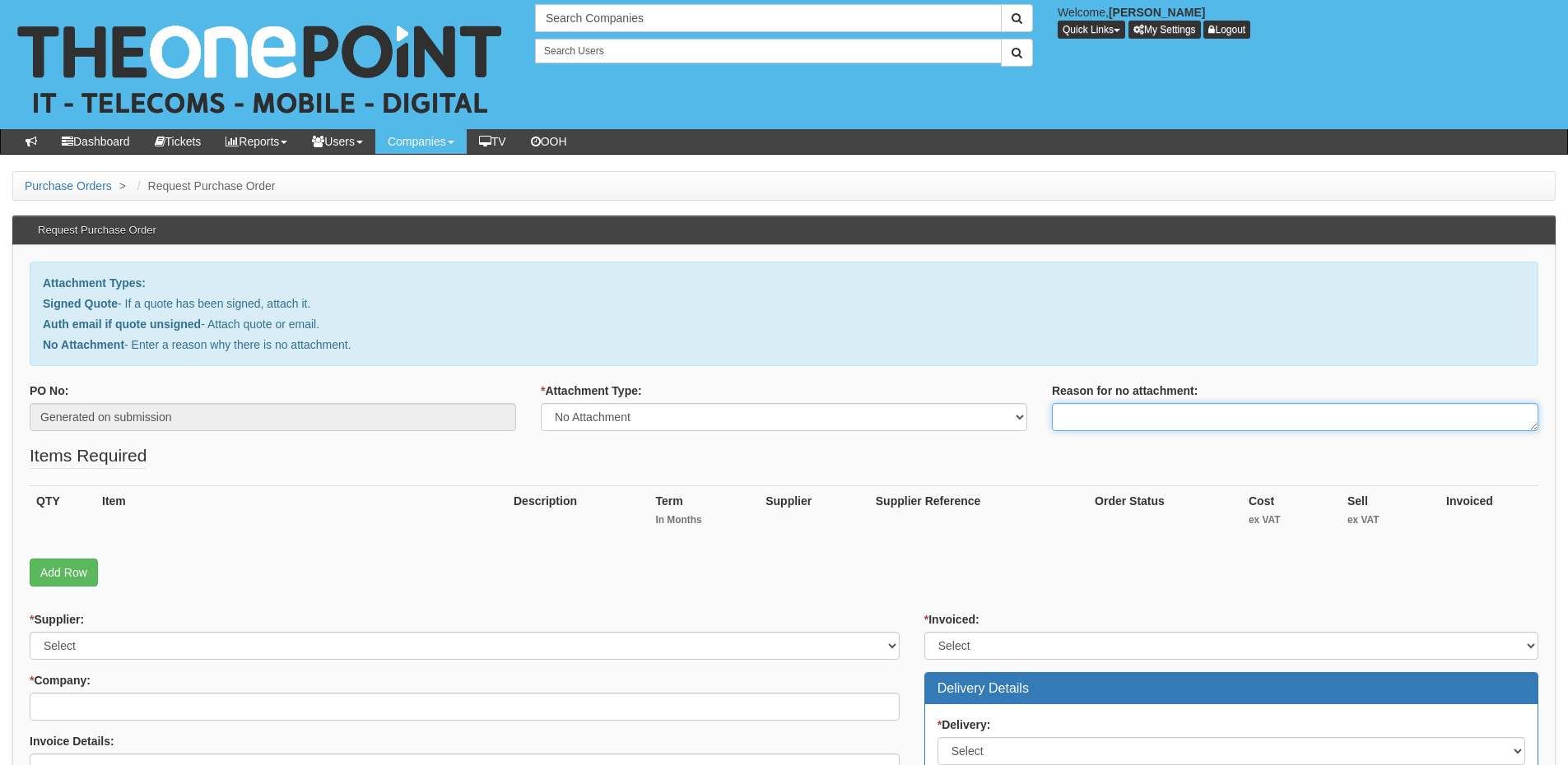
click at [1123, 417] on textarea "Reason for no attachment:" at bounding box center [1296, 417] width 486 height 28
click at [1221, 416] on textarea "Linked to ticket 431271" at bounding box center [1296, 417] width 486 height 28
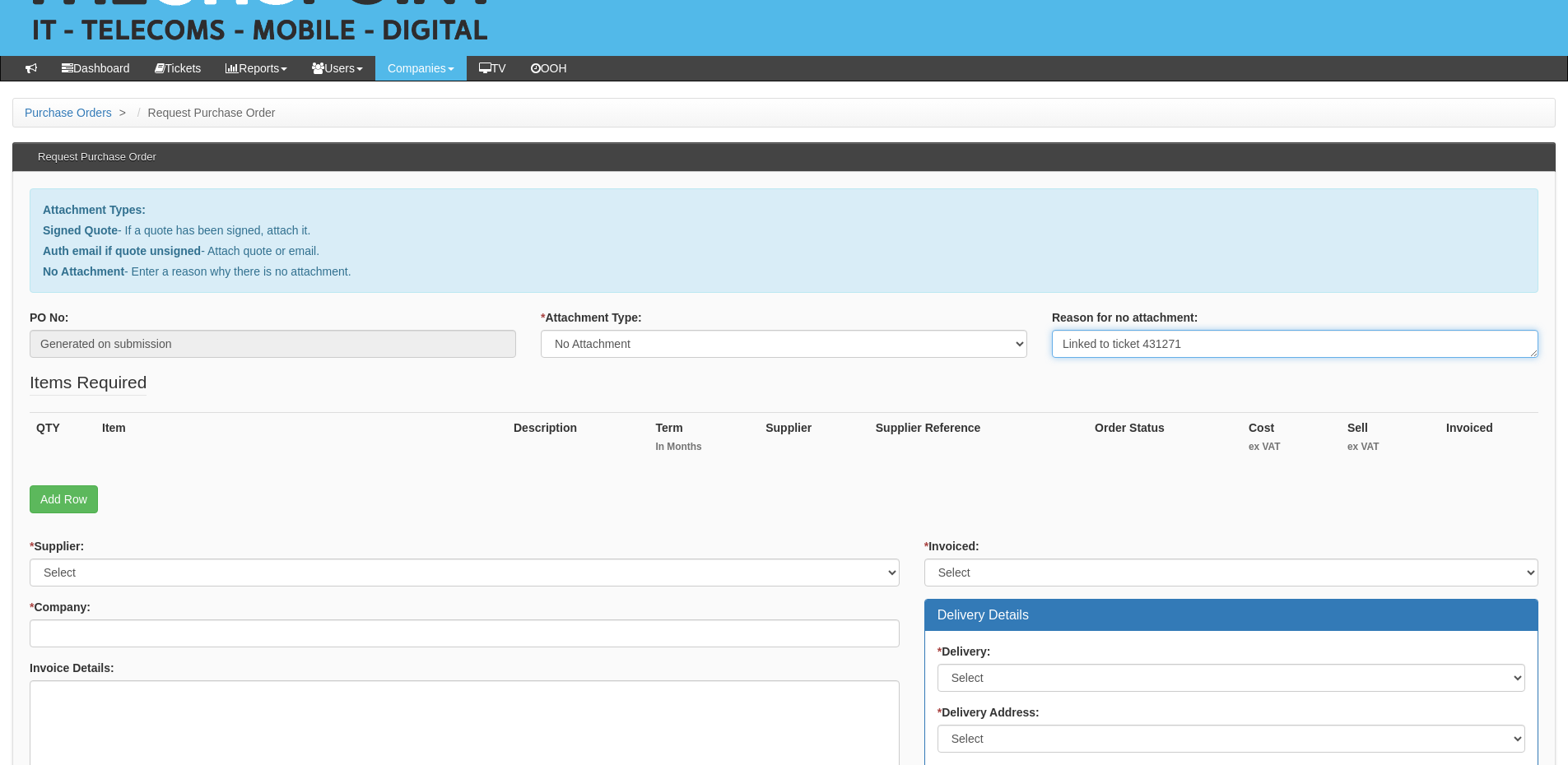
scroll to position [165, 0]
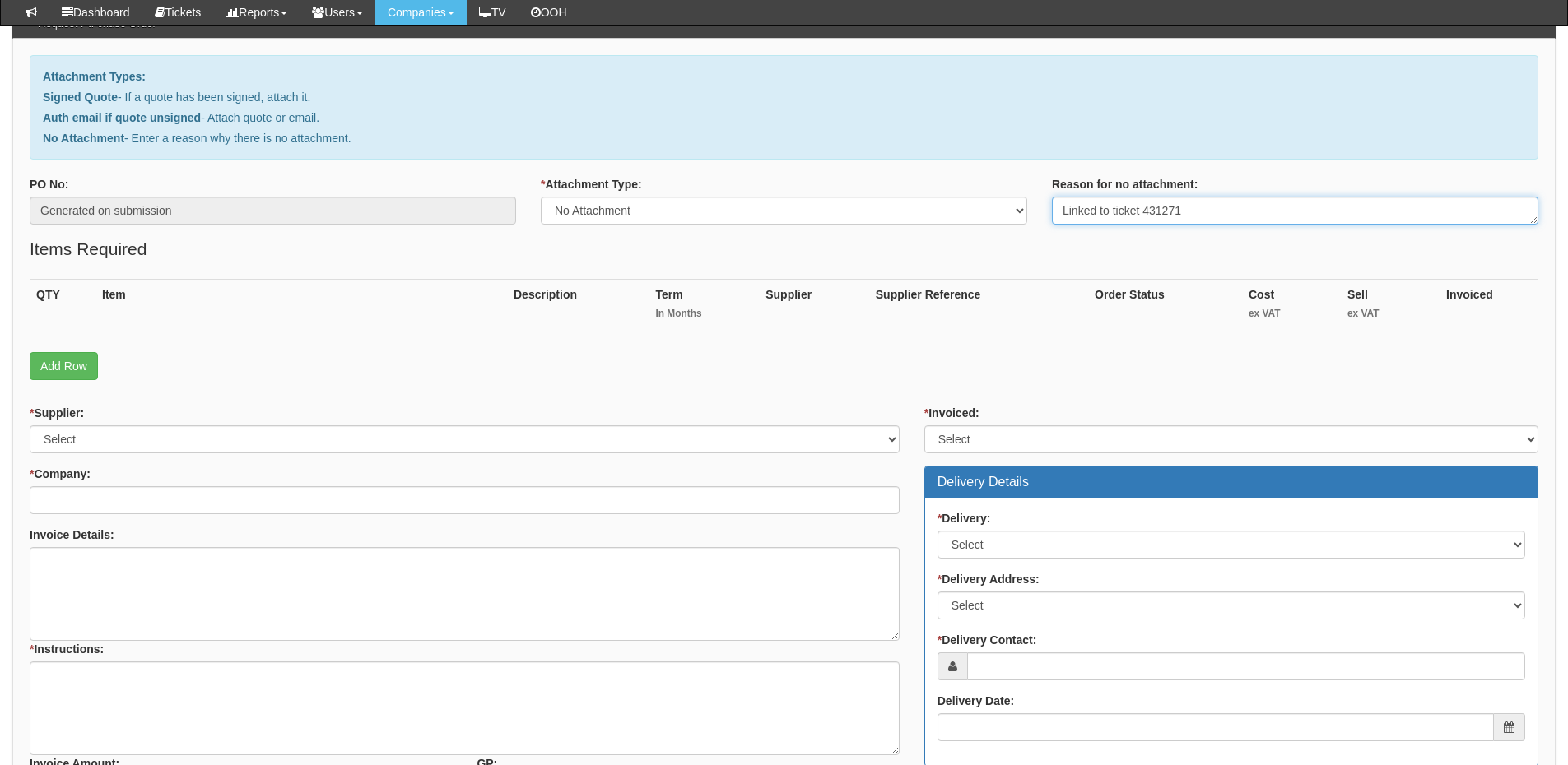
type textarea "Linked to ticket 431271"
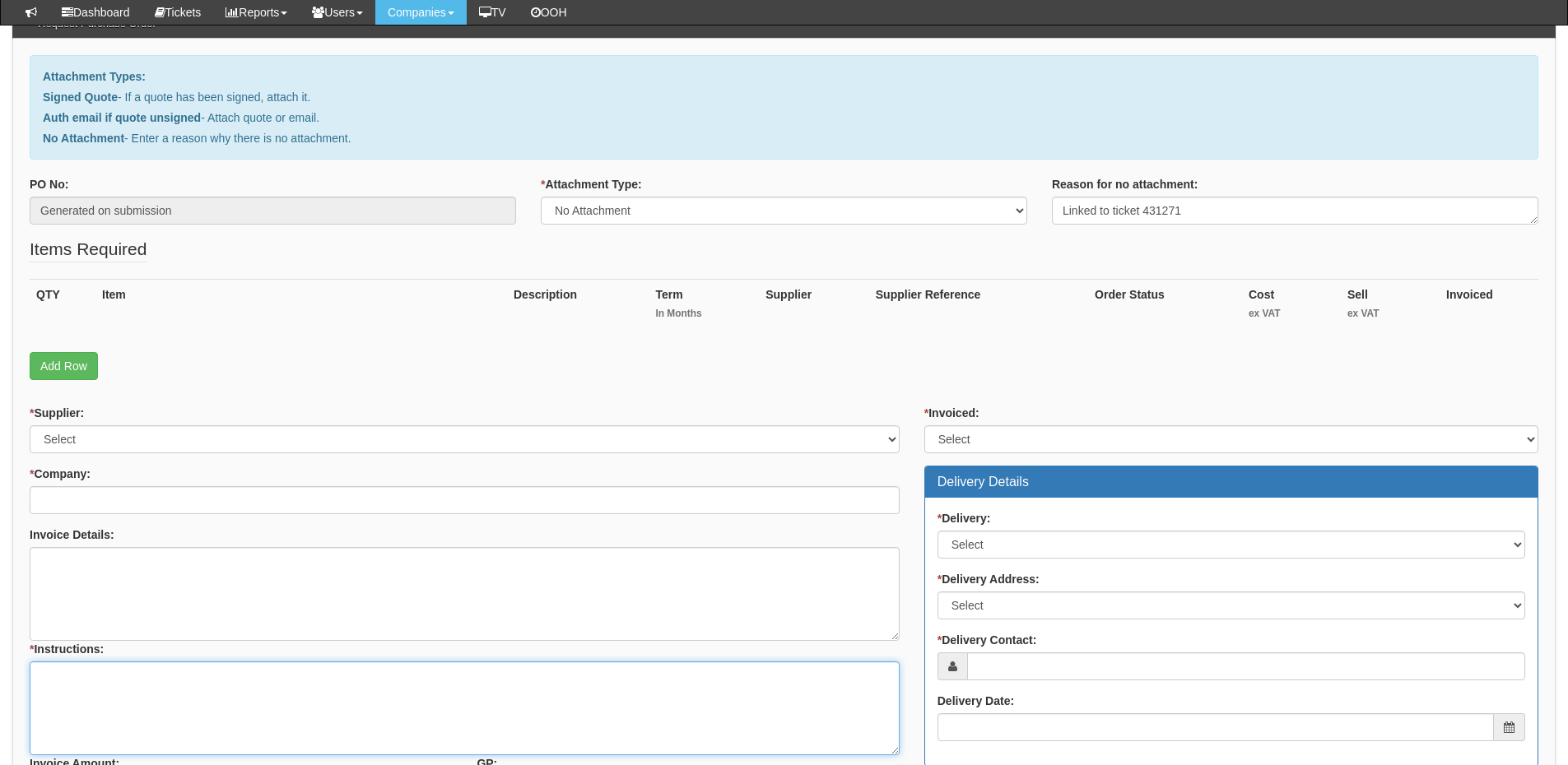
click at [185, 696] on textarea "* Instructions:" at bounding box center [464, 708] width 870 height 94
paste textarea "Linked to ticket 431271"
type textarea "Linked to ticket 431271"
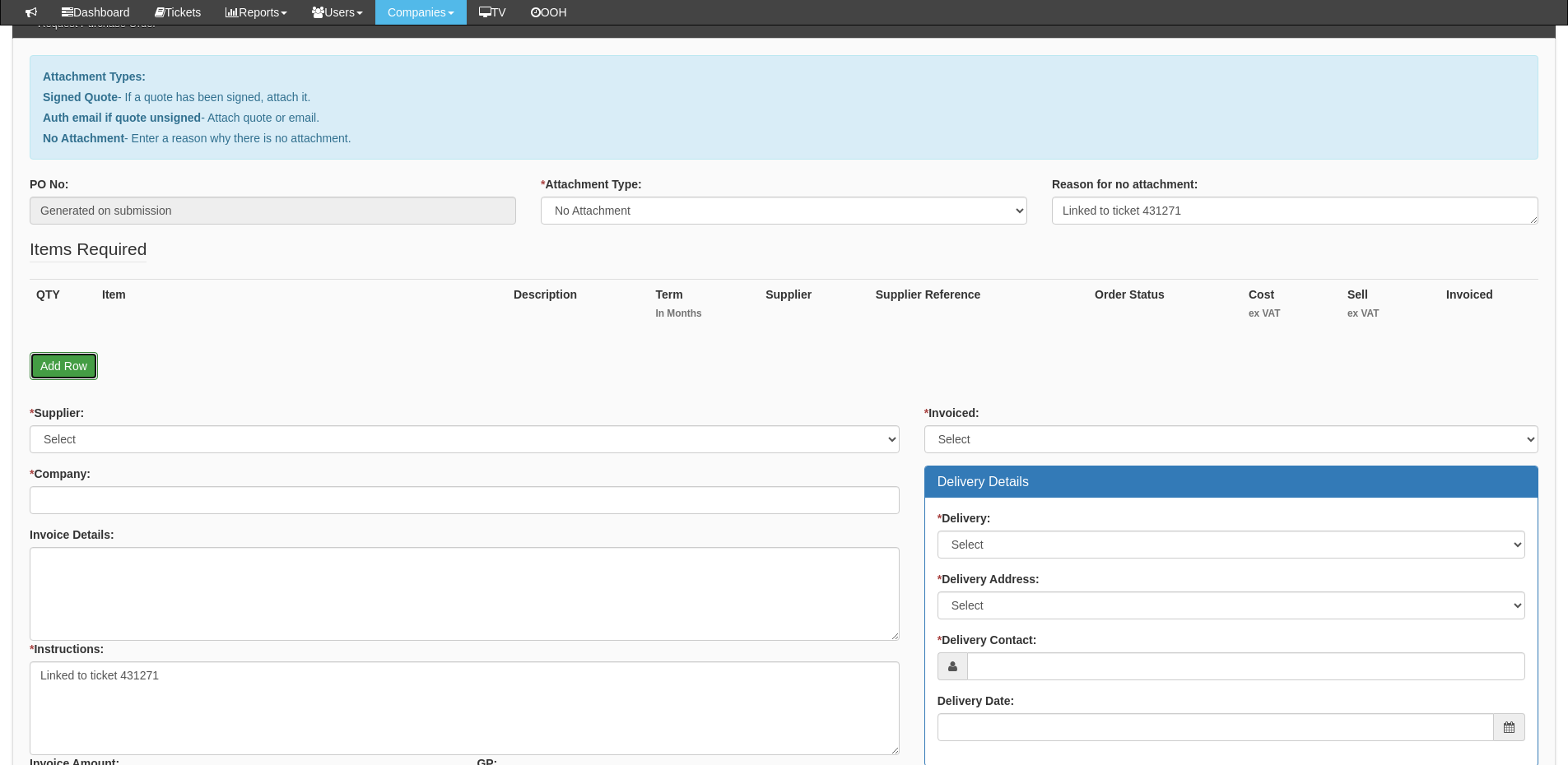
click at [81, 365] on link "Add Row" at bounding box center [63, 366] width 69 height 28
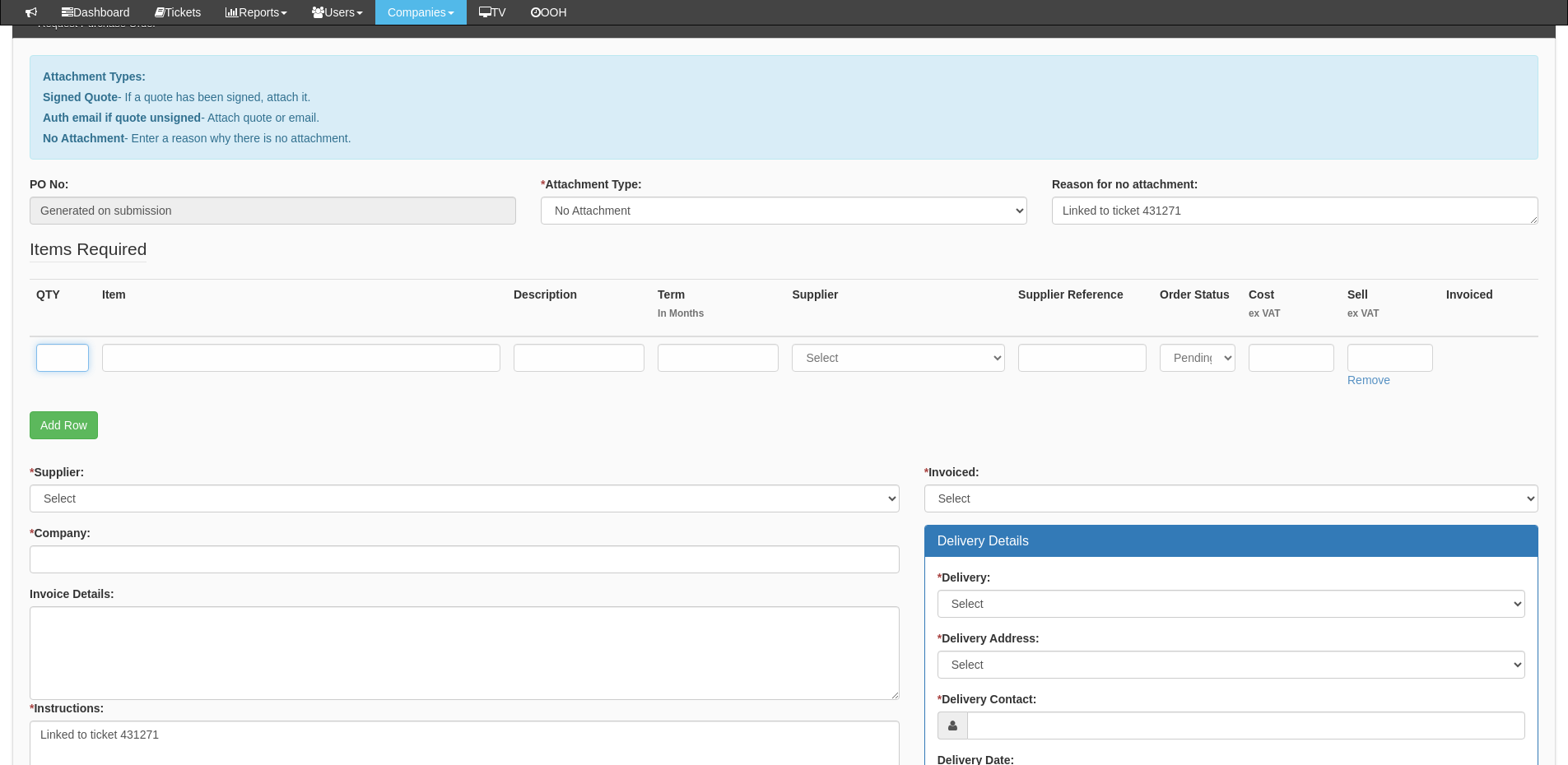
click at [73, 359] on input "text" at bounding box center [63, 357] width 53 height 28
type input "1"
click at [190, 356] on input "text" at bounding box center [302, 357] width 399 height 28
type input "Windows 11 Pro Licence"
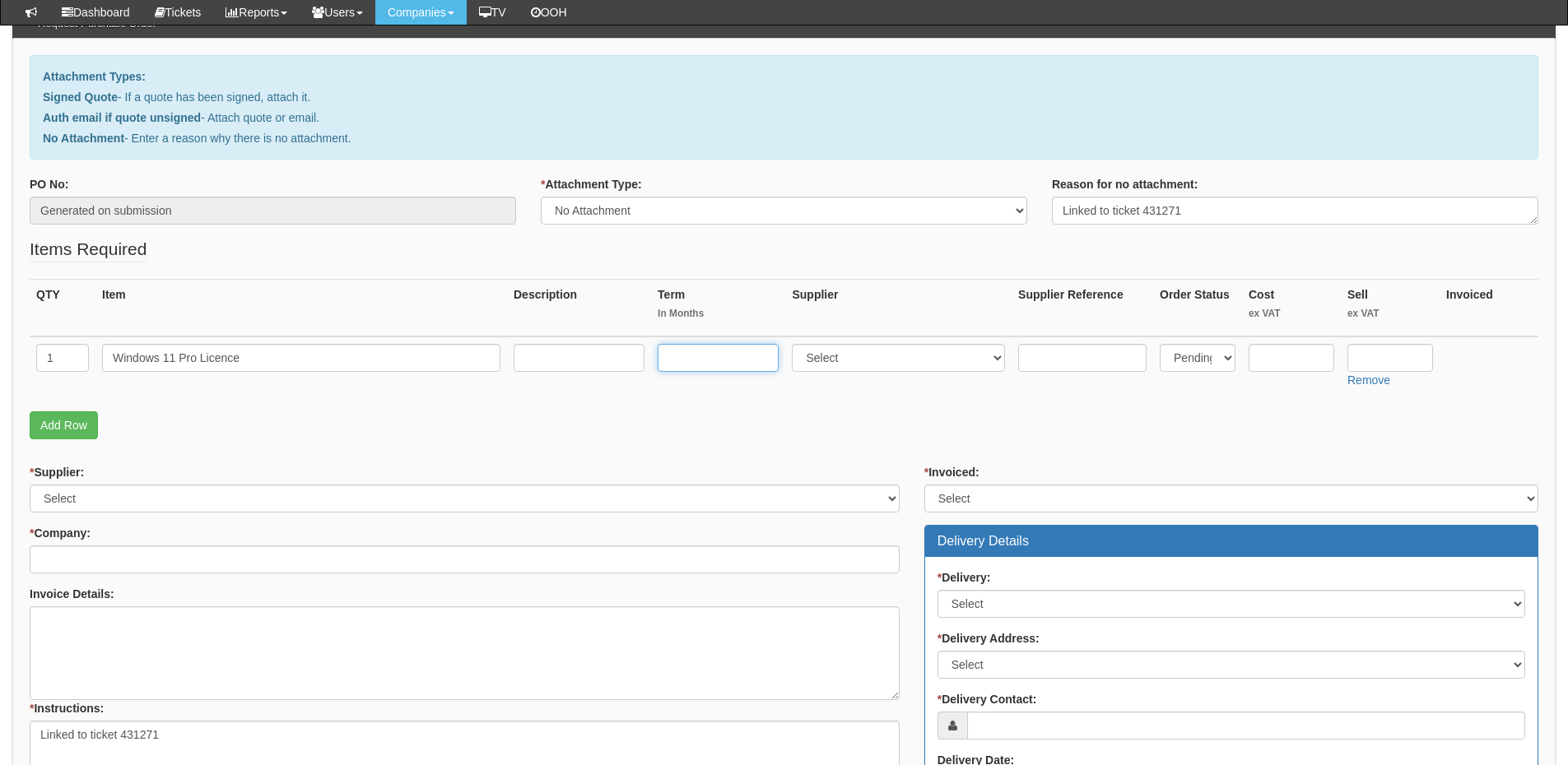
click at [699, 370] on input "text" at bounding box center [718, 357] width 121 height 28
type input "12"
click at [612, 359] on input "text" at bounding box center [579, 357] width 131 height 28
type input "12-months"
click at [831, 362] on select "Select 123 REG.co.uk 1Password 3 4Gon AA Jones Electric Ltd Abzorb Access Group…" at bounding box center [898, 357] width 213 height 28
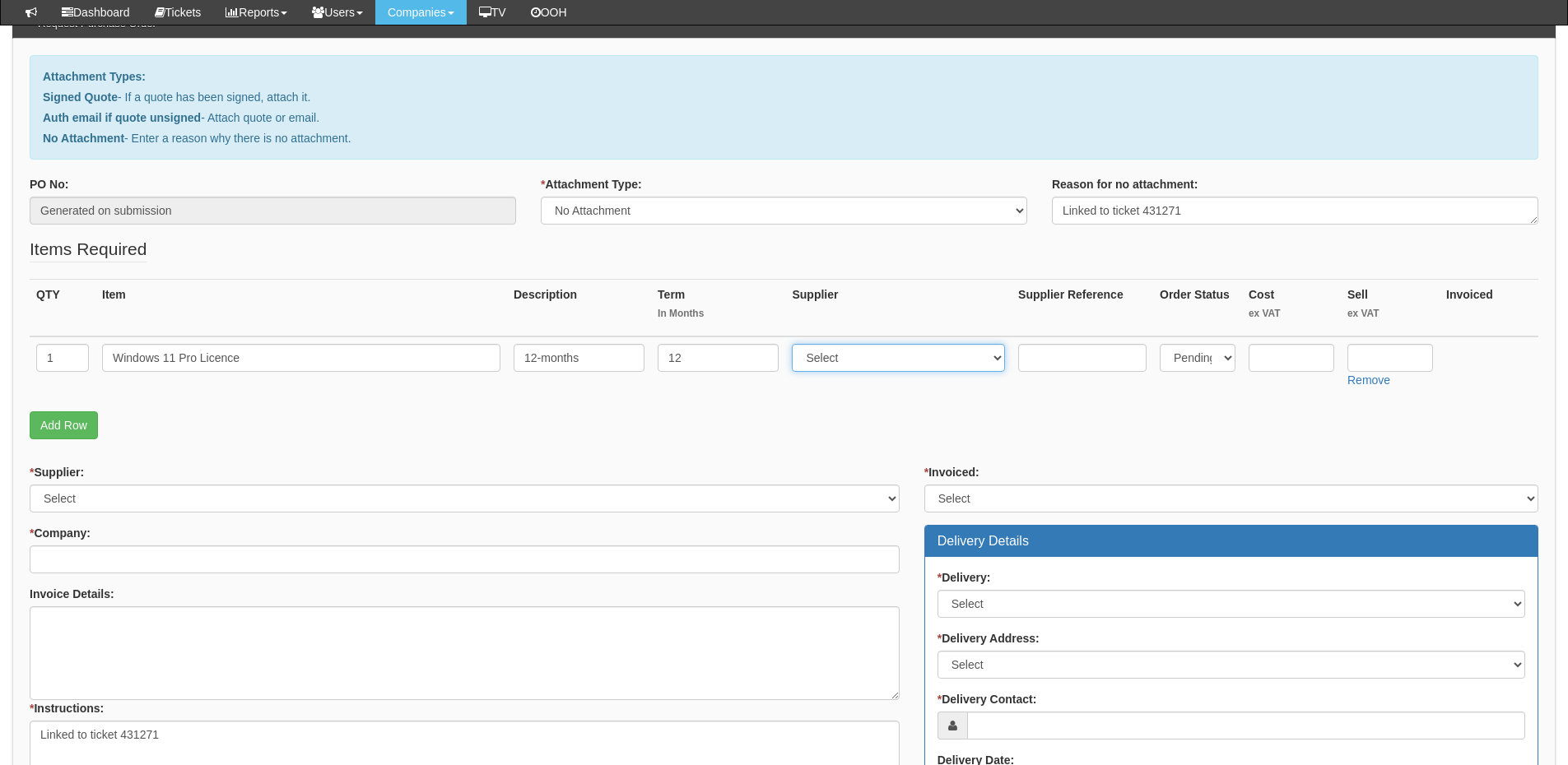
select select "291"
click at [796, 344] on select "Select 123 REG.co.uk 1Password 3 4Gon AA Jones Electric Ltd Abzorb Access Group…" at bounding box center [898, 357] width 213 height 28
drag, startPoint x: 83, startPoint y: 362, endPoint x: 27, endPoint y: 361, distance: 56.0
click at [27, 361] on div "Attachment Types: Signed Quote - If a quote has been signed, attach it. Auth em…" at bounding box center [784, 556] width 1543 height 1035
type input "2"
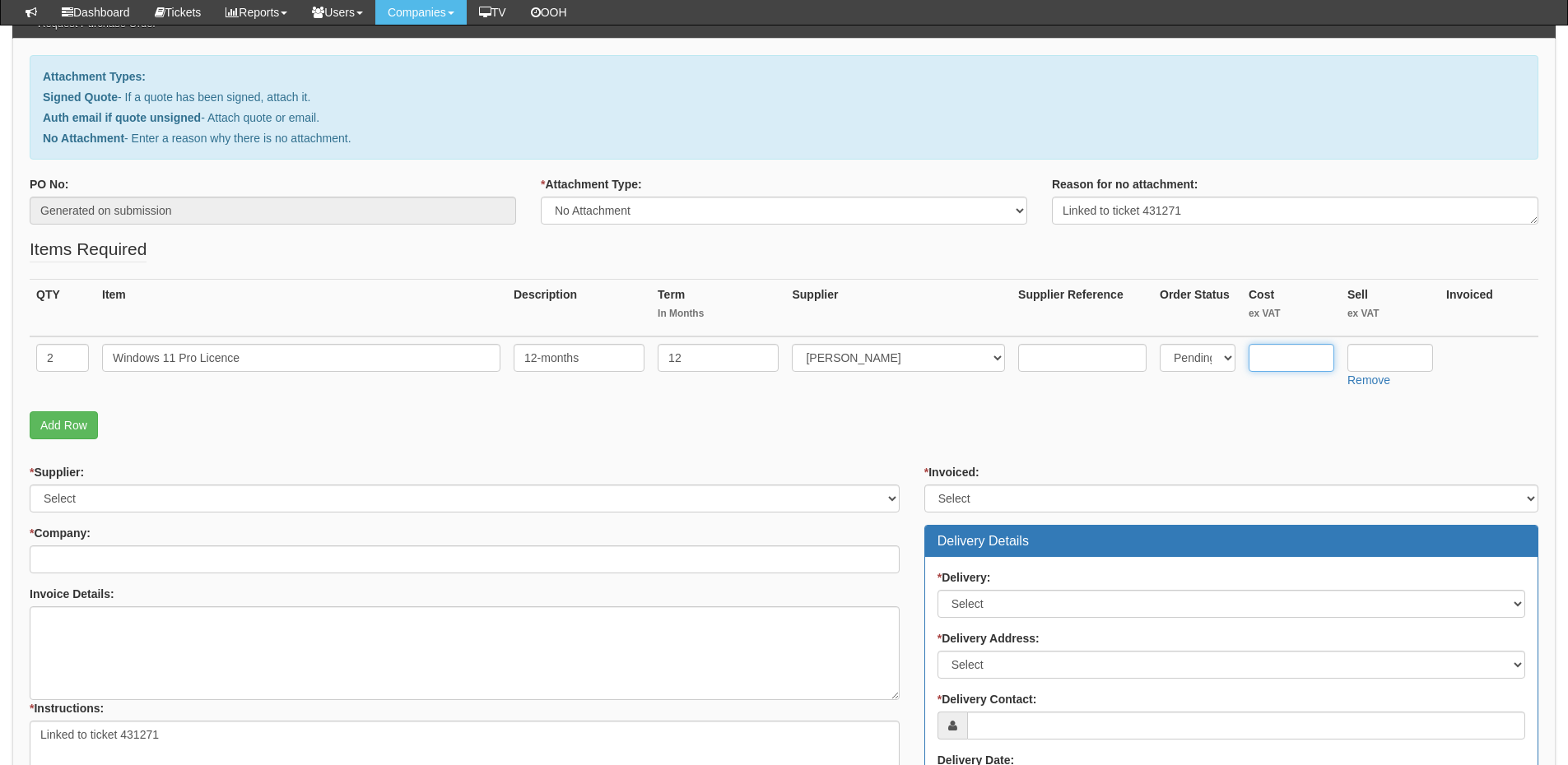
click at [1275, 353] on input "text" at bounding box center [1292, 357] width 86 height 28
click at [1364, 356] on input "text" at bounding box center [1391, 357] width 86 height 28
click at [1312, 351] on input "text" at bounding box center [1292, 357] width 86 height 28
type input "8.22"
click at [1401, 362] on input "text" at bounding box center [1391, 357] width 86 height 28
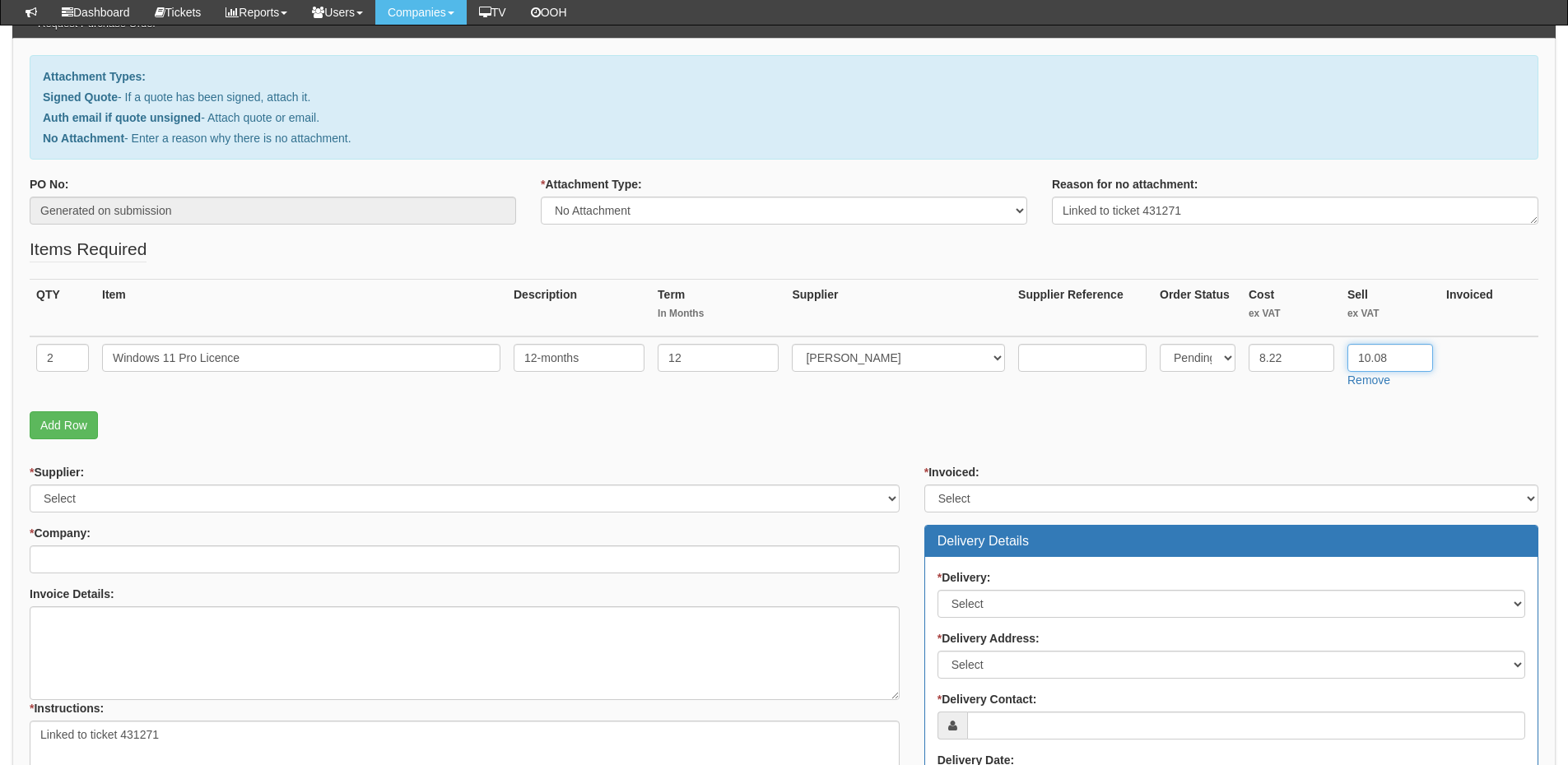
type input "10.08"
click at [1209, 210] on textarea "Linked to ticket 431271" at bounding box center [1296, 210] width 486 height 28
click at [1233, 206] on textarea "Linked to ticket 431271 &" at bounding box center [1296, 210] width 486 height 28
paste textarea "431256"
drag, startPoint x: 1186, startPoint y: 208, endPoint x: 1243, endPoint y: 207, distance: 57.0
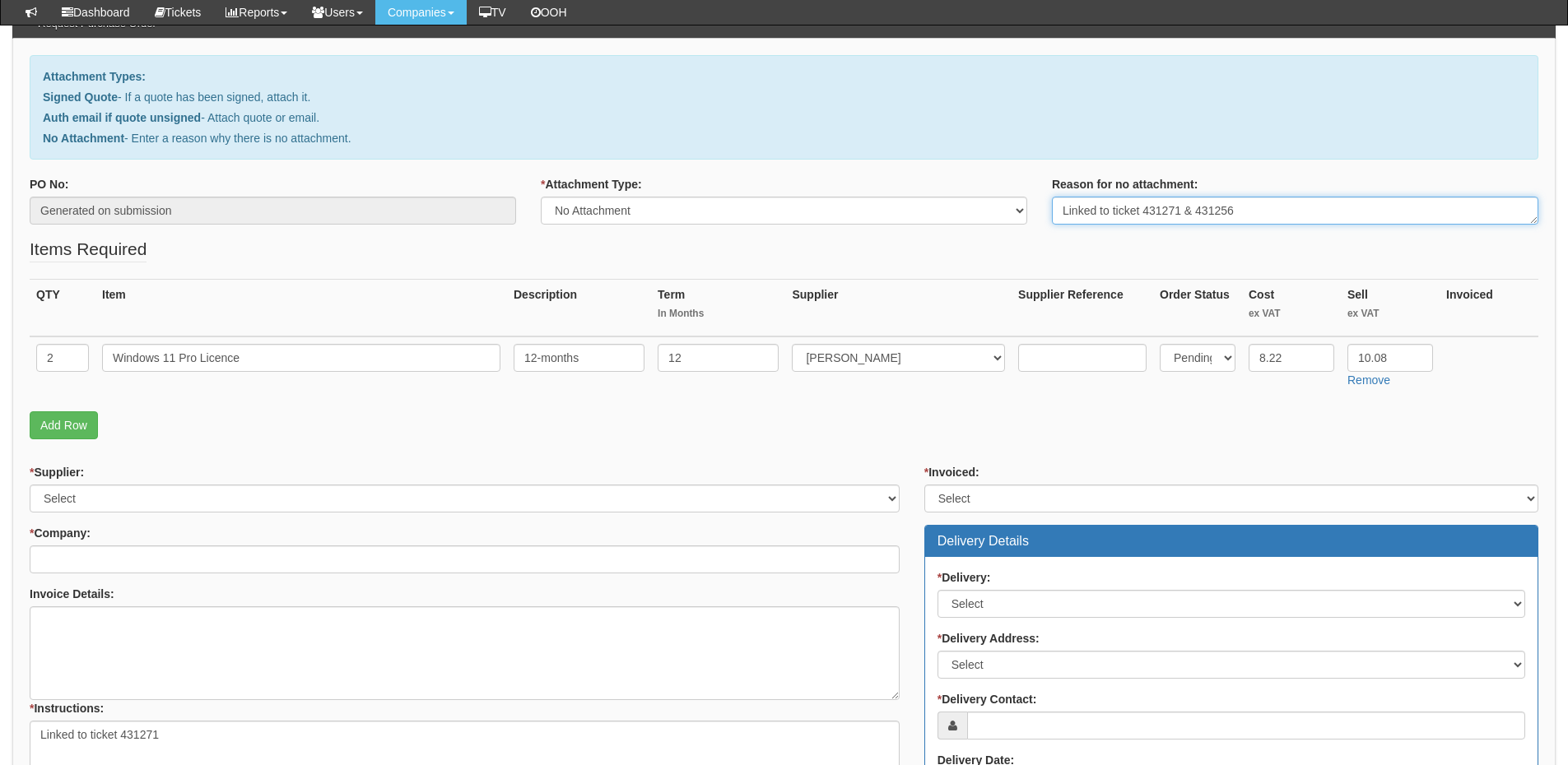
click at [1243, 207] on textarea "Linked to ticket 431271 & 431256" at bounding box center [1296, 210] width 486 height 28
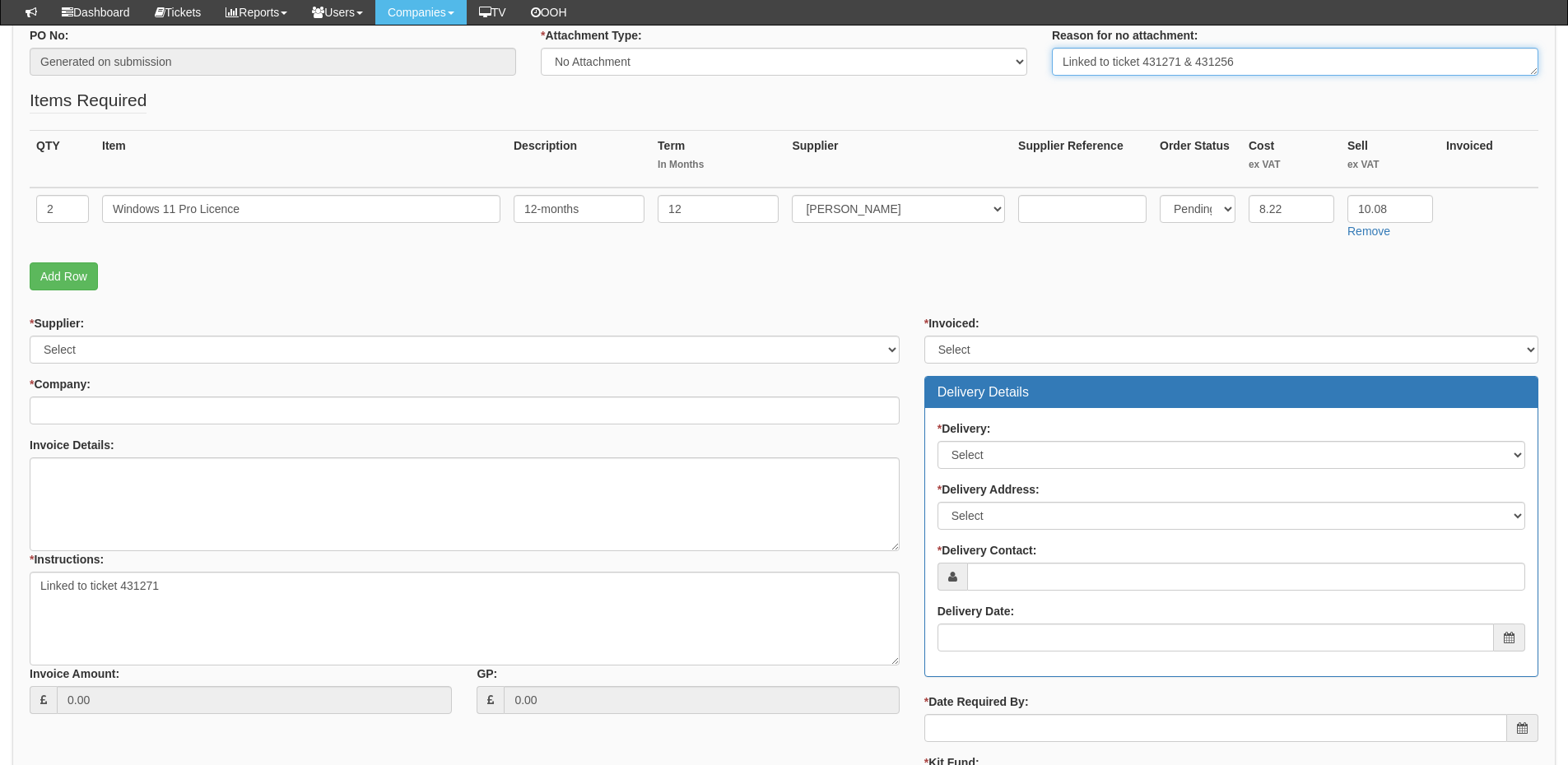
scroll to position [329, 0]
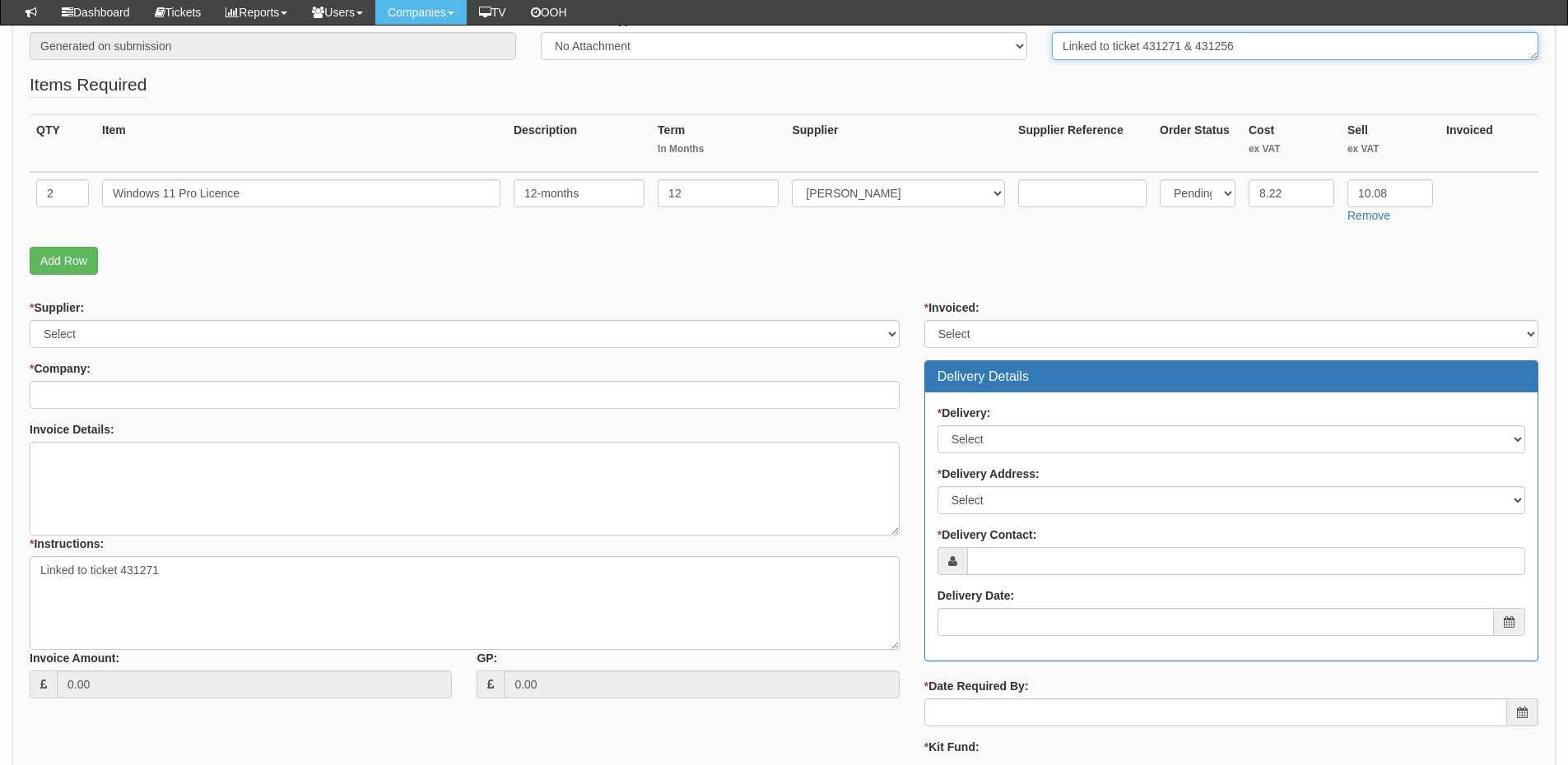
type textarea "Linked to ticket 431271 & 431256"
click at [169, 562] on textarea "Linked to ticket 431271" at bounding box center [464, 603] width 870 height 94
paste textarea "& 431256"
type textarea "Linked to ticket 431271 & 431256"
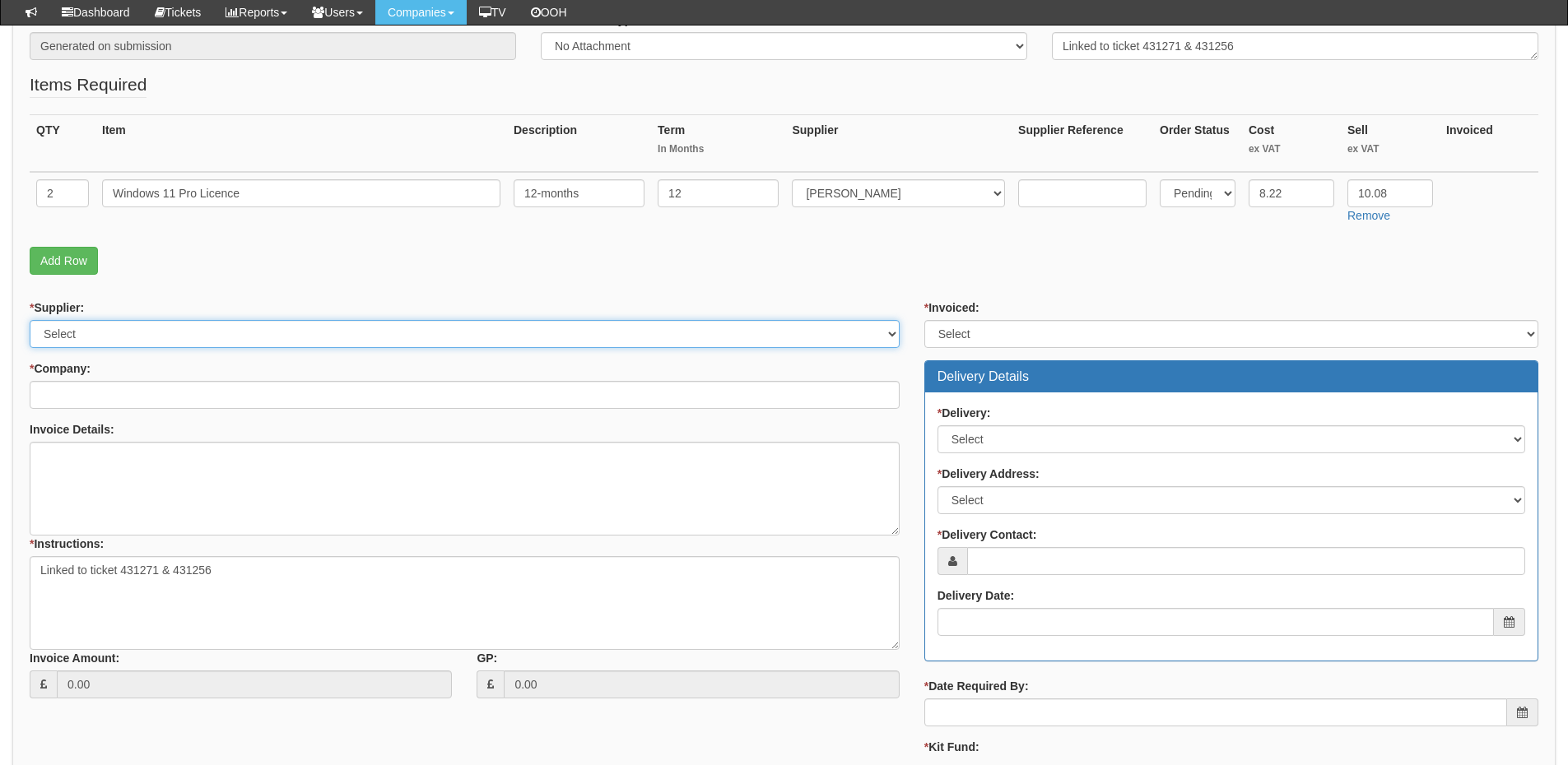
click at [80, 330] on select "Select 123 REG.co.uk 1Password 3 4Gon AA Jones Electric Ltd Abzorb Access Group…" at bounding box center [464, 334] width 870 height 28
select select "291"
click at [29, 320] on select "Select 123 REG.co.uk 1Password 3 4Gon AA Jones Electric Ltd Abzorb Access Group…" at bounding box center [464, 334] width 870 height 28
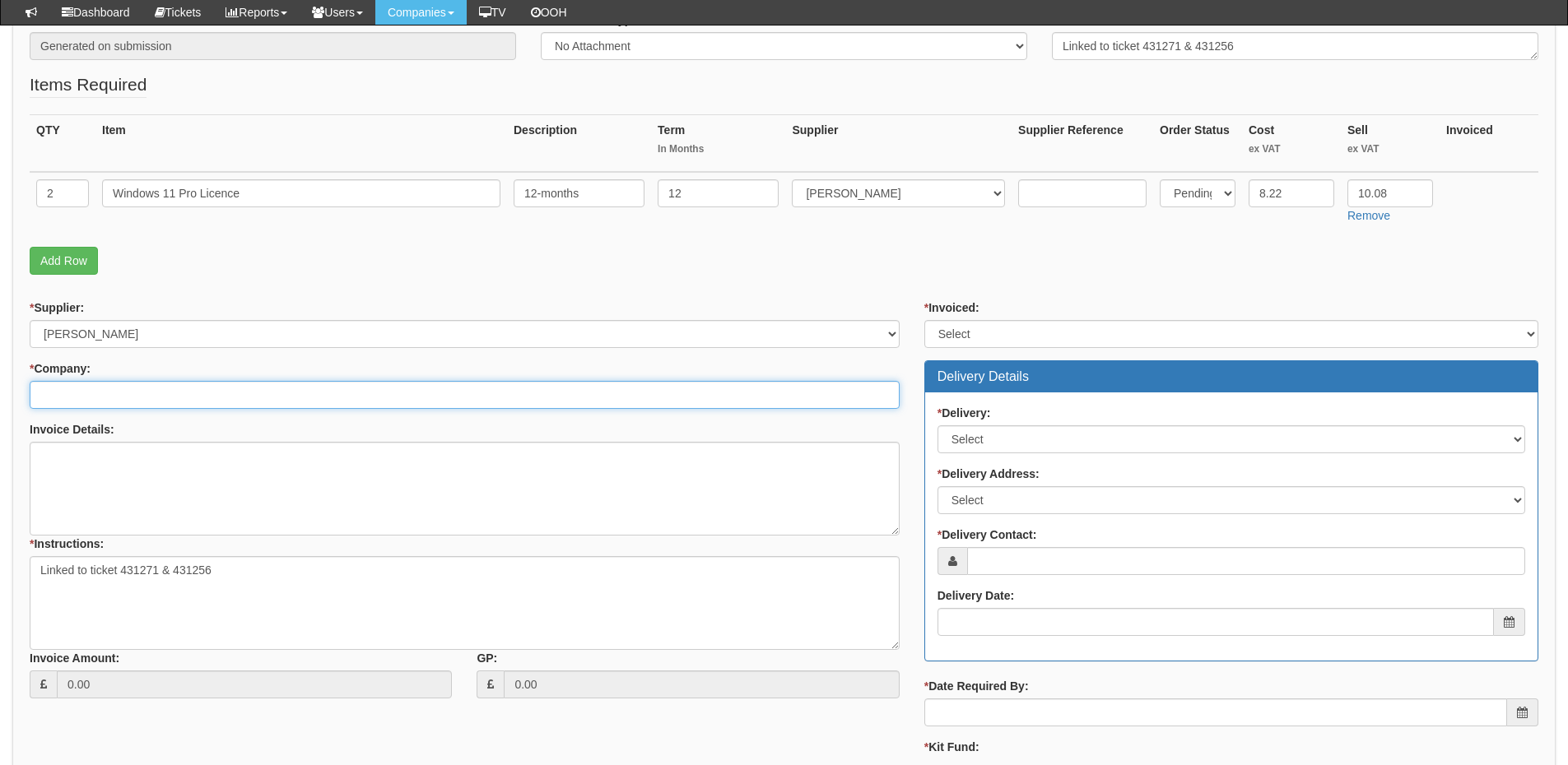
click at [75, 399] on input "* Company:" at bounding box center [464, 395] width 870 height 28
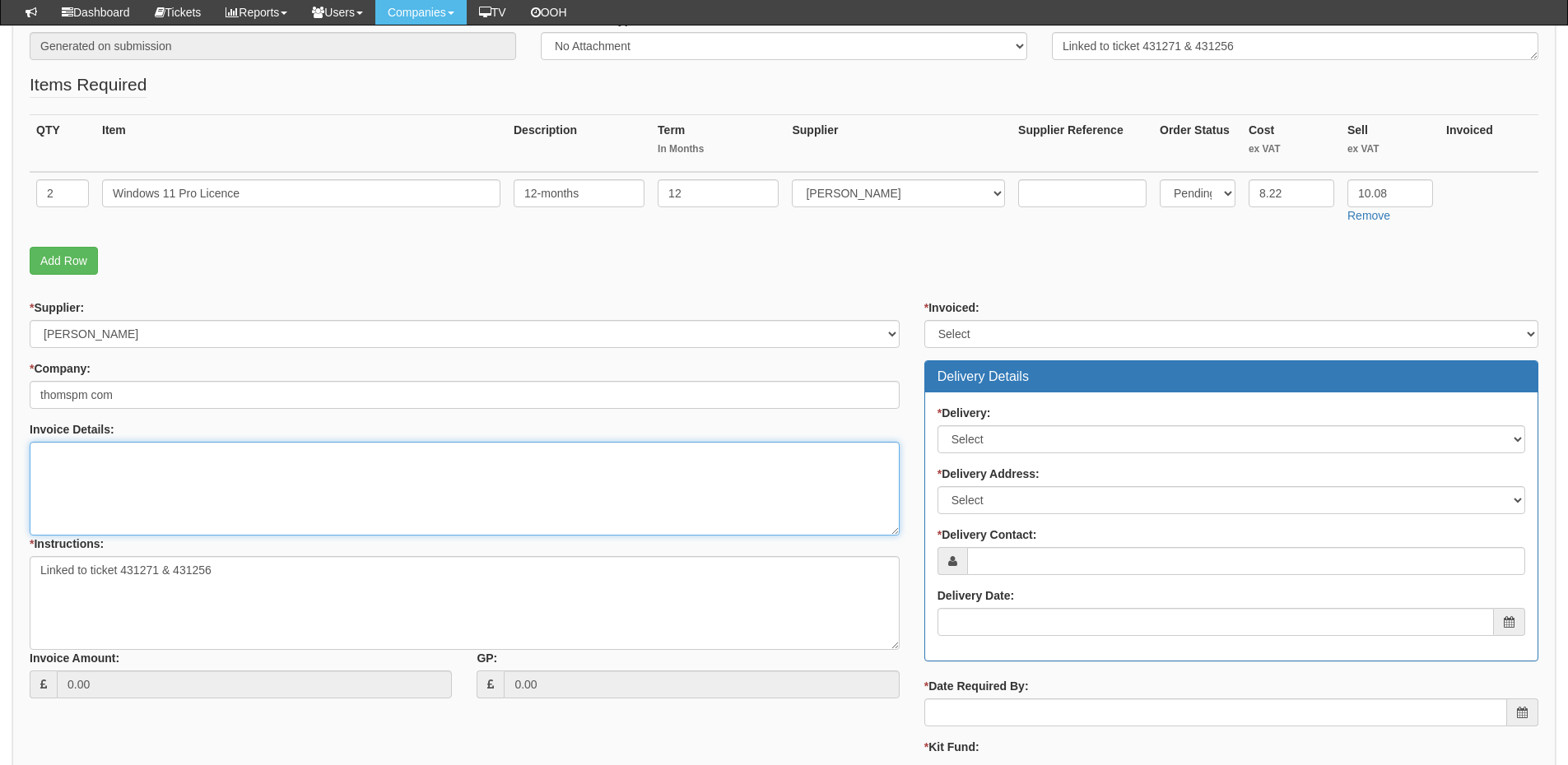
drag, startPoint x: 64, startPoint y: 401, endPoint x: 95, endPoint y: 467, distance: 72.9
click at [91, 487] on textarea "Invoice Details:" at bounding box center [464, 488] width 870 height 94
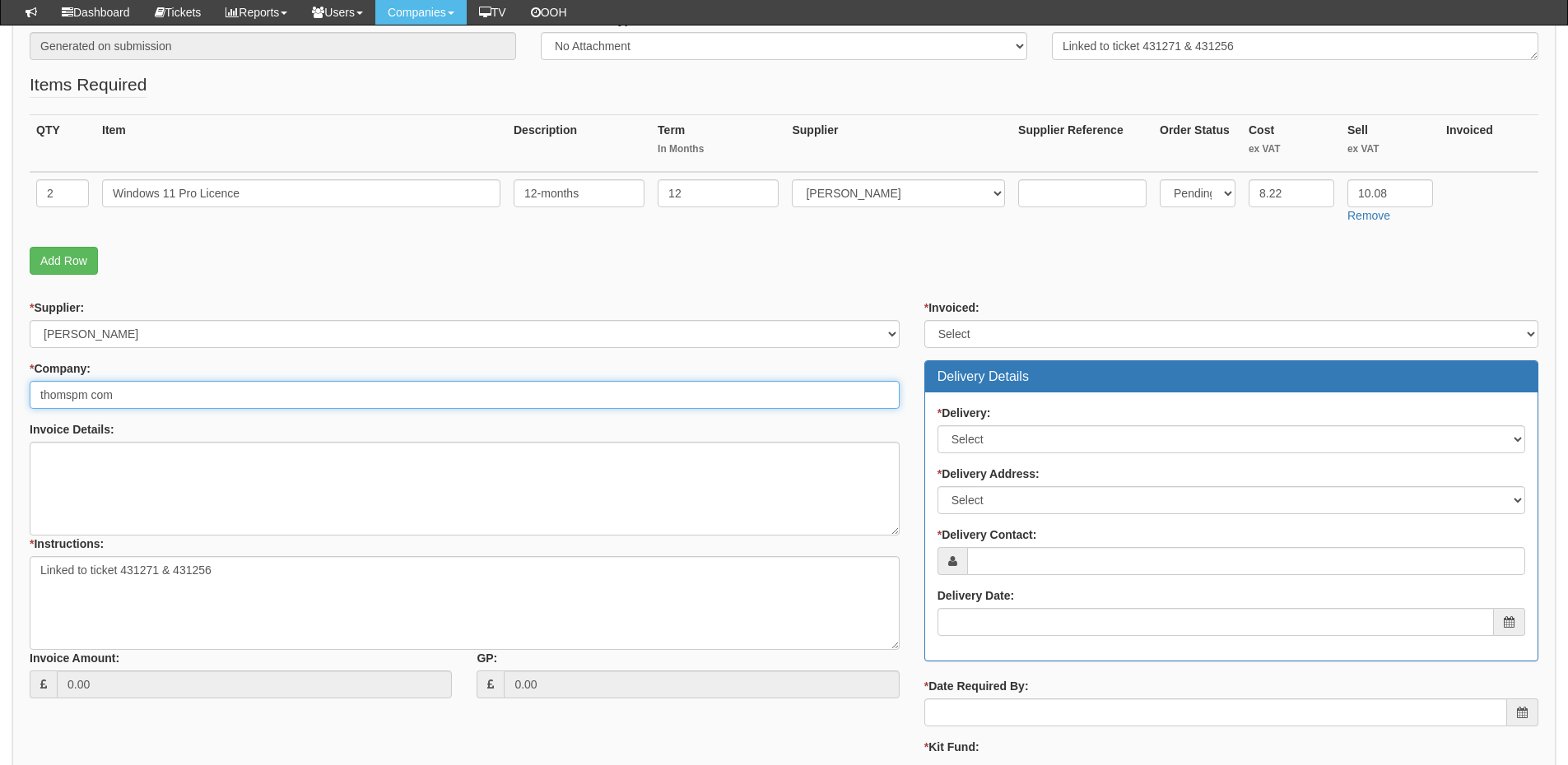
click at [90, 390] on input "thomspm com" at bounding box center [464, 395] width 870 height 28
click at [150, 393] on input "thompson com" at bounding box center [464, 395] width 870 height 28
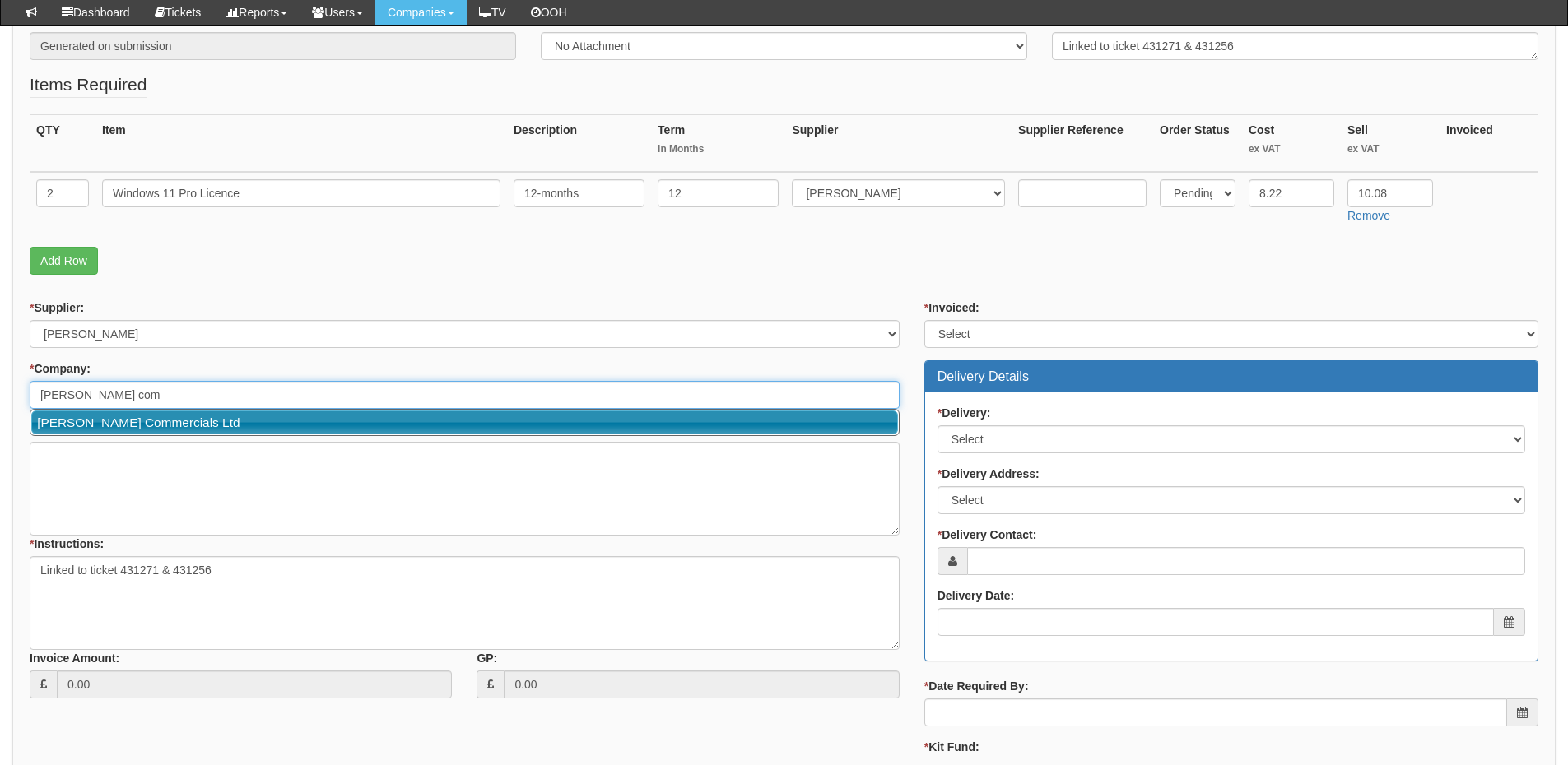
click at [144, 427] on link "Thompson Commercials Ltd" at bounding box center [464, 422] width 867 height 24
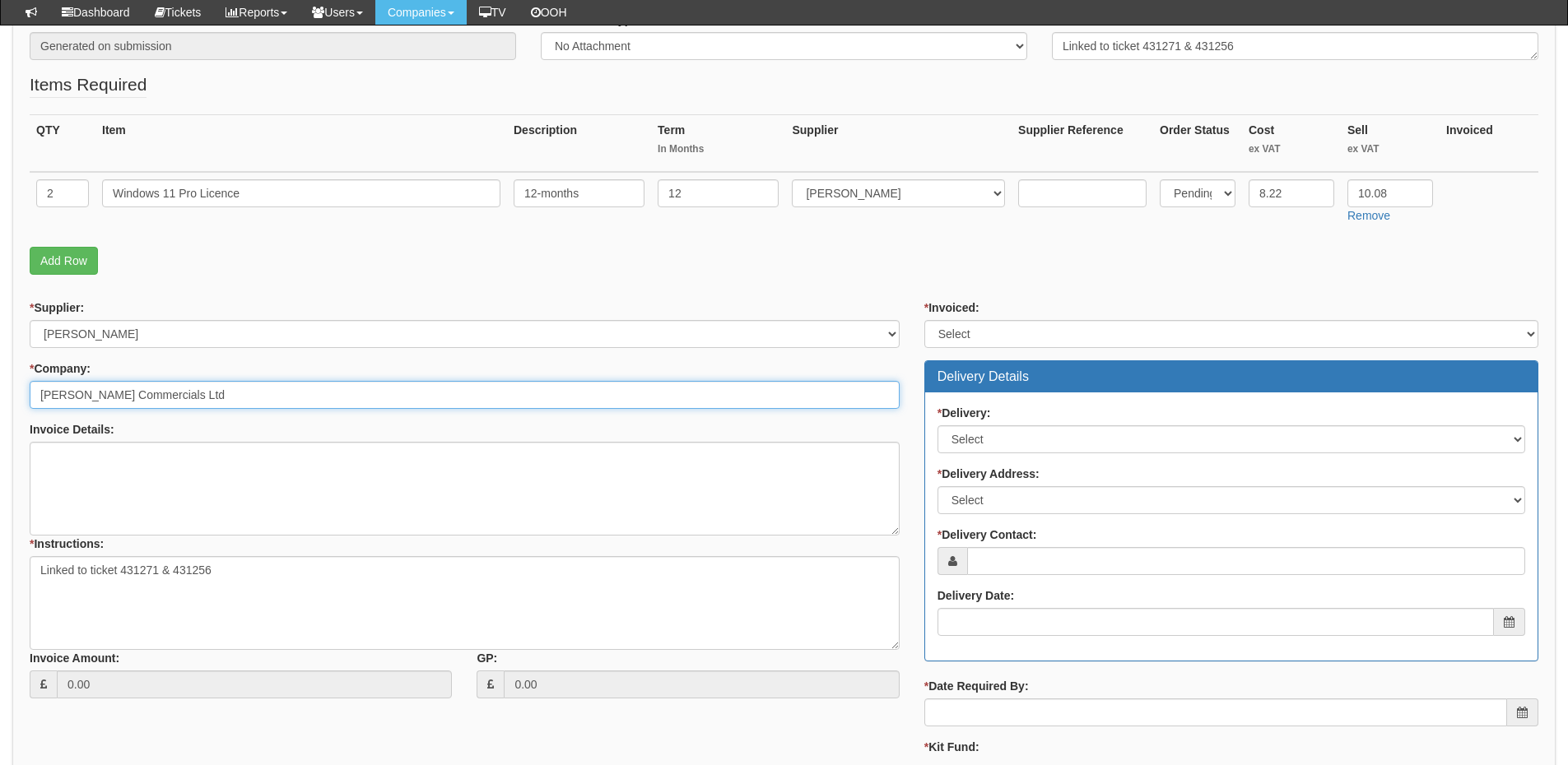
type input "Thompson Commercials Ltd"
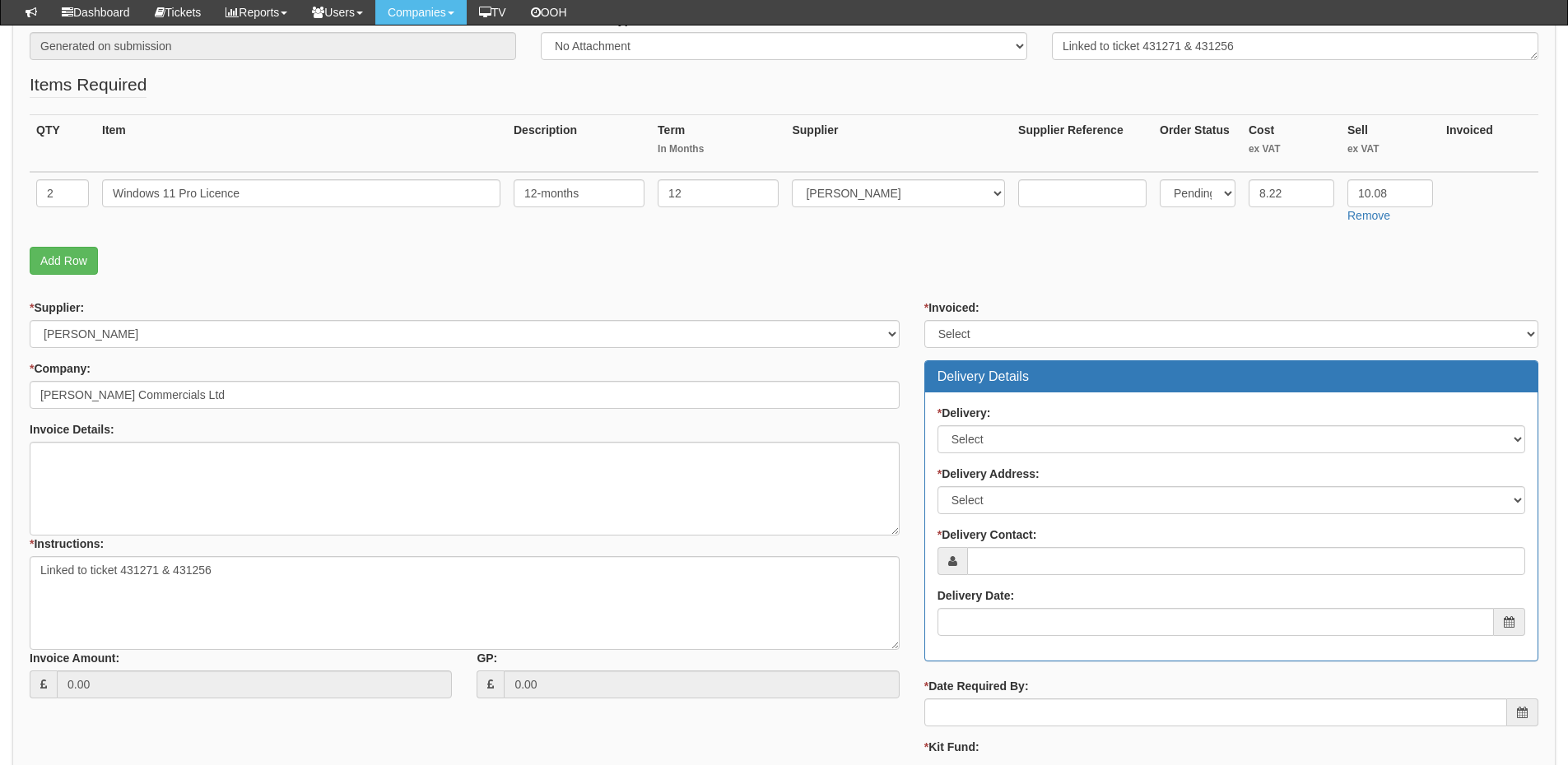
click at [956, 351] on div "* Invoiced: Select Yes No N/A STB (part of order) Delivery Details * Delivery: …" at bounding box center [1231, 569] width 639 height 539
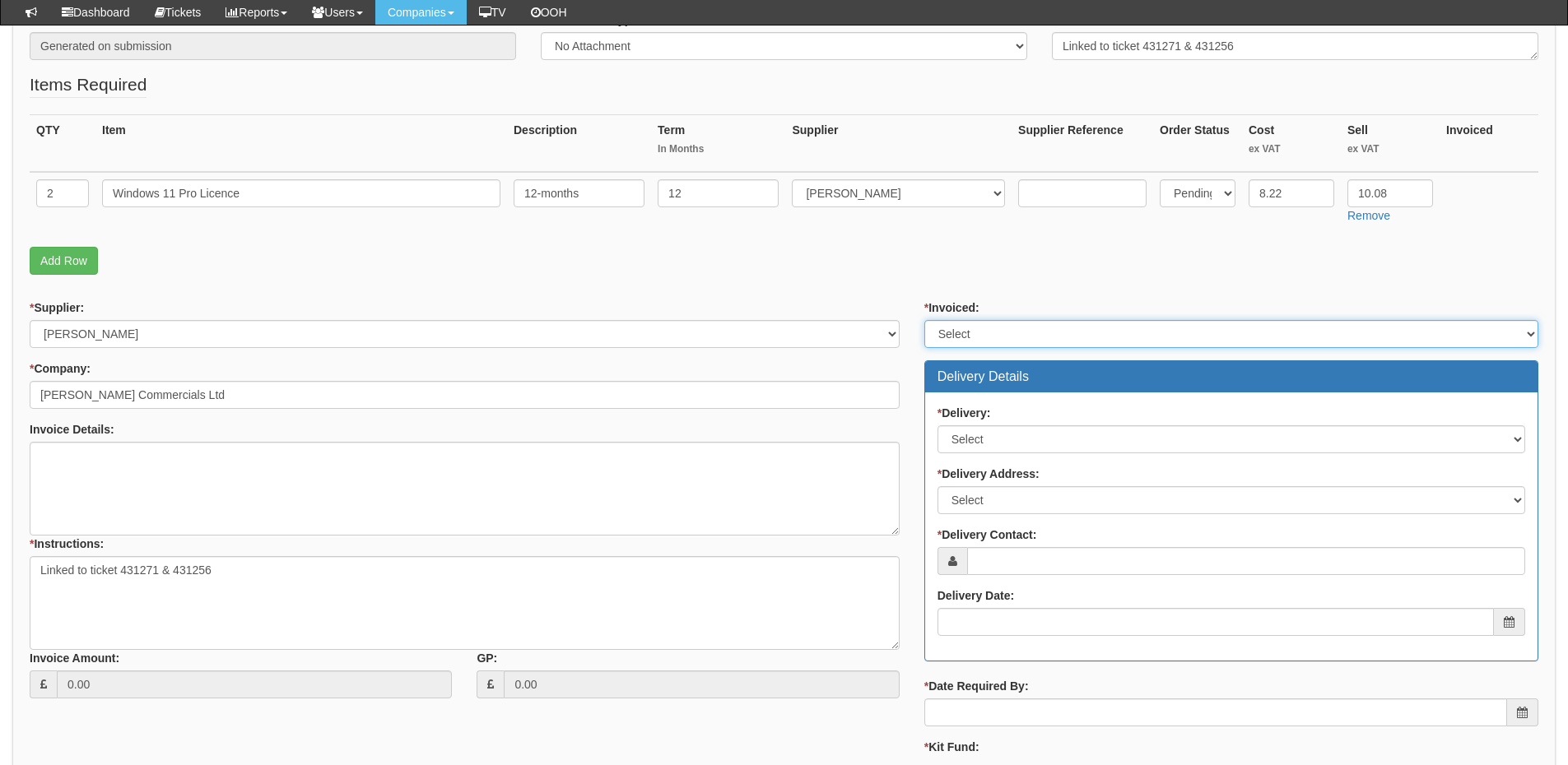
click at [970, 343] on select "Select Yes No N/A STB (part of order)" at bounding box center [1232, 334] width 614 height 28
click at [924, 320] on select "Select Yes No N/A STB (part of order)" at bounding box center [1232, 334] width 614 height 28
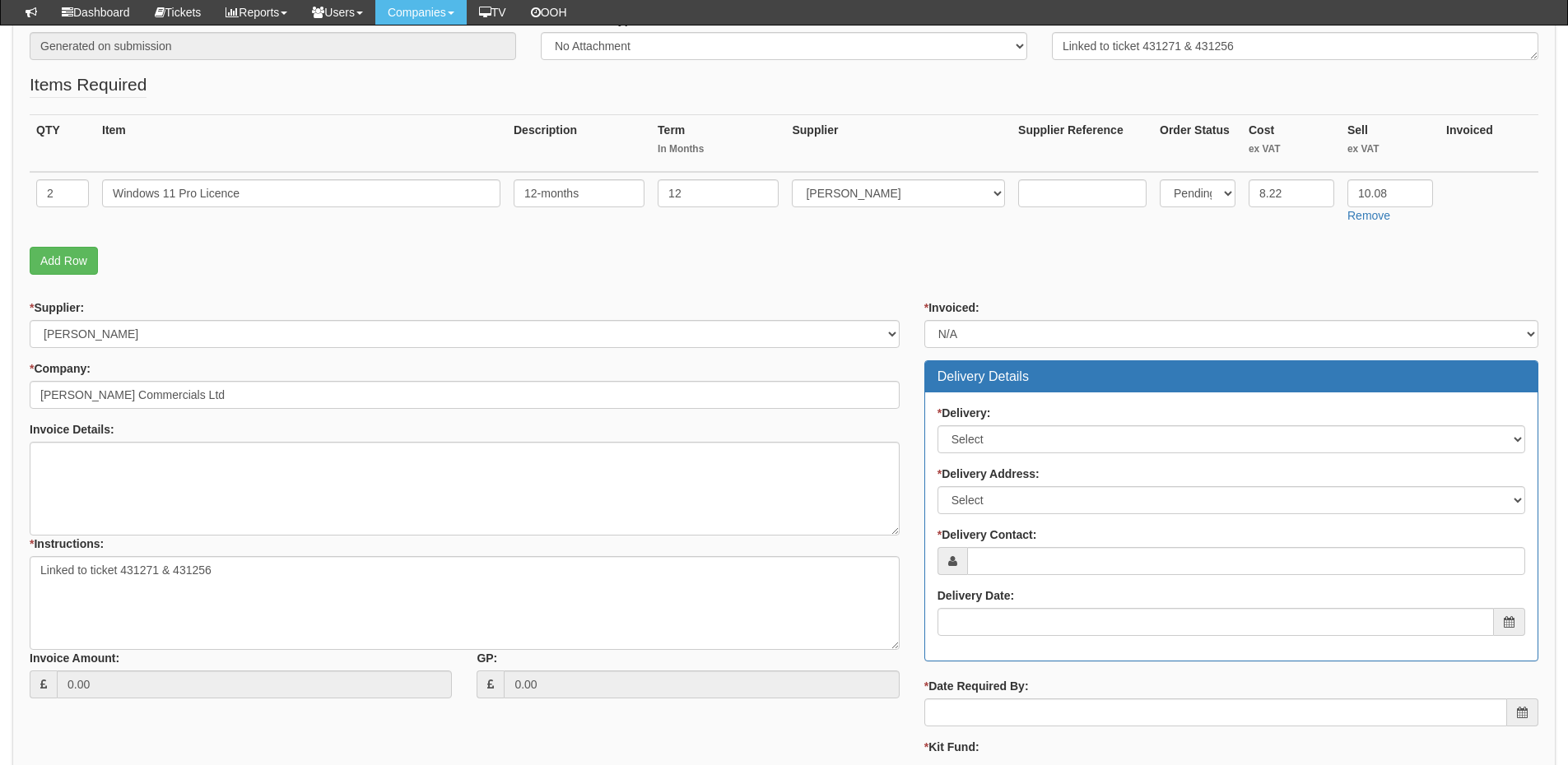
drag, startPoint x: 968, startPoint y: 308, endPoint x: 968, endPoint y: 341, distance: 33.0
click at [968, 309] on label "* Invoiced:" at bounding box center [952, 308] width 55 height 16
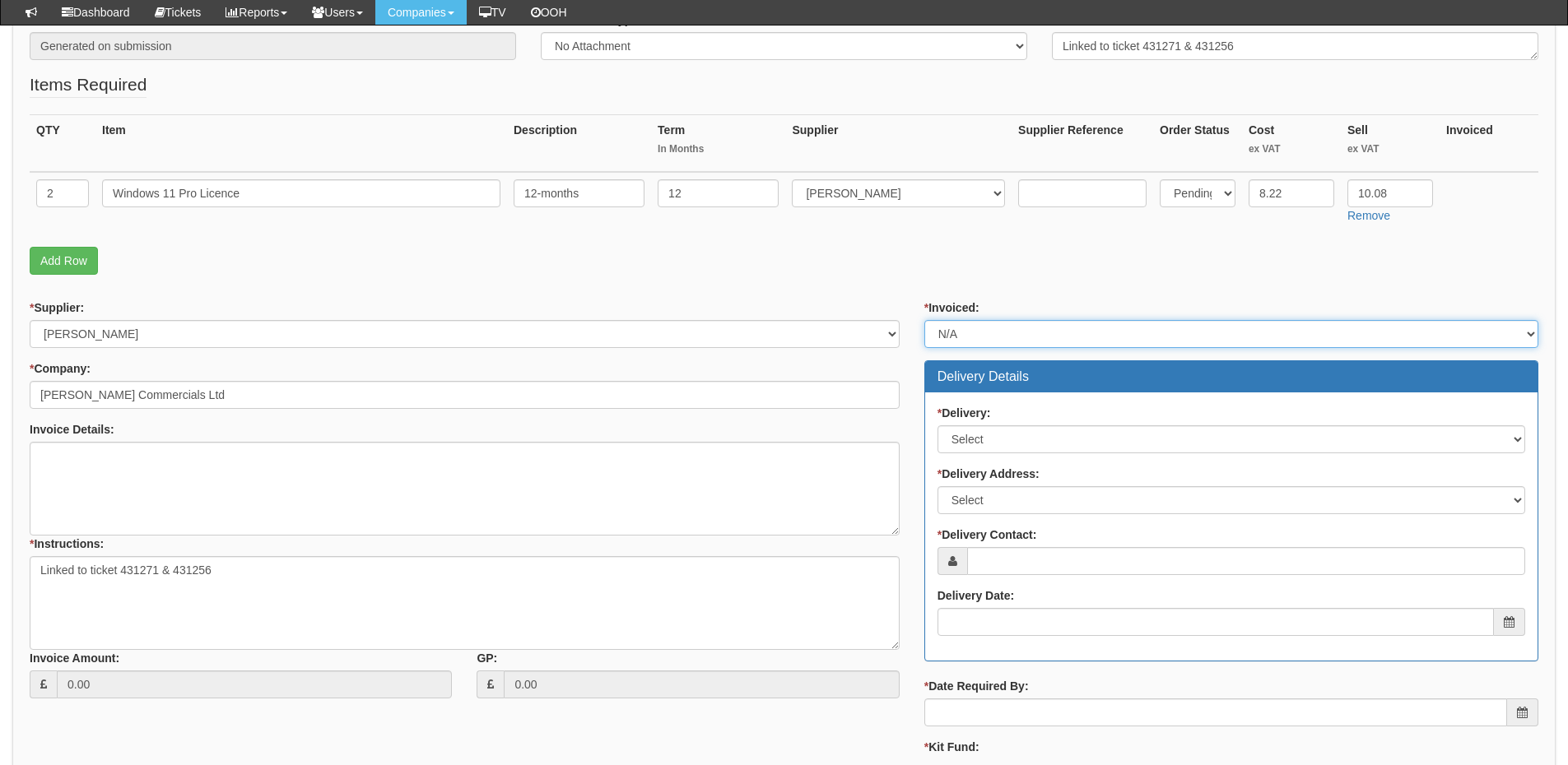
click at [968, 320] on select "Select Yes No N/A STB (part of order)" at bounding box center [1232, 334] width 614 height 28
click at [968, 341] on select "Select Yes No N/A STB (part of order)" at bounding box center [1232, 334] width 614 height 28
select select "2"
click at [924, 320] on select "Select Yes No N/A STB (part of order)" at bounding box center [1232, 334] width 614 height 28
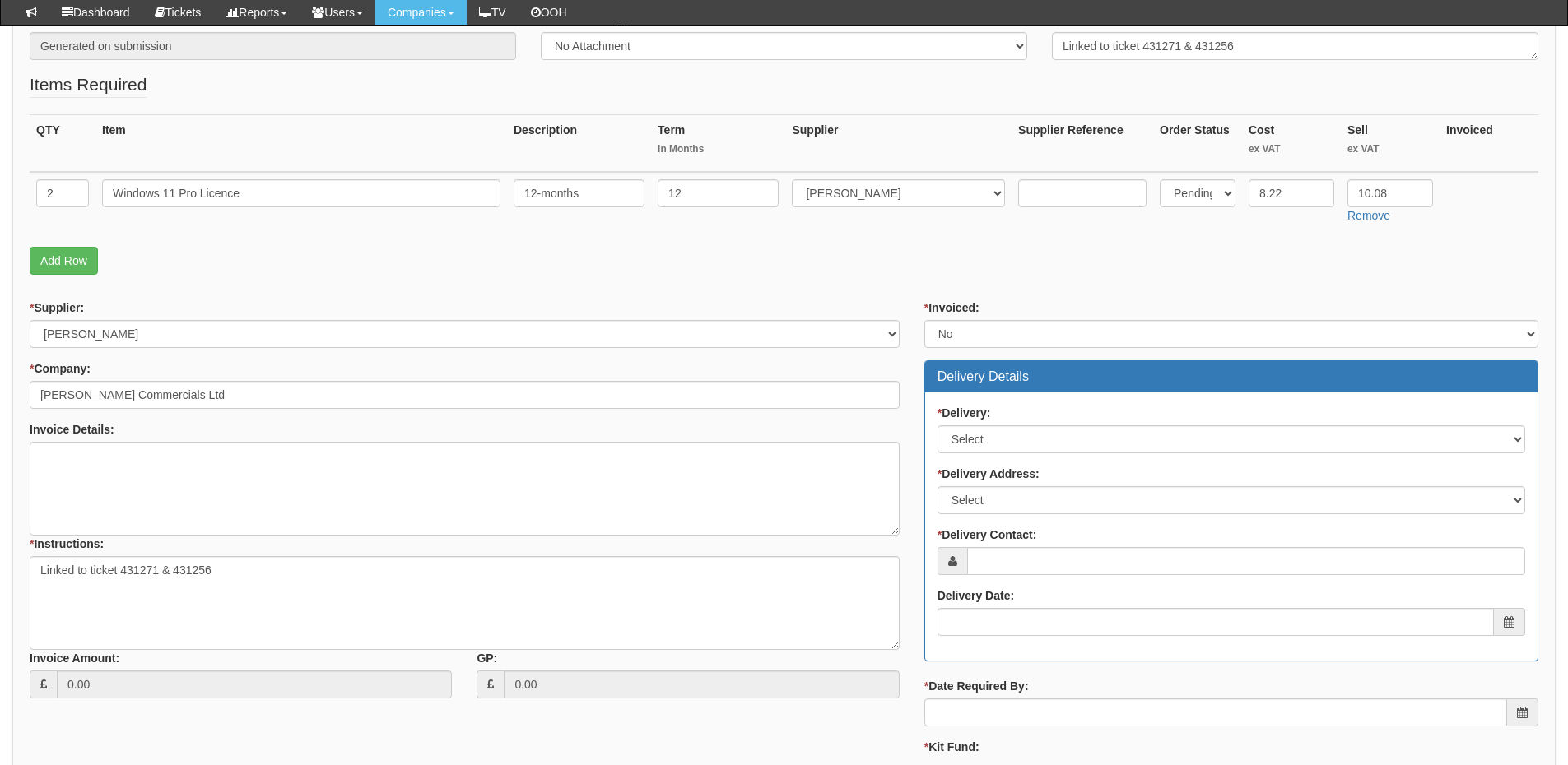
click at [979, 425] on div "* Delivery: Select No Not Applicable Yes" at bounding box center [1231, 429] width 588 height 48
drag, startPoint x: 984, startPoint y: 440, endPoint x: 985, endPoint y: 452, distance: 12.0
click at [984, 440] on select "Select No Not Applicable Yes" at bounding box center [1231, 439] width 588 height 28
select select "3"
click at [937, 425] on select "Select No Not Applicable Yes" at bounding box center [1231, 439] width 588 height 28
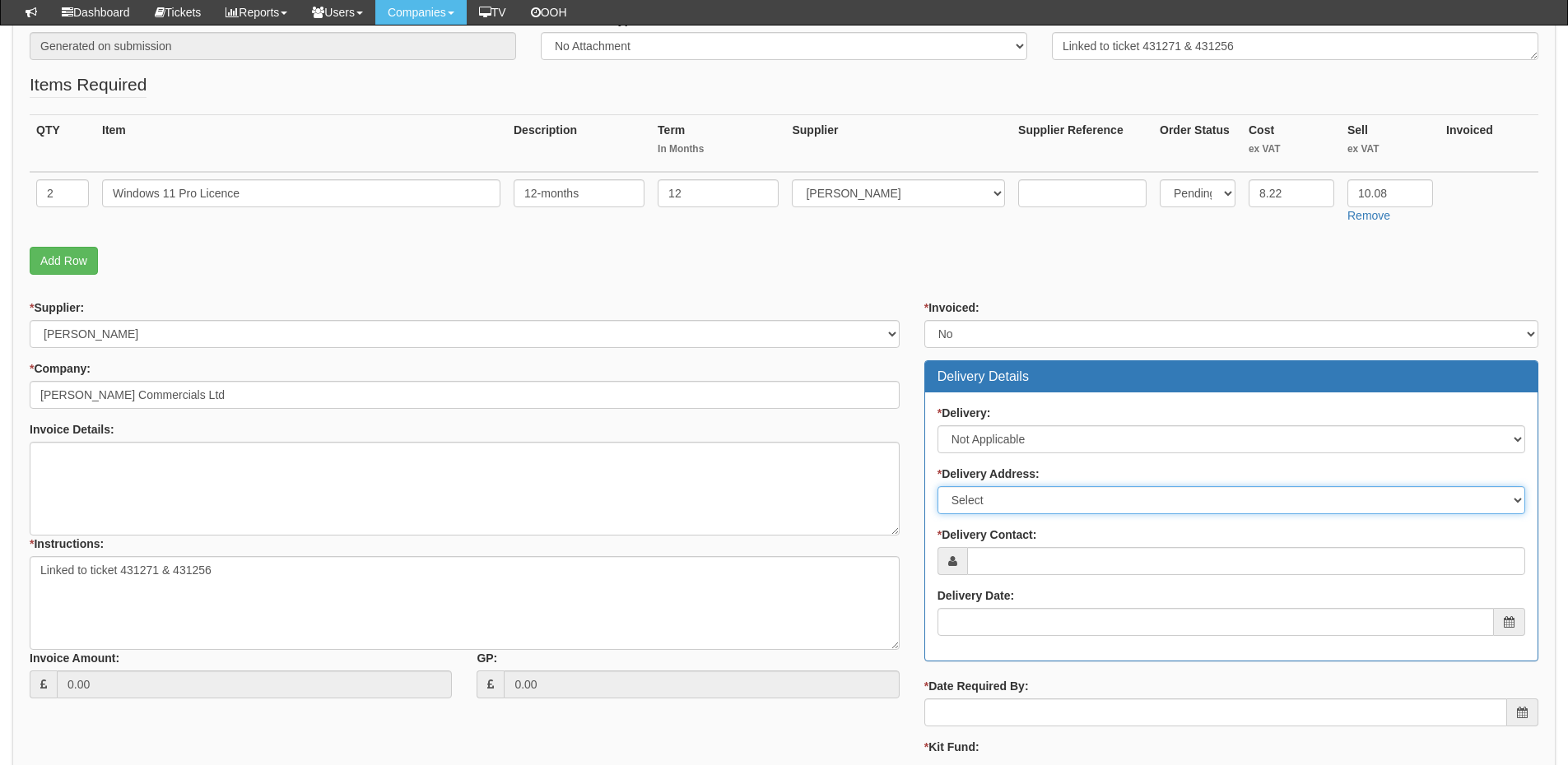
click at [987, 504] on select "Select Not Applicable Main Address - HU3 4UQ Other" at bounding box center [1231, 500] width 588 height 28
select select "N/A"
click at [937, 486] on select "Select Not Applicable Main Address - HU3 4UQ Other" at bounding box center [1231, 500] width 588 height 28
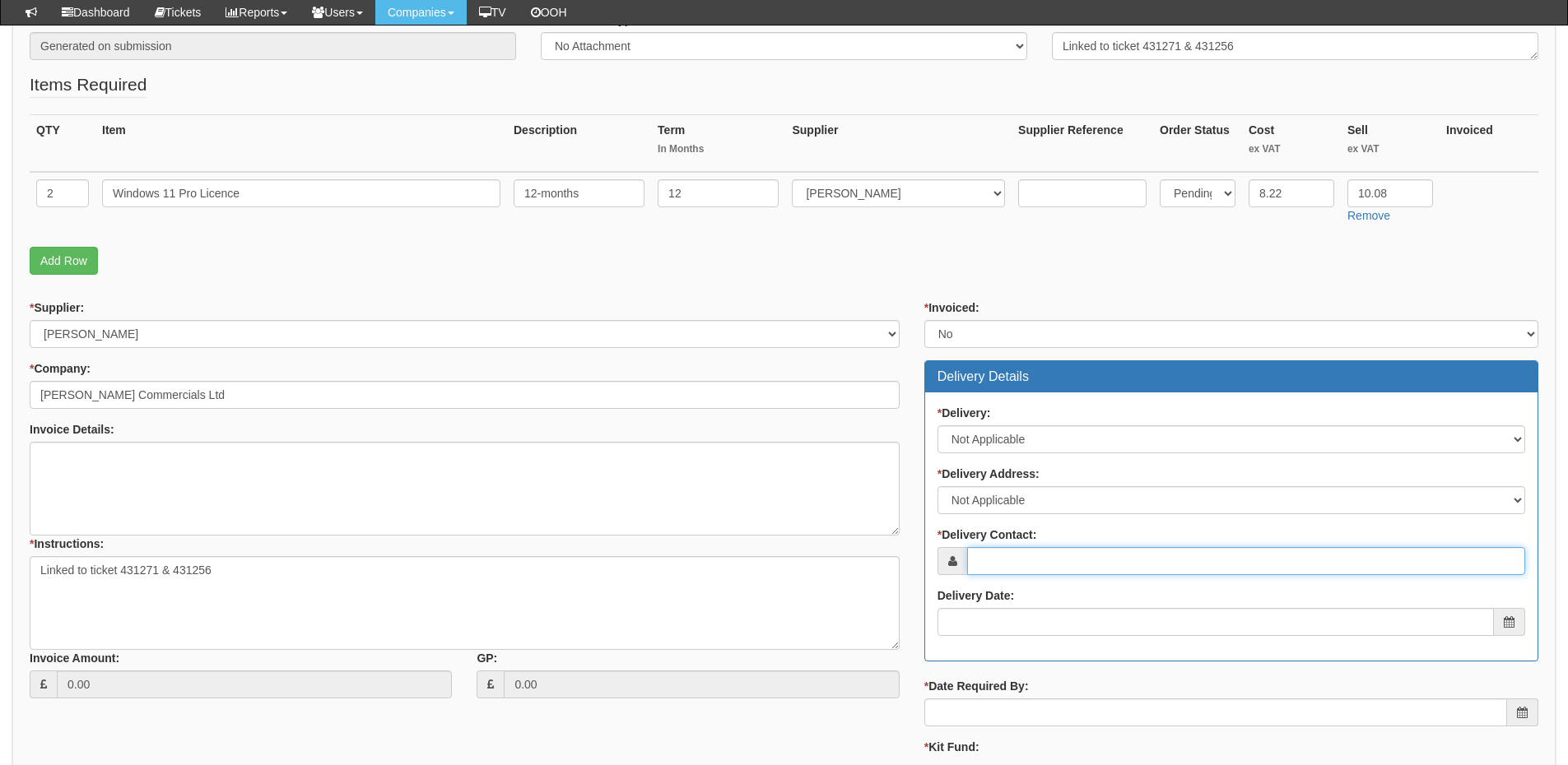
click at [994, 557] on input "* Delivery Contact:" at bounding box center [1246, 561] width 558 height 28
type input "Cara Innes"
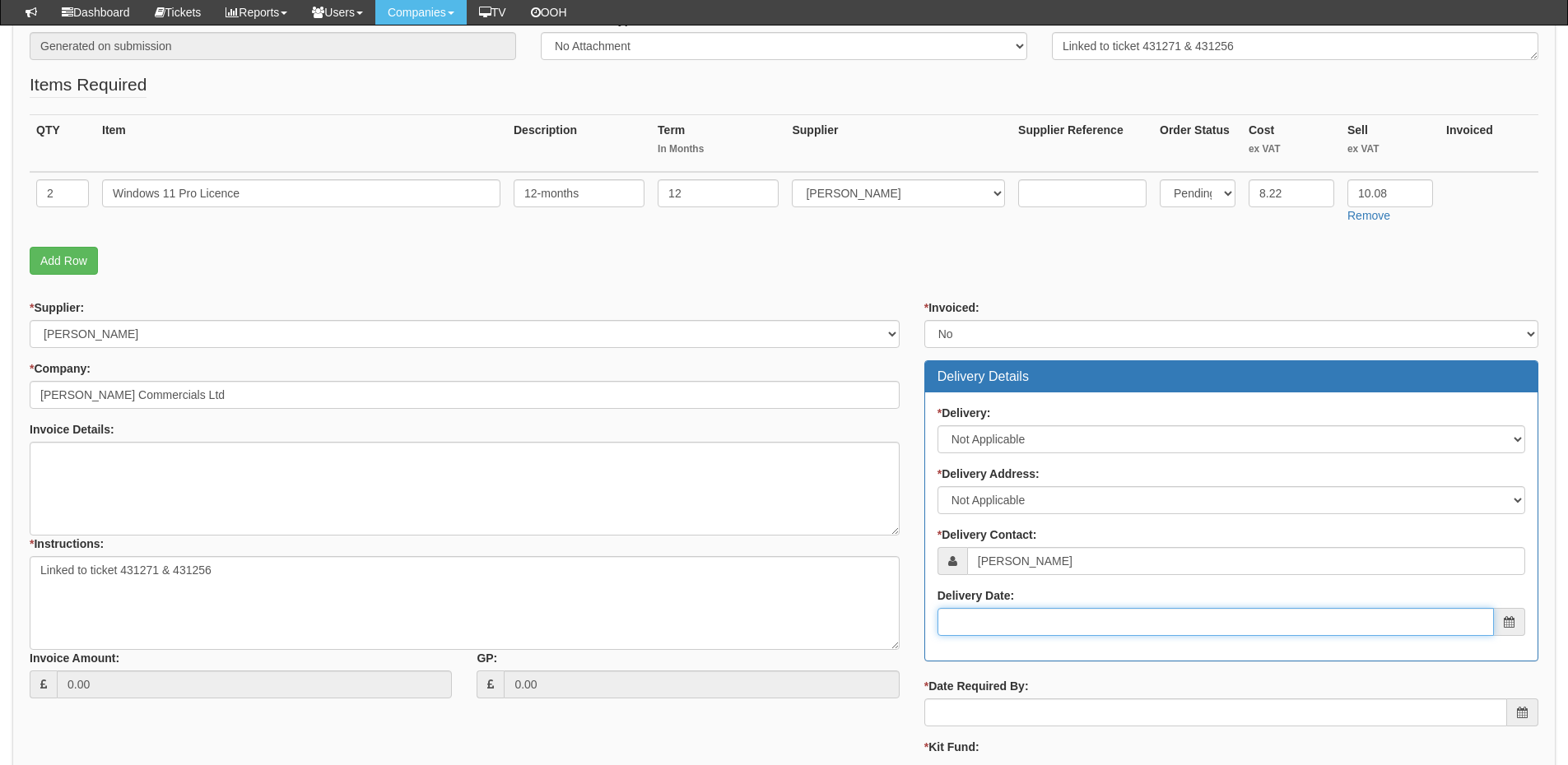
click at [1033, 616] on input "Delivery Date:" at bounding box center [1215, 622] width 557 height 28
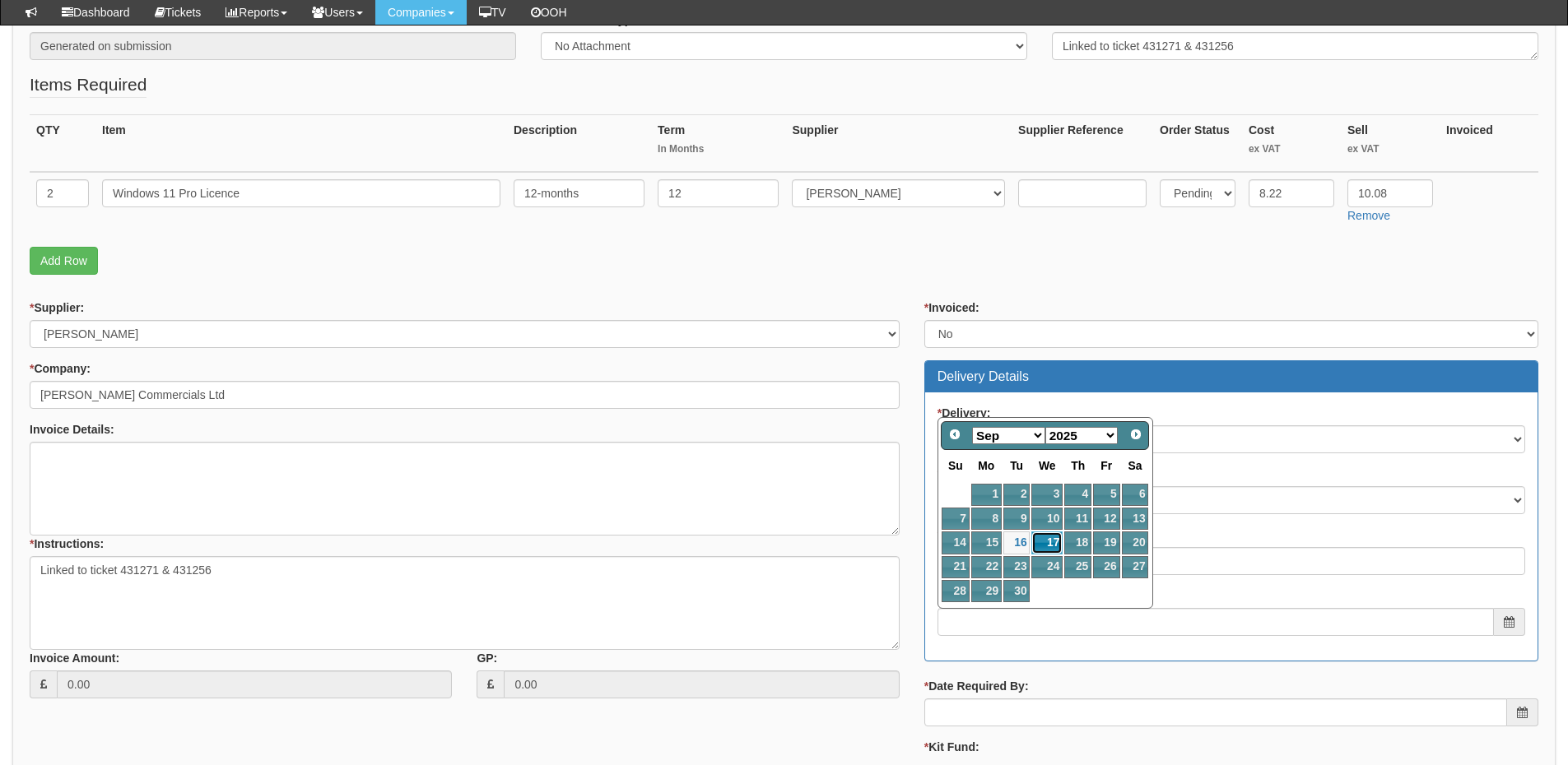
click at [1043, 540] on link "17" at bounding box center [1047, 543] width 31 height 22
type input "2025-09-17"
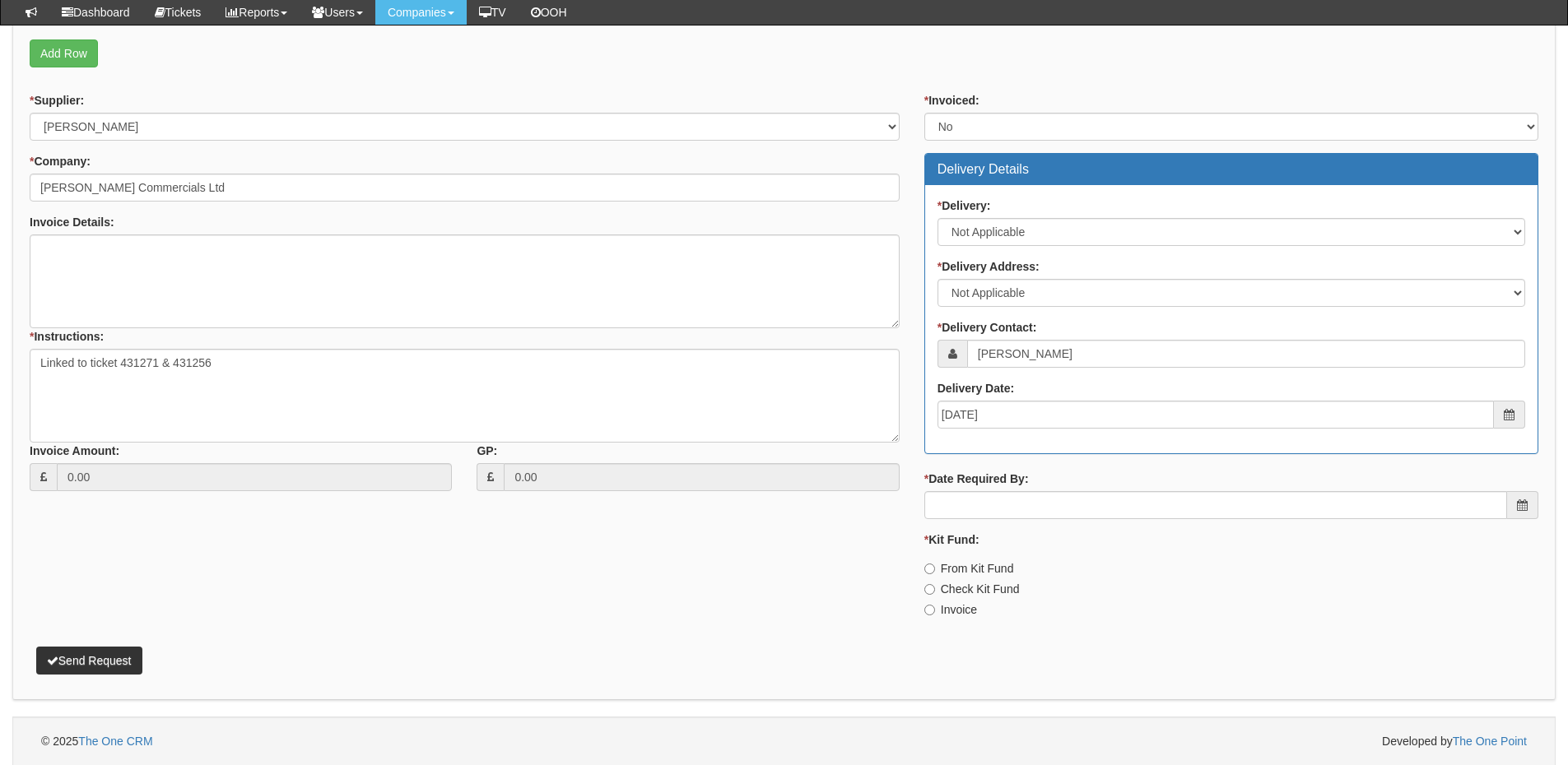
scroll to position [537, 0]
click at [1037, 514] on input "* Date Required By:" at bounding box center [1215, 505] width 582 height 28
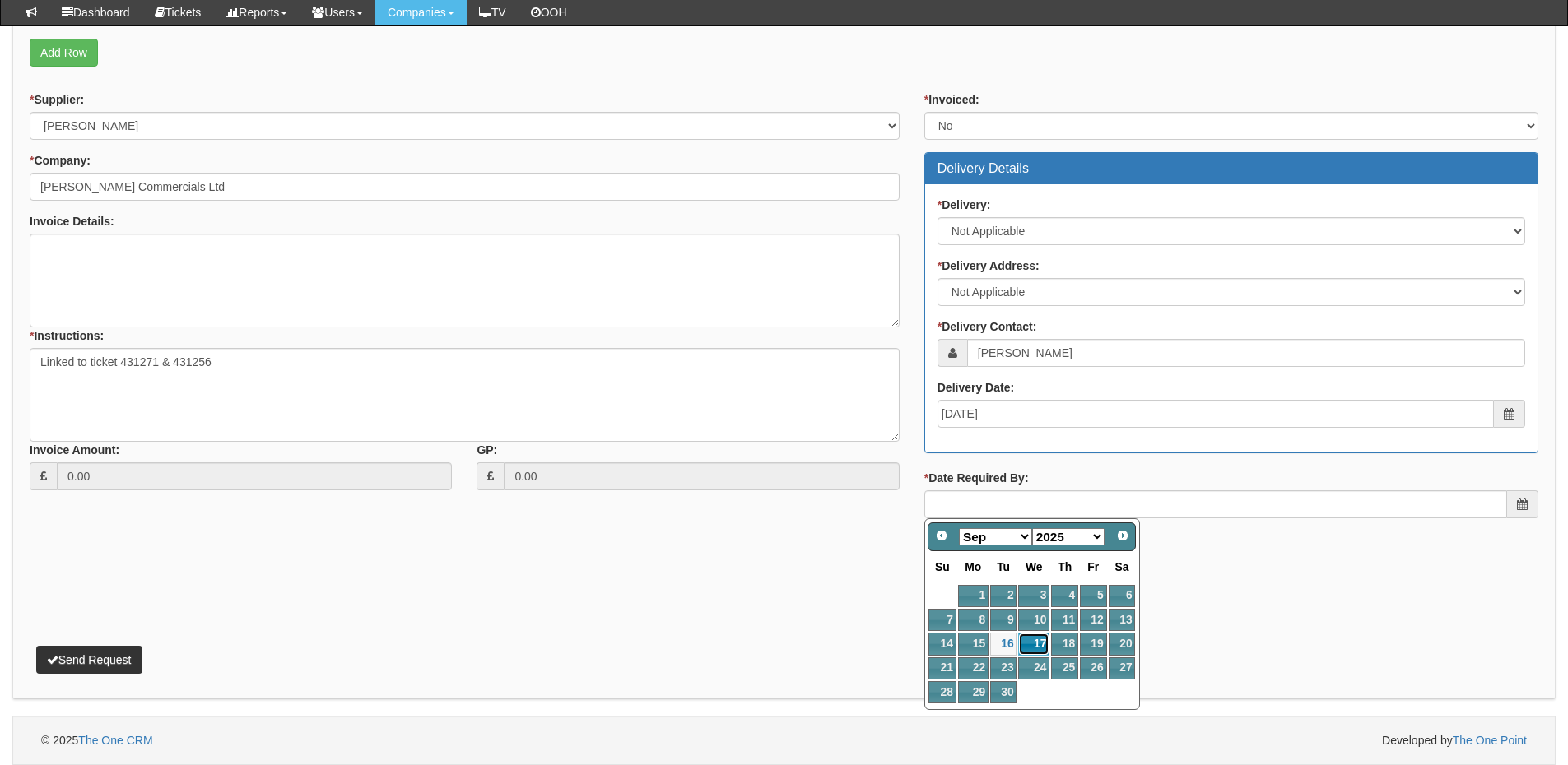
click at [1039, 637] on link "17" at bounding box center [1034, 643] width 31 height 22
type input "2025-09-17"
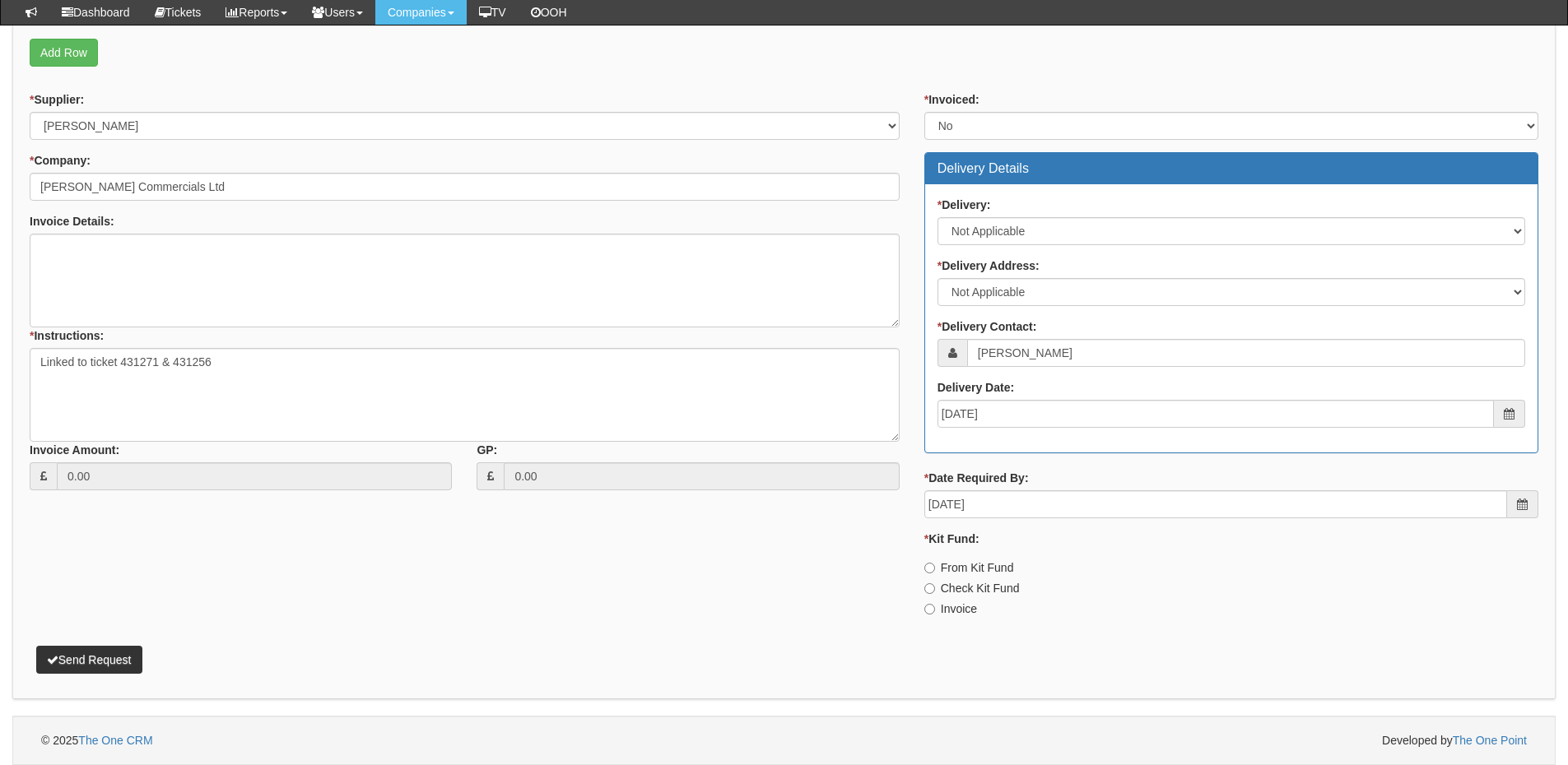
click at [953, 610] on label "Invoice" at bounding box center [951, 609] width 53 height 16
click at [935, 610] on input "Invoice" at bounding box center [930, 610] width 11 height 11
radio input "true"
click at [97, 657] on button "Send Request" at bounding box center [90, 660] width 106 height 28
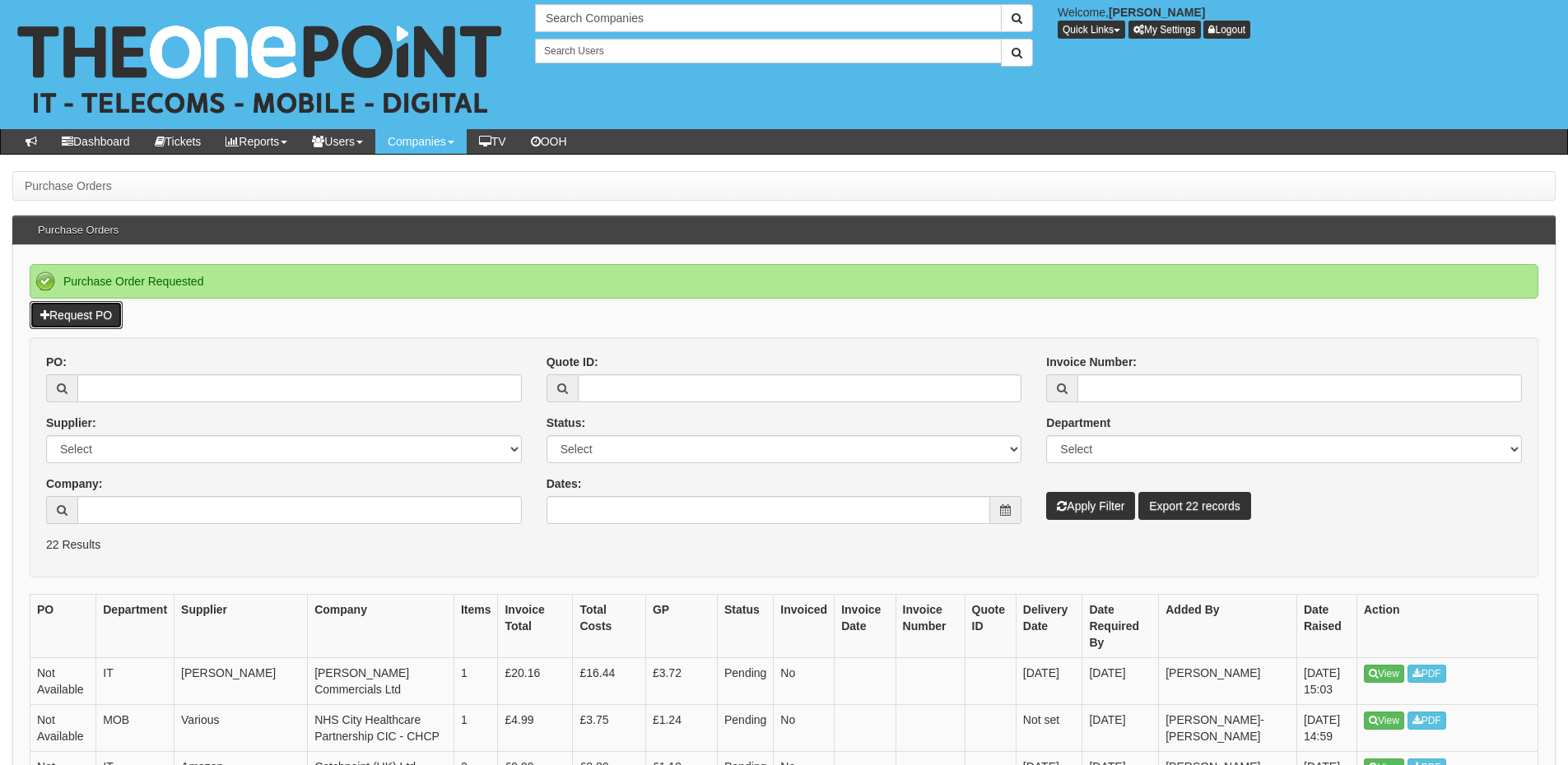
click at [93, 320] on link "Request PO" at bounding box center [76, 314] width 93 height 28
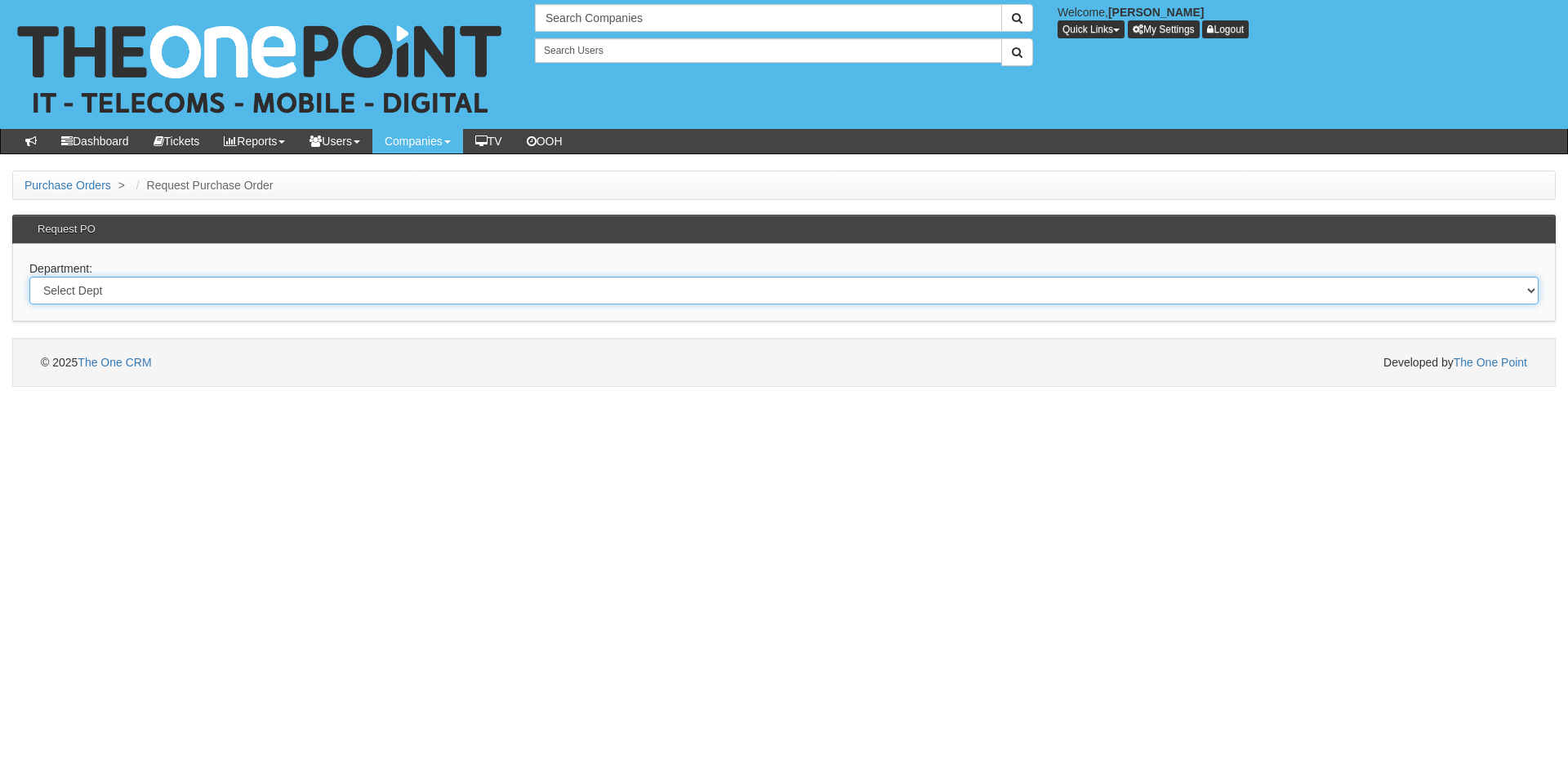
click at [200, 285] on select "Select Dept Digital Internal IT Mobiles Marketing Telecoms" at bounding box center [784, 290] width 1509 height 28
select select "?pipeID=&dept=MOB"
click at [29, 277] on select "Select Dept Digital Internal IT Mobiles Marketing Telecoms" at bounding box center [784, 290] width 1509 height 28
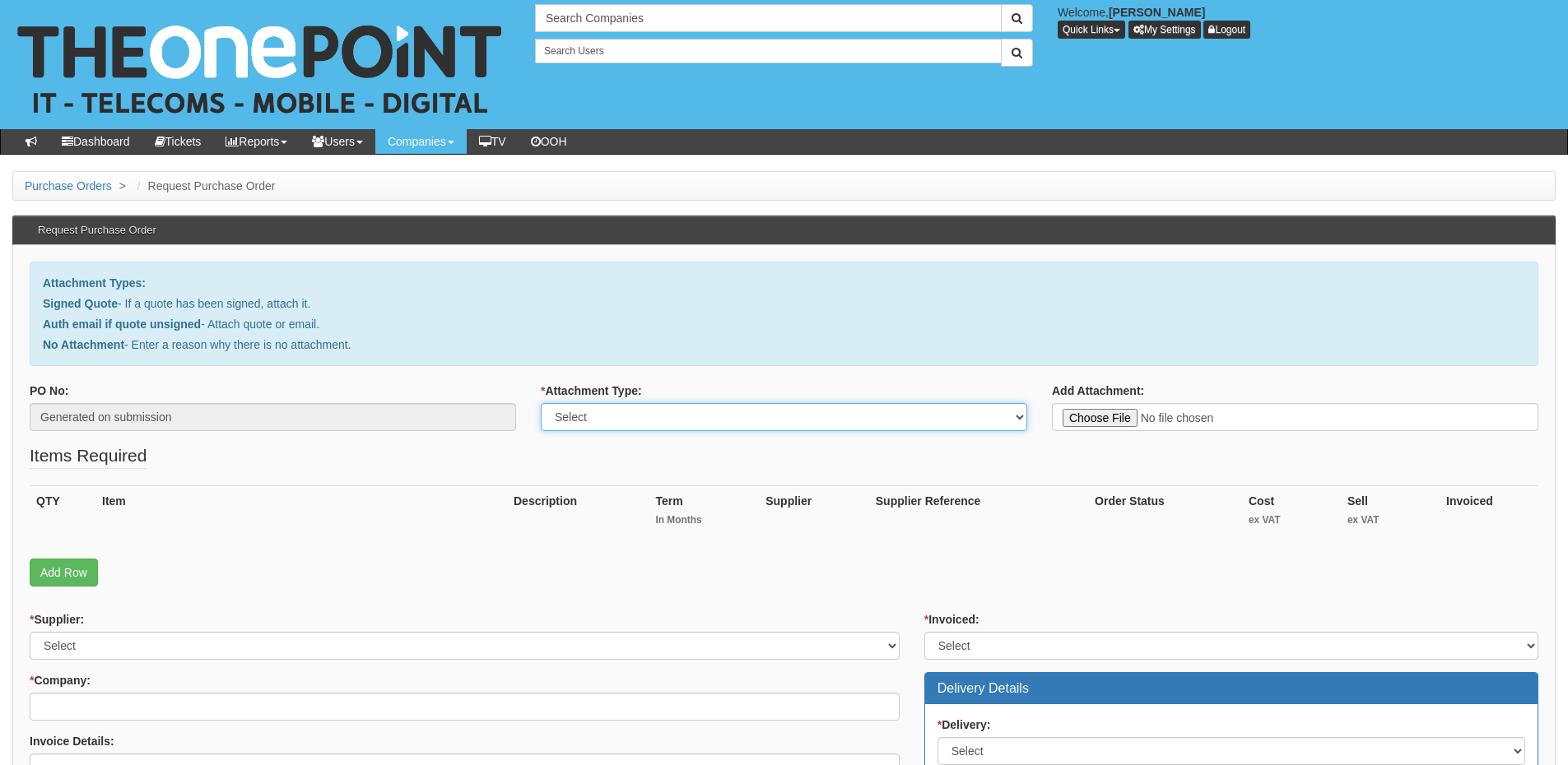
drag, startPoint x: 747, startPoint y: 417, endPoint x: 742, endPoint y: 430, distance: 13.9
click at [747, 417] on select "Select Signed Quote Auth email with quote if unsigned No Attachment" at bounding box center [784, 417] width 486 height 28
select select "Signed Quote"
click at [540, 403] on select "Select Signed Quote Auth email with quote if unsigned No Attachment" at bounding box center [784, 417] width 486 height 28
type input "C:\fakepath\Hymers College - Mobile (1).pdf"
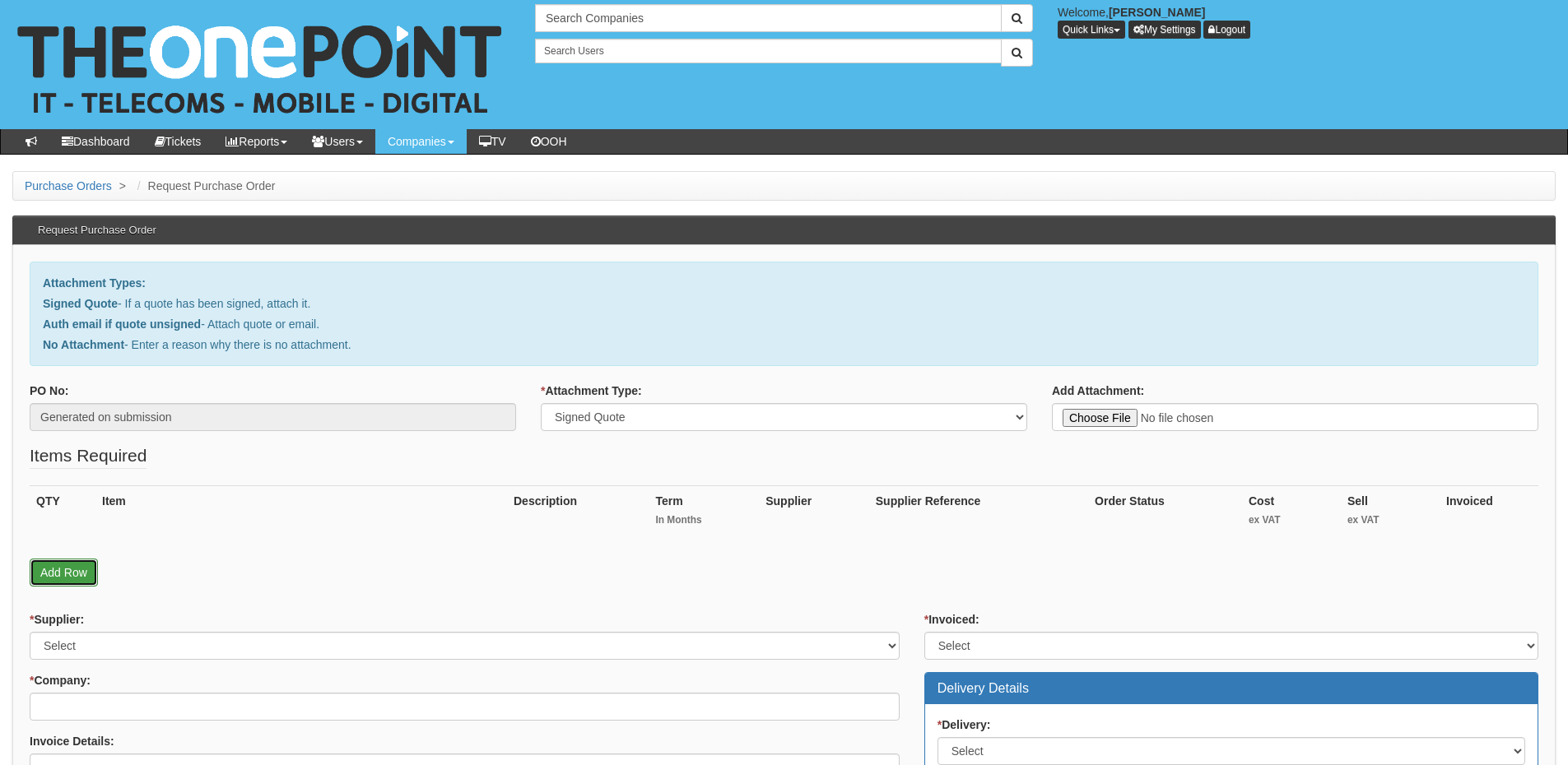
click at [81, 568] on link "Add Row" at bounding box center [63, 572] width 69 height 28
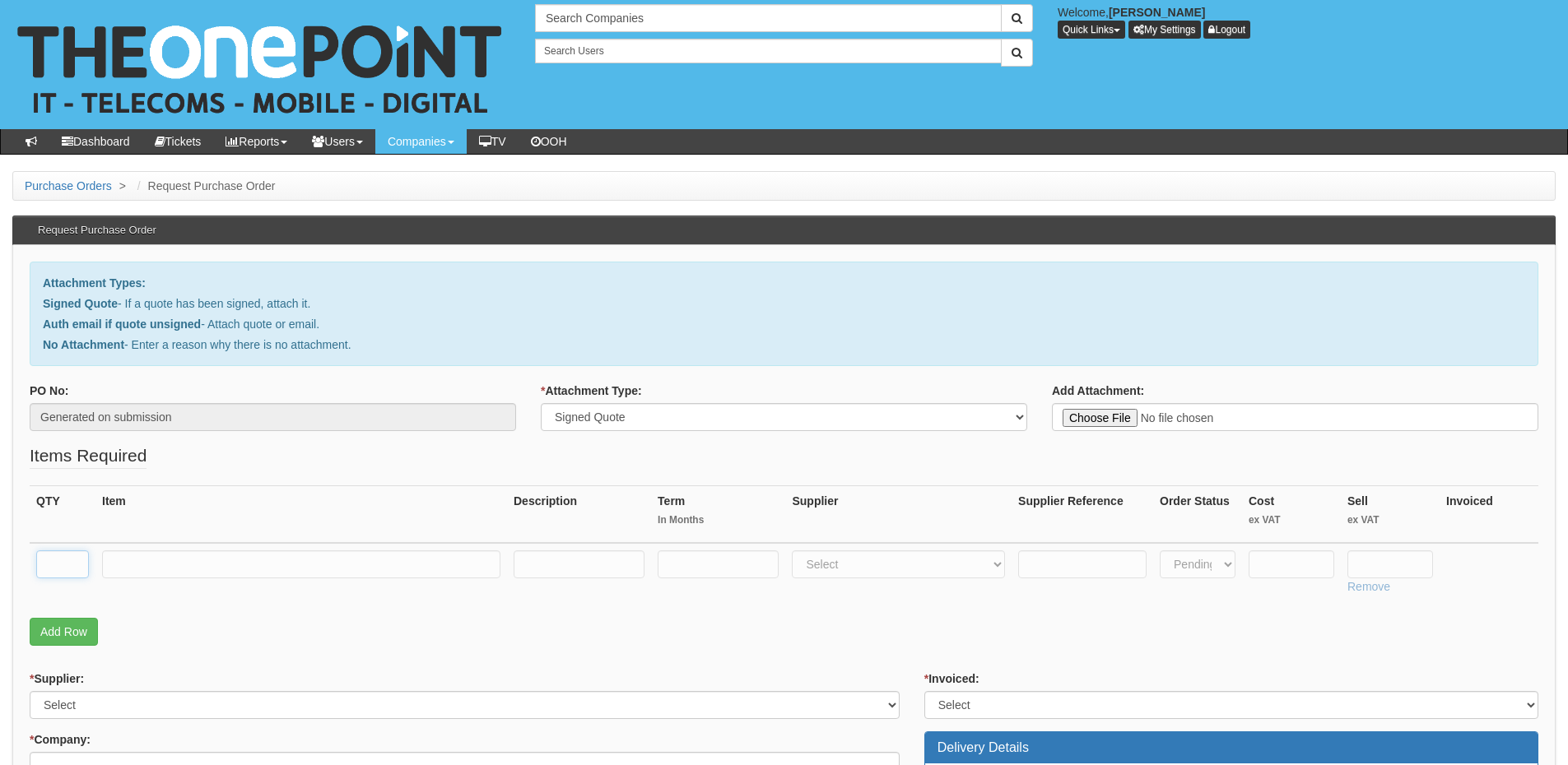
click at [62, 570] on input "text" at bounding box center [63, 564] width 53 height 28
type input "1"
click at [67, 558] on input "text" at bounding box center [63, 564] width 53 height 28
type input "7"
click at [182, 565] on input "text" at bounding box center [302, 564] width 399 height 28
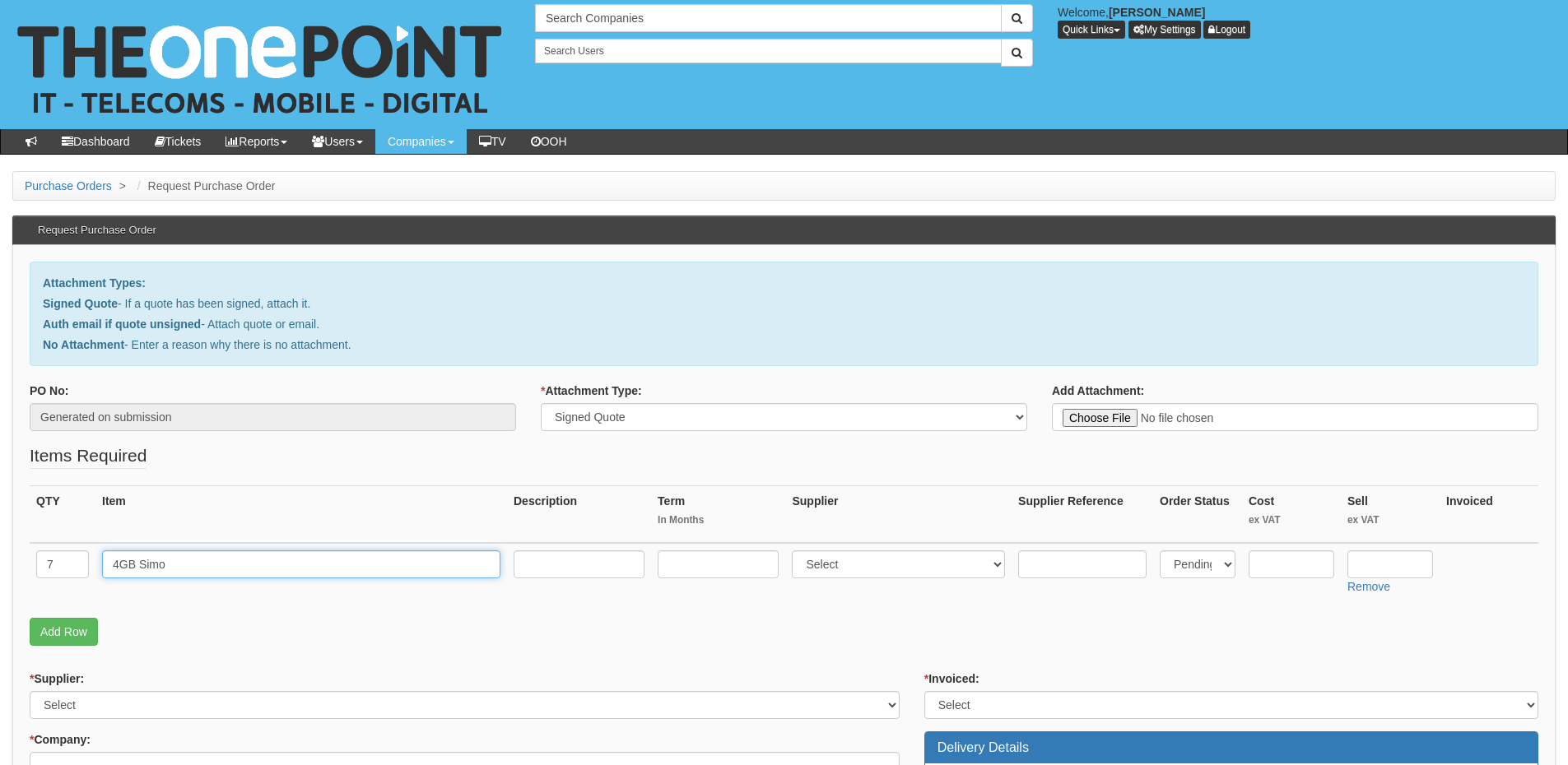
type input "4GB Simo"
click at [688, 561] on input "text" at bounding box center [718, 564] width 121 height 28
type input "24"
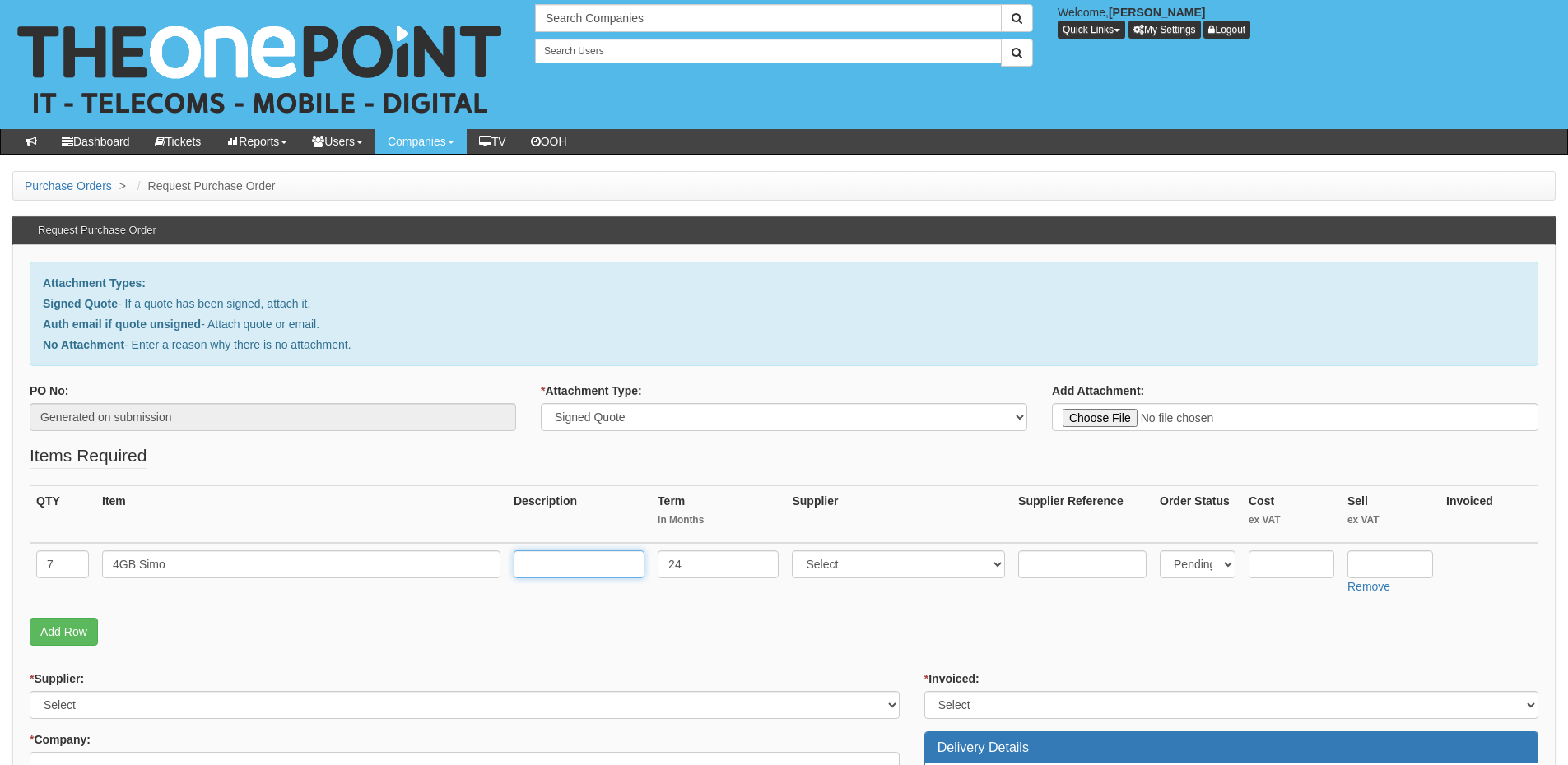
click at [595, 570] on input "text" at bounding box center [579, 564] width 131 height 28
type input "£9 p/m"
click at [834, 574] on select "Select 123 REG.co.uk 1Password 3 4Gon AA Jones Electric Ltd Abzorb Access Group…" at bounding box center [898, 564] width 213 height 28
select select "54"
click at [796, 550] on select "Select 123 REG.co.uk 1Password 3 4Gon AA Jones Electric Ltd Abzorb Access Group…" at bounding box center [898, 564] width 213 height 28
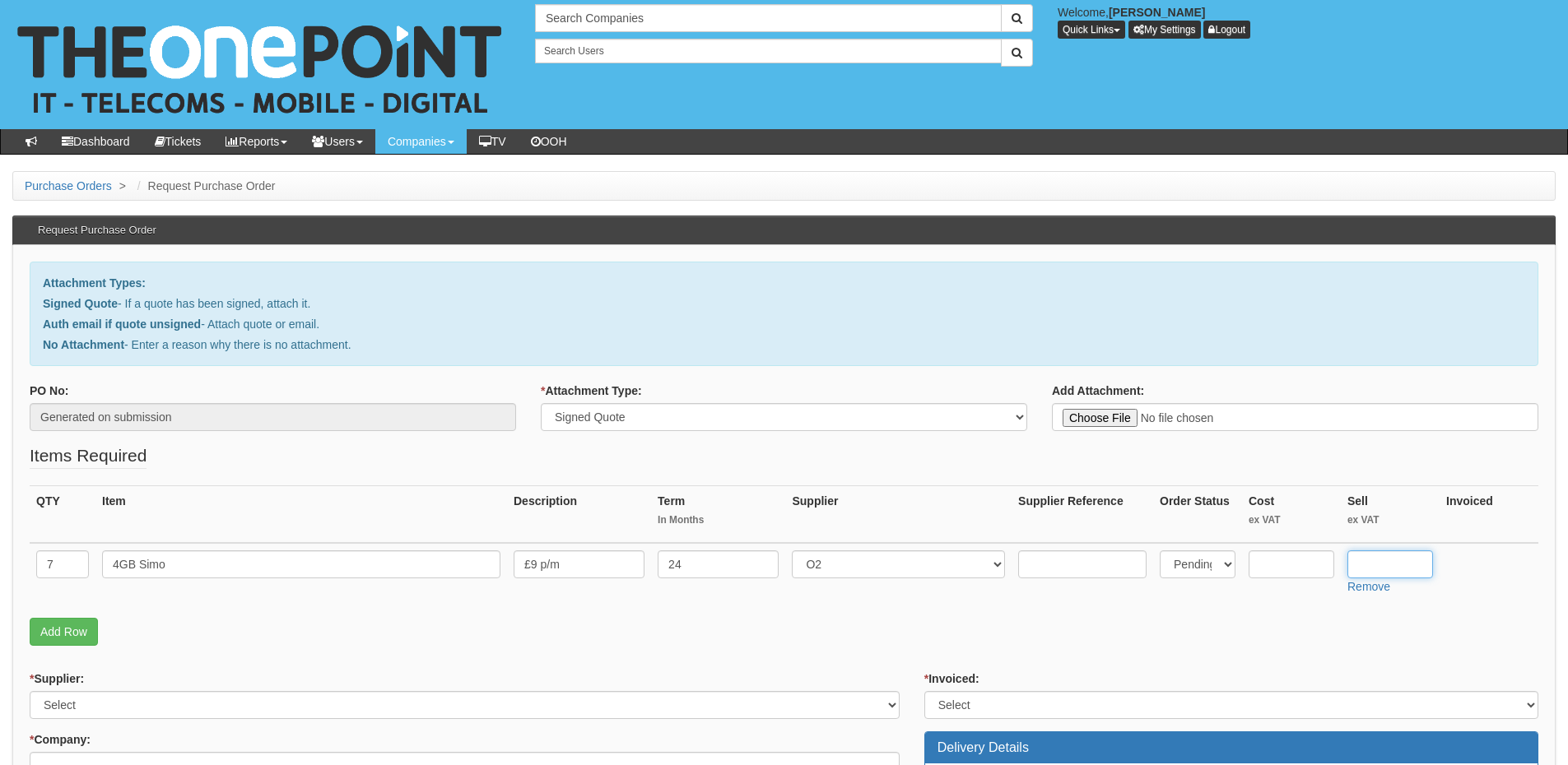
click at [1372, 563] on input "text" at bounding box center [1391, 564] width 86 height 28
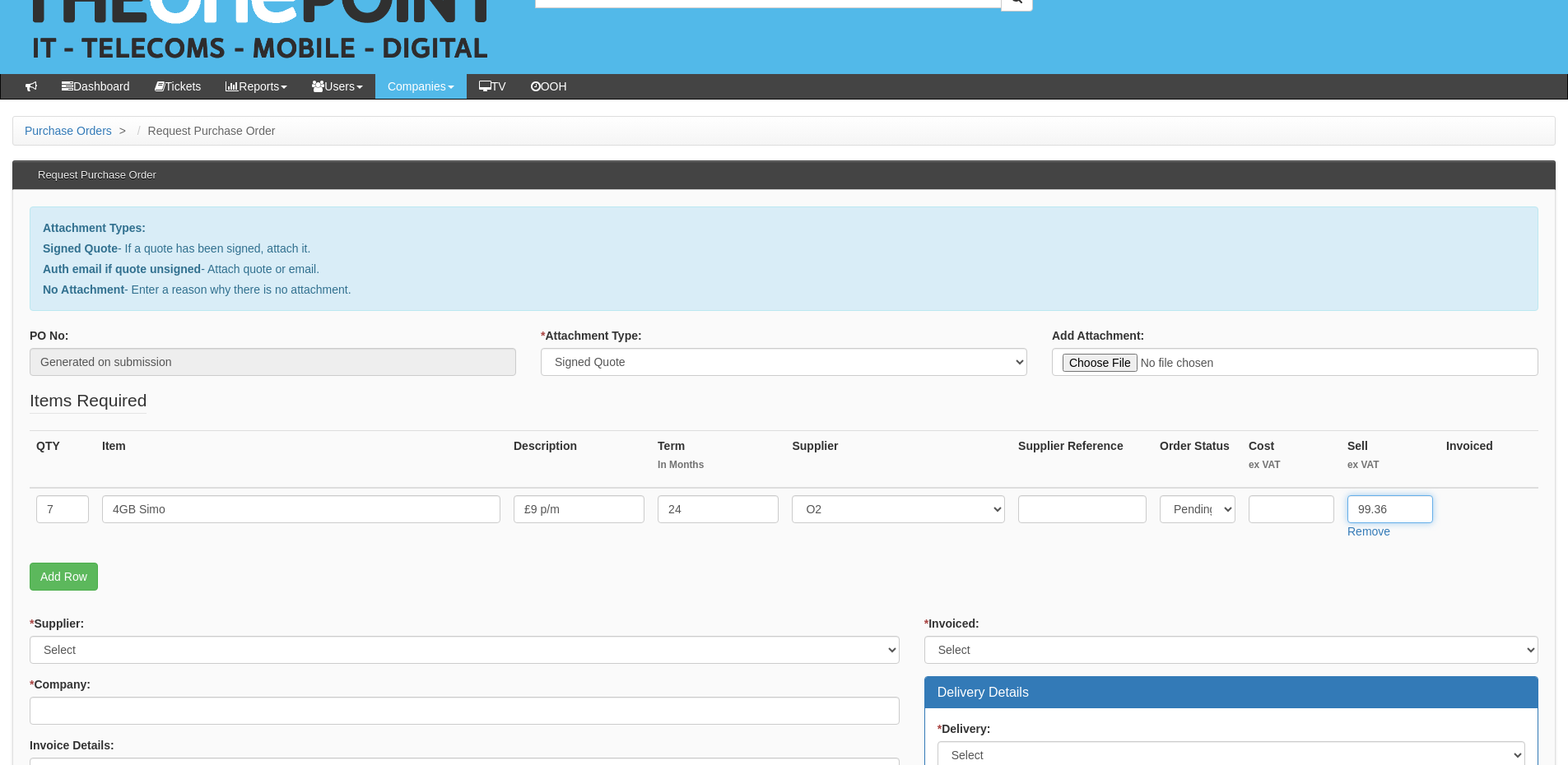
scroll to position [82, 0]
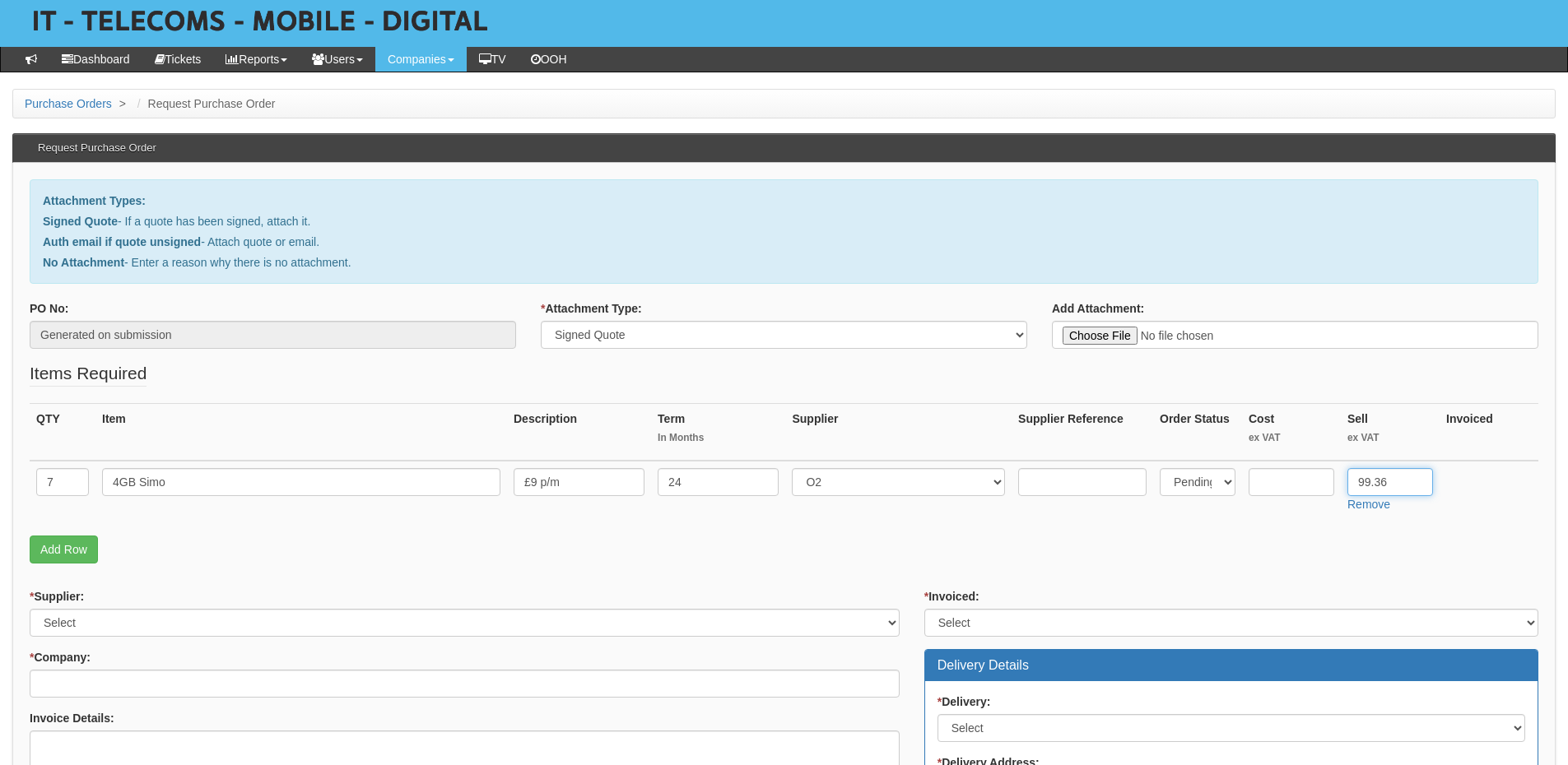
type input "99.36"
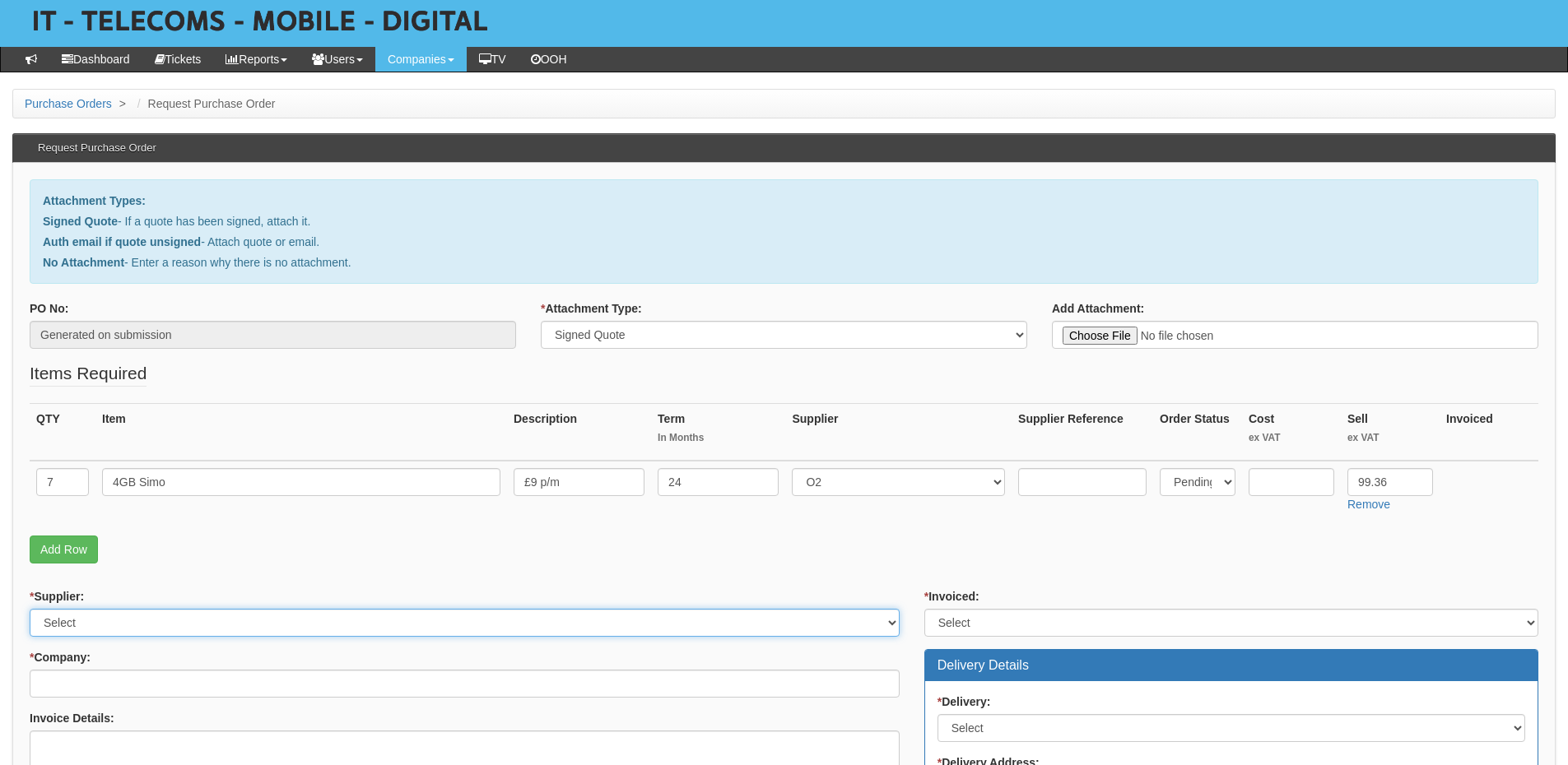
click at [133, 620] on select "Select 123 REG.co.uk 1Password 3 4Gon AA Jones Electric Ltd Abzorb Access Group…" at bounding box center [464, 622] width 870 height 28
select select "54"
click at [29, 609] on select "Select 123 REG.co.uk 1Password 3 4Gon AA Jones Electric Ltd Abzorb Access Group…" at bounding box center [464, 622] width 870 height 28
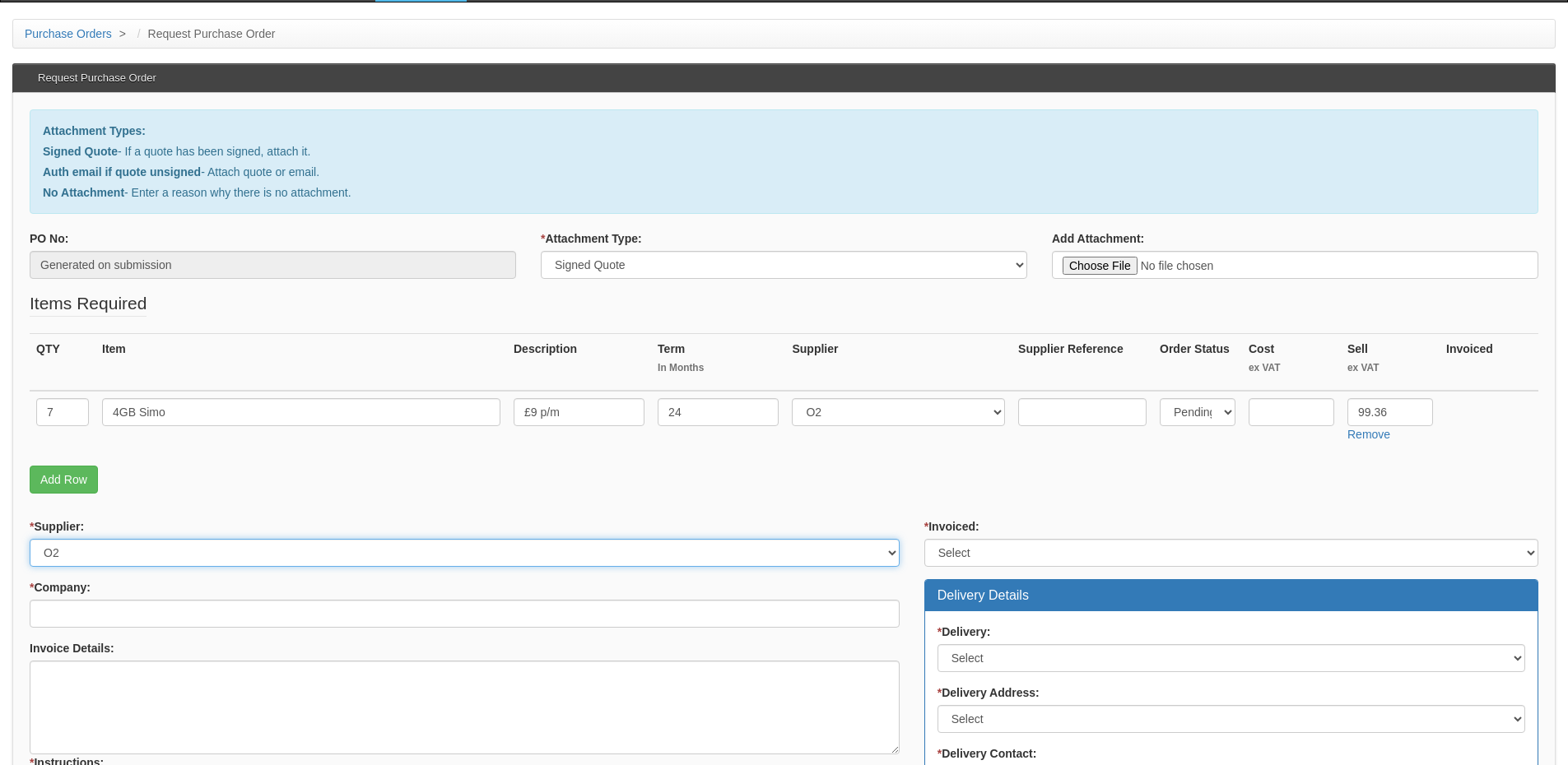
scroll to position [247, 0]
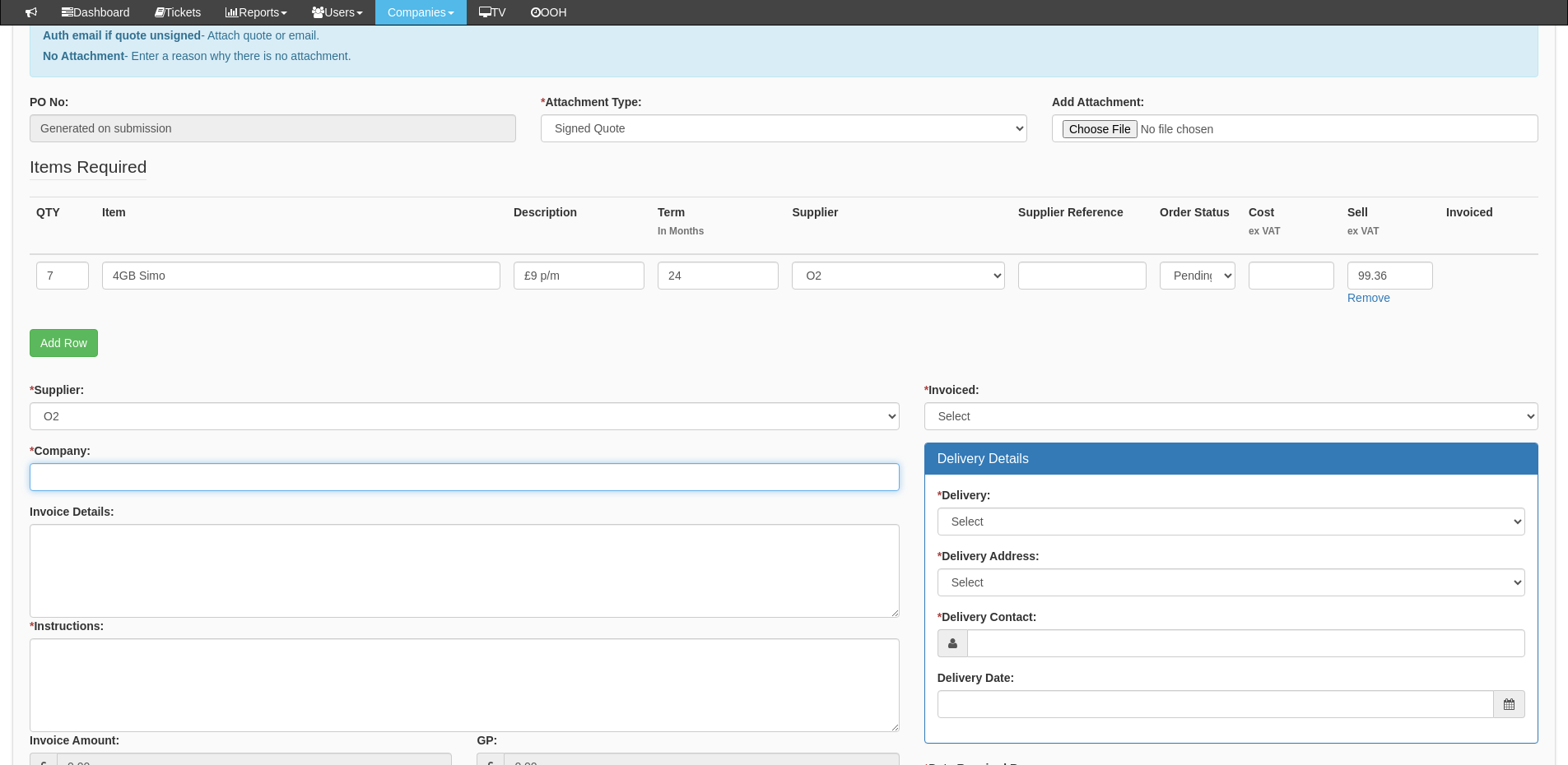
click at [126, 483] on input "* Company:" at bounding box center [464, 477] width 870 height 28
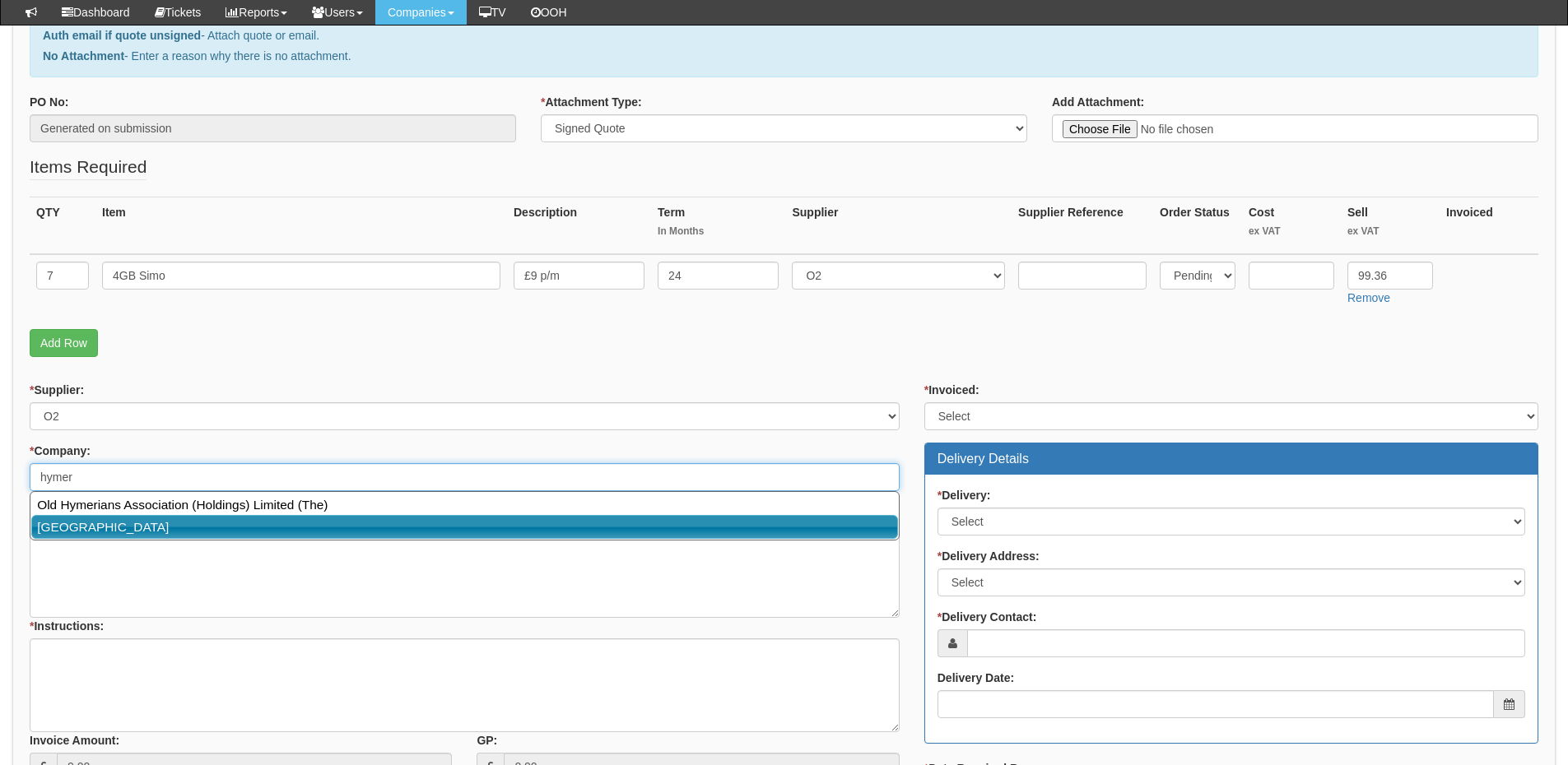
click at [128, 523] on link "[GEOGRAPHIC_DATA]" at bounding box center [464, 527] width 867 height 24
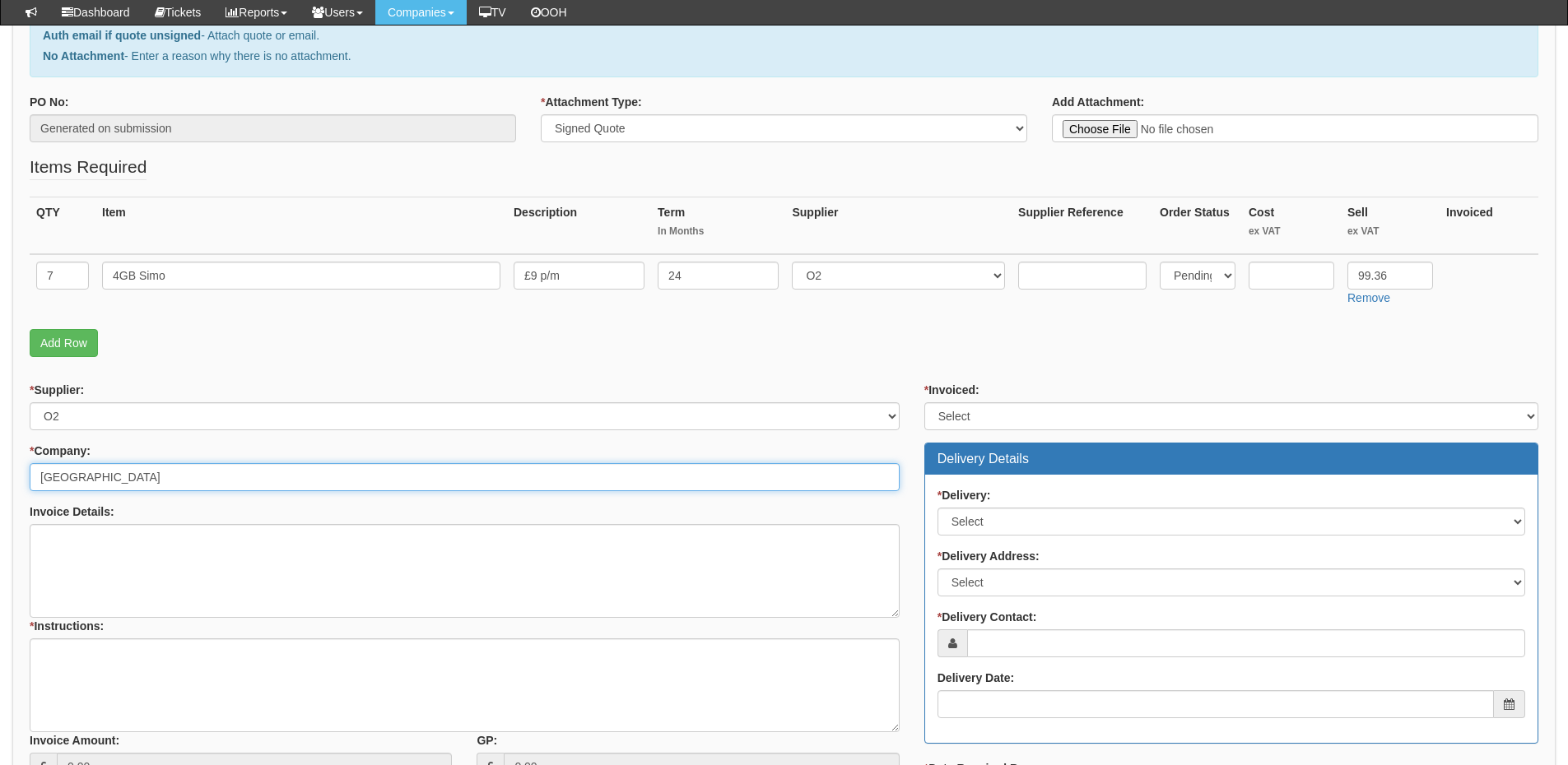
type input "[GEOGRAPHIC_DATA]"
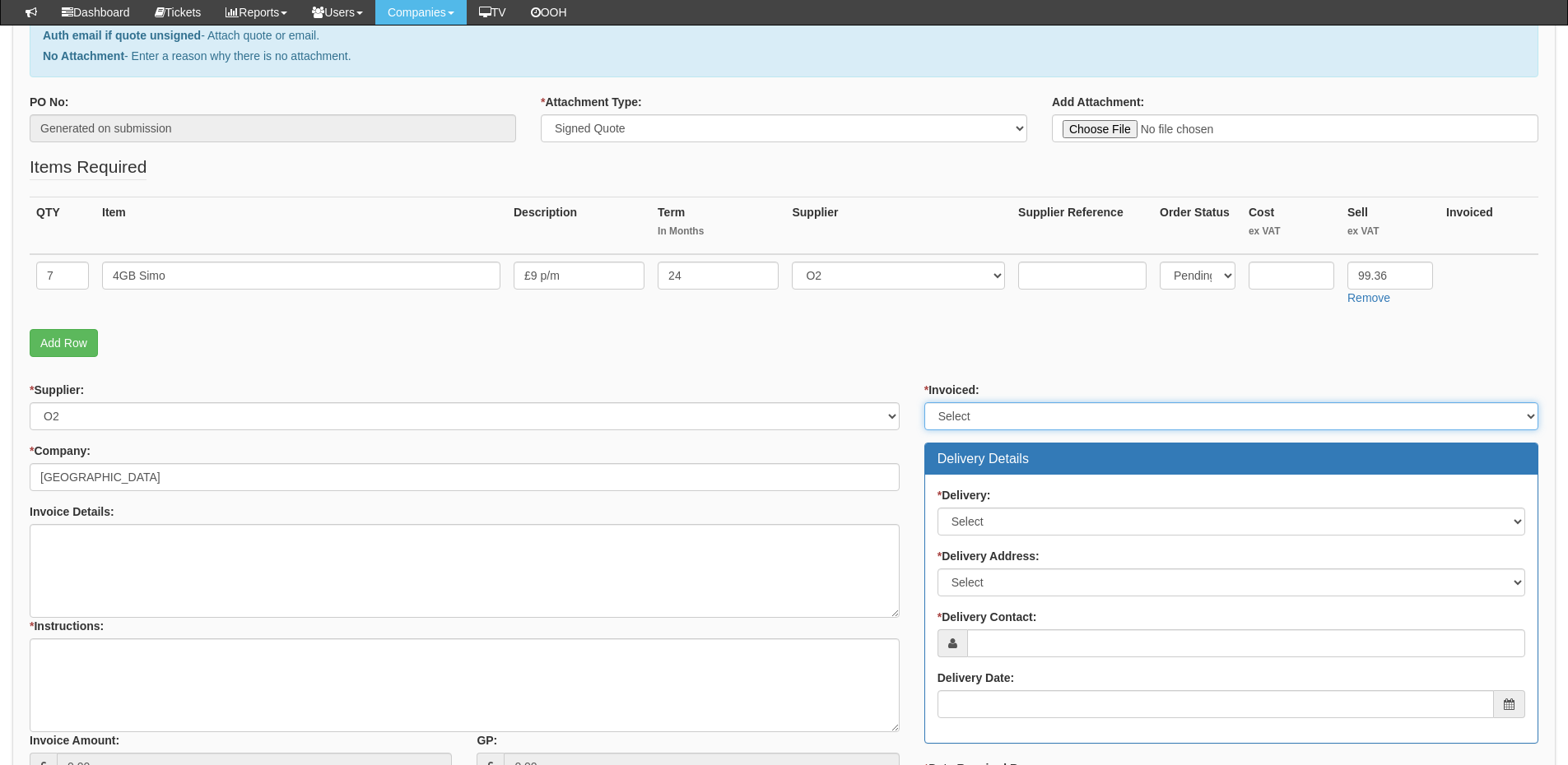
click at [1015, 414] on select "Select Yes No N/A STB (part of order)" at bounding box center [1232, 416] width 614 height 28
select select "2"
click at [924, 402] on select "Select Yes No N/A STB (part of order)" at bounding box center [1232, 416] width 614 height 28
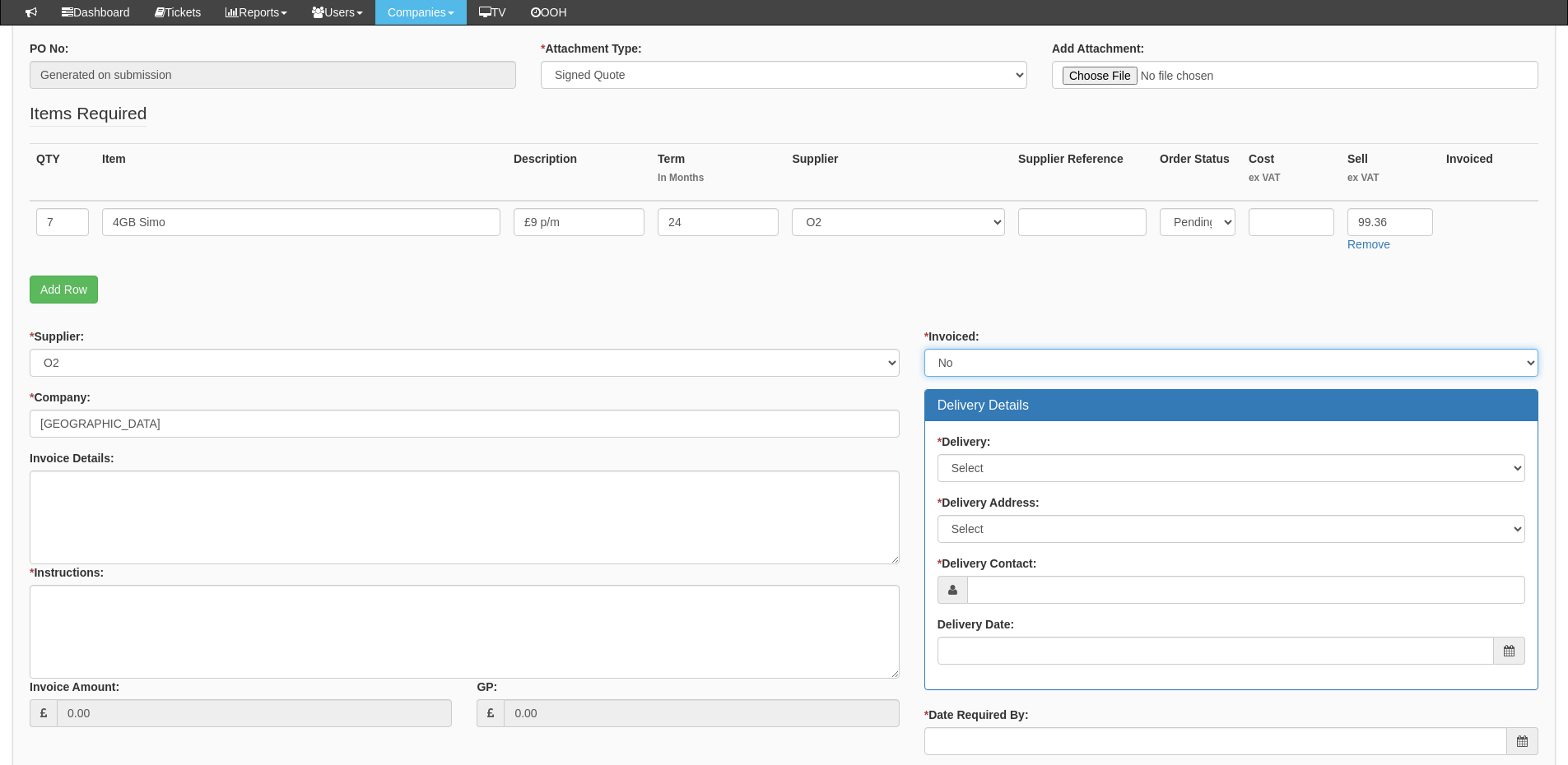
scroll to position [329, 0]
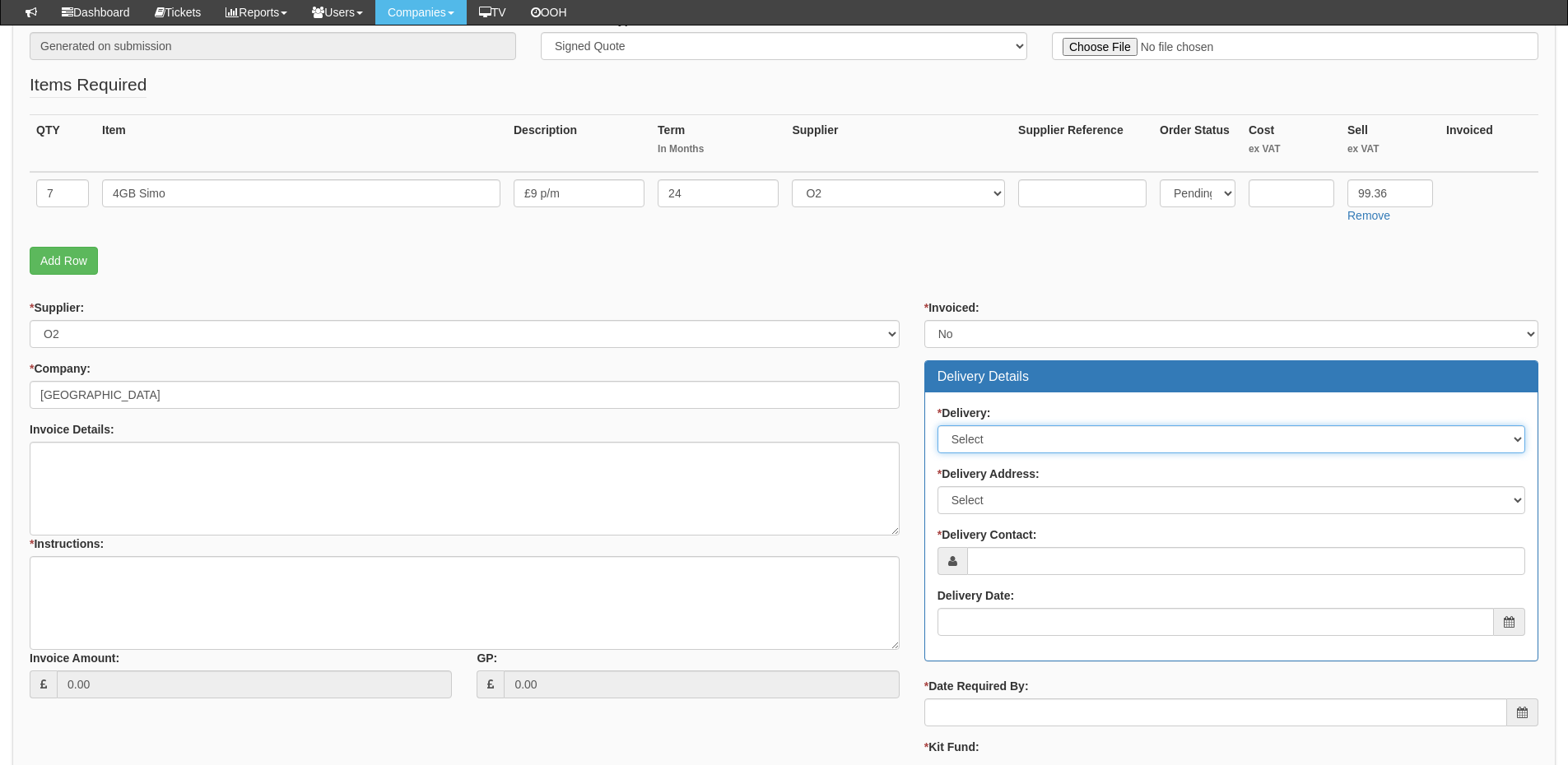
click at [980, 446] on select "Select No Not Applicable Yes" at bounding box center [1231, 439] width 588 height 28
select select "3"
click at [937, 425] on select "Select No Not Applicable Yes" at bounding box center [1231, 439] width 588 height 28
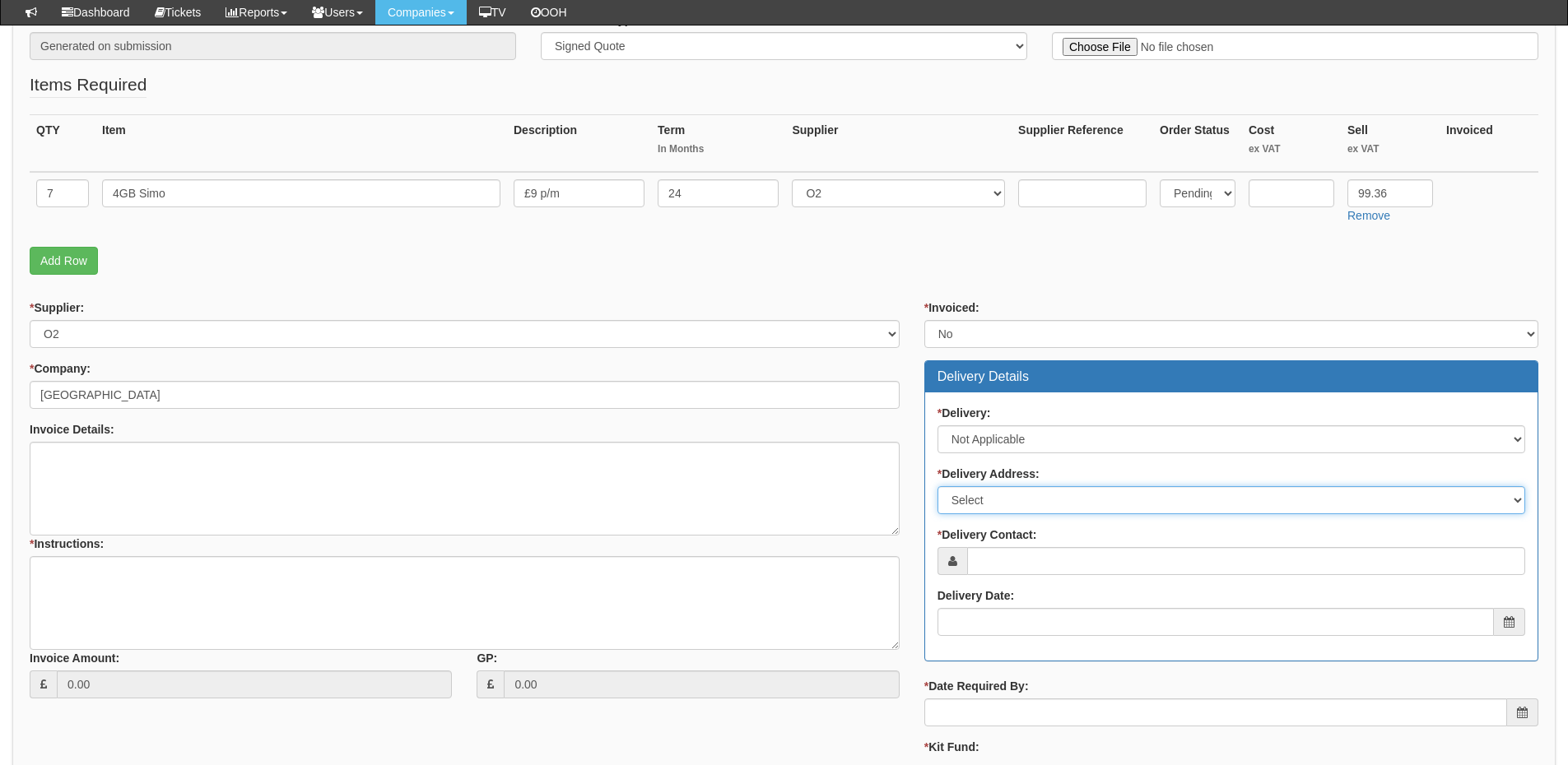
drag, startPoint x: 984, startPoint y: 505, endPoint x: 986, endPoint y: 514, distance: 9.2
click at [984, 505] on select "Select Not Applicable Main Address - HU3 1LW Other" at bounding box center [1231, 500] width 588 height 28
select select "N/A"
click at [937, 486] on select "Select Not Applicable Main Address - HU3 1LW Other" at bounding box center [1231, 500] width 588 height 28
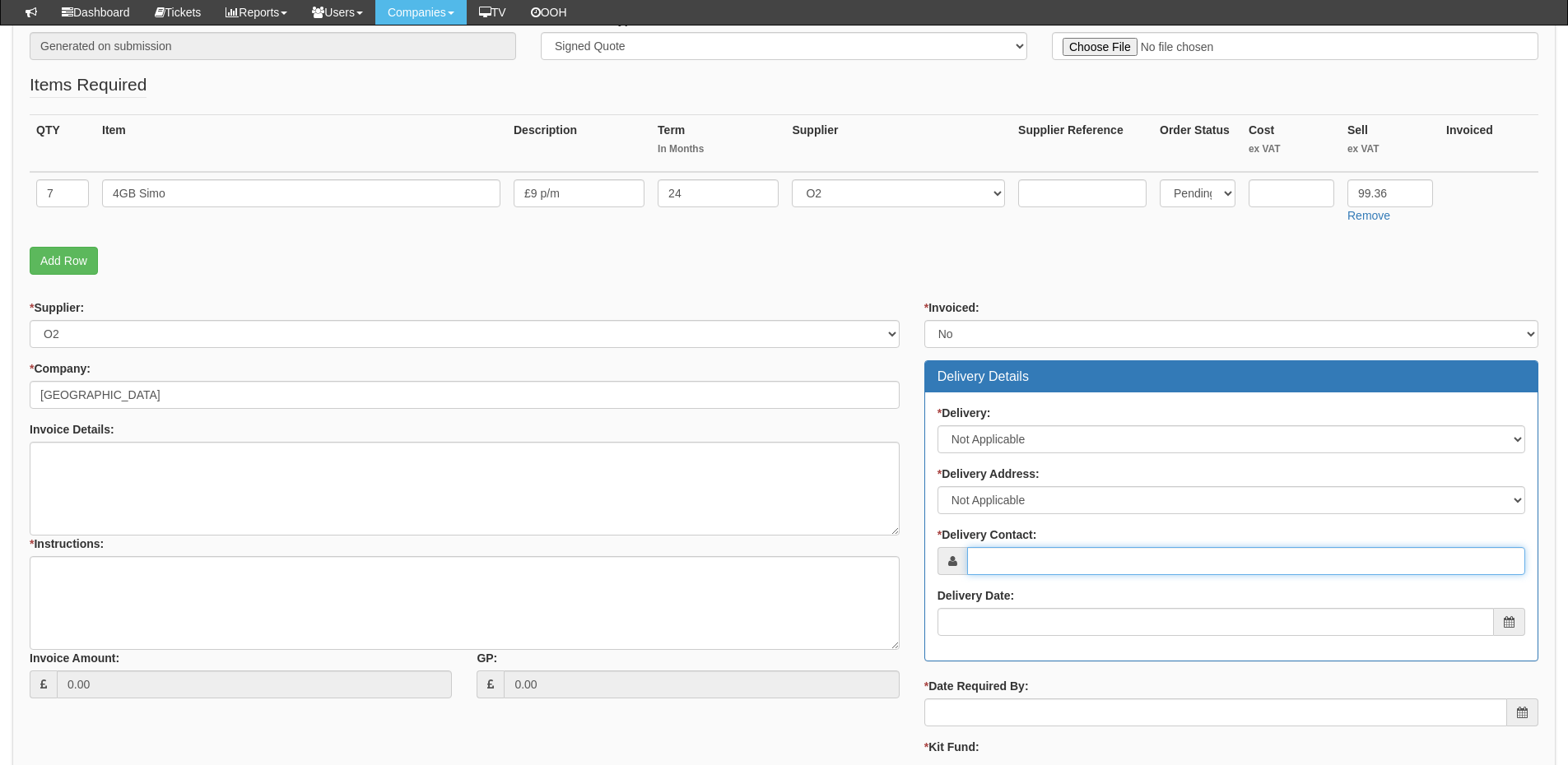
drag, startPoint x: 995, startPoint y: 565, endPoint x: 887, endPoint y: 591, distance: 111.1
click at [993, 566] on input "* Delivery Contact:" at bounding box center [1246, 561] width 558 height 28
click at [1044, 565] on input "* Delivery Contact:" at bounding box center [1246, 561] width 558 height 28
paste input "[PERSON_NAME]"
type input "[PERSON_NAME]"
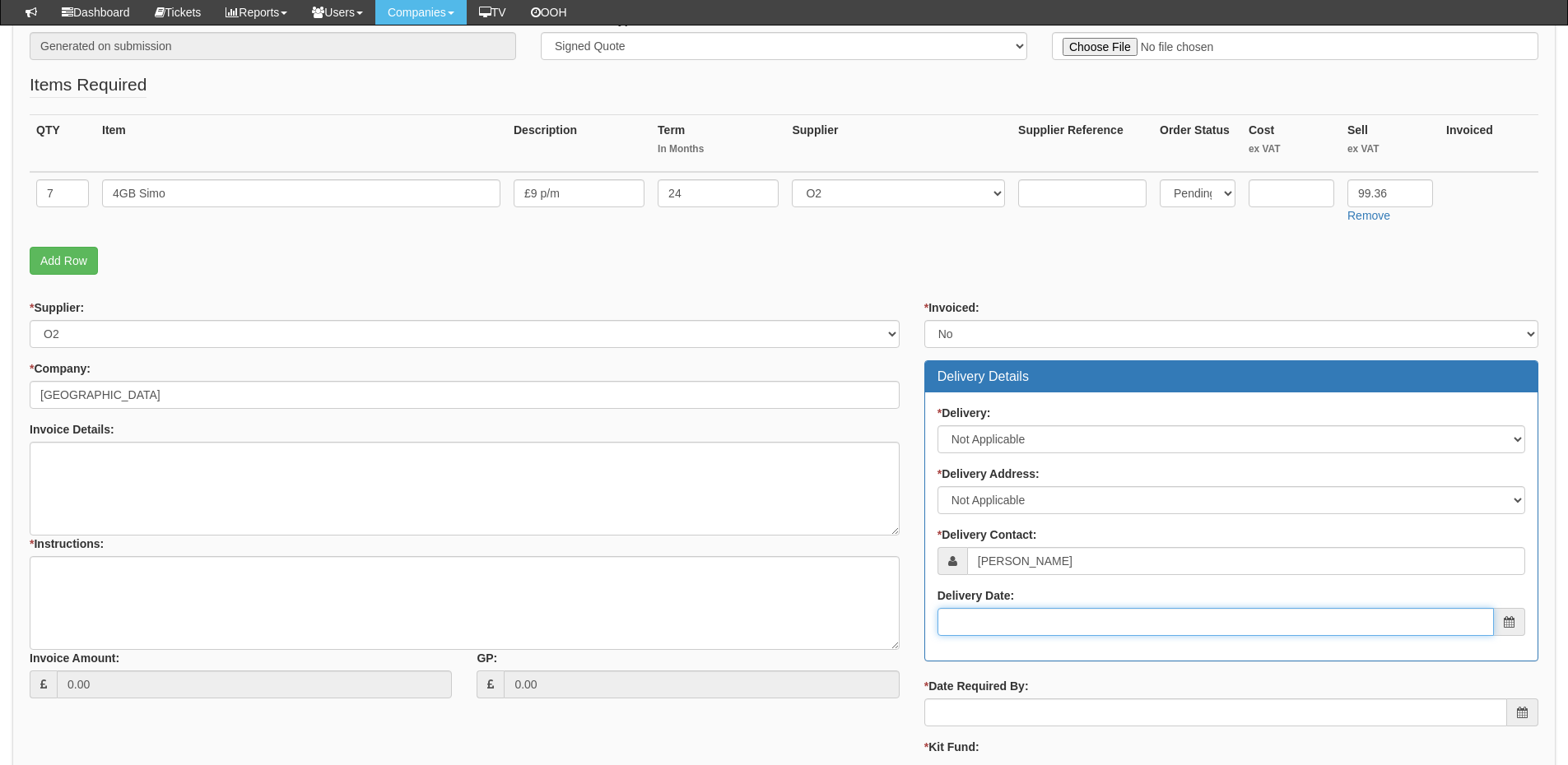
click at [1022, 623] on input "Delivery Date:" at bounding box center [1215, 622] width 557 height 28
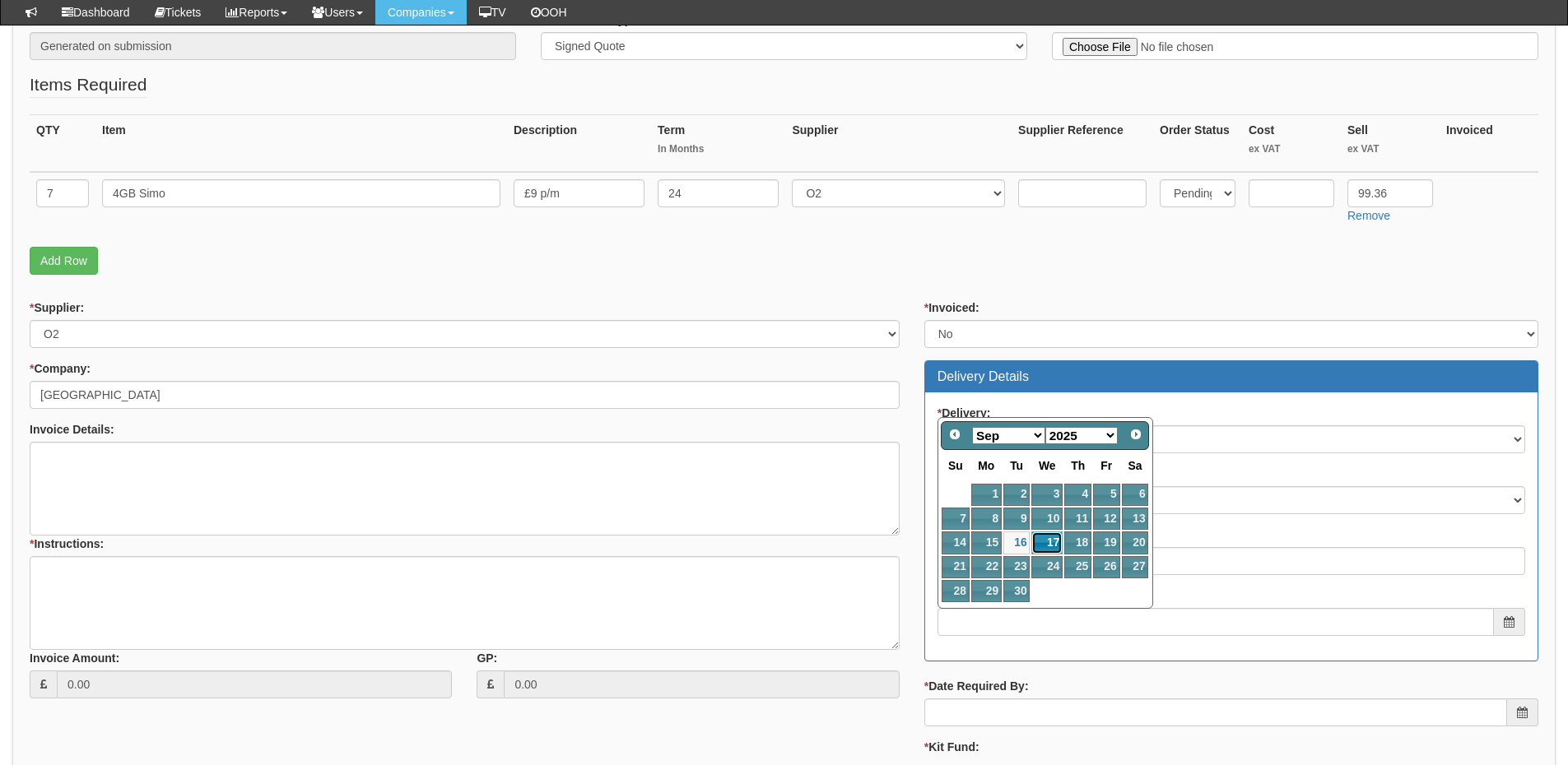
click at [1043, 552] on link "17" at bounding box center [1047, 543] width 31 height 22
type input "2025-09-17"
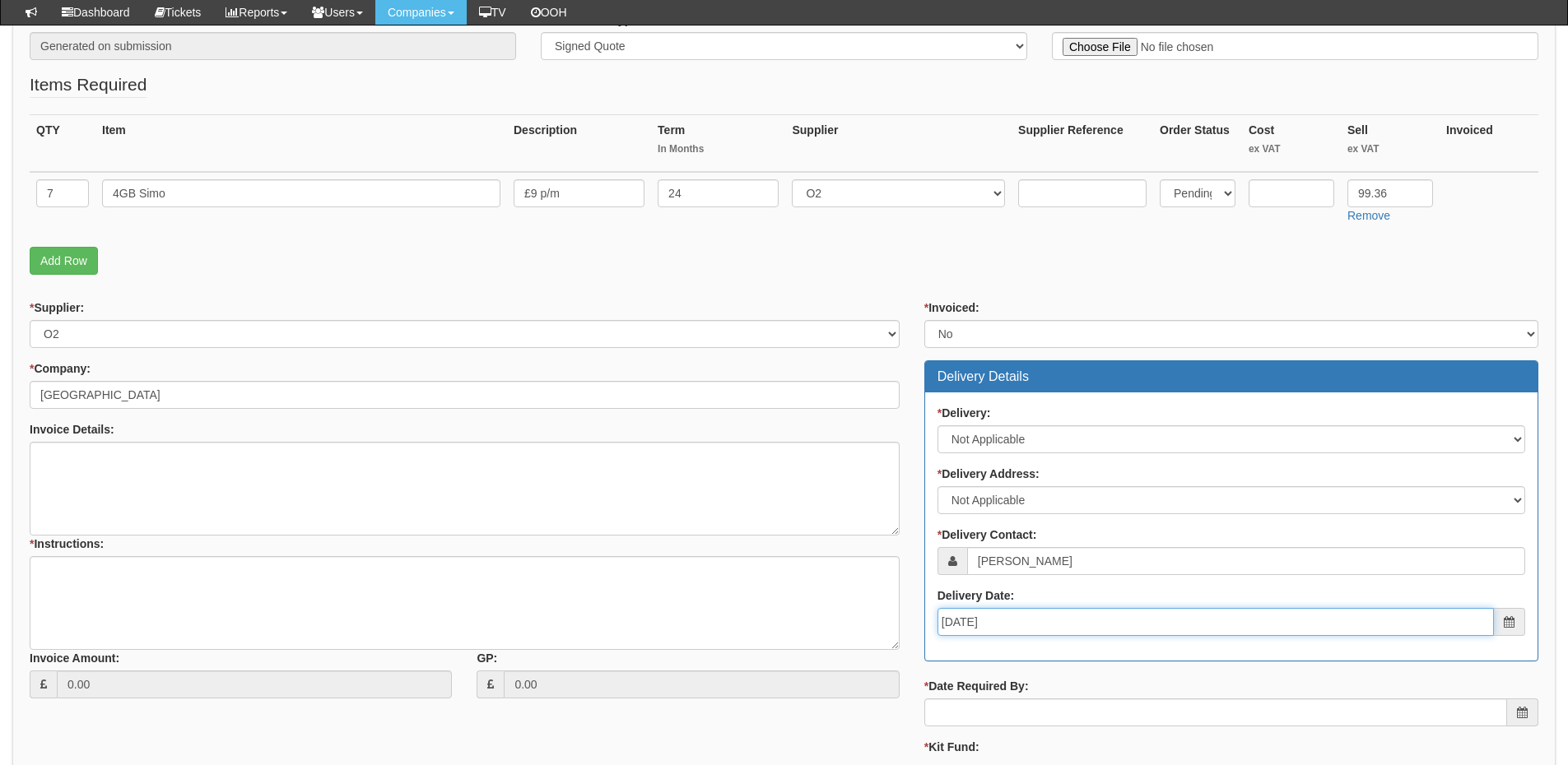
click at [1030, 630] on input "2025-09-17" at bounding box center [1215, 622] width 557 height 28
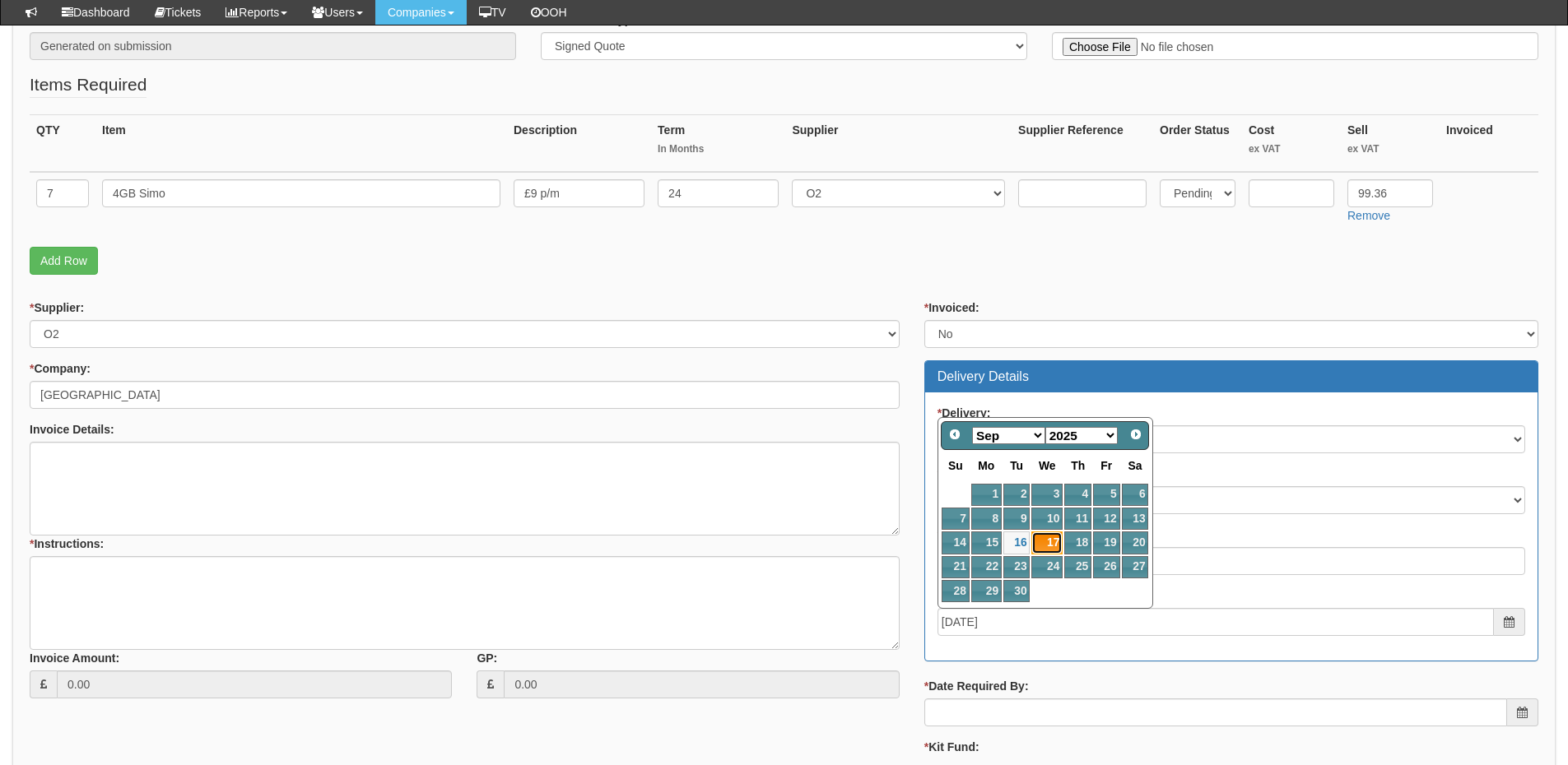
click at [1049, 537] on link "17" at bounding box center [1047, 543] width 31 height 22
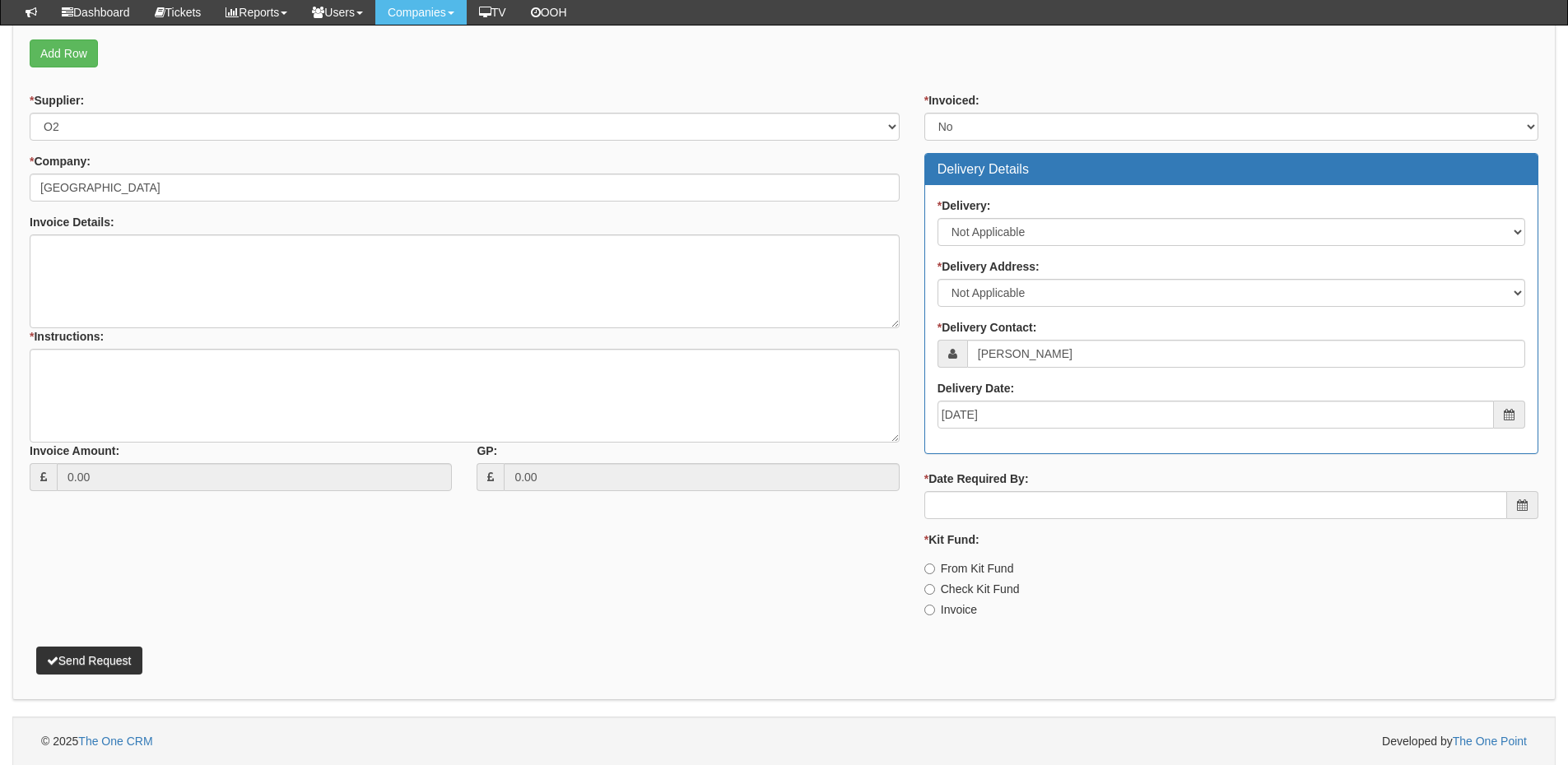
scroll to position [537, 0]
click at [1031, 494] on input "* Date Required By:" at bounding box center [1215, 505] width 582 height 28
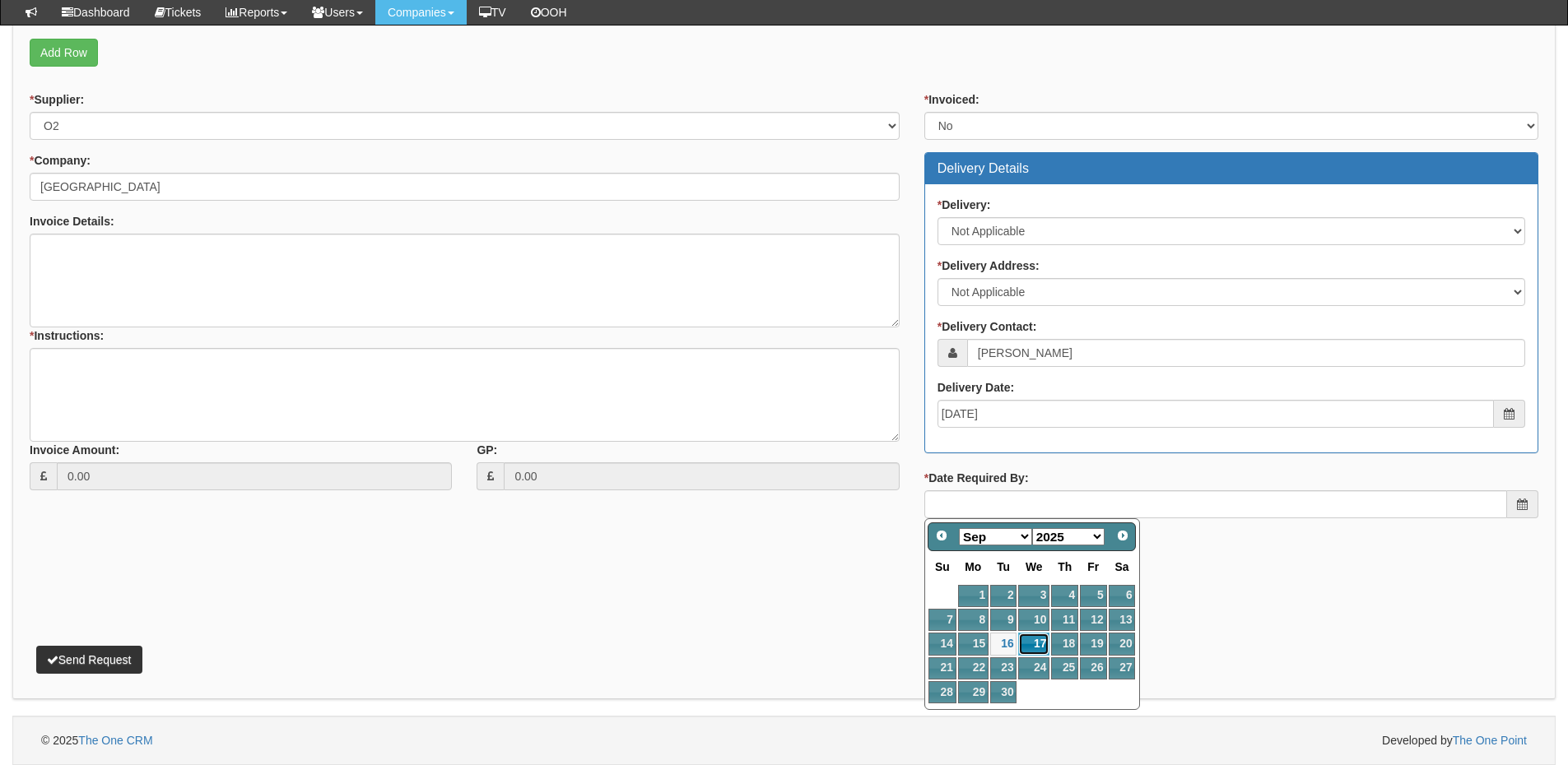
click at [1040, 640] on link "17" at bounding box center [1034, 643] width 31 height 22
type input "2025-09-17"
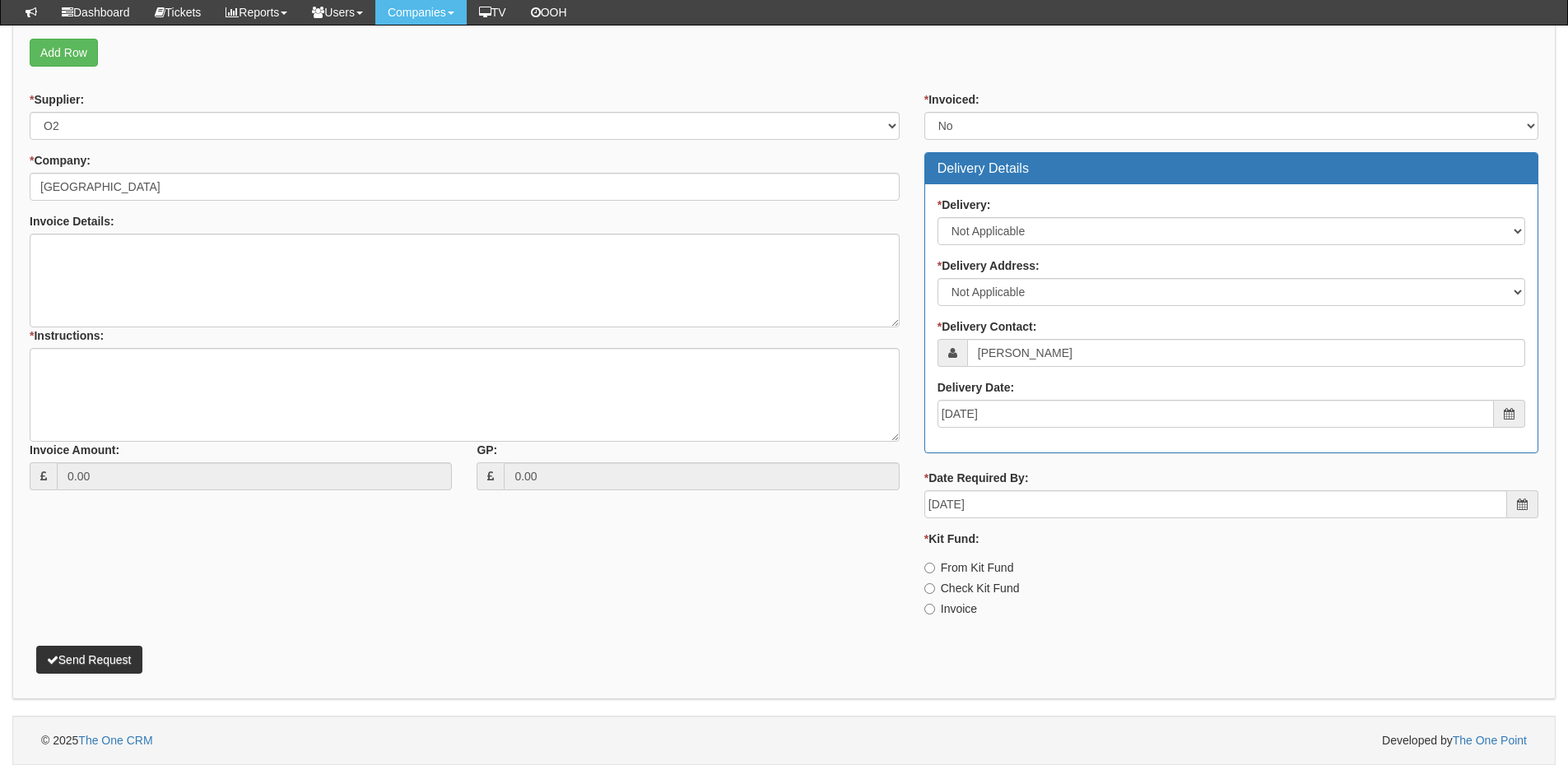
drag, startPoint x: 941, startPoint y: 613, endPoint x: 933, endPoint y: 607, distance: 10.0
click at [941, 613] on label "Invoice" at bounding box center [951, 609] width 53 height 16
click at [935, 613] on input "Invoice" at bounding box center [930, 610] width 11 height 11
radio input "true"
click at [284, 399] on textarea "* Instructions:" at bounding box center [464, 395] width 870 height 94
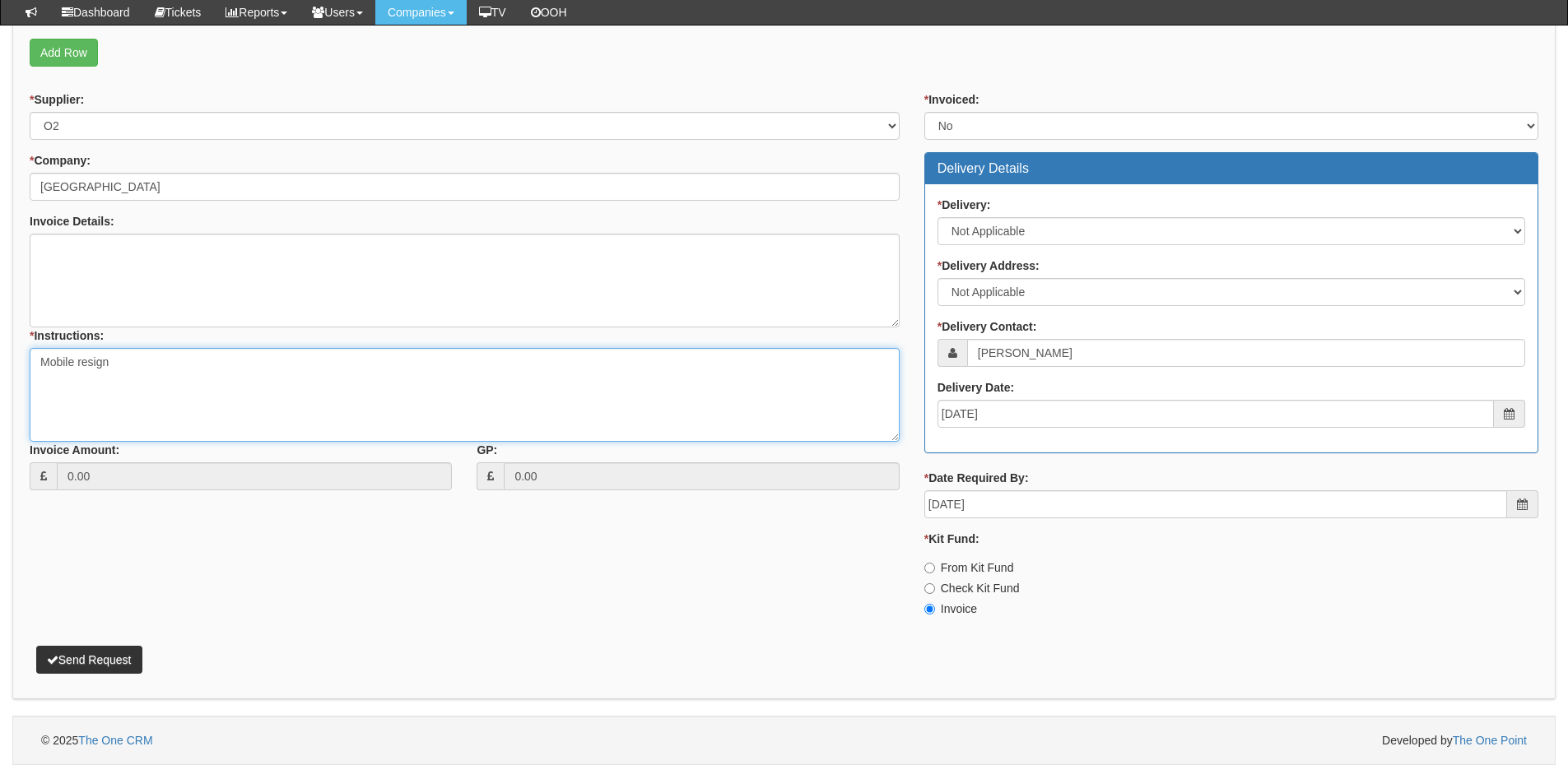
type textarea "Mobile resign"
click at [112, 654] on button "Send Request" at bounding box center [90, 660] width 106 height 28
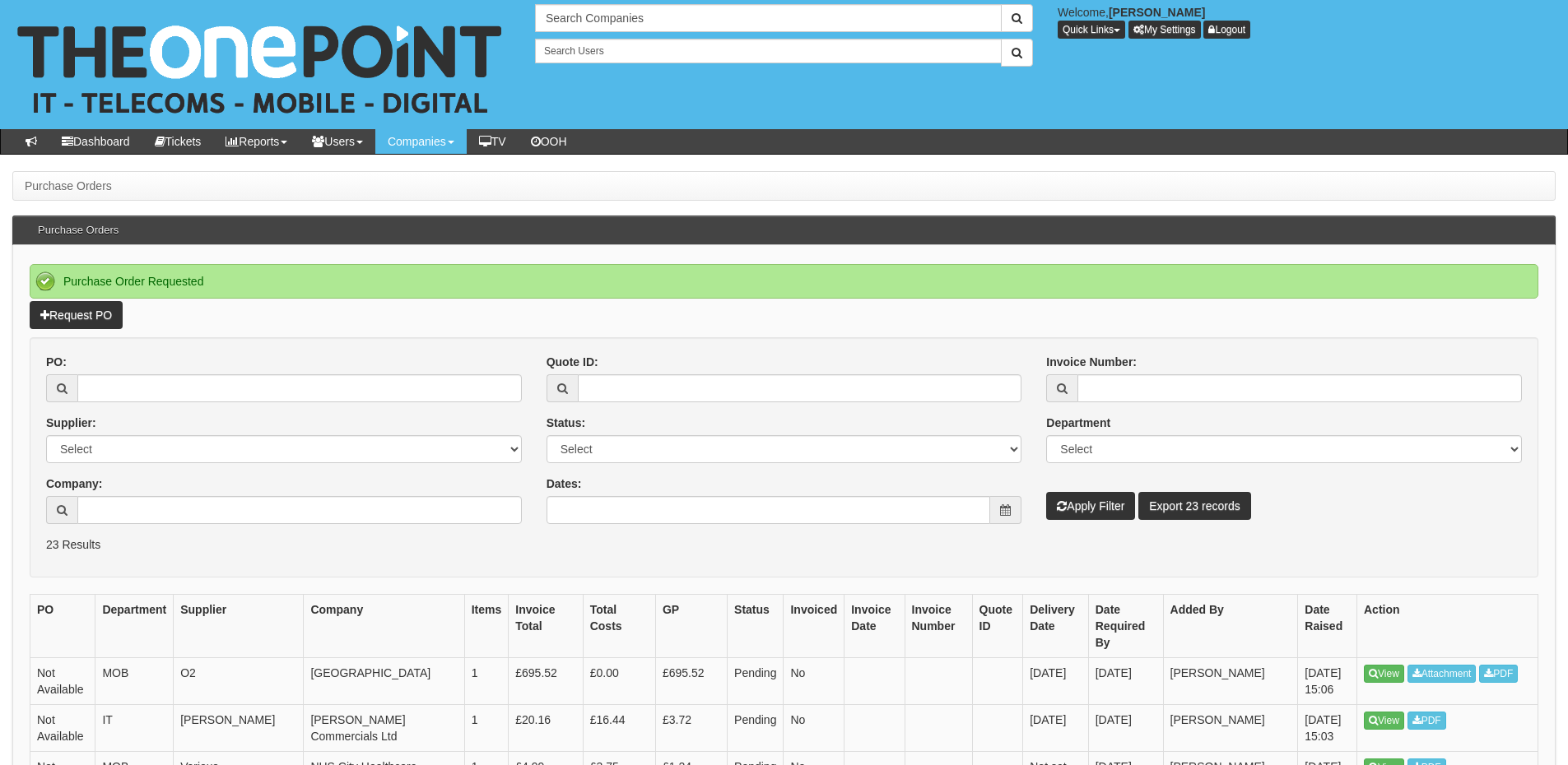
click at [1067, 306] on p "Request PO" at bounding box center [784, 314] width 1509 height 28
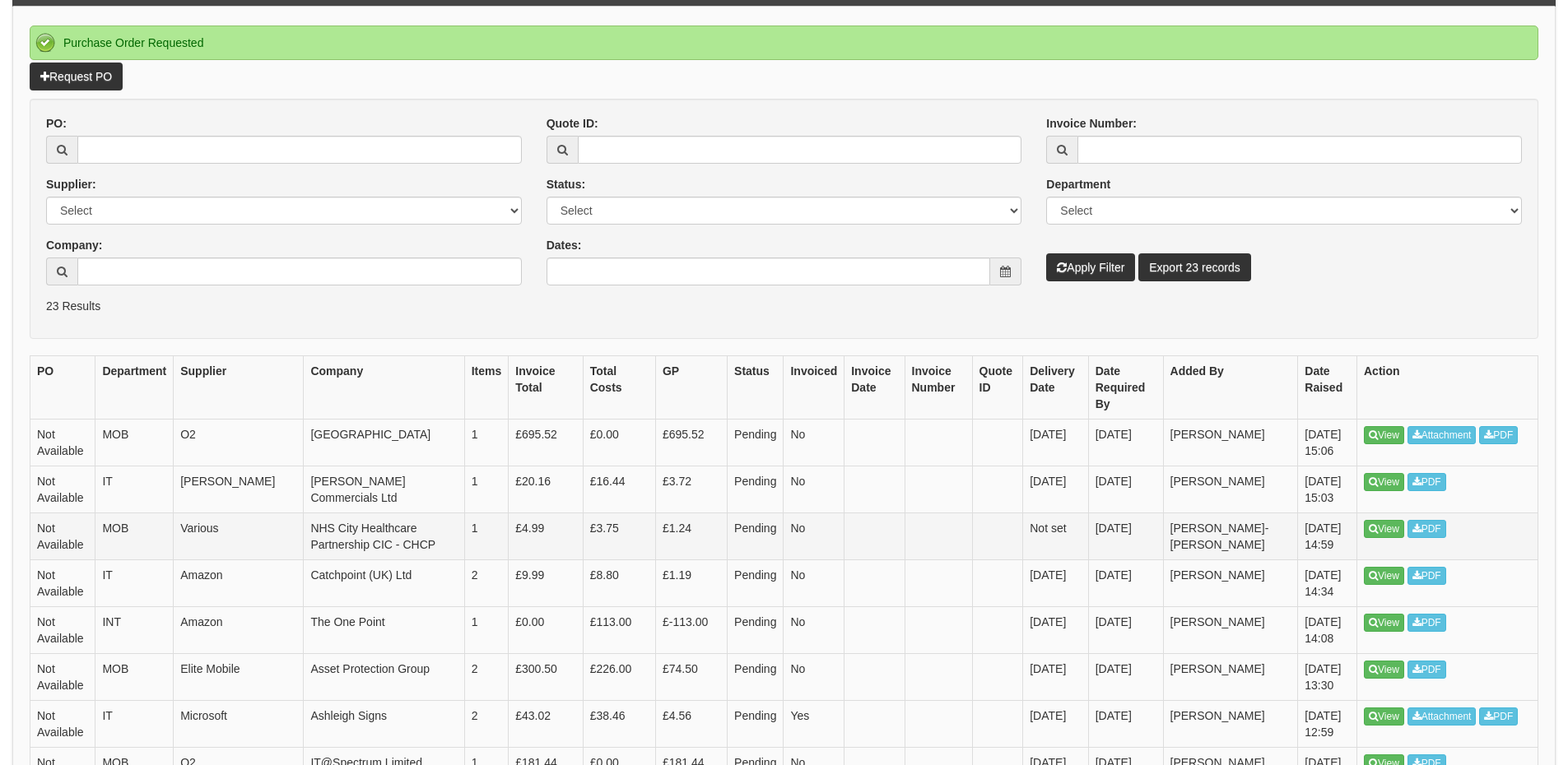
scroll to position [247, 0]
